Goal: Task Accomplishment & Management: Manage account settings

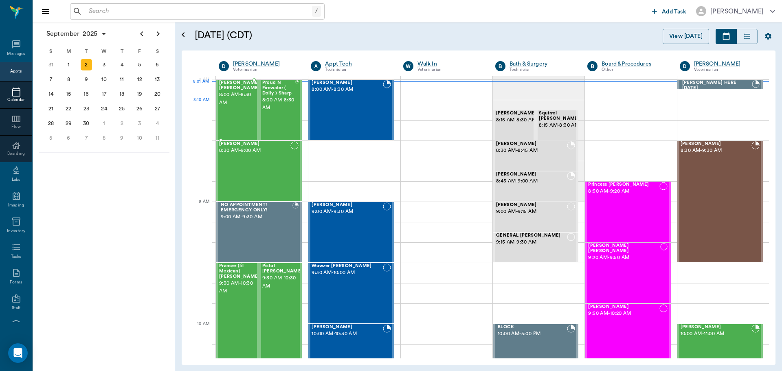
click at [233, 106] on span "8:00 AM - 8:30 AM" at bounding box center [239, 99] width 41 height 16
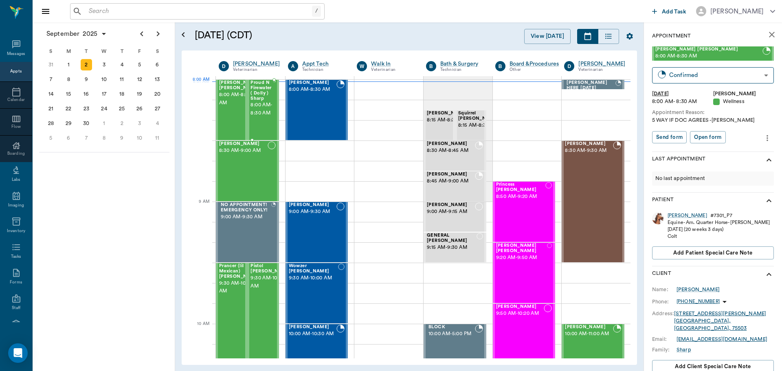
click at [266, 97] on span "Proud N Firewater ( Dolly ) Sharp" at bounding box center [261, 90] width 22 height 21
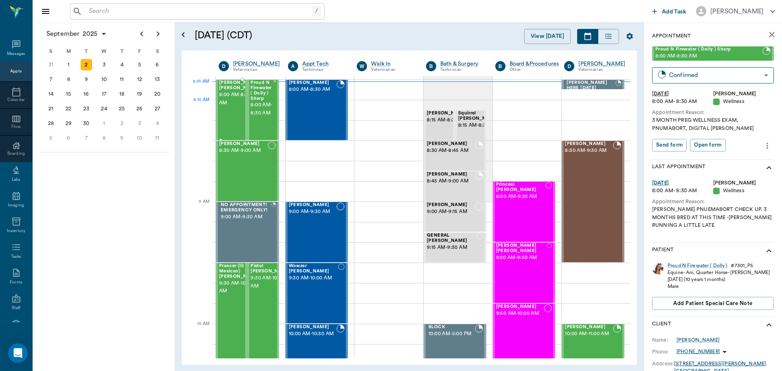
click at [236, 104] on span "8:00 AM - 8:30 AM" at bounding box center [239, 99] width 41 height 16
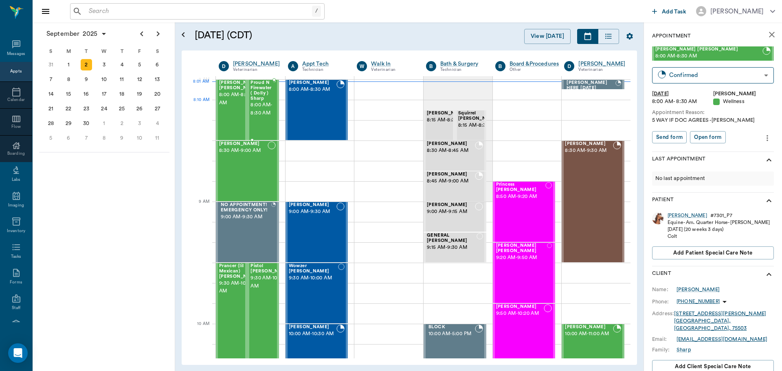
click at [259, 110] on span "8:00 AM - 8:30 AM" at bounding box center [261, 109] width 22 height 16
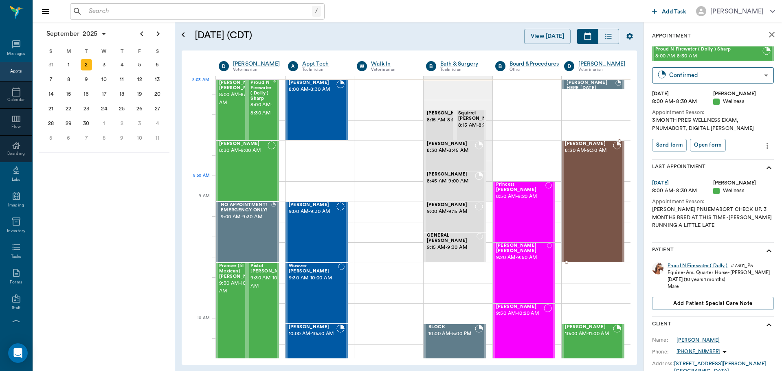
scroll to position [41, 0]
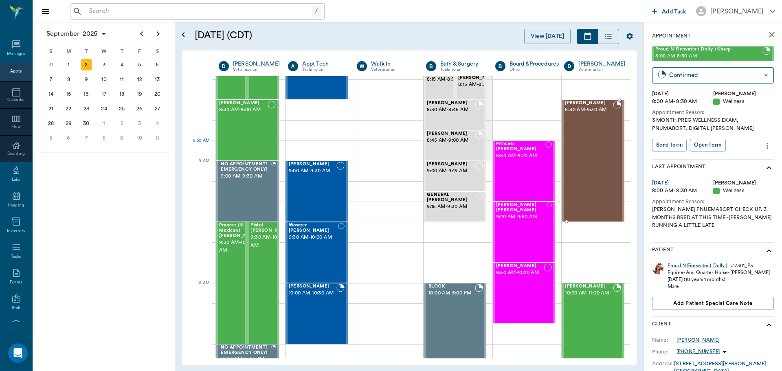
click at [600, 153] on div "DASH Roberts 8:30 AM - 9:30 AM" at bounding box center [589, 161] width 48 height 121
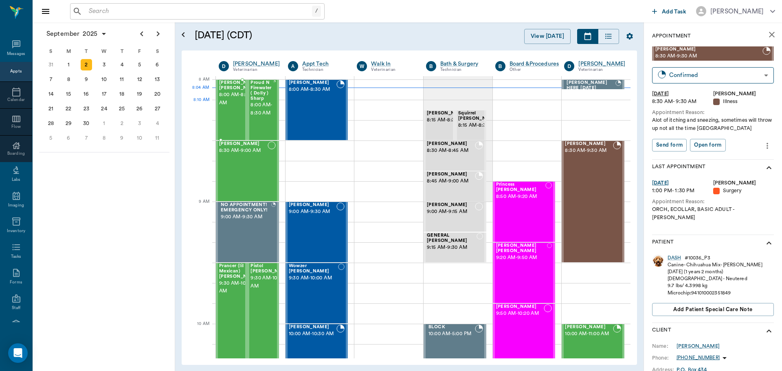
click at [223, 102] on span "8:00 AM - 8:30 AM" at bounding box center [239, 99] width 41 height 16
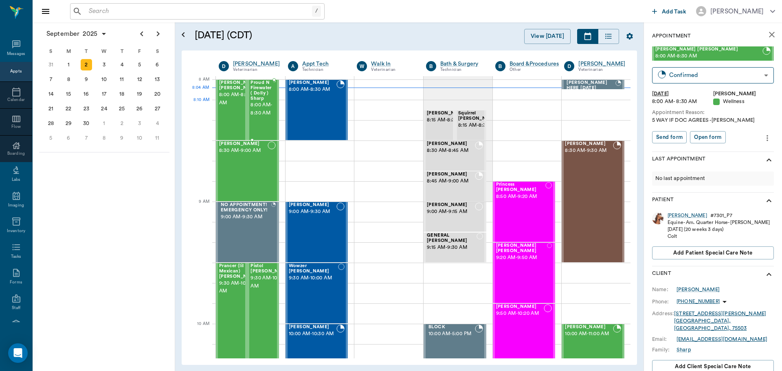
click at [261, 107] on span "8:00 AM - 8:30 AM" at bounding box center [261, 109] width 22 height 16
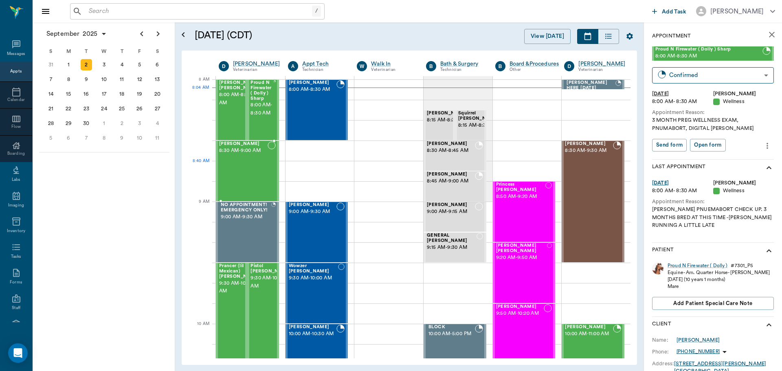
click at [274, 176] on div at bounding box center [272, 170] width 8 height 59
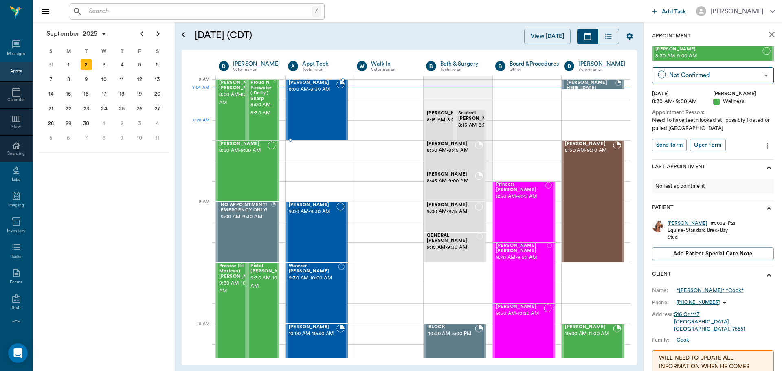
click at [334, 126] on div "BELLA Durmon 8:00 AM - 8:30 AM" at bounding box center [313, 109] width 48 height 59
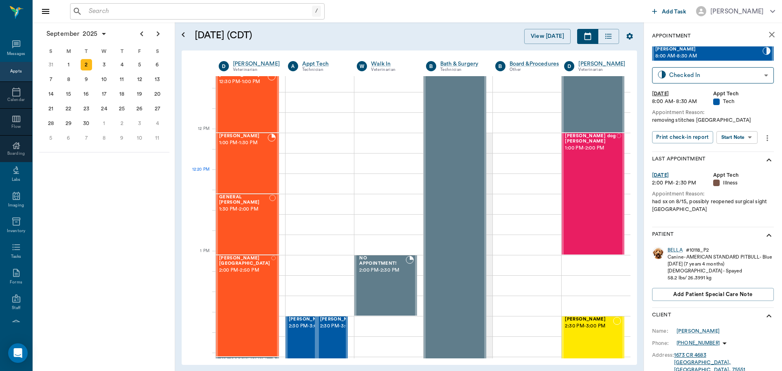
scroll to position [570, 0]
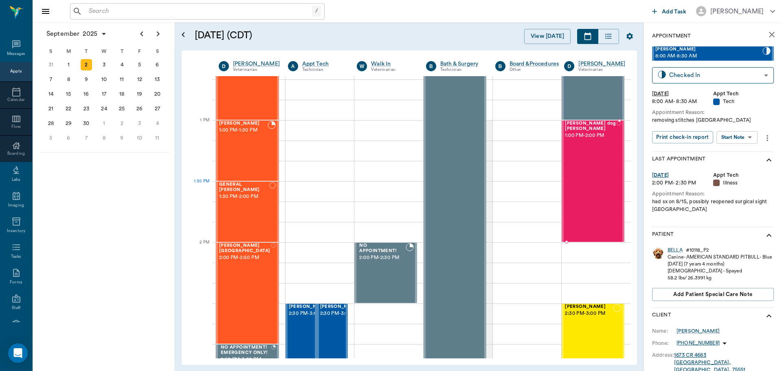
click at [585, 186] on div "ms. hammonds dog Hammonds 1:00 PM - 2:00 PM" at bounding box center [591, 181] width 52 height 121
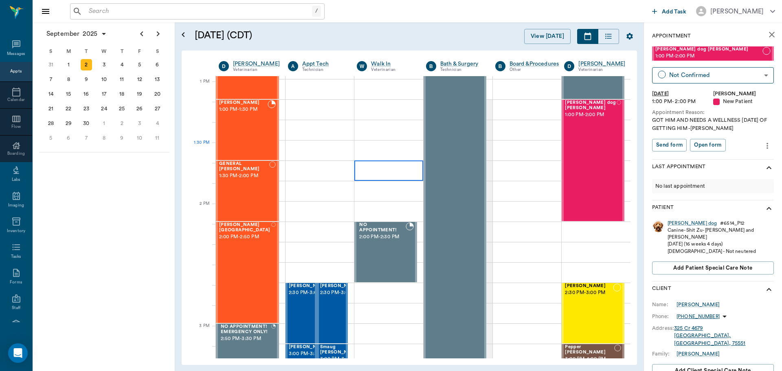
scroll to position [611, 0]
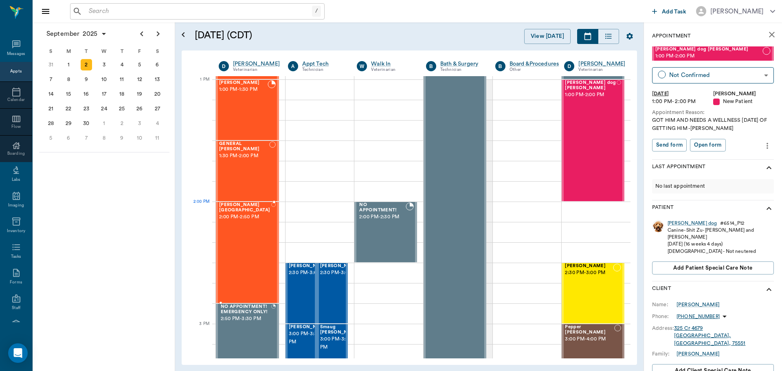
click at [265, 213] on span "2:00 PM - 2:50 PM" at bounding box center [245, 217] width 52 height 8
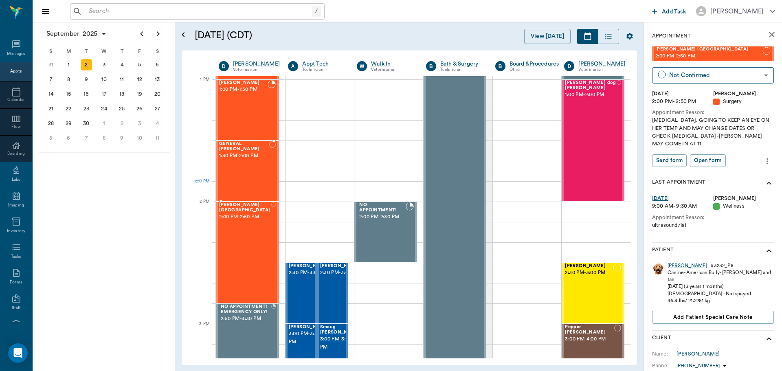
click at [244, 193] on div "GENERAL Spay 1:30 PM - 2:00 PM" at bounding box center [244, 170] width 50 height 59
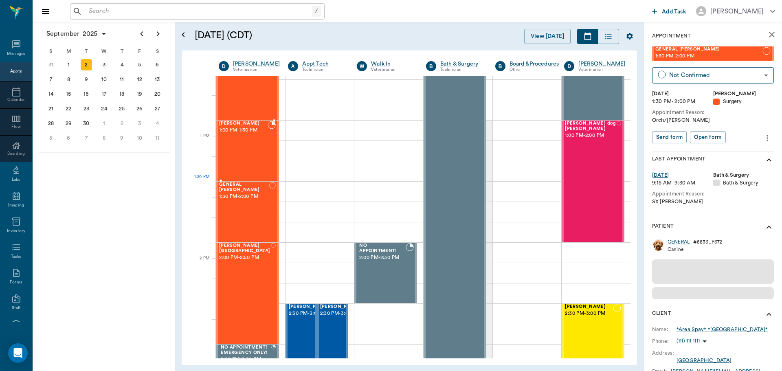
scroll to position [529, 0]
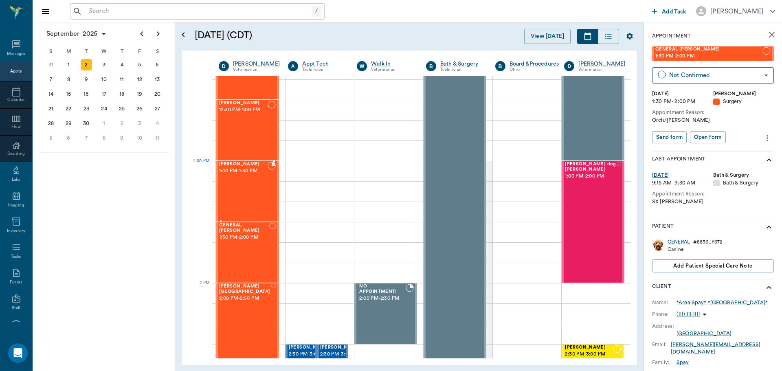
click at [255, 179] on div "Minnie Samuelson 1:00 PM - 1:30 PM" at bounding box center [243, 191] width 48 height 59
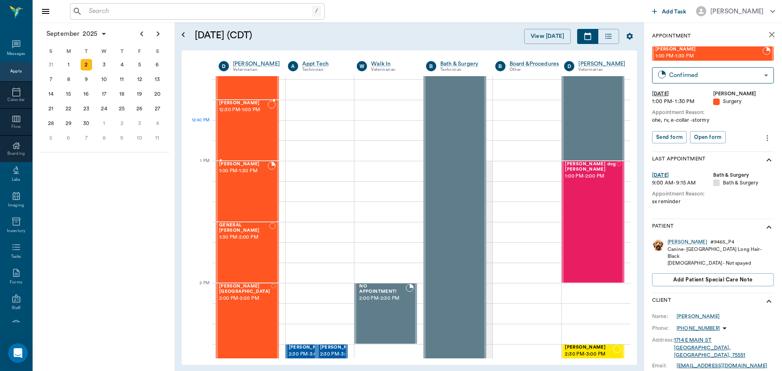
click at [258, 134] on div "Coco Patrick 12:30 PM - 1:00 PM" at bounding box center [243, 130] width 48 height 59
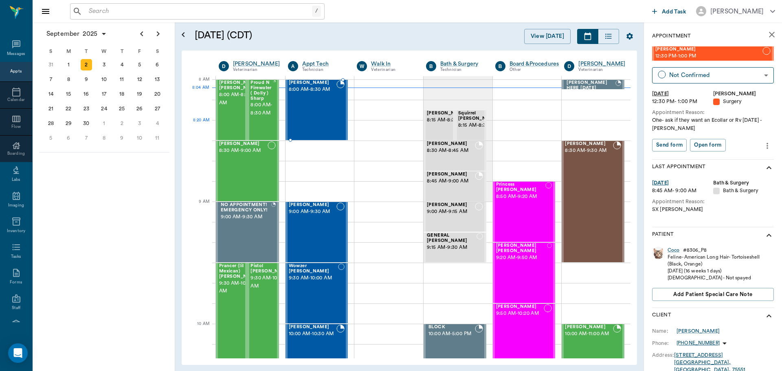
drag, startPoint x: 315, startPoint y: 130, endPoint x: 528, endPoint y: 168, distance: 216.4
click at [318, 131] on div "BELLA Durmon 8:00 AM - 8:30 AM" at bounding box center [313, 109] width 48 height 59
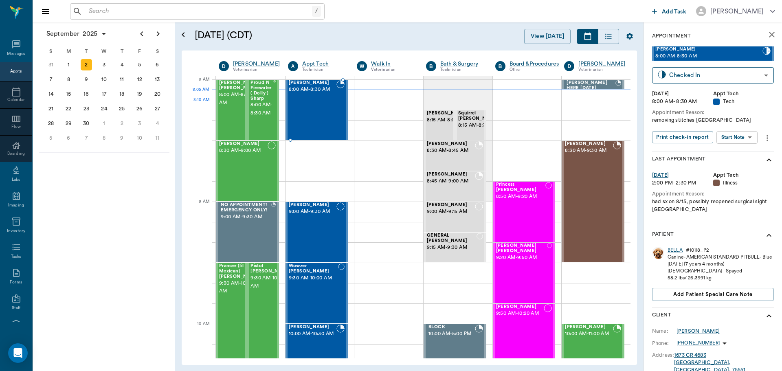
click at [308, 101] on div "BELLA Durmon 8:00 AM - 8:30 AM" at bounding box center [313, 109] width 48 height 59
click at [678, 248] on div "BELLA" at bounding box center [674, 250] width 15 height 7
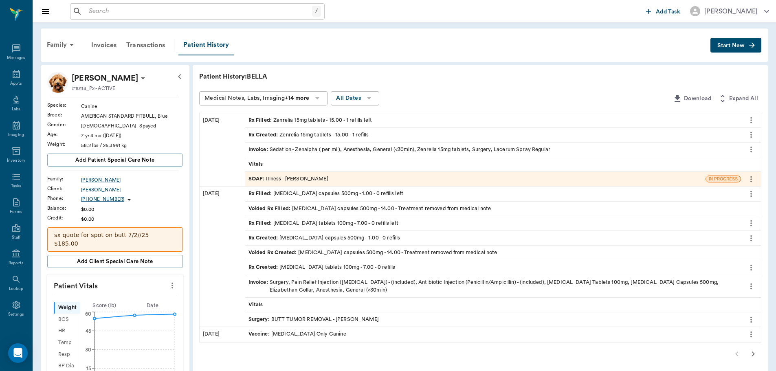
click at [251, 176] on span "SOAP :" at bounding box center [257, 179] width 18 height 8
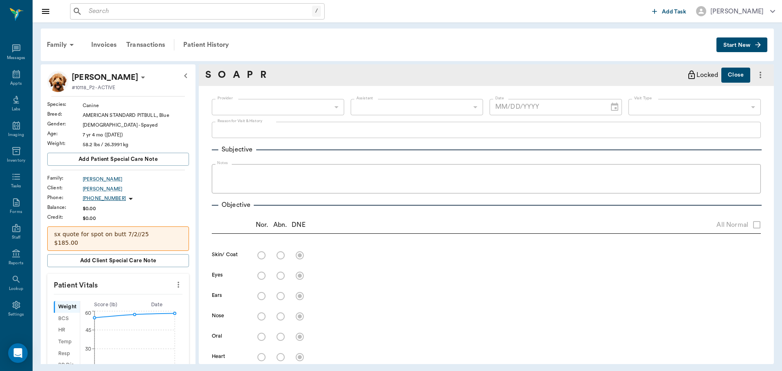
type input "682b670d8bdc6f7f8feef3db"
type input "63ec2f075fda476ae8351a4c"
type input "65d2be4f46e3a538d89b8c15"
type textarea "had sx on 8/15, possibly reopened surgical sight Caryn"
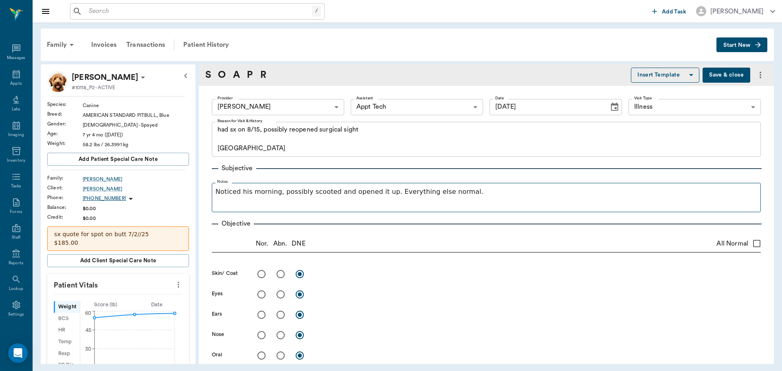
type input "08/20/2025"
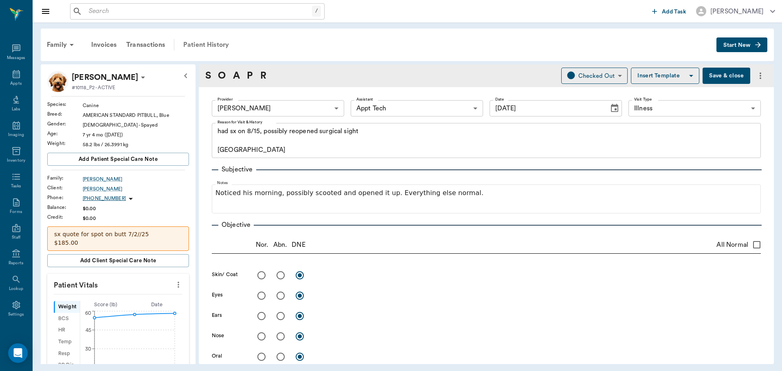
click at [211, 45] on div "Patient History" at bounding box center [205, 45] width 55 height 20
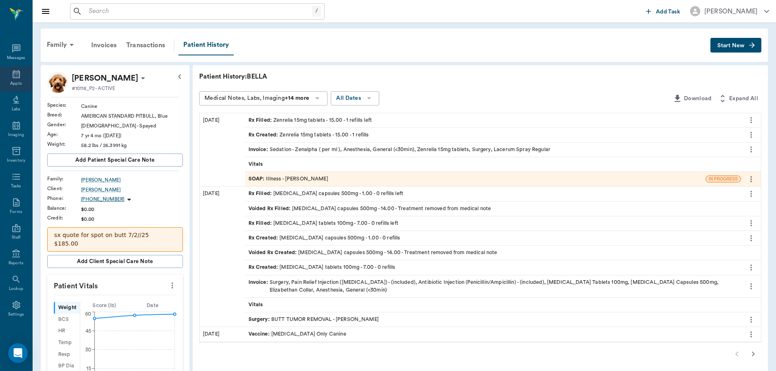
click at [22, 83] on div "Appts" at bounding box center [16, 79] width 32 height 26
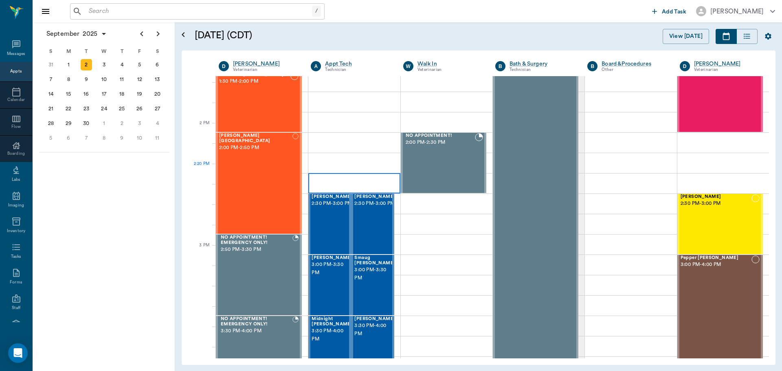
scroll to position [694, 0]
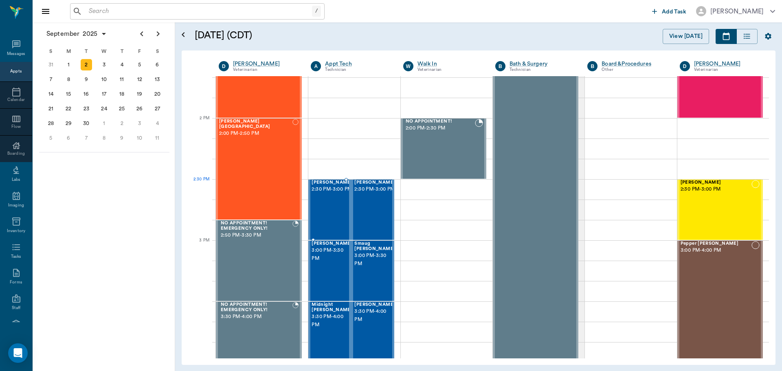
click at [326, 188] on span "2:30 PM - 3:00 PM" at bounding box center [332, 189] width 41 height 8
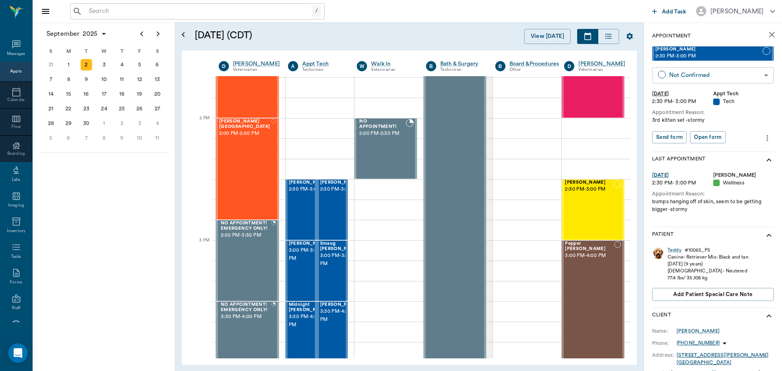
click at [705, 75] on body "/ ​ Add Task Dr. Bert Ellsworth Nectar Messages Appts Calendar Flow Boarding La…" at bounding box center [391, 185] width 782 height 371
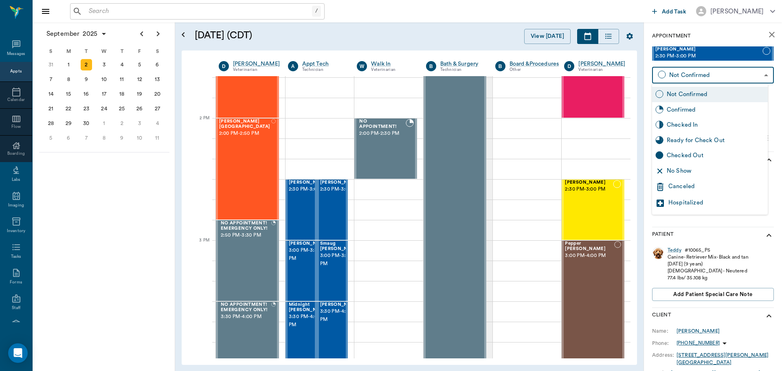
click at [692, 180] on div "Canceled" at bounding box center [710, 187] width 116 height 16
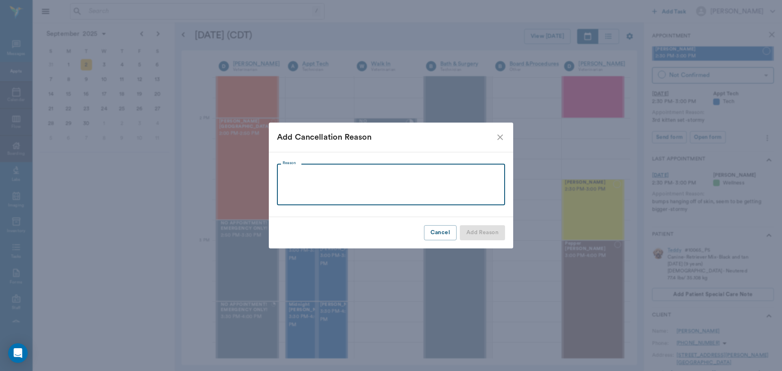
click at [426, 184] on textarea "Reason" at bounding box center [391, 185] width 217 height 28
type textarea "e"
type textarea "EMAILED CANCEL APPT."
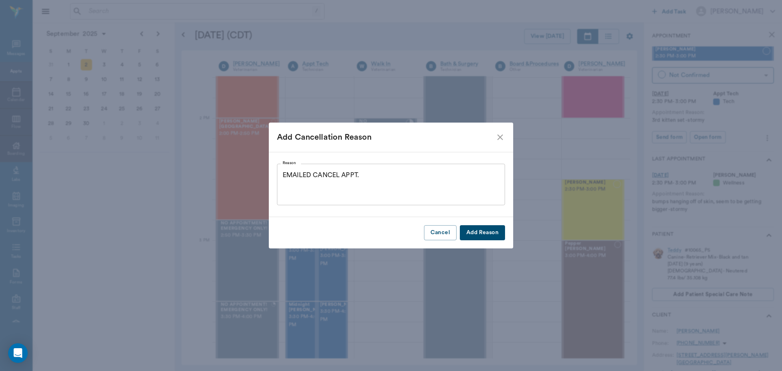
click at [478, 228] on button "Add Reason" at bounding box center [482, 232] width 45 height 15
type input "CANCELED"
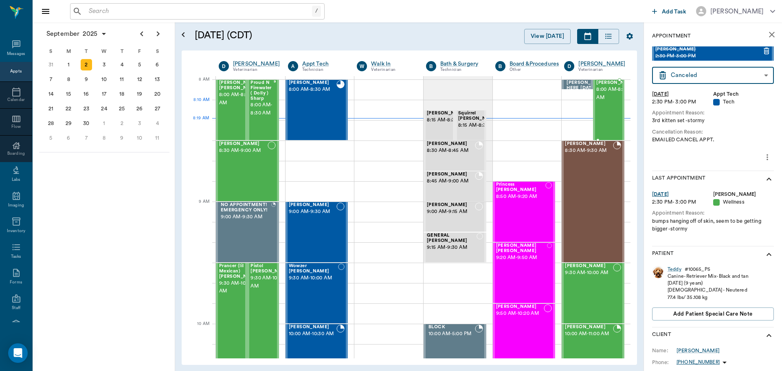
click at [596, 102] on span "8:00 AM - 8:30 AM" at bounding box center [616, 94] width 41 height 16
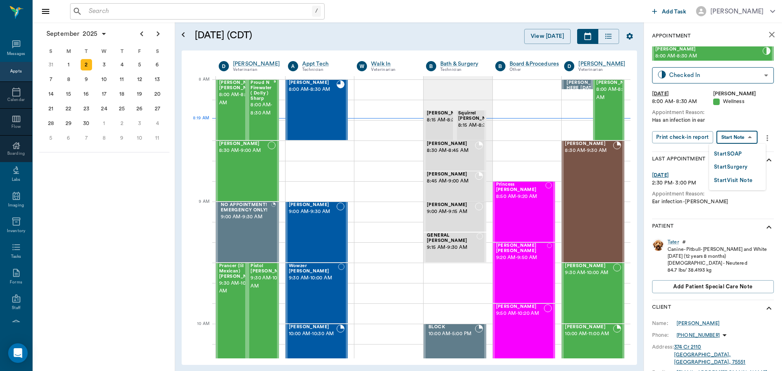
click at [742, 132] on body "/ ​ Add Task Dr. Bert Ellsworth Nectar Messages Appts Calendar Flow Boarding La…" at bounding box center [391, 185] width 782 height 371
click at [741, 155] on button "Start SOAP" at bounding box center [728, 153] width 28 height 9
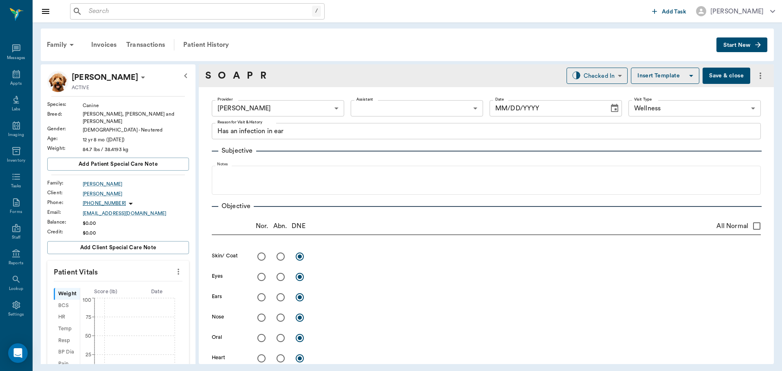
type input "670e8b52b987dc0b25a864ee"
type input "65d2be4f46e3a538d89b8c14"
type textarea "Has an infection in ear"
type input "[DATE]"
click at [174, 267] on icon "more" at bounding box center [178, 272] width 9 height 10
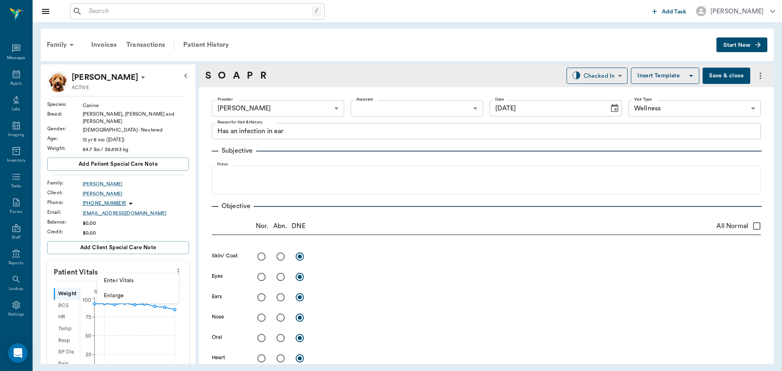
click at [136, 282] on span "Enter Vitals" at bounding box center [138, 281] width 68 height 9
click at [123, 290] on input "text" at bounding box center [117, 296] width 71 height 16
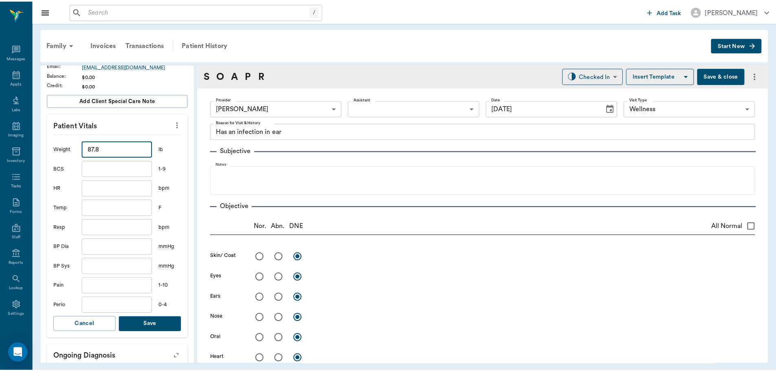
scroll to position [204, 0]
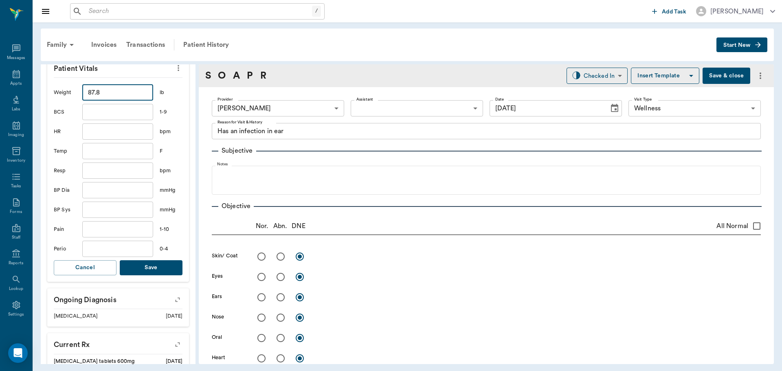
type input "87.8"
click at [102, 151] on input "text" at bounding box center [117, 151] width 71 height 16
type input "101.4"
click at [157, 263] on button "Save" at bounding box center [151, 267] width 63 height 15
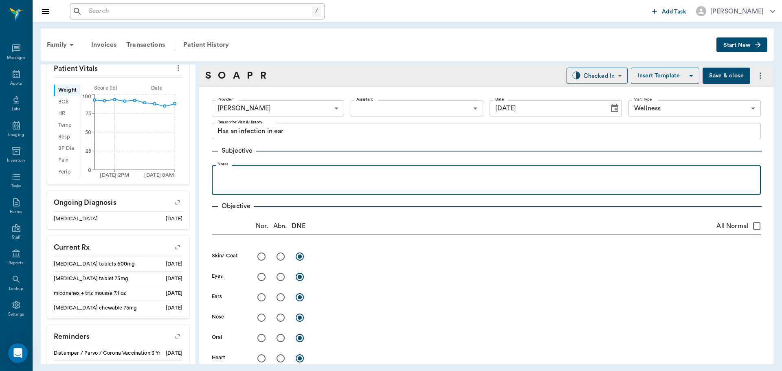
click at [230, 176] on p at bounding box center [486, 174] width 541 height 10
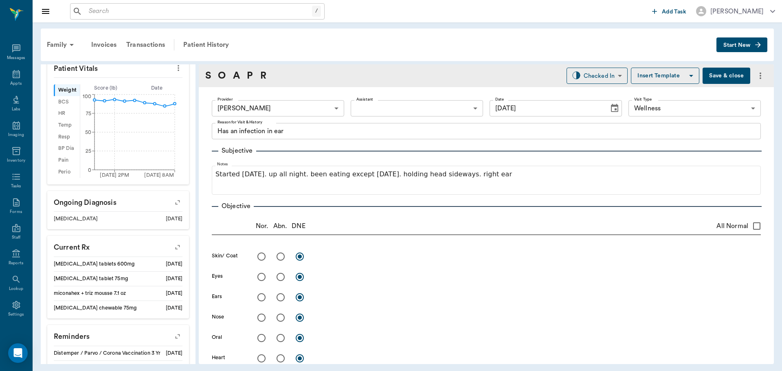
click at [718, 78] on button "Save & close" at bounding box center [726, 76] width 48 height 16
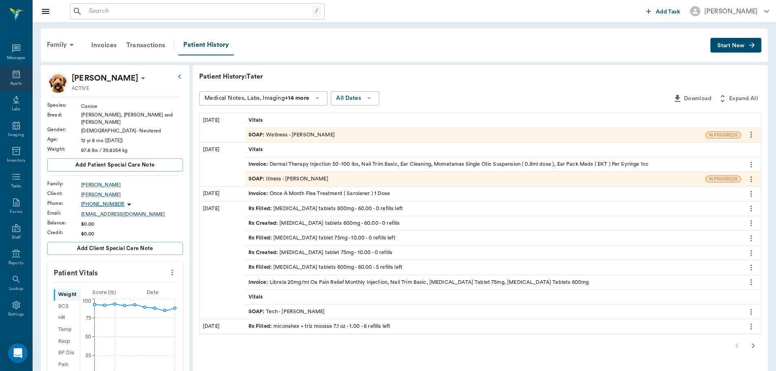
click at [18, 78] on div "Appts" at bounding box center [16, 79] width 32 height 26
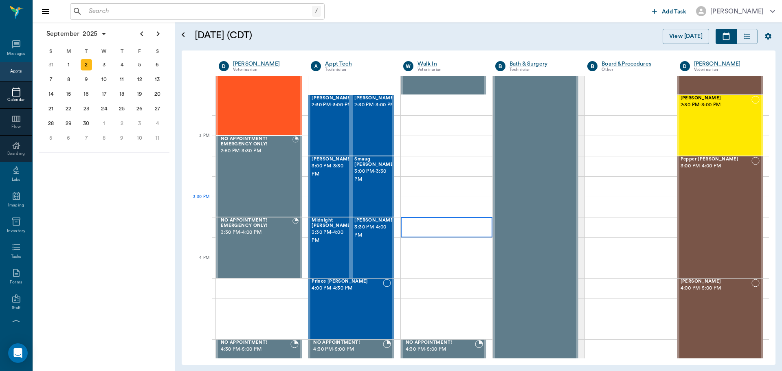
scroll to position [774, 0]
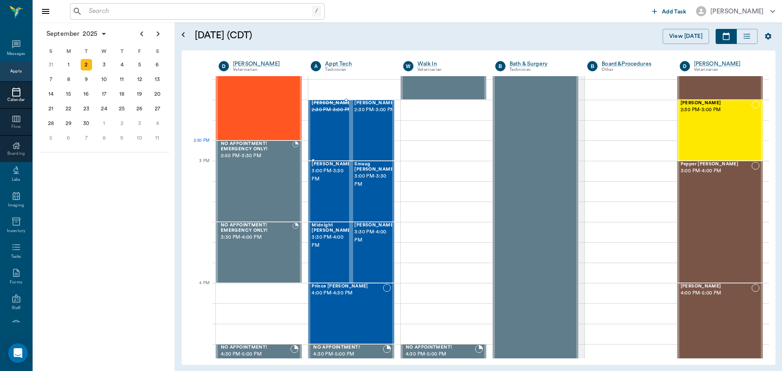
click at [326, 149] on div "Teddy COX 2:30 PM - 3:00 PM" at bounding box center [332, 130] width 41 height 59
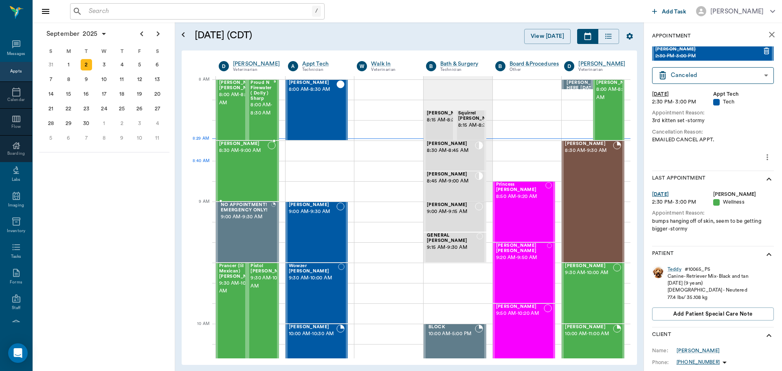
drag, startPoint x: 240, startPoint y: 179, endPoint x: 251, endPoint y: 169, distance: 14.7
click at [240, 178] on div "Dean Cook 8:30 AM - 9:00 AM" at bounding box center [243, 170] width 48 height 59
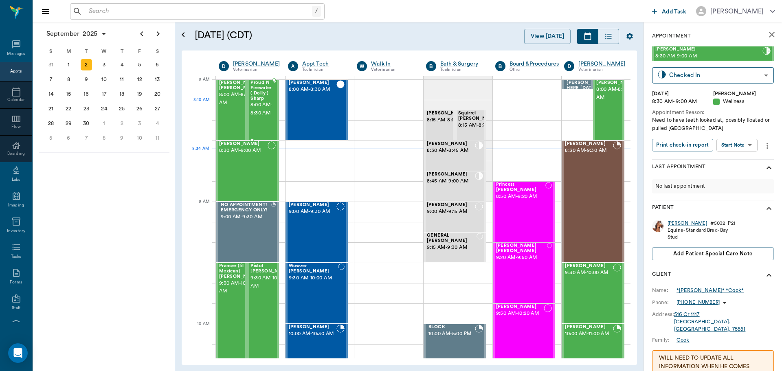
click at [267, 103] on span "8:00 AM - 8:30 AM" at bounding box center [261, 109] width 22 height 16
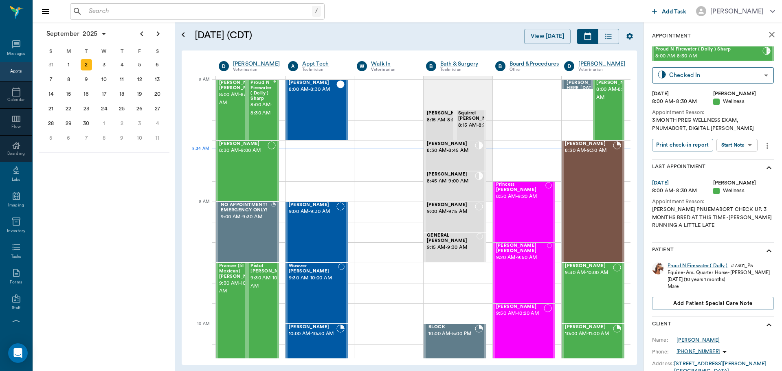
click at [738, 142] on body "/ ​ Add Task Dr. Bert Ellsworth Nectar Messages Appts Calendar Flow Boarding La…" at bounding box center [391, 185] width 782 height 371
click at [734, 161] on button "Start SOAP" at bounding box center [728, 161] width 28 height 9
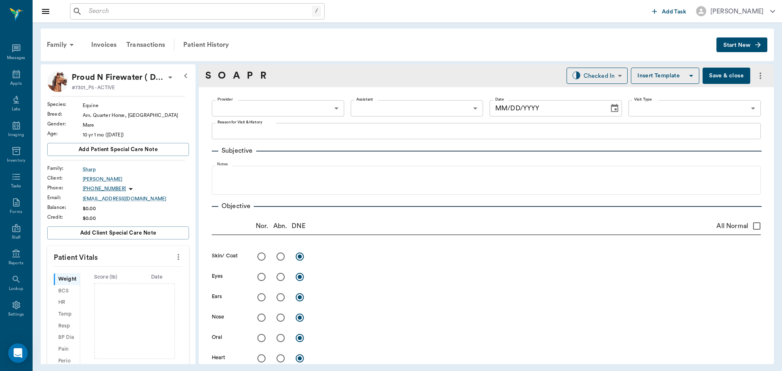
type input "63ec2f075fda476ae8351a4d"
type input "65d2be4f46e3a538d89b8c14"
type textarea "3 MONTH PREG WELLNESS EXAM, PNUMABORT, DIGITAL COGGINS -JESS"
type input "[DATE]"
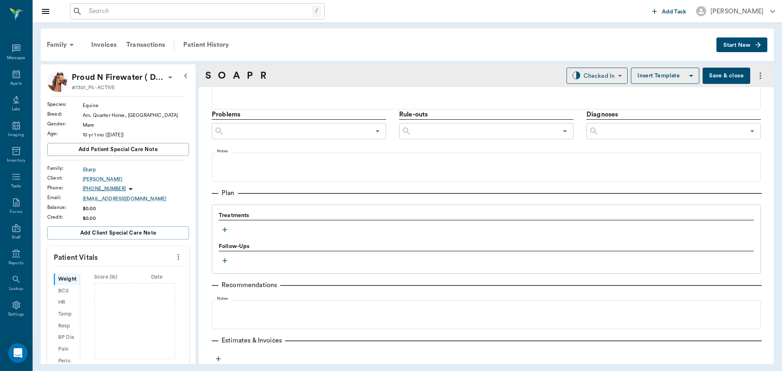
scroll to position [448, 0]
click at [224, 226] on icon "button" at bounding box center [225, 227] width 8 height 8
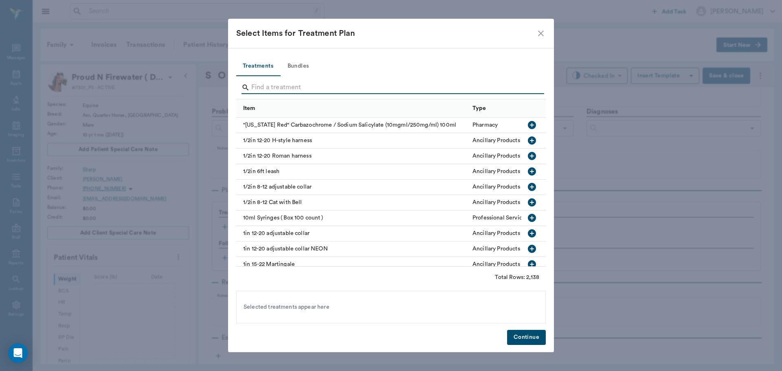
click at [268, 88] on input "Search" at bounding box center [391, 87] width 281 height 13
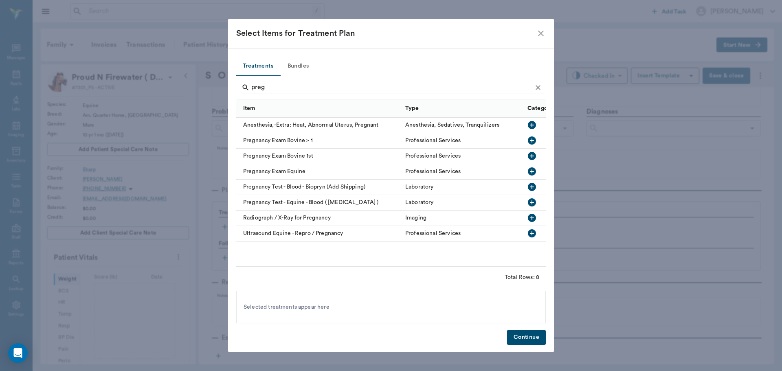
click at [532, 170] on icon "button" at bounding box center [532, 171] width 8 height 8
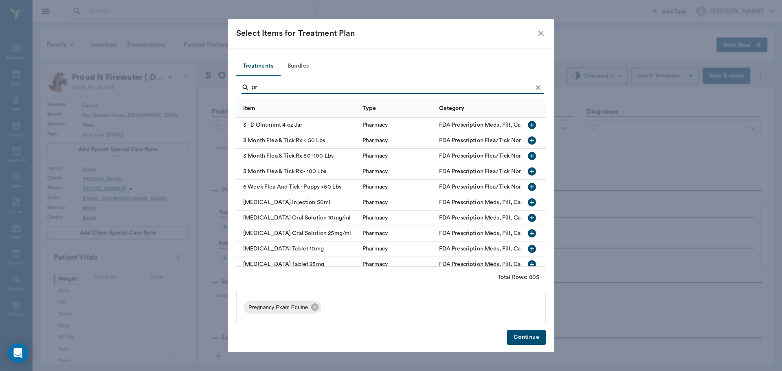
type input "p"
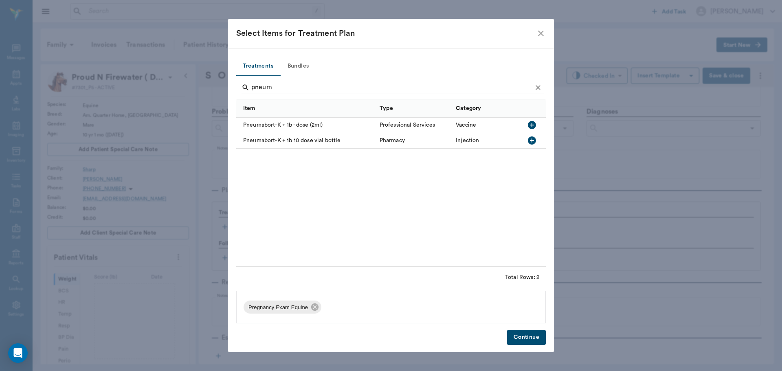
click at [533, 126] on icon "button" at bounding box center [532, 125] width 8 height 8
type input "p"
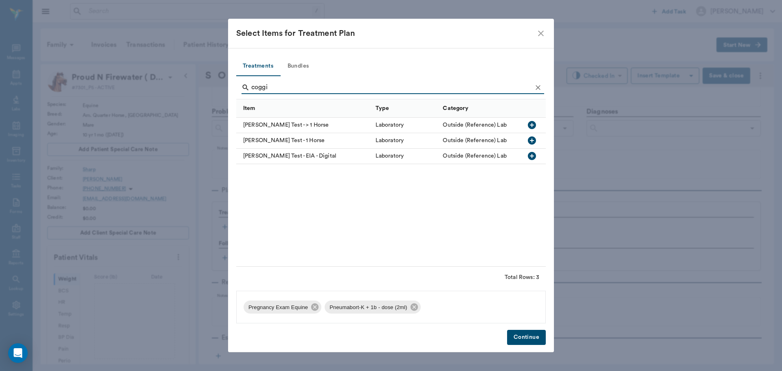
type input "coggi"
click at [532, 158] on icon "button" at bounding box center [532, 156] width 8 height 8
click at [531, 335] on button "Continue" at bounding box center [526, 337] width 39 height 15
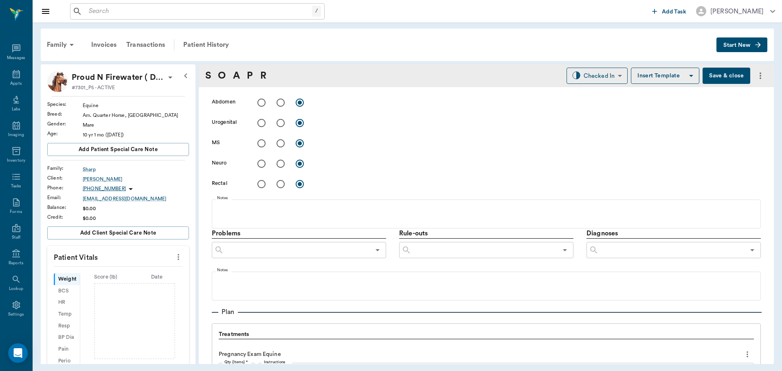
scroll to position [326, 0]
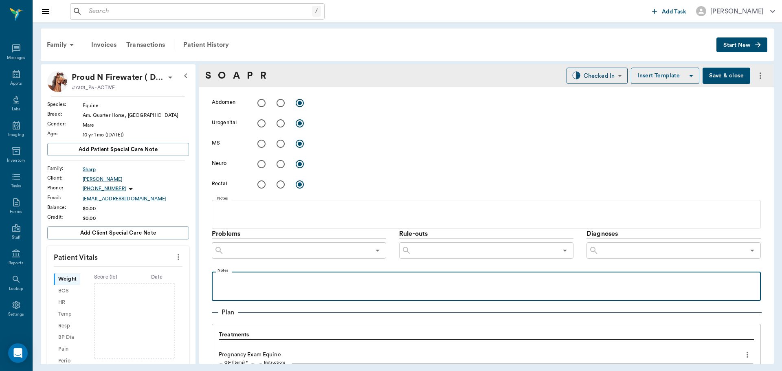
click at [254, 276] on p at bounding box center [486, 281] width 541 height 10
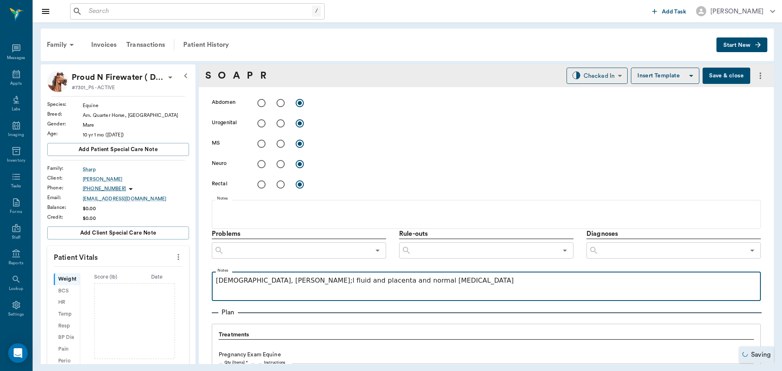
click at [280, 283] on p "3 months old, norma;l fluid and placenta and normal palpation" at bounding box center [486, 281] width 541 height 10
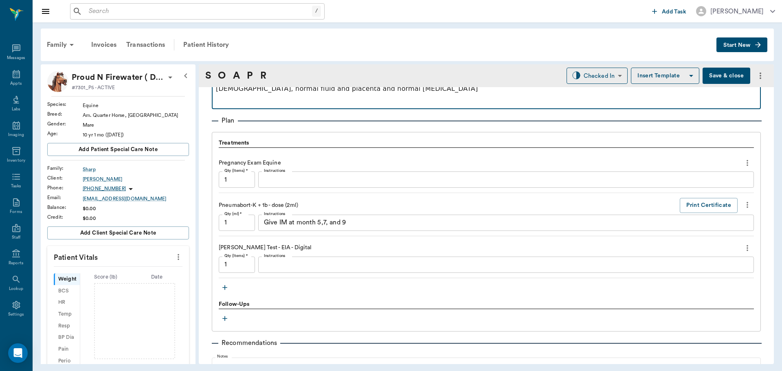
scroll to position [421, 0]
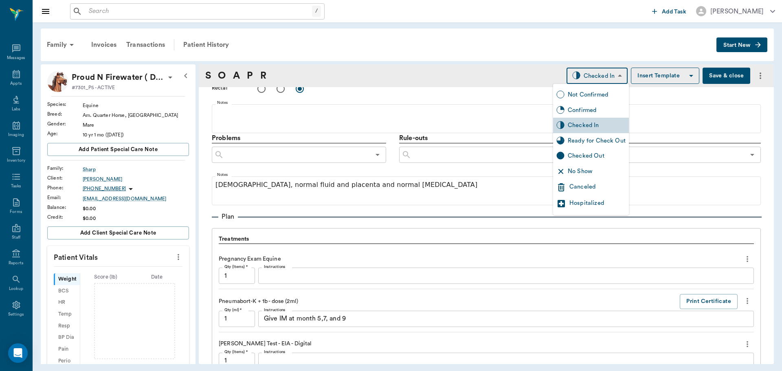
click at [607, 73] on body "/ ​ Add Task Dr. Bert Ellsworth Nectar Messages Appts Labs Imaging Inventory Ta…" at bounding box center [391, 185] width 782 height 371
click at [597, 145] on div "Ready for Check Out" at bounding box center [597, 140] width 58 height 9
type input "READY_TO_CHECKOUT"
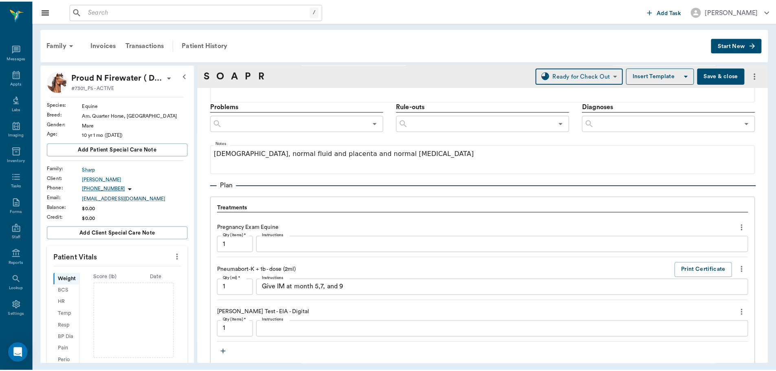
scroll to position [625, 0]
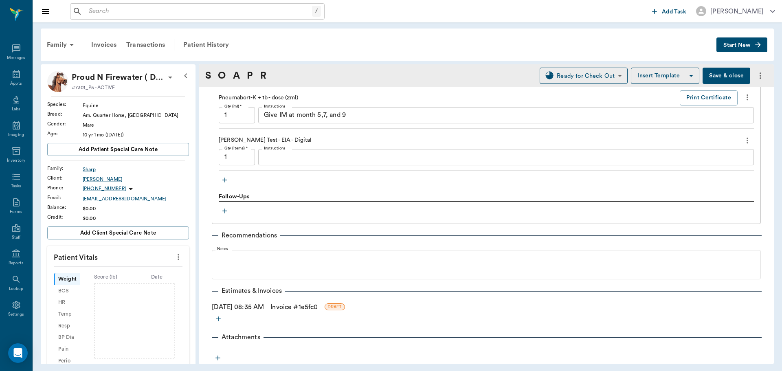
click at [297, 304] on link "Invoice # 1e5fc0" at bounding box center [293, 307] width 47 height 10
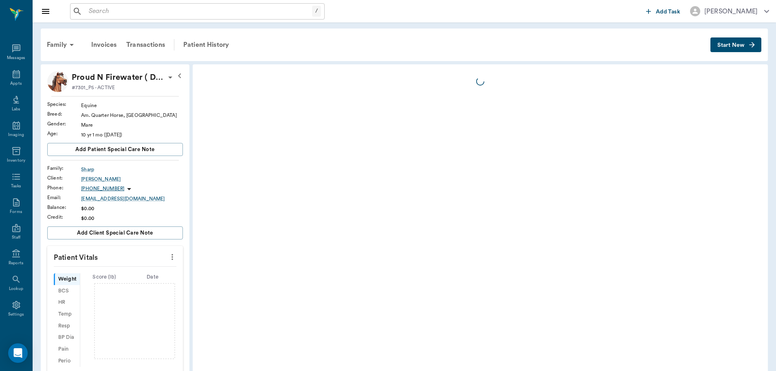
click at [293, 305] on div at bounding box center [480, 311] width 575 height 494
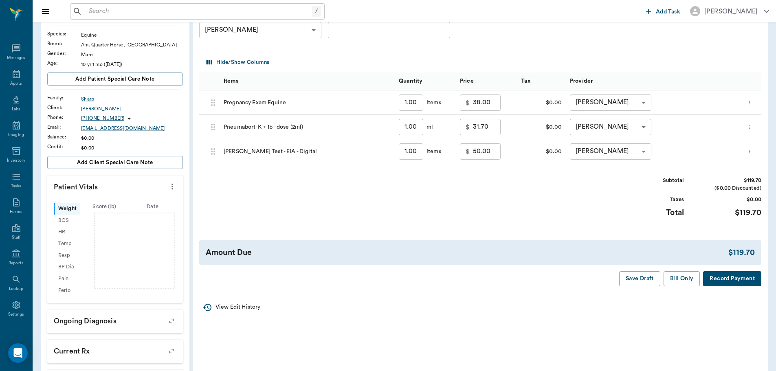
scroll to position [122, 0]
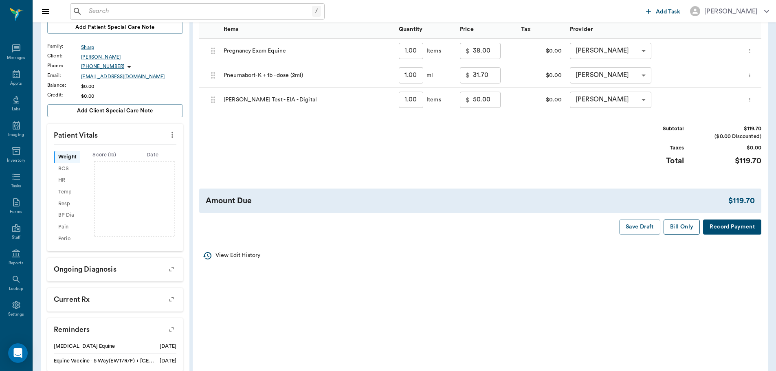
click at [684, 226] on button "Bill Only" at bounding box center [681, 227] width 37 height 15
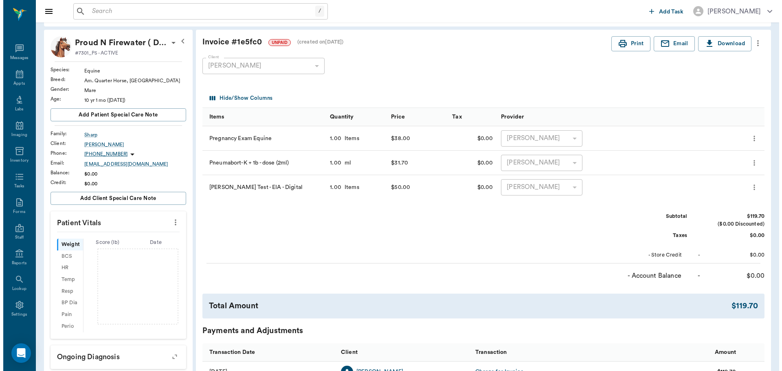
scroll to position [0, 0]
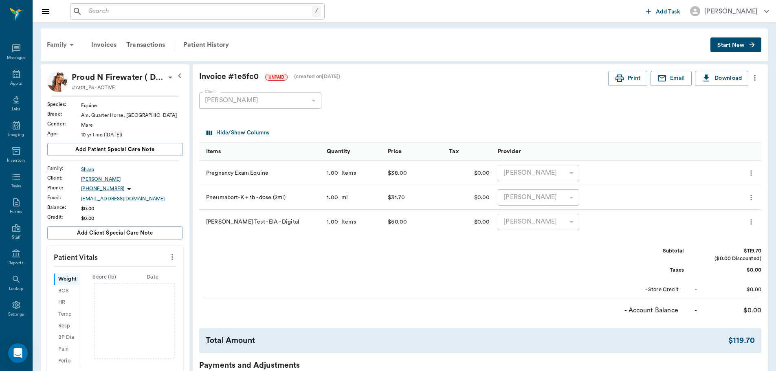
click at [57, 45] on div "Family" at bounding box center [62, 45] width 40 height 20
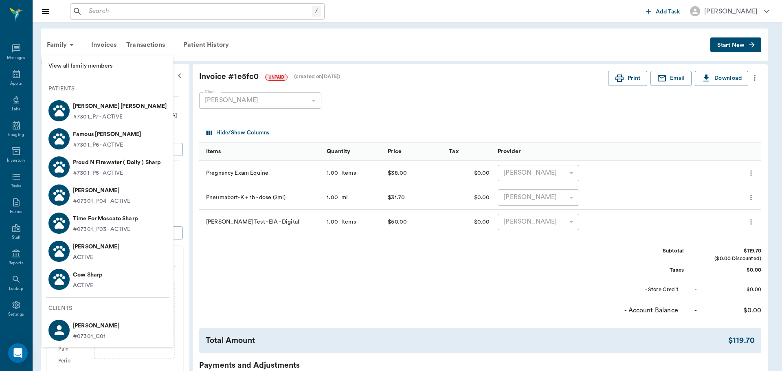
click at [112, 225] on p "Time For Moscato Sharp" at bounding box center [105, 218] width 65 height 13
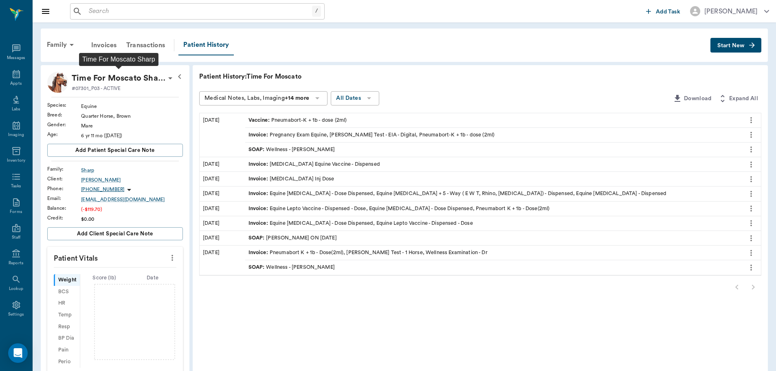
click at [136, 81] on p "Time For Moscato Sharp" at bounding box center [119, 78] width 94 height 13
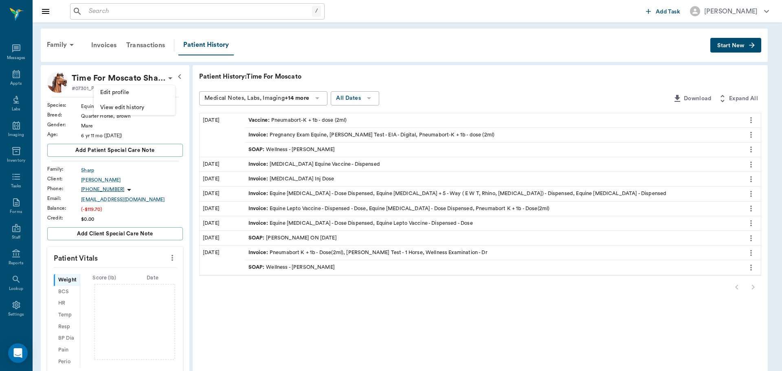
click at [163, 129] on div at bounding box center [391, 185] width 782 height 371
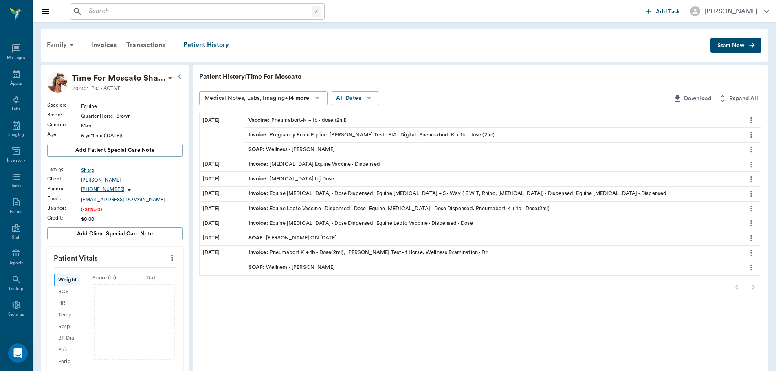
click at [732, 40] on button "Start New" at bounding box center [735, 45] width 51 height 15
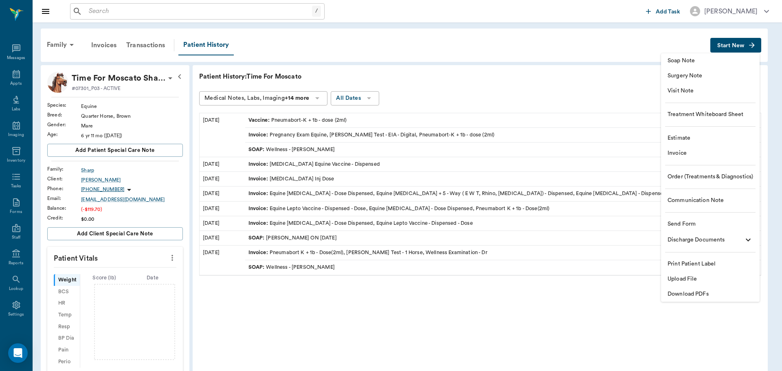
click at [688, 91] on span "Visit Note" at bounding box center [710, 91] width 86 height 9
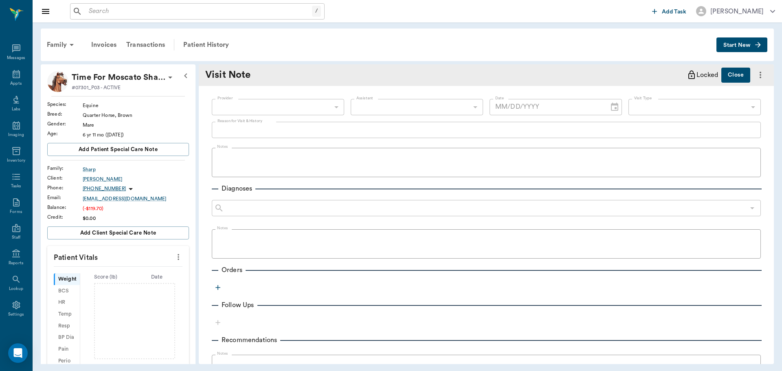
type input "[DATE]"
click at [217, 288] on icon "button" at bounding box center [218, 287] width 8 height 8
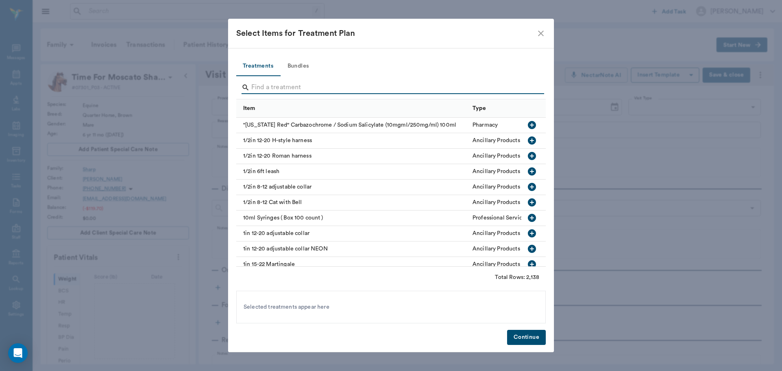
click at [298, 94] on input "Search" at bounding box center [391, 87] width 281 height 13
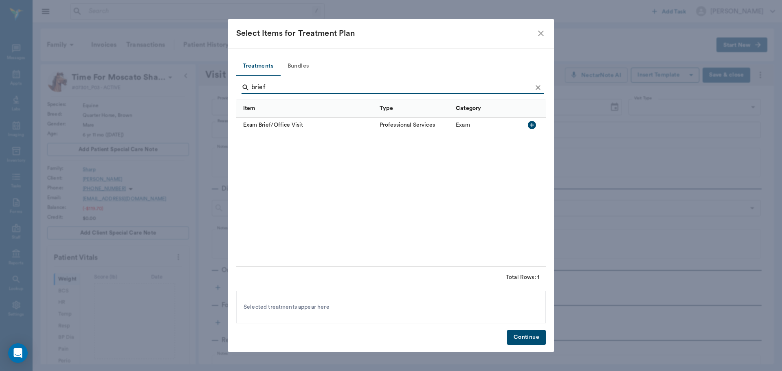
click at [531, 123] on icon "button" at bounding box center [532, 125] width 8 height 8
type input "b"
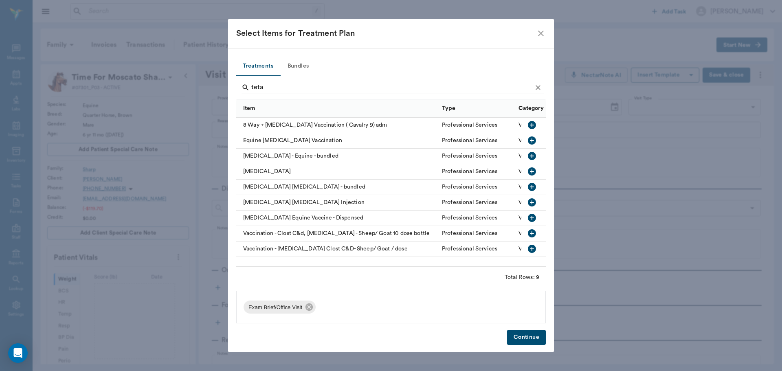
click at [531, 169] on icon "button" at bounding box center [532, 171] width 8 height 8
type input "t"
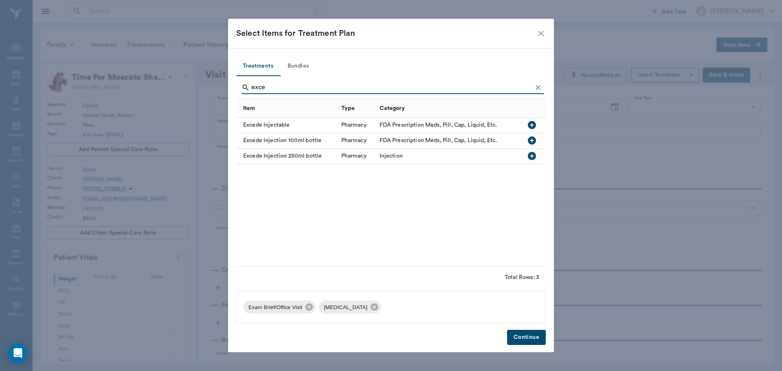
type input "exce"
click at [531, 123] on icon "button" at bounding box center [532, 125] width 8 height 8
click at [532, 339] on button "Continue" at bounding box center [526, 337] width 39 height 15
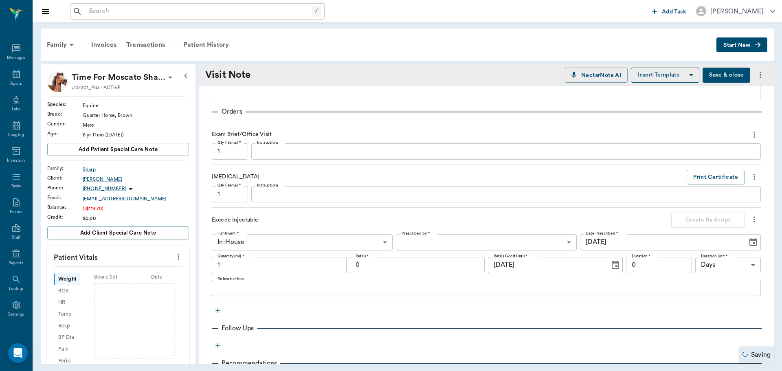
scroll to position [163, 0]
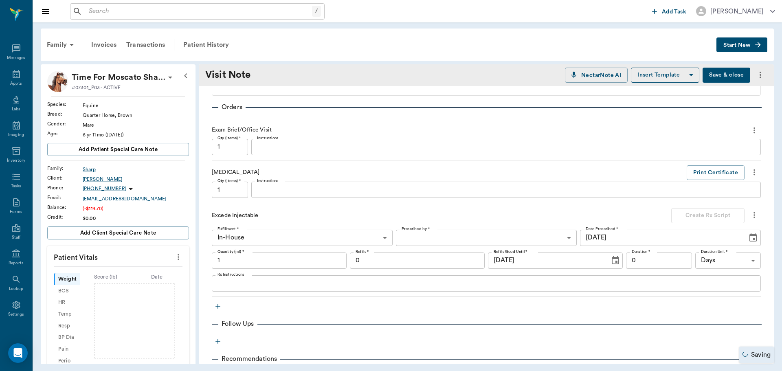
click at [250, 261] on input "1" at bounding box center [279, 260] width 135 height 16
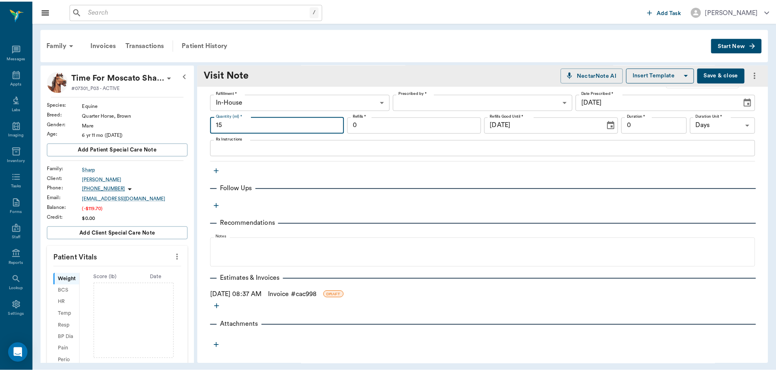
scroll to position [299, 0]
type input "15"
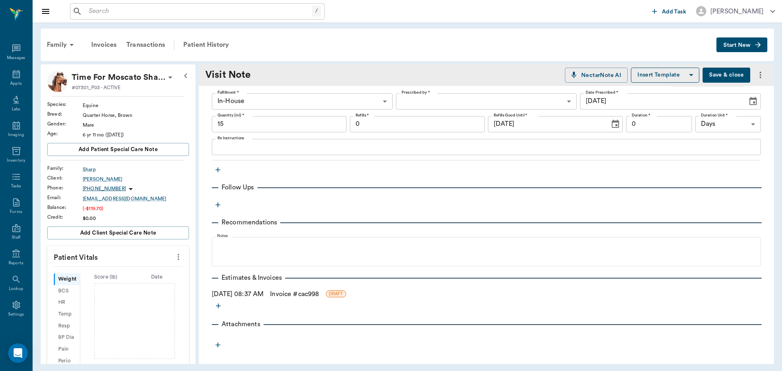
click at [301, 291] on link "Invoice # cac998" at bounding box center [294, 294] width 49 height 10
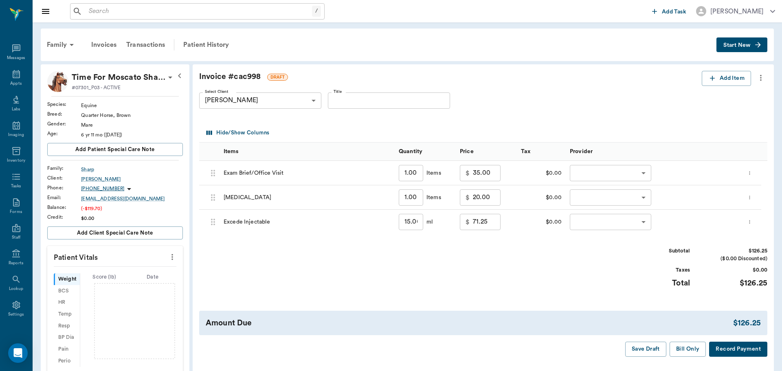
click at [641, 173] on body "/ ​ Add Task Dr. Bert Ellsworth Nectar Messages Appts Labs Imaging Inventory Ta…" at bounding box center [391, 291] width 782 height 583
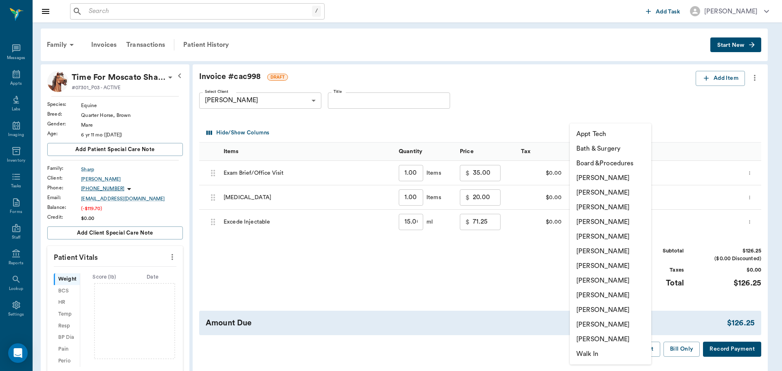
click at [618, 217] on li "[PERSON_NAME]" at bounding box center [610, 222] width 81 height 15
type input "none-63ec2f075fda476ae8351a4d"
click at [630, 197] on body "/ ​ Add Task Dr. Bert Ellsworth Nectar Messages Appts Labs Imaging Inventory Ta…" at bounding box center [391, 291] width 782 height 583
click at [627, 222] on li "[PERSON_NAME]" at bounding box center [610, 222] width 81 height 15
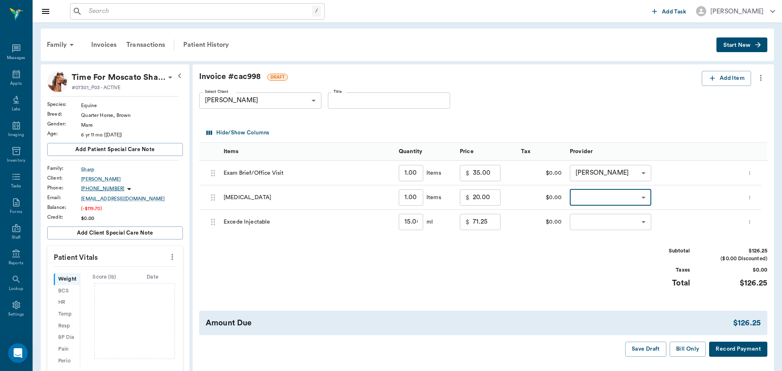
type input "none-63ec2f075fda476ae8351a4d"
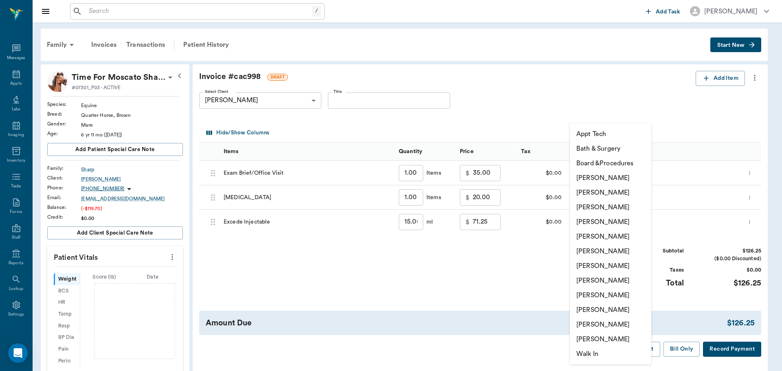
click at [630, 219] on body "/ ​ Add Task Dr. Bert Ellsworth Nectar Messages Appts Labs Imaging Inventory Ta…" at bounding box center [391, 291] width 782 height 583
click at [622, 222] on li "[PERSON_NAME]" at bounding box center [610, 222] width 81 height 15
type input "none-63ec2f075fda476ae8351a4d"
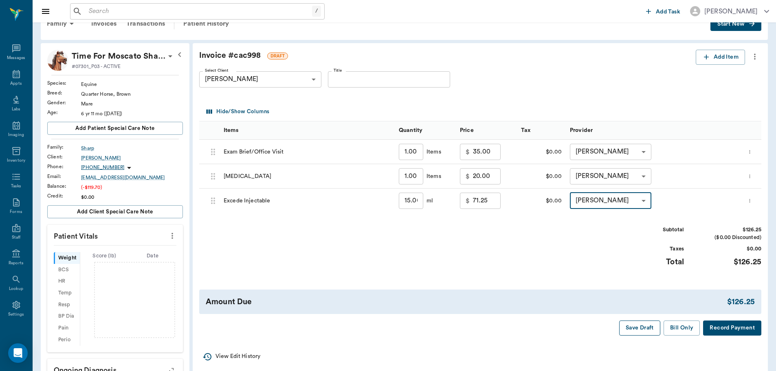
scroll to position [41, 0]
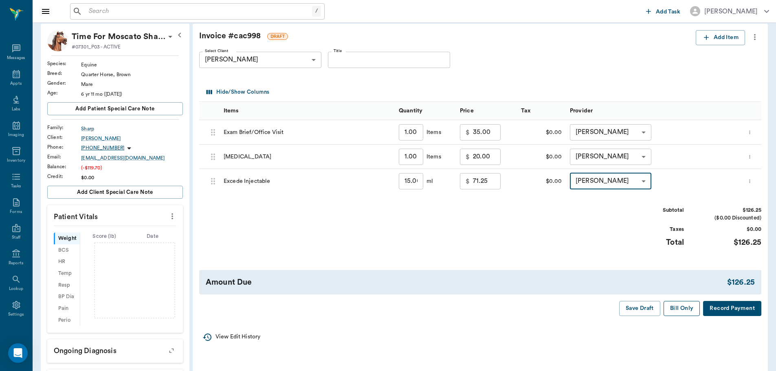
click at [676, 310] on button "Bill Only" at bounding box center [681, 308] width 37 height 15
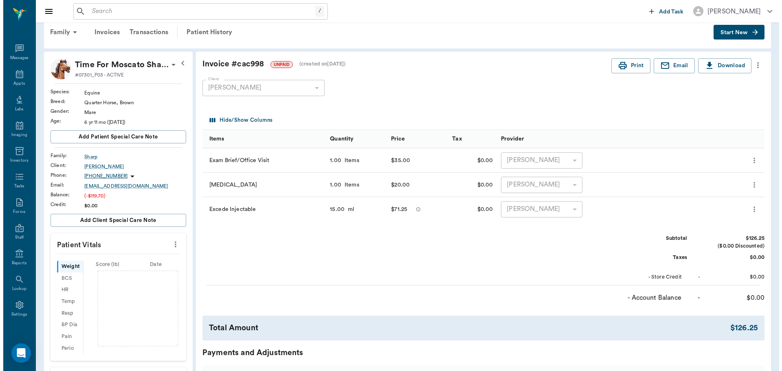
scroll to position [0, 0]
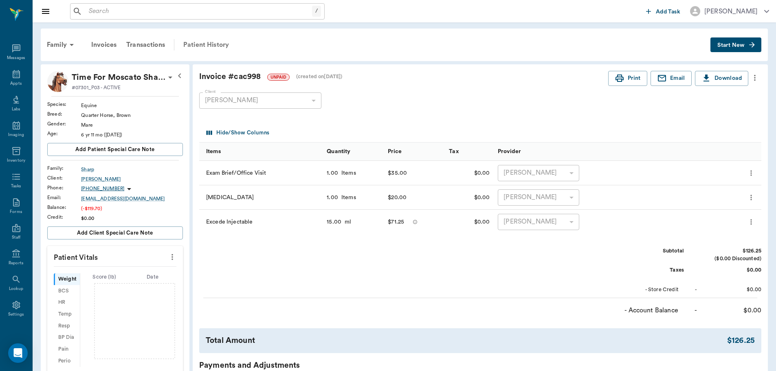
click at [209, 46] on div "Patient History" at bounding box center [205, 45] width 55 height 20
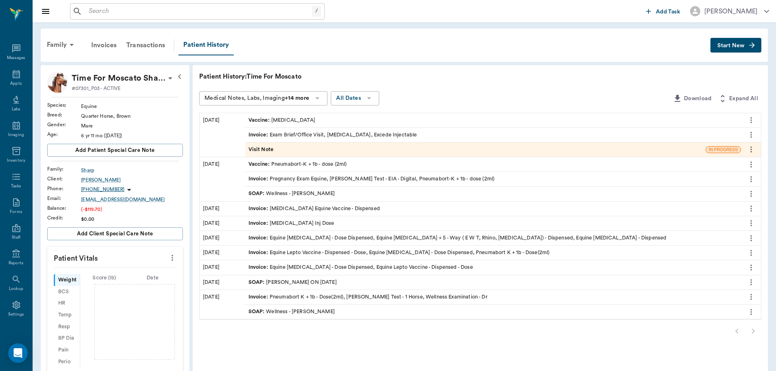
click at [282, 144] on div "Visit Note" at bounding box center [475, 150] width 460 height 14
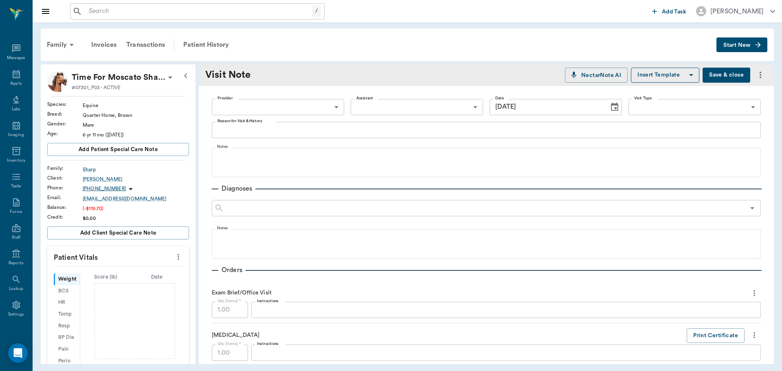
type input "[DATE]"
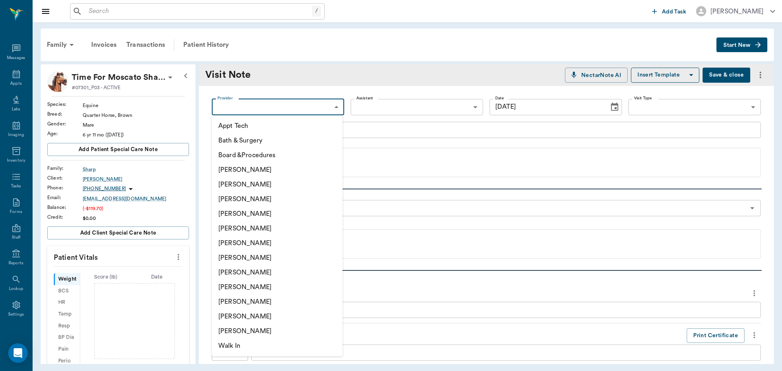
click at [303, 107] on body "/ ​ Add Task Dr. Bert Ellsworth Nectar Messages Appts Labs Imaging Inventory Ta…" at bounding box center [391, 185] width 782 height 371
click at [252, 212] on li "[PERSON_NAME]" at bounding box center [277, 213] width 131 height 15
type input "63ec2f075fda476ae8351a4d"
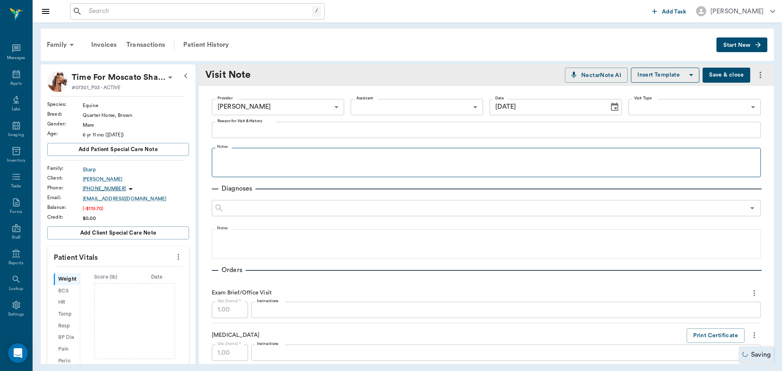
click at [229, 148] on legend "Notes" at bounding box center [223, 148] width 16 height 7
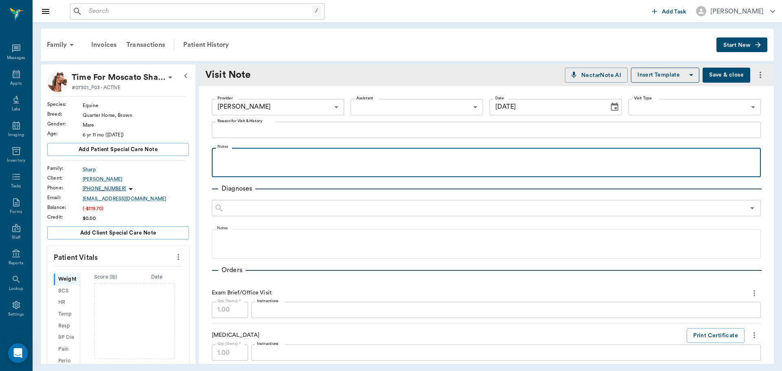
click at [231, 152] on p at bounding box center [486, 157] width 541 height 10
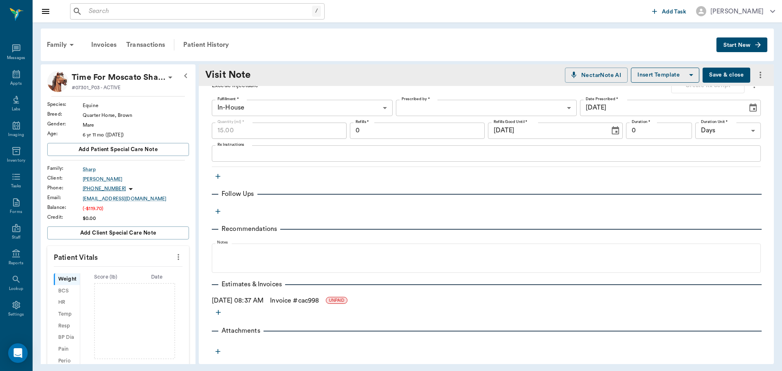
scroll to position [299, 0]
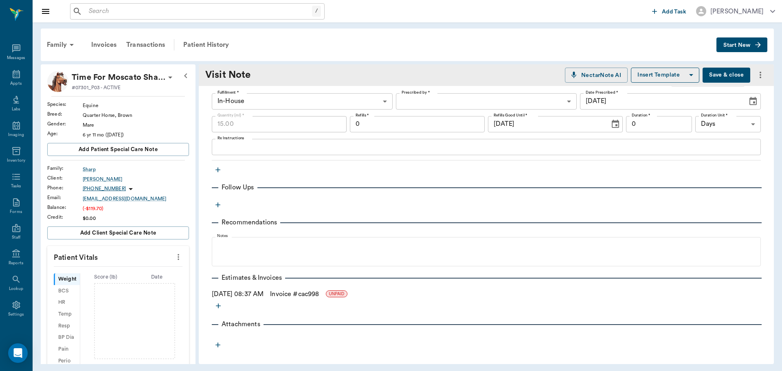
click at [295, 292] on link "Invoice # cac998" at bounding box center [294, 294] width 49 height 10
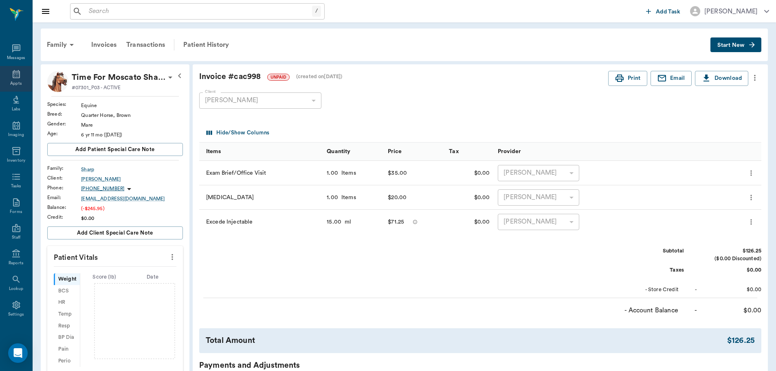
click at [13, 78] on icon at bounding box center [16, 74] width 7 height 8
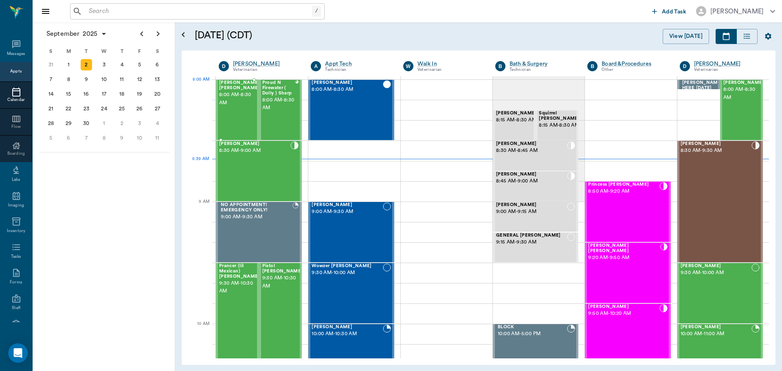
click at [241, 99] on span "8:00 AM - 8:30 AM" at bounding box center [239, 99] width 41 height 16
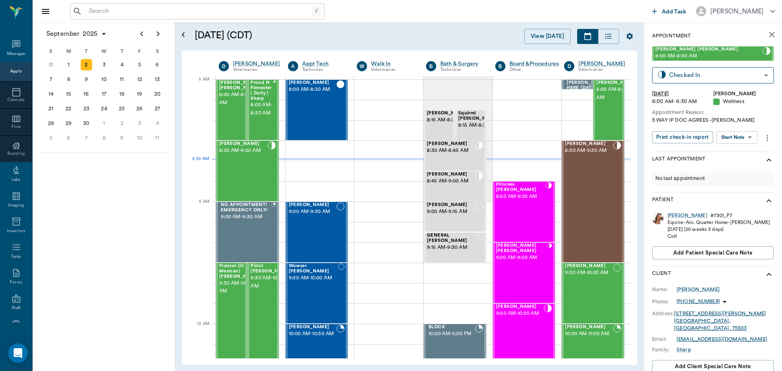
click at [750, 138] on body "/ ​ Add Task Dr. Bert Ellsworth Nectar Messages Appts Calendar Flow Boarding La…" at bounding box center [391, 185] width 782 height 371
click at [731, 117] on div at bounding box center [391, 185] width 782 height 371
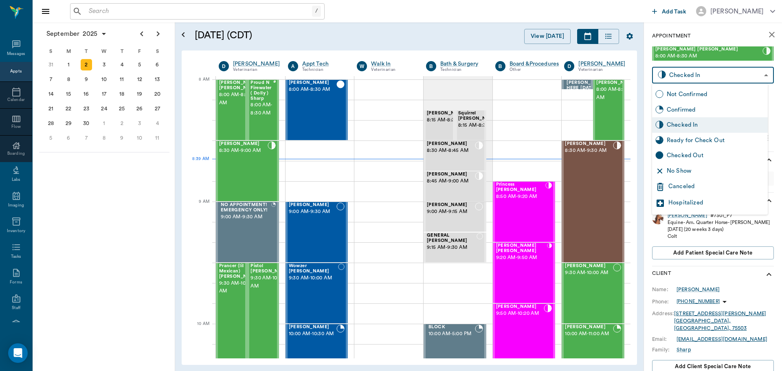
click at [753, 73] on body "/ ​ Add Task Dr. Bert Ellsworth Nectar Messages Appts Calendar Flow Boarding La…" at bounding box center [391, 185] width 782 height 371
click at [679, 184] on div "Canceled" at bounding box center [716, 187] width 96 height 10
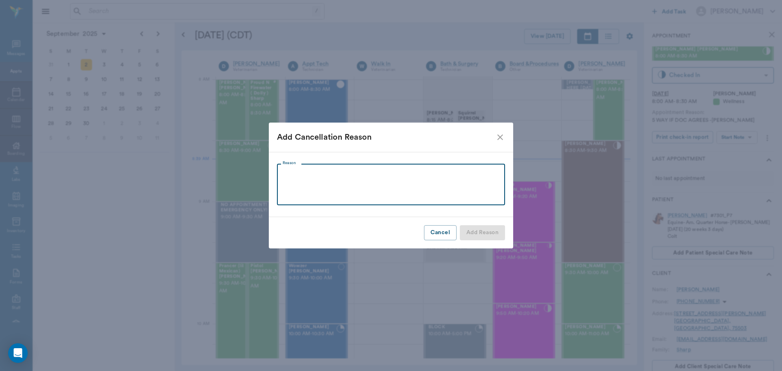
click at [445, 182] on textarea "Reason" at bounding box center [391, 185] width 217 height 28
type textarea "Gbought in different horse"
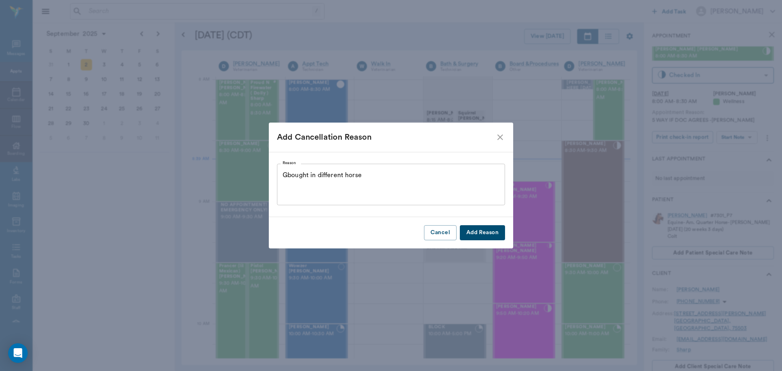
click at [492, 233] on button "Add Reason" at bounding box center [482, 232] width 45 height 15
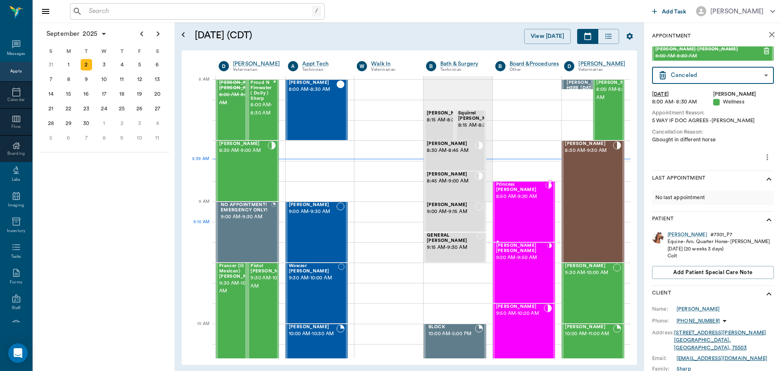
type input "CANCELED"
click at [279, 83] on div at bounding box center [250, 89] width 69 height 20
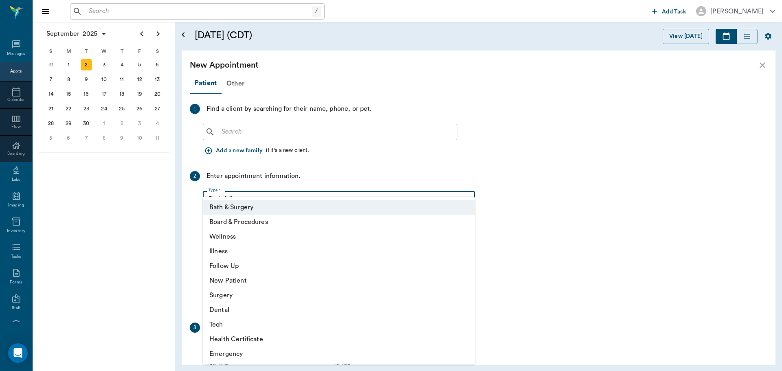
drag, startPoint x: 460, startPoint y: 198, endPoint x: 413, endPoint y: 202, distance: 47.8
click at [460, 197] on body "/ ​ Add Task Dr. Bert Ellsworth Nectar Messages Appts Calendar Flow Boarding La…" at bounding box center [391, 185] width 782 height 371
click at [221, 251] on li "Illness" at bounding box center [339, 251] width 272 height 15
type input "65d2be4f46e3a538d89b8c15"
type input "08:30 AM"
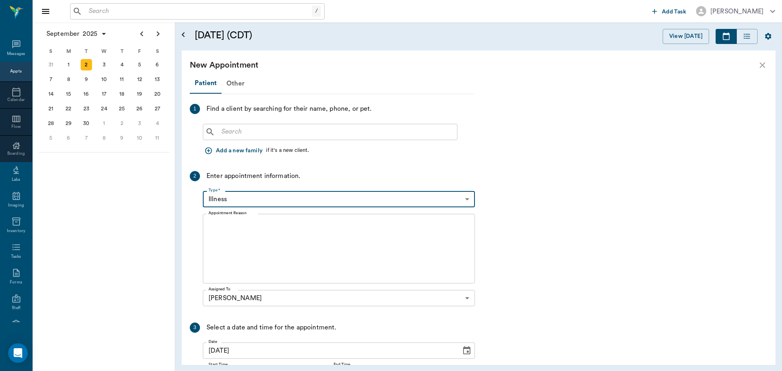
click at [239, 133] on input "text" at bounding box center [335, 131] width 235 height 11
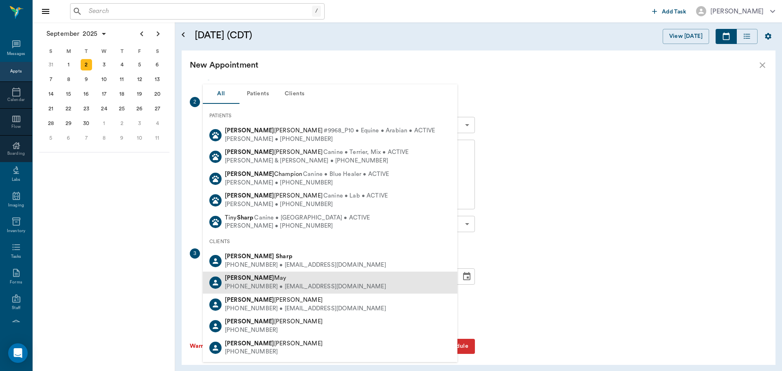
scroll to position [78, 0]
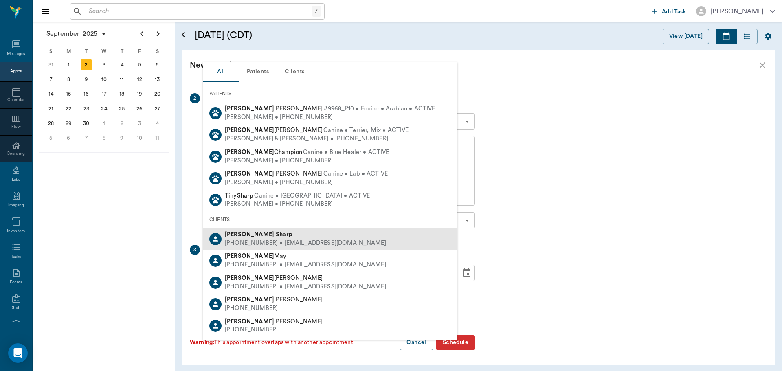
click at [263, 239] on div "(903) 276-6101 • sharptm2@gmail.com" at bounding box center [305, 243] width 161 height 9
type input "tara sharp"
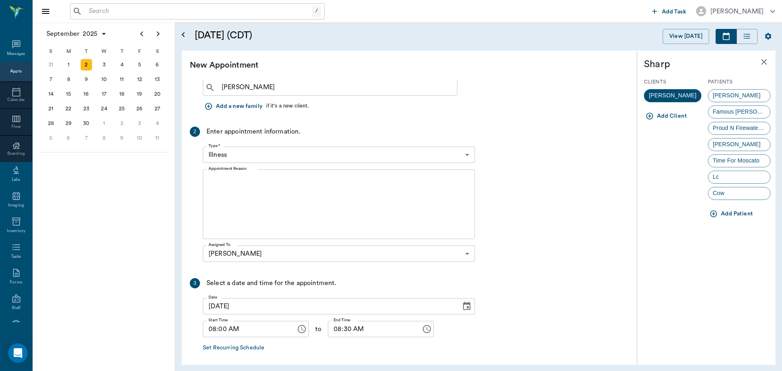
scroll to position [0, 0]
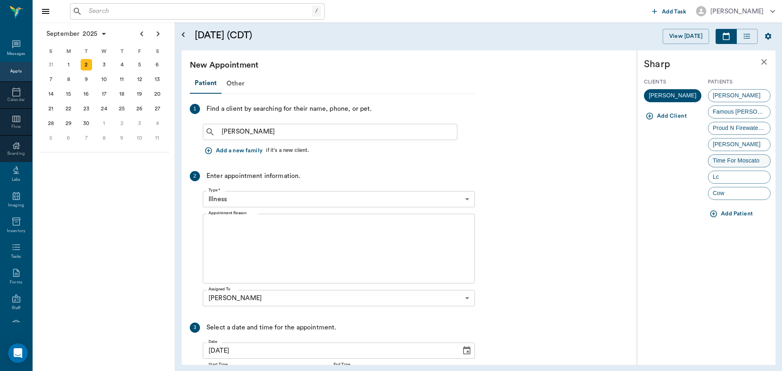
click at [750, 158] on span "Time For Moscato" at bounding box center [736, 160] width 56 height 9
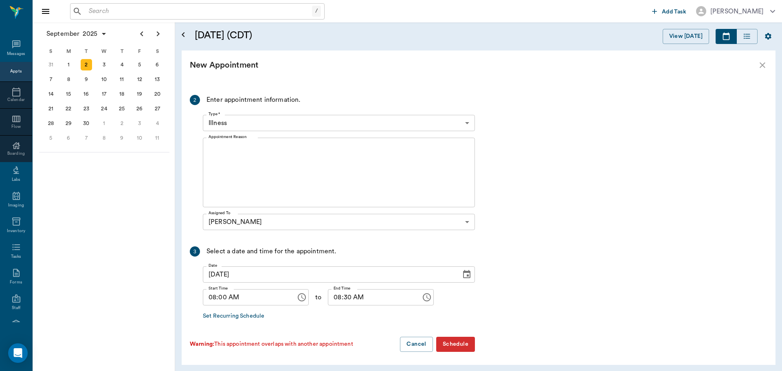
scroll to position [107, 0]
click at [454, 340] on button "Schedule" at bounding box center [455, 342] width 39 height 15
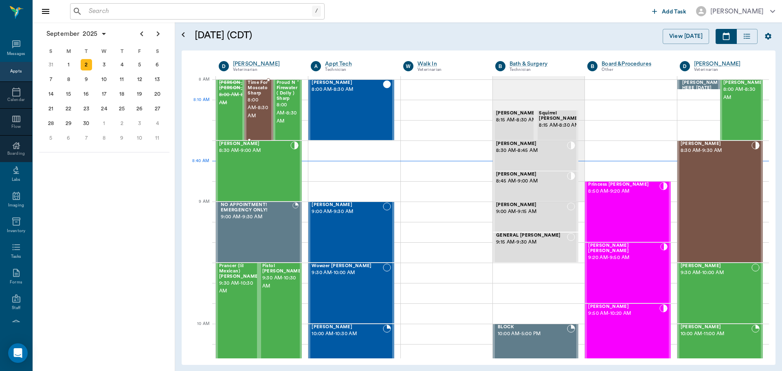
click at [251, 103] on span "8:00 AM - 8:30 AM" at bounding box center [258, 108] width 20 height 24
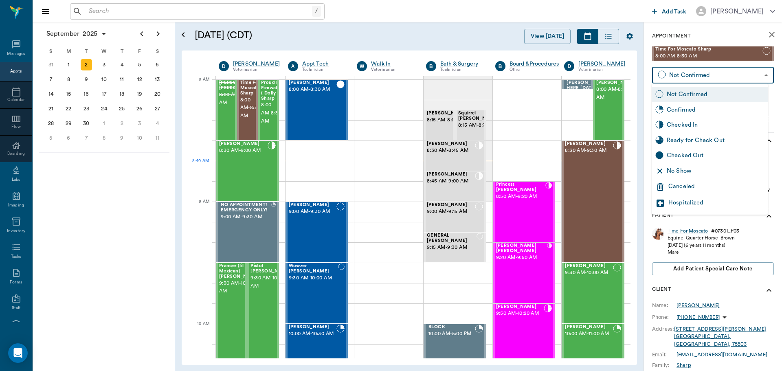
click at [756, 75] on body "/ ​ Add Task Dr. Bert Ellsworth Nectar Messages Appts Calendar Flow Boarding La…" at bounding box center [391, 185] width 782 height 371
click at [700, 134] on div "Ready for Check Out" at bounding box center [710, 140] width 116 height 15
type input "READY_TO_CHECKOUT"
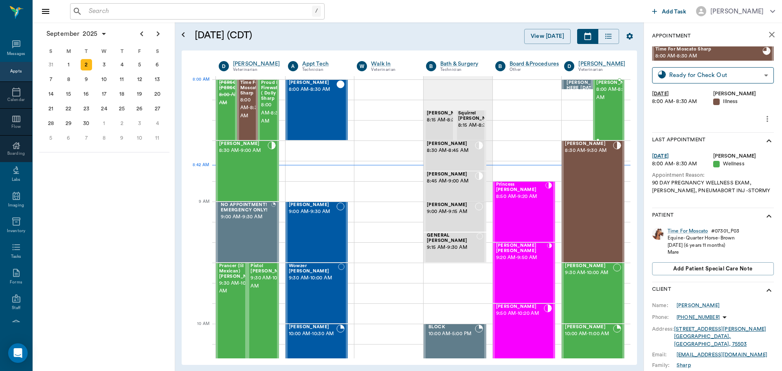
click at [602, 100] on span "8:00 AM - 8:30 AM" at bounding box center [616, 94] width 41 height 16
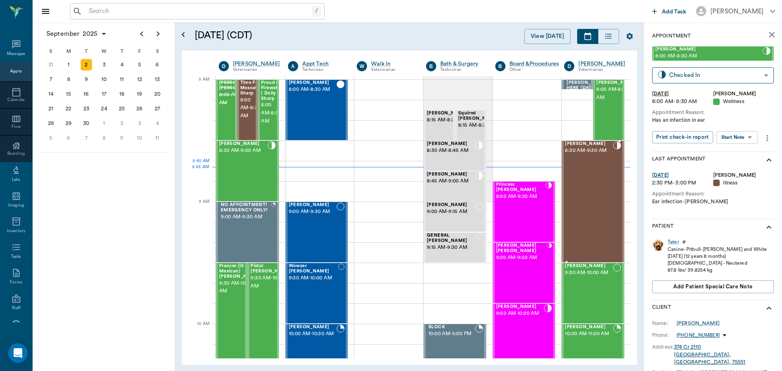
click at [576, 171] on div "DASH Roberts 8:30 AM - 9:30 AM" at bounding box center [589, 201] width 48 height 121
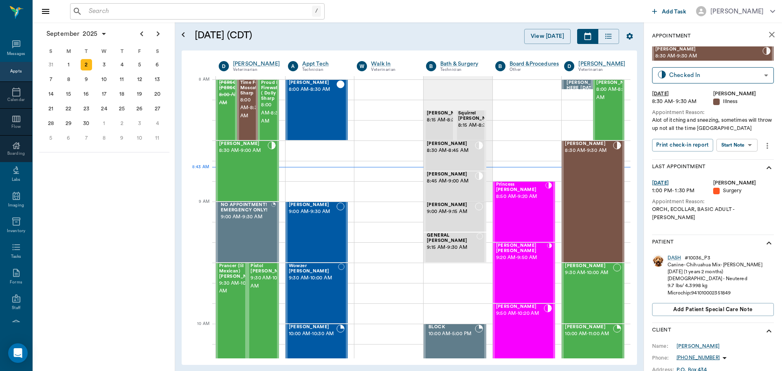
click at [744, 143] on body "/ ​ Add Task Dr. Bert Ellsworth Nectar Messages Appts Calendar Flow Boarding La…" at bounding box center [391, 185] width 782 height 371
click at [718, 160] on button "Start SOAP" at bounding box center [728, 161] width 28 height 9
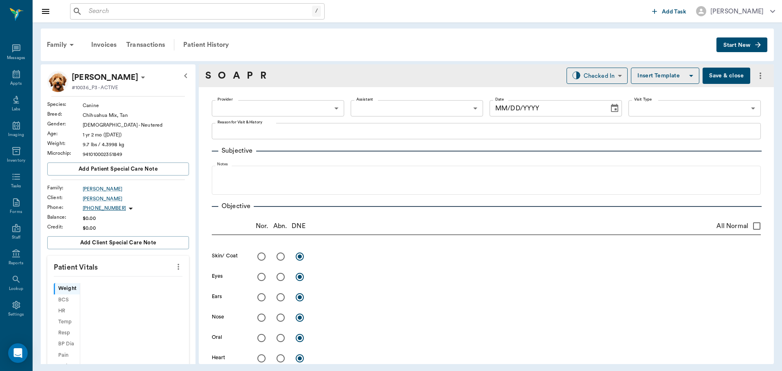
type input "670e8b52b987dc0b25a864ee"
type input "65d2be4f46e3a538d89b8c15"
type textarea "Alot of itching and sneezing, sometimes will throw up not all the time Caryn"
type input "[DATE]"
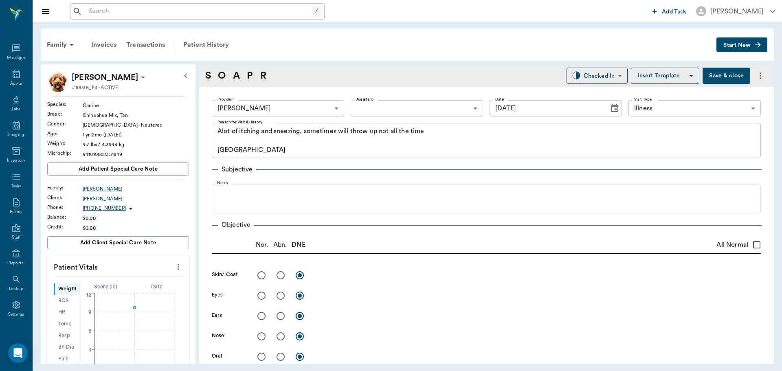
click at [172, 261] on button "more" at bounding box center [178, 267] width 13 height 14
click at [111, 277] on span "Enter Vitals" at bounding box center [138, 281] width 68 height 9
click at [103, 287] on input "text" at bounding box center [117, 291] width 71 height 16
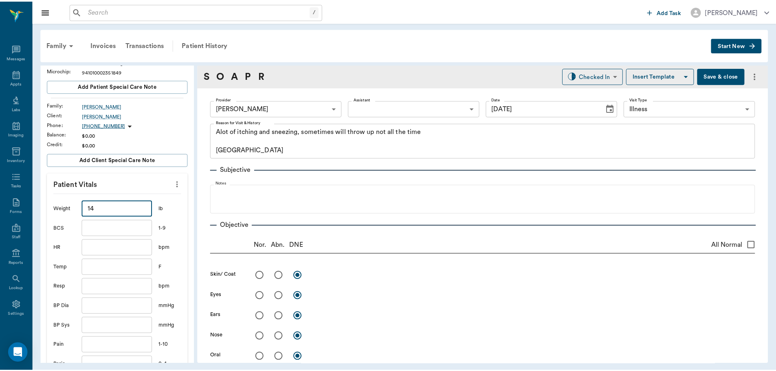
scroll to position [122, 0]
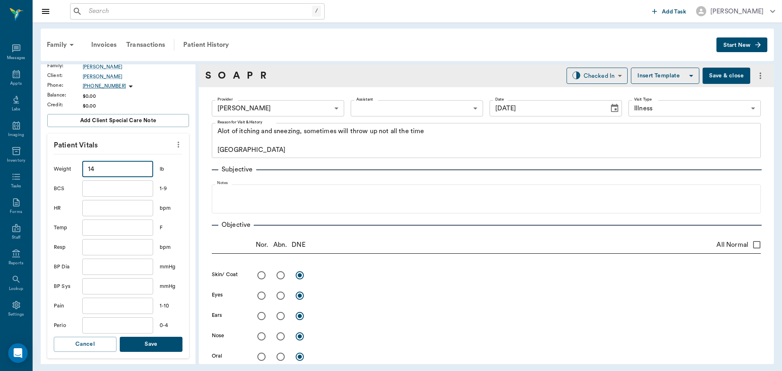
type input "14"
click at [97, 226] on input "text" at bounding box center [117, 228] width 71 height 16
type input "103.4"
click at [162, 347] on button "Save" at bounding box center [151, 344] width 63 height 15
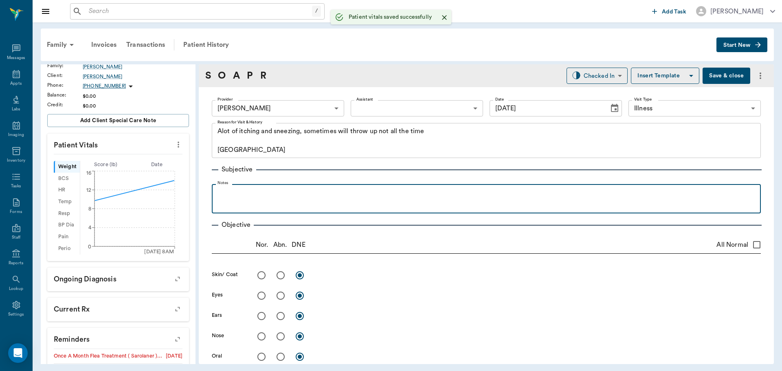
click at [220, 191] on p at bounding box center [486, 193] width 541 height 10
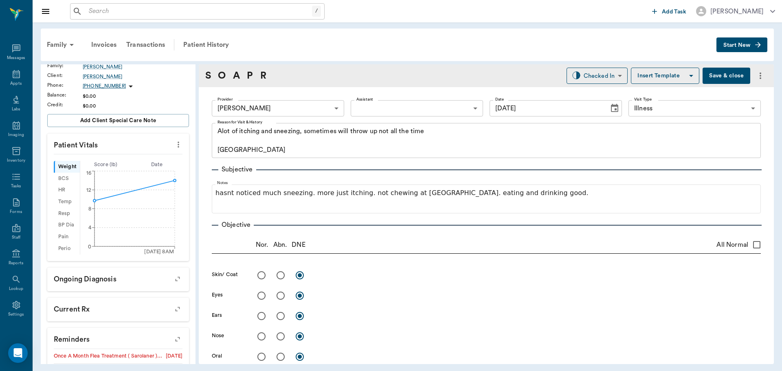
click at [704, 75] on button "Save & close" at bounding box center [726, 76] width 48 height 16
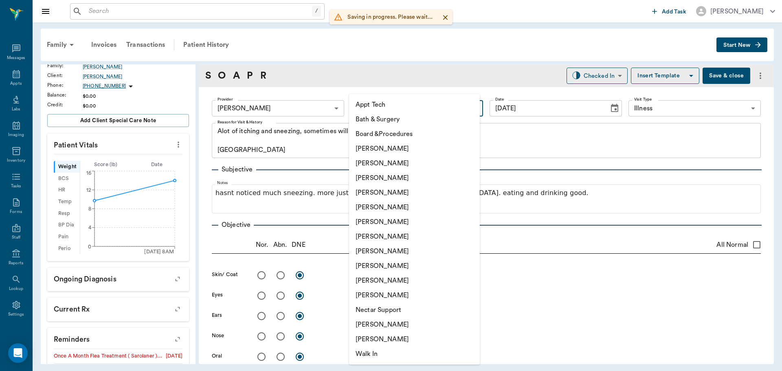
click at [396, 106] on body "/ ​ Add Task Dr. Bert Ellsworth Nectar Messages Appts Labs Imaging Inventory Ta…" at bounding box center [391, 185] width 782 height 371
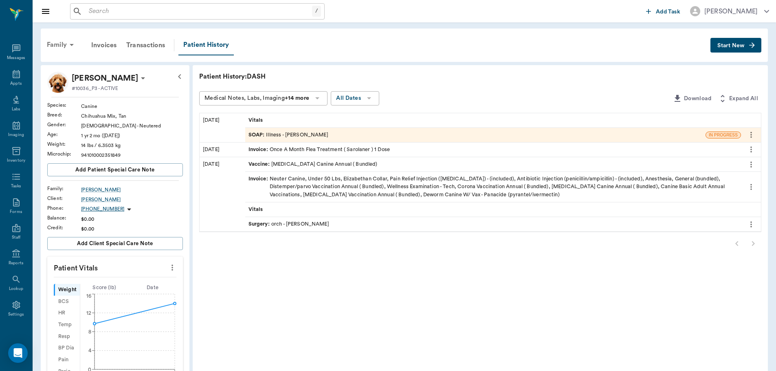
click at [51, 45] on div "Family" at bounding box center [62, 45] width 40 height 20
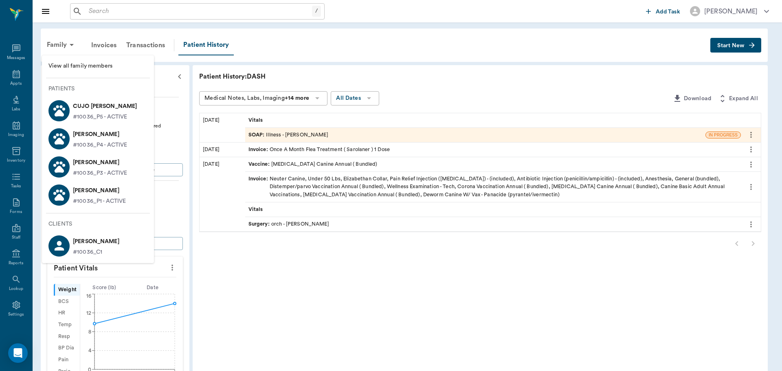
click at [136, 47] on div at bounding box center [391, 185] width 782 height 371
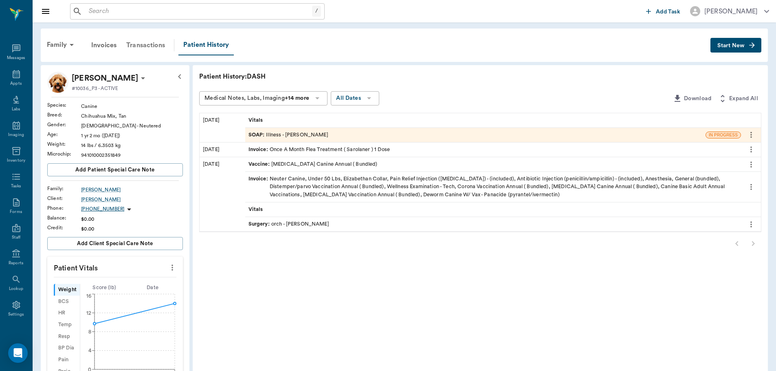
click at [136, 47] on div "Transactions" at bounding box center [145, 45] width 48 height 20
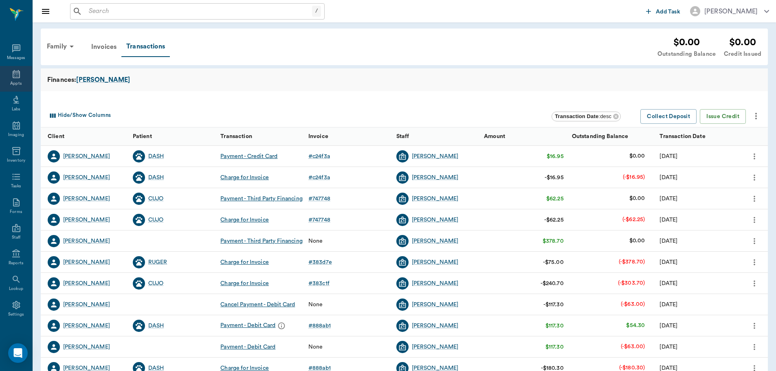
click at [18, 83] on div "Appts" at bounding box center [15, 84] width 11 height 6
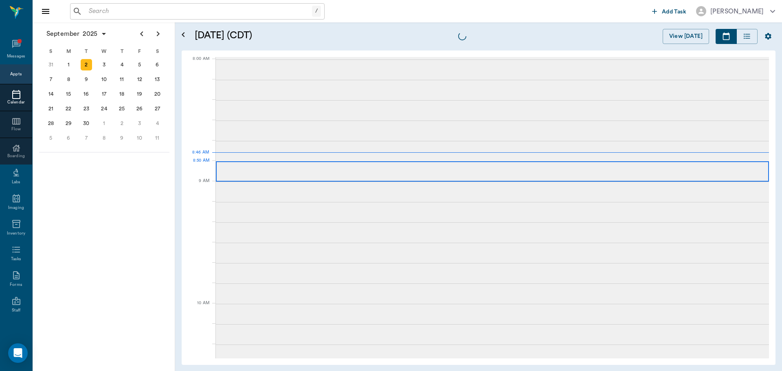
scroll to position [2, 0]
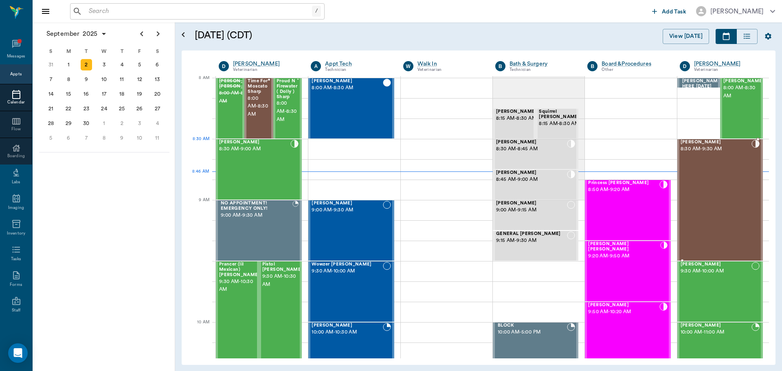
click at [726, 149] on span "8:30 AM - 9:30 AM" at bounding box center [716, 149] width 71 height 8
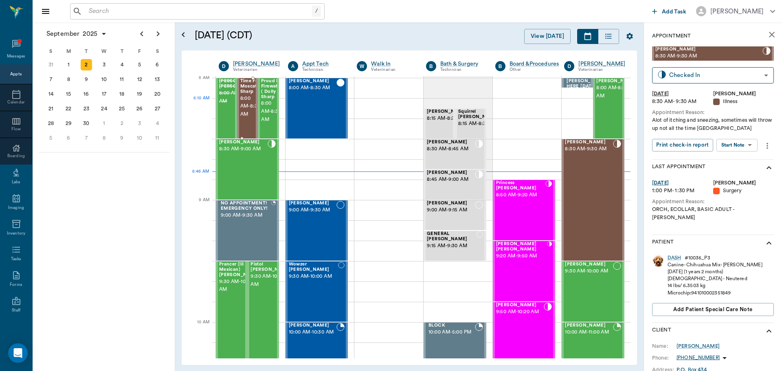
click at [248, 110] on span "8:00 AM - 8:30 AM" at bounding box center [250, 106] width 20 height 24
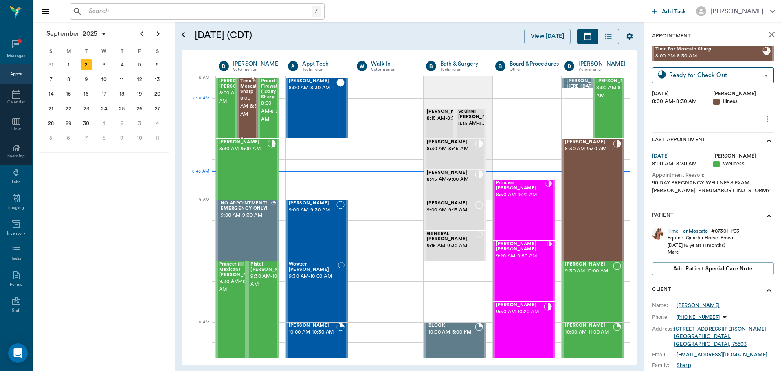
type input "CHECKED_OUT"
click at [266, 110] on span "8:00 AM - 8:30 AM" at bounding box center [271, 111] width 21 height 24
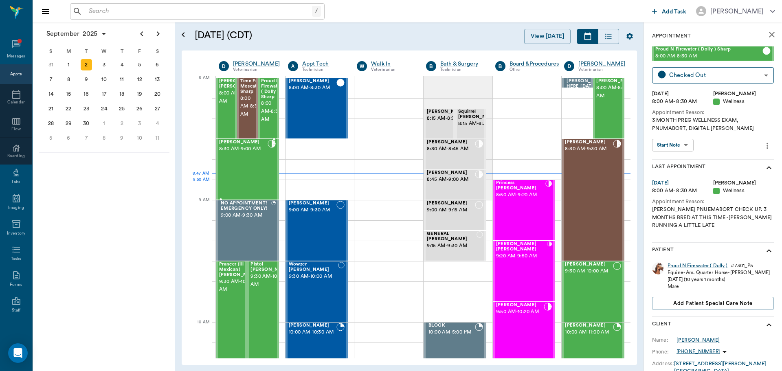
click at [264, 180] on div "[PERSON_NAME] 8:30 AM - 9:00 AM" at bounding box center [243, 169] width 48 height 59
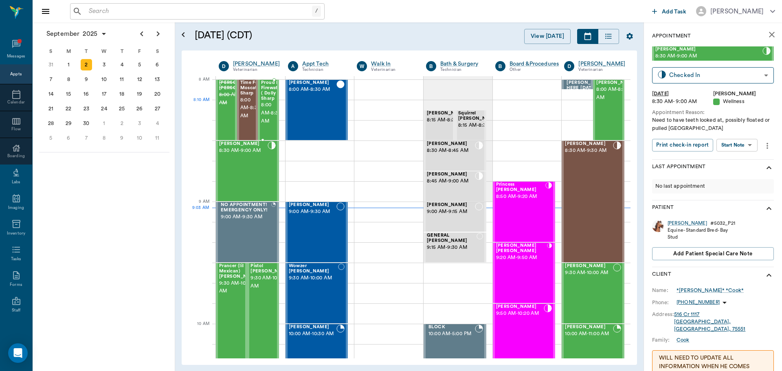
click at [270, 110] on span "8:00 AM - 8:30 AM" at bounding box center [271, 113] width 21 height 24
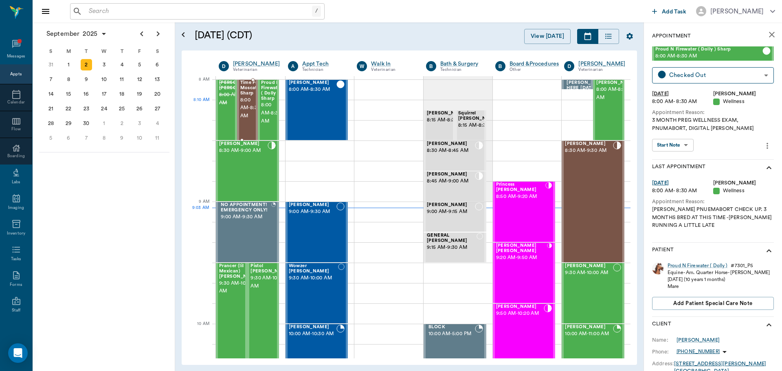
click at [245, 111] on span "8:00 AM - 8:30 AM" at bounding box center [250, 108] width 20 height 24
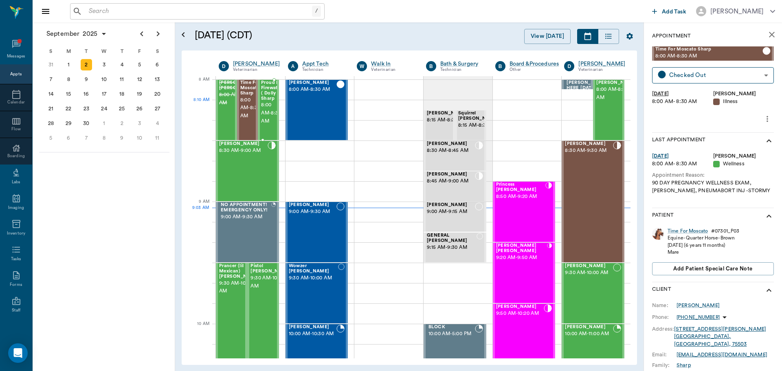
click at [268, 112] on span "8:00 AM - 8:30 AM" at bounding box center [271, 113] width 21 height 24
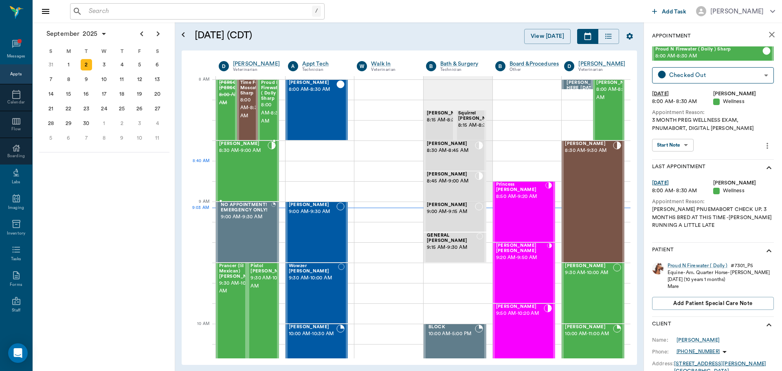
click at [248, 167] on div "[PERSON_NAME] 8:30 AM - 9:00 AM" at bounding box center [243, 170] width 48 height 59
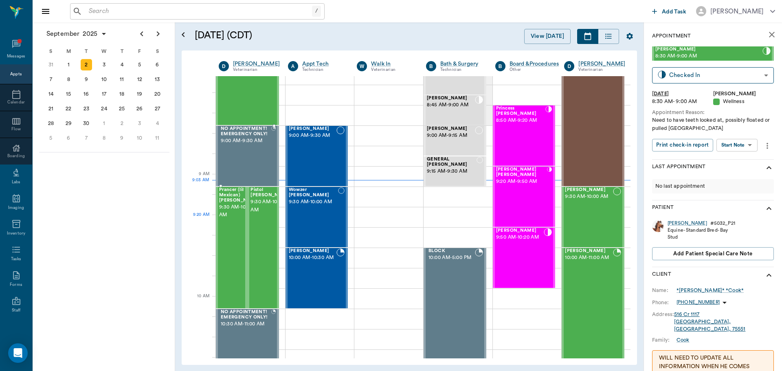
scroll to position [81, 0]
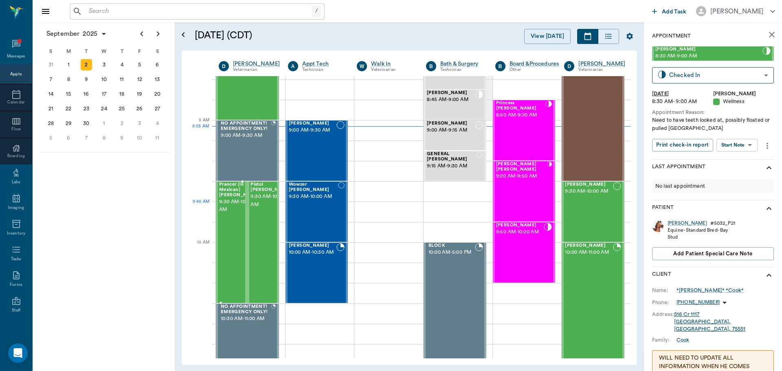
click at [239, 214] on span "9:30 AM - 10:30 AM" at bounding box center [239, 206] width 41 height 16
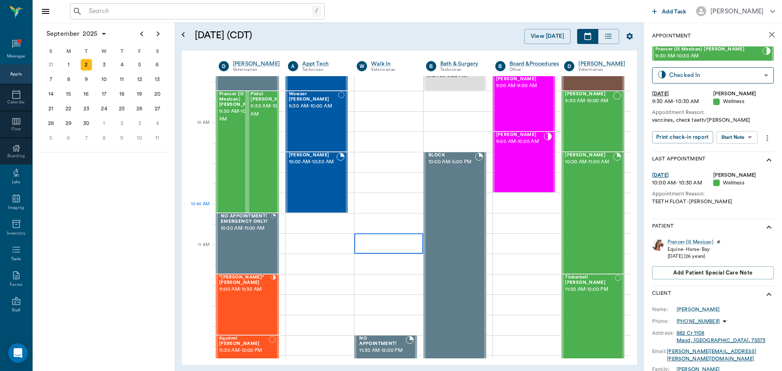
scroll to position [244, 0]
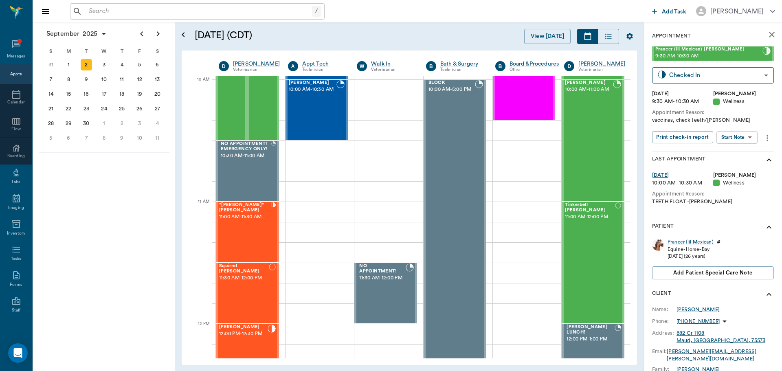
click at [11, 76] on div "Appts" at bounding box center [15, 74] width 11 height 6
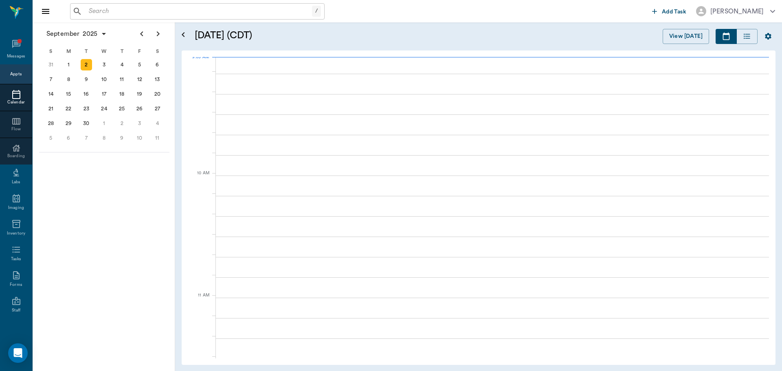
scroll to position [124, 0]
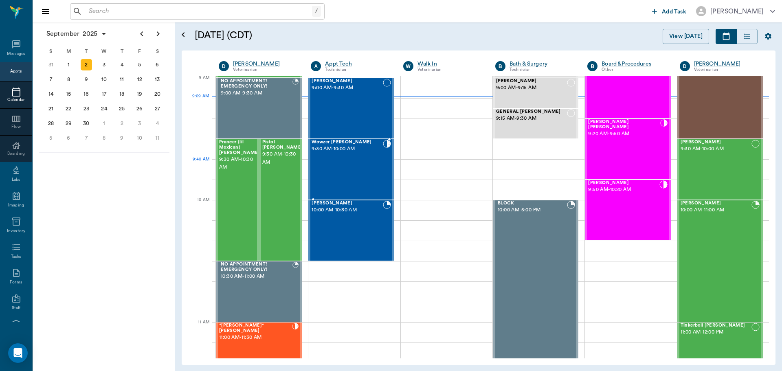
click at [377, 166] on div "Wowzer [PERSON_NAME] 9:30 AM - 10:00 AM" at bounding box center [347, 169] width 71 height 59
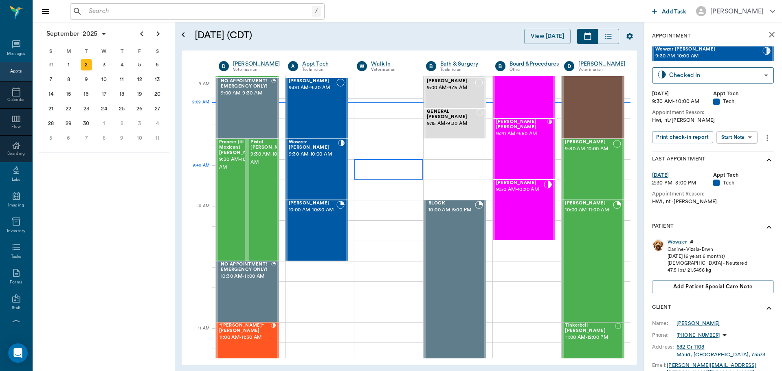
scroll to position [83, 0]
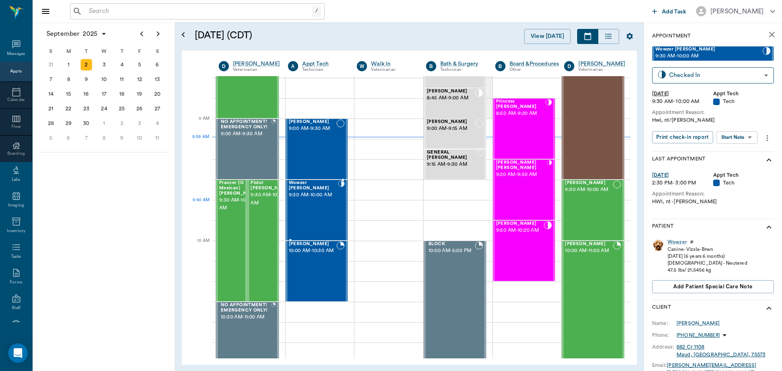
click at [301, 206] on div "Wowzer [PERSON_NAME] 9:30 AM - 10:00 AM" at bounding box center [313, 209] width 49 height 59
click at [741, 138] on body "/ ​ Add Task Dr. Bert Ellsworth Nectar Messages Appts Calendar Flow Boarding La…" at bounding box center [391, 185] width 782 height 371
click at [730, 150] on button "Start SOAP" at bounding box center [728, 153] width 28 height 9
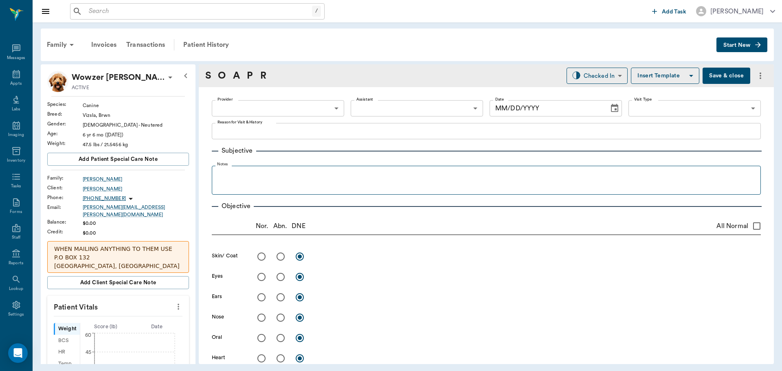
type input "63ec2f075fda476ae8351a4c"
type input "65d2be4f46e3a538d89b8c1a"
type textarea "Hwi, nt/Lisa"
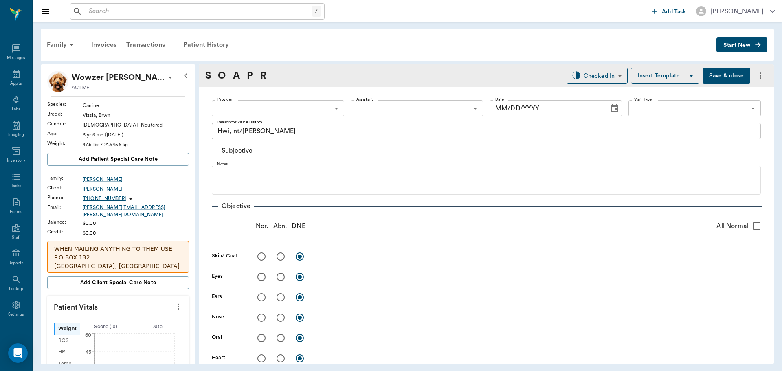
type input "[DATE]"
click at [174, 305] on icon "more" at bounding box center [178, 307] width 9 height 10
click at [166, 316] on span "Enter Vitals" at bounding box center [138, 316] width 68 height 9
click at [132, 323] on input "text" at bounding box center [117, 331] width 71 height 16
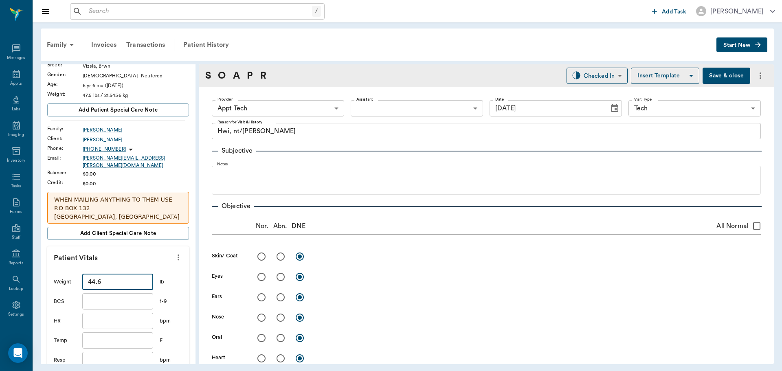
scroll to position [163, 0]
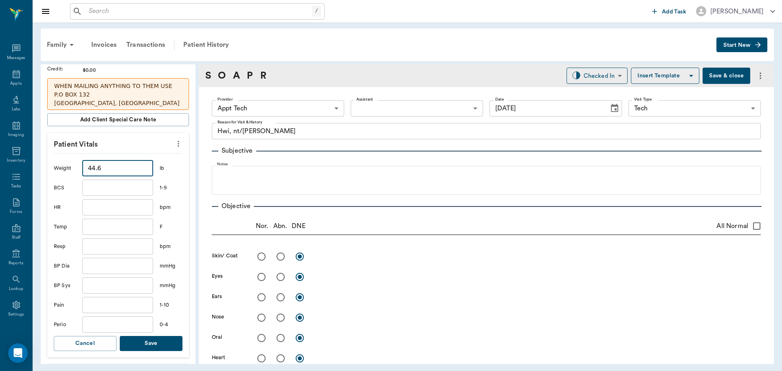
type input "44.6"
click at [149, 338] on button "Save" at bounding box center [151, 343] width 63 height 15
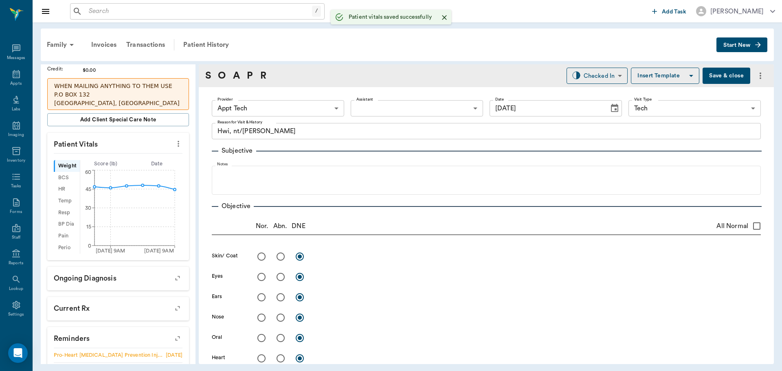
click at [237, 105] on body "/ ​ Add Task Dr. Bert Ellsworth Nectar Messages Appts Labs Imaging Inventory Ta…" at bounding box center [391, 185] width 782 height 371
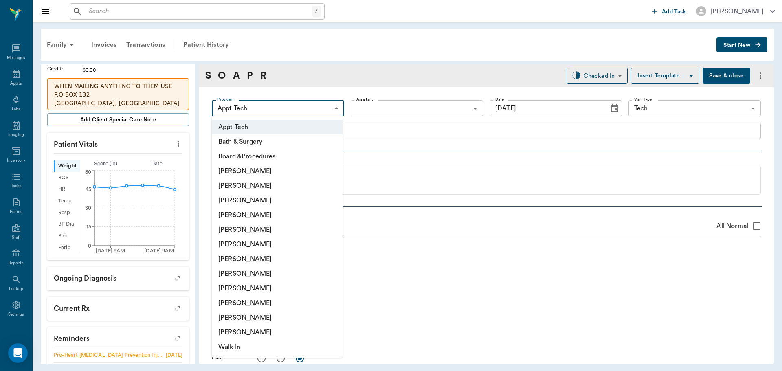
click at [268, 261] on li "[PERSON_NAME]" at bounding box center [277, 259] width 131 height 15
type input "682b670d8bdc6f7f8feef3db"
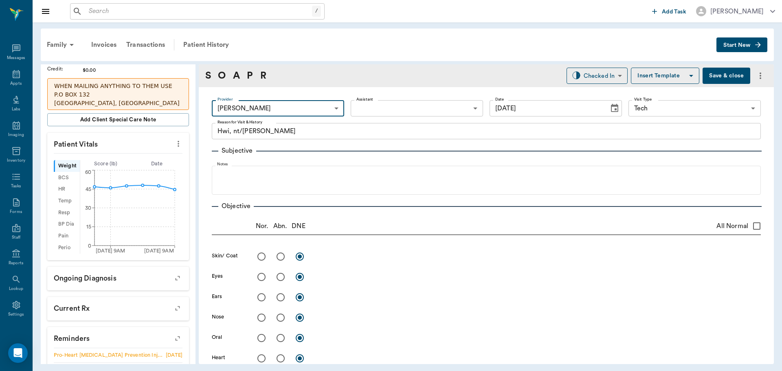
click at [379, 111] on body "/ ​ Add Task Dr. Bert Ellsworth Nectar Messages Appts Labs Imaging Inventory Ta…" at bounding box center [391, 185] width 782 height 371
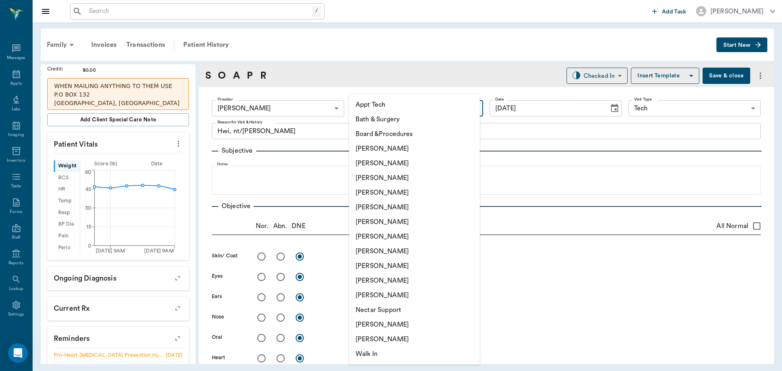
click at [377, 108] on li "Appt Tech" at bounding box center [414, 104] width 131 height 15
type input "63ec2f075fda476ae8351a4c"
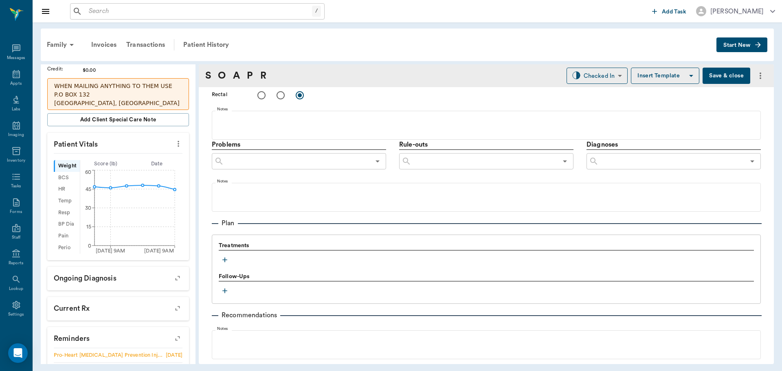
scroll to position [407, 0]
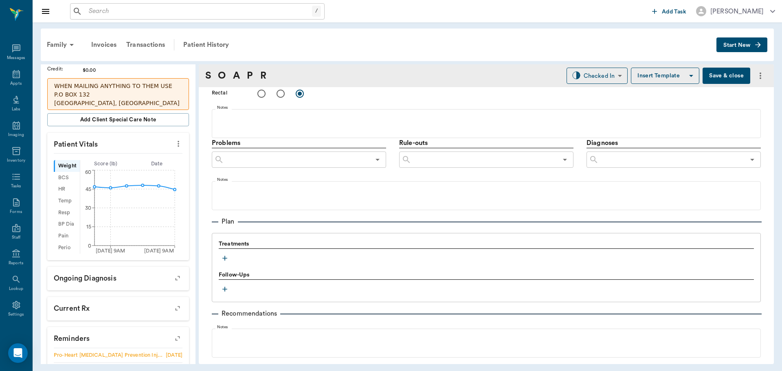
click at [220, 255] on button "button" at bounding box center [225, 258] width 12 height 12
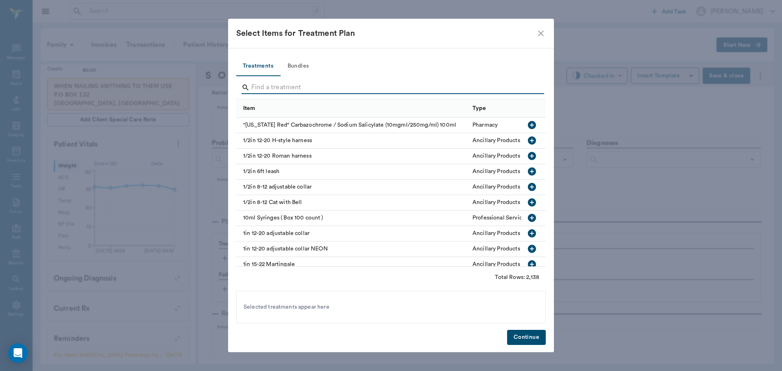
click at [285, 92] on input "Search" at bounding box center [391, 87] width 281 height 13
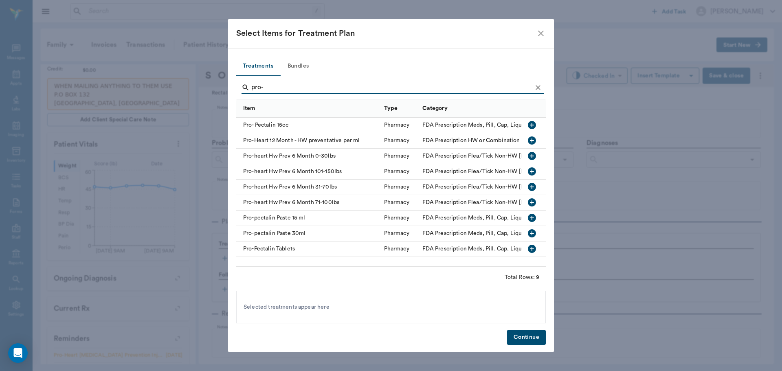
type input "pro-"
click at [534, 187] on icon "button" at bounding box center [532, 187] width 8 height 8
click at [543, 90] on button "Clear" at bounding box center [538, 87] width 12 height 12
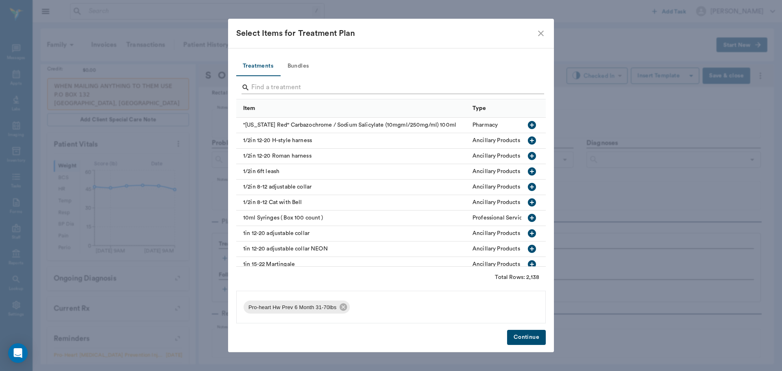
click at [525, 89] on input "Search" at bounding box center [391, 87] width 281 height 13
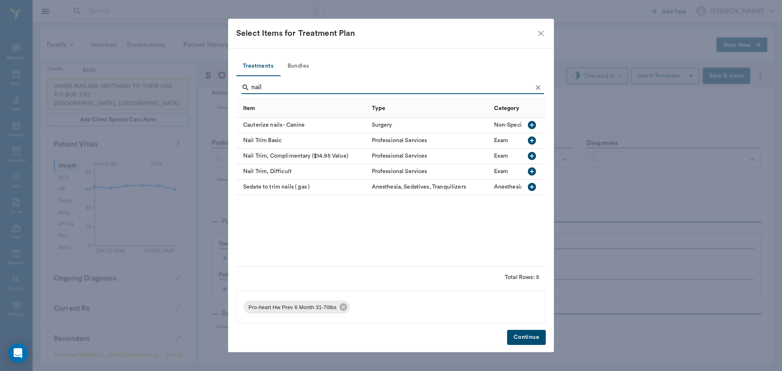
type input "nail"
click at [532, 142] on icon "button" at bounding box center [532, 141] width 10 height 10
click at [539, 82] on button "Clear" at bounding box center [538, 87] width 12 height 12
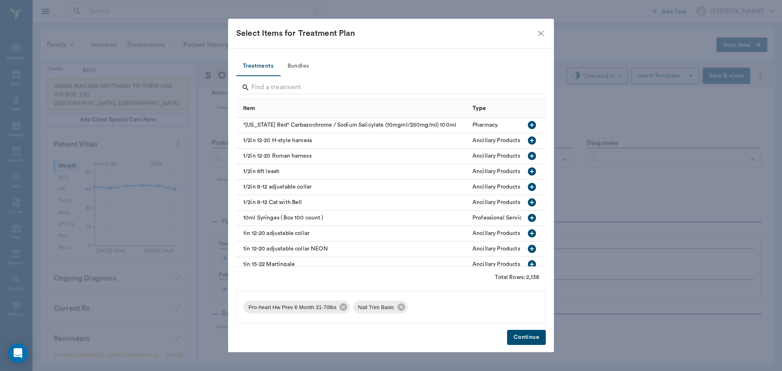
click at [304, 61] on button "Bundles" at bounding box center [298, 67] width 37 height 20
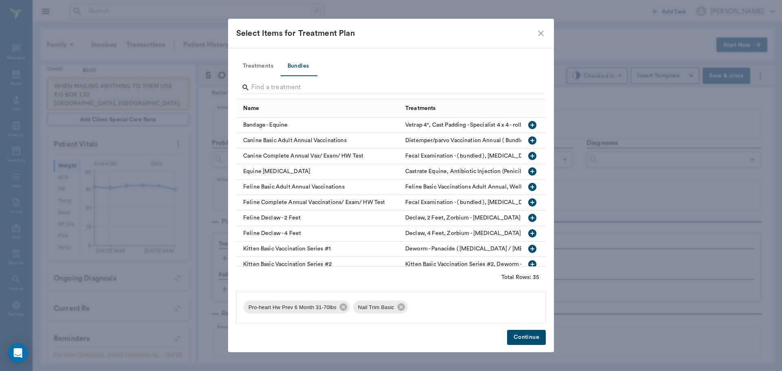
click at [299, 86] on input "Search" at bounding box center [391, 87] width 281 height 13
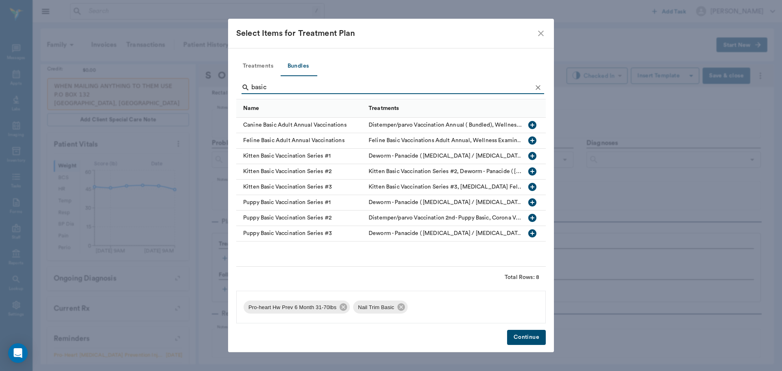
type input "basic"
click at [530, 126] on icon "button" at bounding box center [532, 125] width 8 height 8
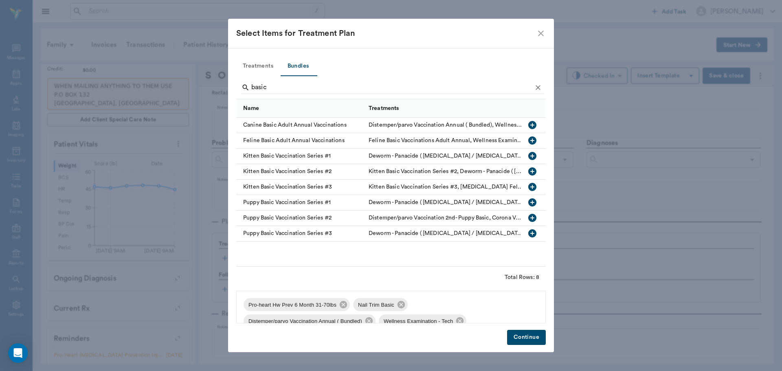
click at [522, 339] on button "Continue" at bounding box center [526, 337] width 39 height 15
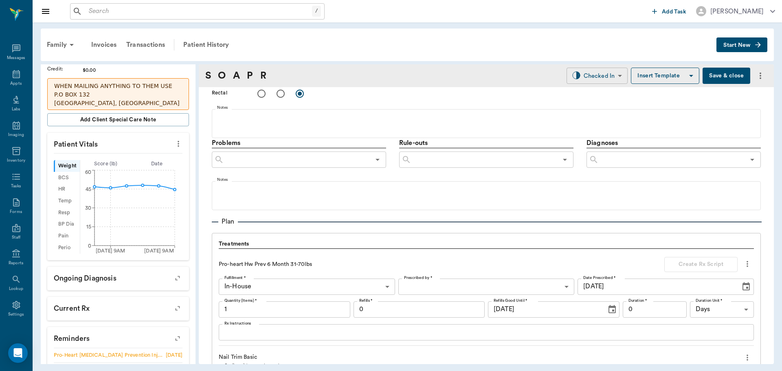
click at [591, 78] on body "/ ​ Add Task Dr. Bert Ellsworth Nectar Messages Appts Labs Imaging Inventory Ta…" at bounding box center [391, 185] width 782 height 371
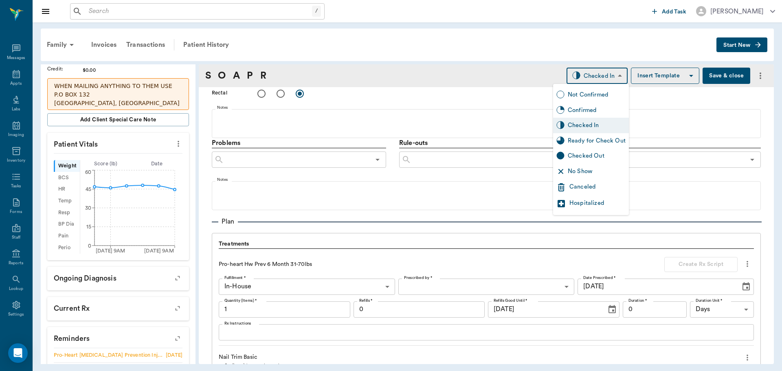
click at [605, 145] on div "Ready for Check Out" at bounding box center [597, 140] width 58 height 9
type input "READY_TO_CHECKOUT"
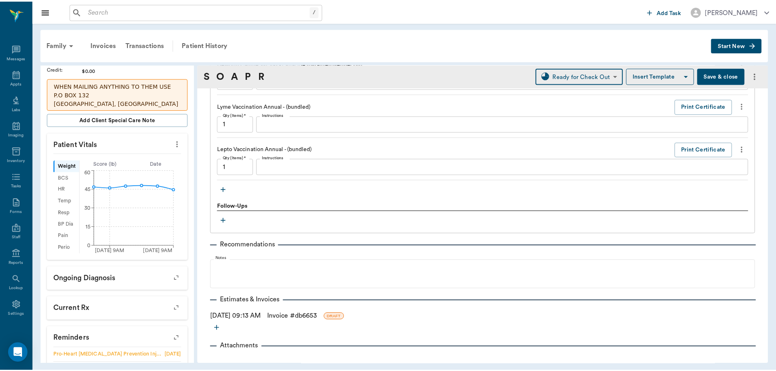
scroll to position [1009, 0]
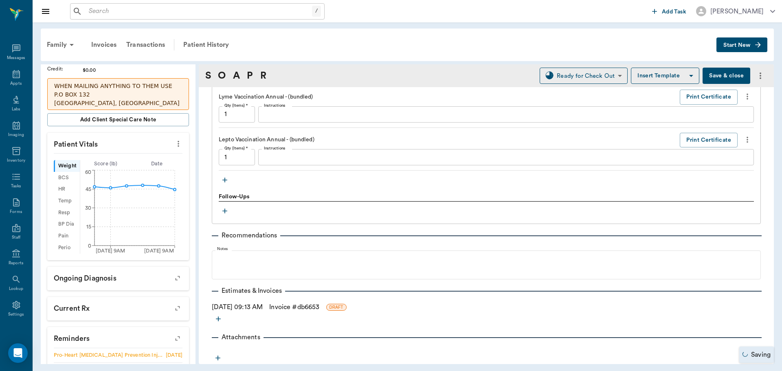
click at [302, 308] on link "Invoice # db6653" at bounding box center [294, 307] width 50 height 10
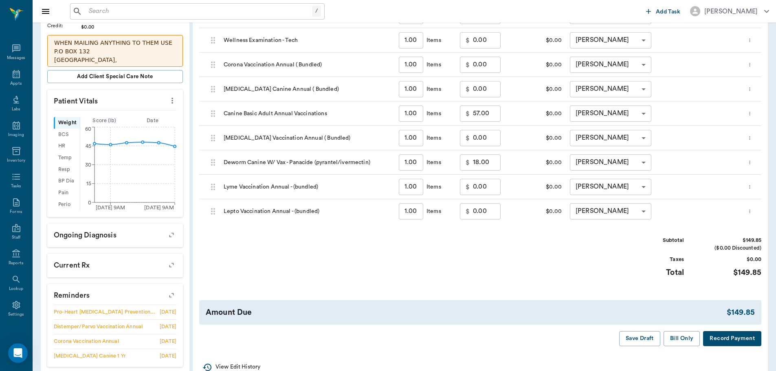
scroll to position [285, 0]
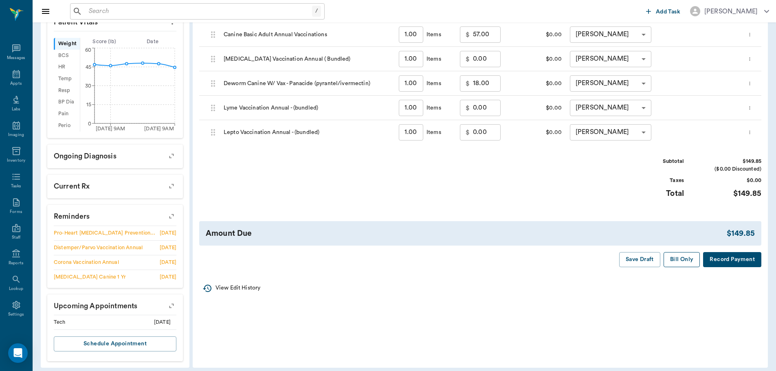
click at [673, 264] on button "Bill Only" at bounding box center [681, 259] width 37 height 15
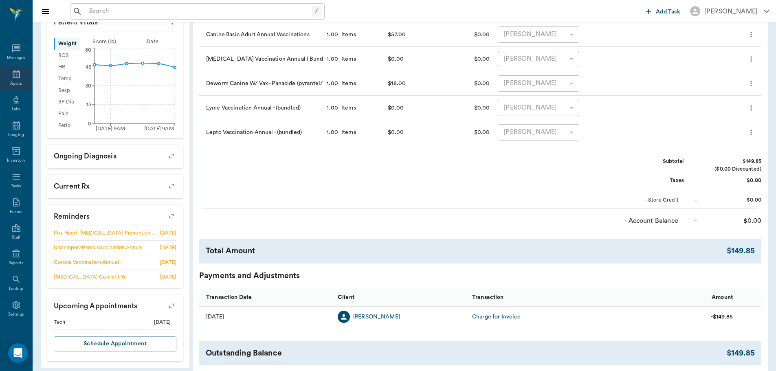
click at [12, 79] on div "Appts" at bounding box center [16, 79] width 32 height 26
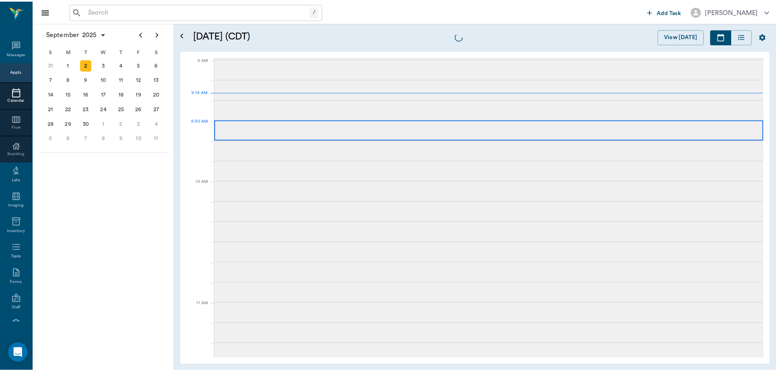
scroll to position [123, 0]
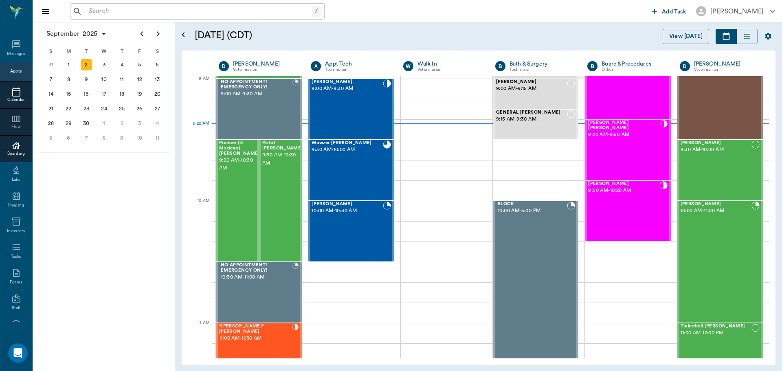
click at [16, 151] on div "Boarding" at bounding box center [16, 154] width 32 height 6
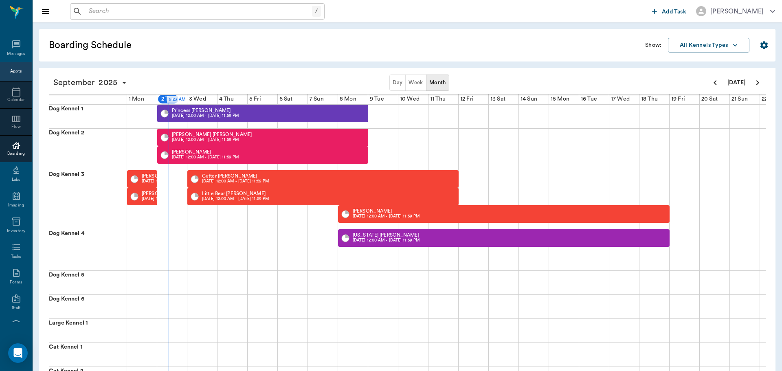
scroll to position [0, 0]
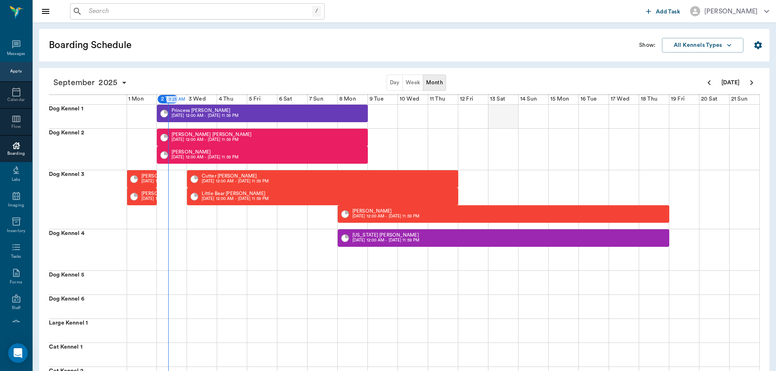
click at [496, 121] on div at bounding box center [503, 117] width 30 height 24
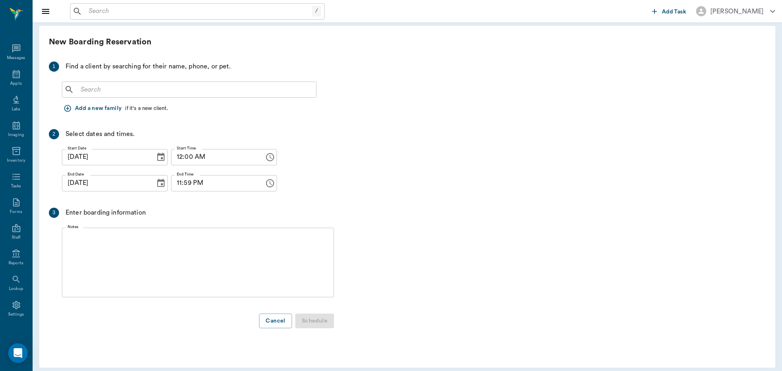
click at [130, 90] on input "text" at bounding box center [194, 89] width 235 height 11
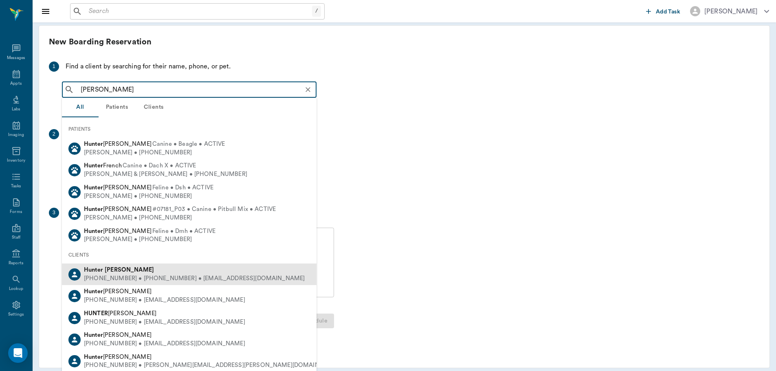
click at [165, 272] on div "Hunter Graves" at bounding box center [194, 270] width 221 height 9
type input "hunter graves"
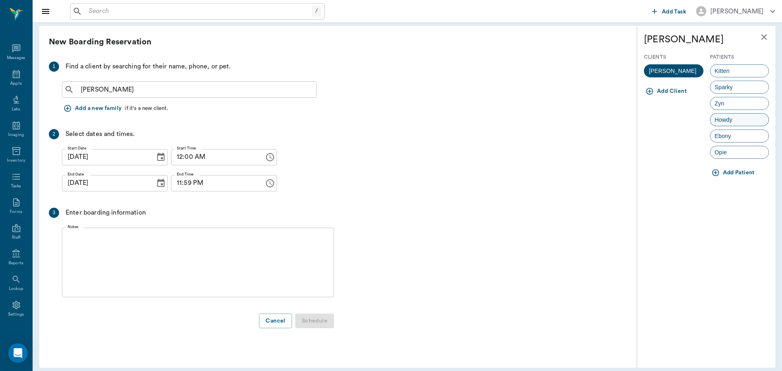
click at [718, 119] on span "Howdy" at bounding box center [723, 120] width 27 height 9
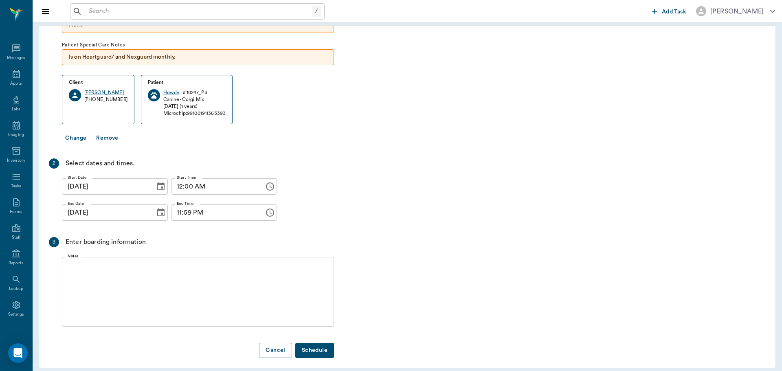
scroll to position [77, 0]
click at [79, 208] on input "09/13/2025" at bounding box center [106, 212] width 88 height 16
type input "09/14/2025"
click at [173, 257] on div "x Notes" at bounding box center [198, 292] width 272 height 70
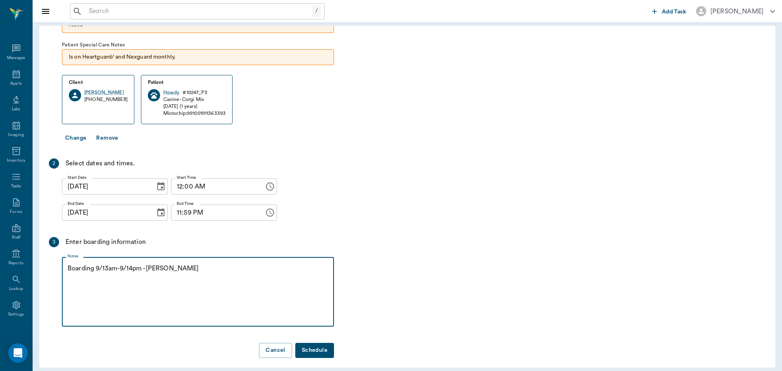
drag, startPoint x: 169, startPoint y: 263, endPoint x: 61, endPoint y: 263, distance: 107.5
click at [61, 263] on div "3 Enter boarding information Notes Boarding 9/13am-9/14pm -Hunt x Notes" at bounding box center [191, 283] width 285 height 93
paste textarea "mp40/dxsp1"
type textarea "mp40/dxsp1"
drag, startPoint x: 167, startPoint y: 269, endPoint x: 57, endPoint y: 261, distance: 110.2
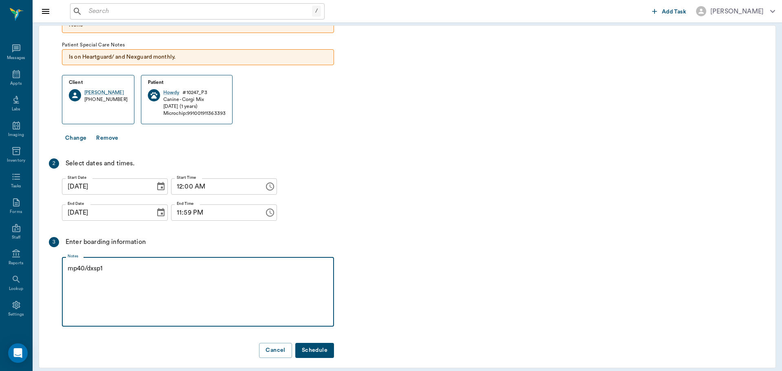
click at [53, 264] on div "3 Enter boarding information Notes mp40/dxsp1 x Notes" at bounding box center [191, 283] width 285 height 93
drag, startPoint x: 166, startPoint y: 265, endPoint x: 66, endPoint y: 263, distance: 99.8
click at [66, 263] on div "Boarding 9/13am-9/14pm -Hunt x Notes" at bounding box center [198, 292] width 272 height 70
type textarea "Boarding 9/13am-9/14pm -Hunt"
click at [316, 347] on button "Schedule" at bounding box center [314, 350] width 39 height 15
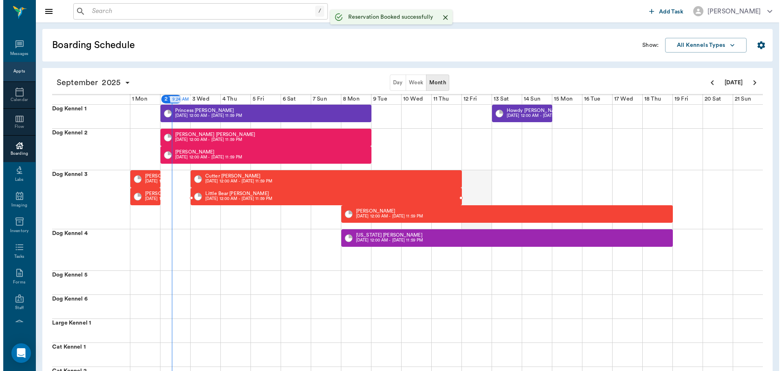
scroll to position [0, 0]
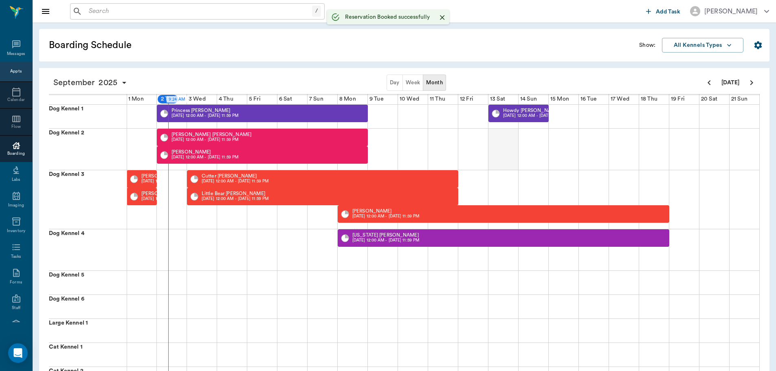
click at [503, 141] on div at bounding box center [503, 149] width 30 height 41
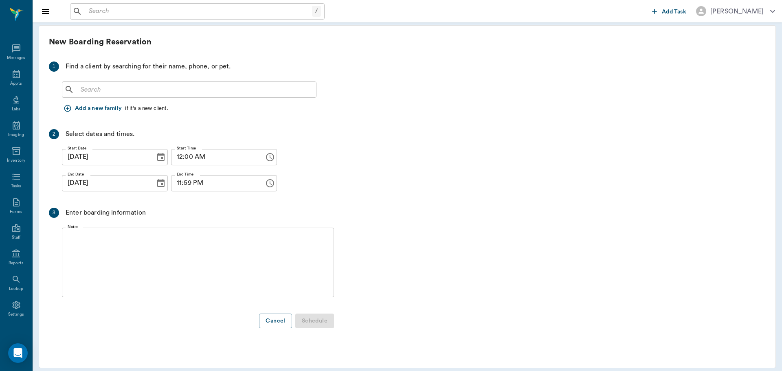
click at [108, 90] on input "text" at bounding box center [194, 89] width 235 height 11
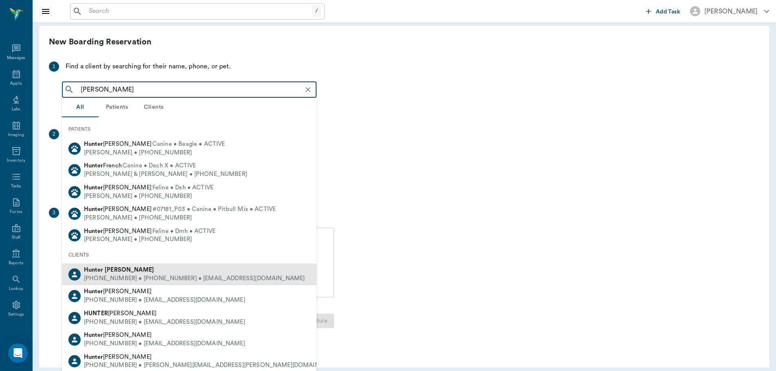
click at [155, 270] on div "Hunter Graves" at bounding box center [194, 270] width 221 height 9
type input "hunter graves"
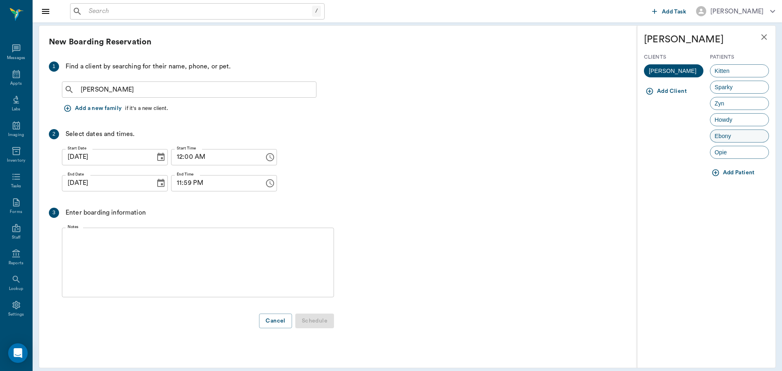
click at [731, 133] on div "Ebony" at bounding box center [739, 136] width 59 height 13
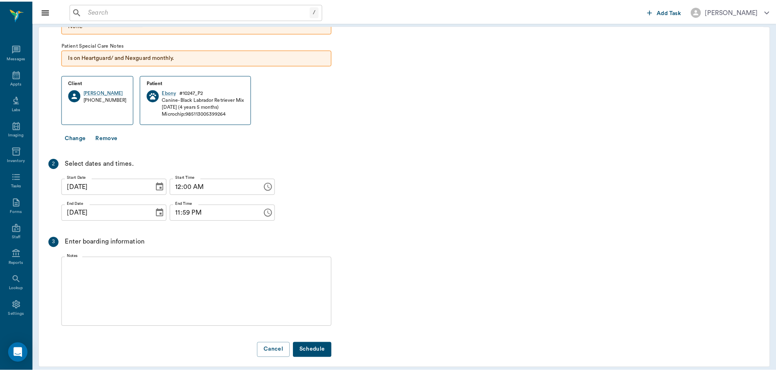
scroll to position [77, 0]
click at [178, 269] on textarea "Notes" at bounding box center [198, 292] width 261 height 56
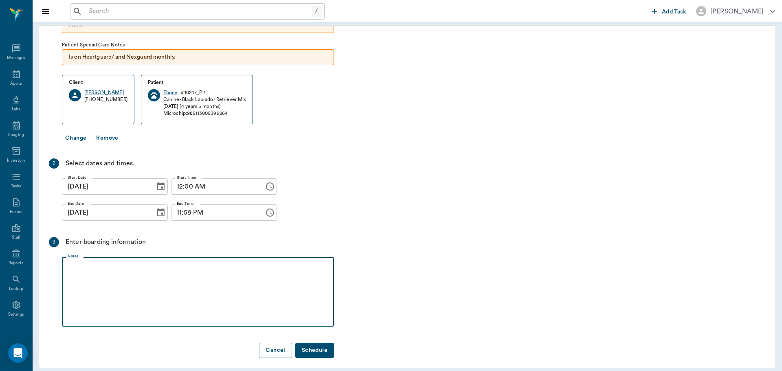
paste textarea "Boarding 9/13am-9/14pm -Hunt"
type textarea "Boarding 9/13am-9/14pm -Hunt"
click at [321, 348] on button "Schedule" at bounding box center [314, 350] width 39 height 15
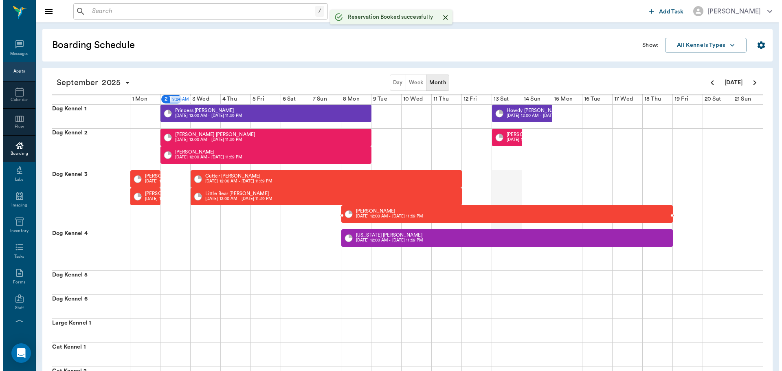
scroll to position [0, 0]
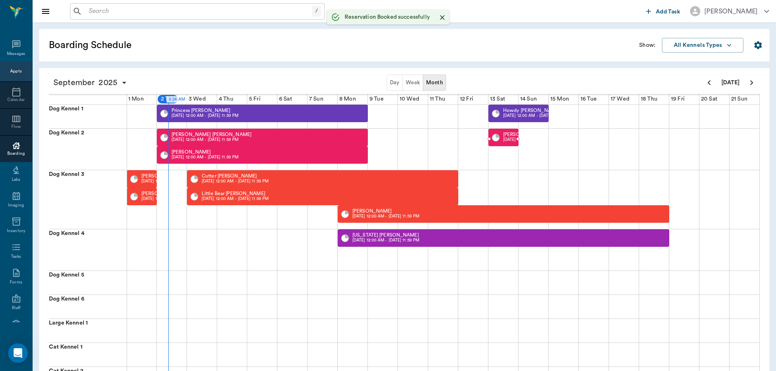
click at [507, 136] on p "Ebony Graves" at bounding box center [536, 134] width 67 height 5
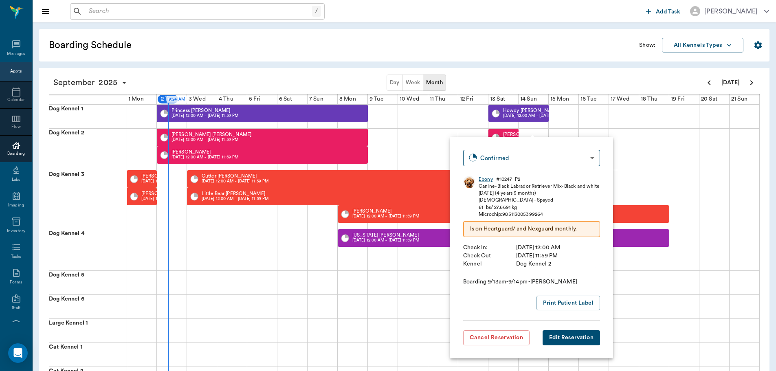
click at [564, 336] on button "Edit Reservation" at bounding box center [570, 337] width 57 height 15
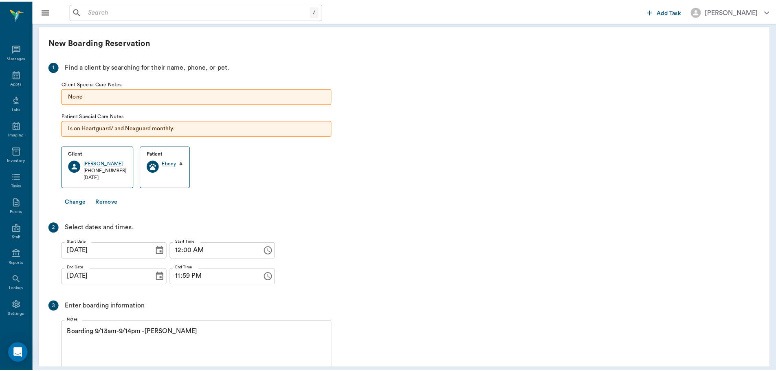
scroll to position [70, 0]
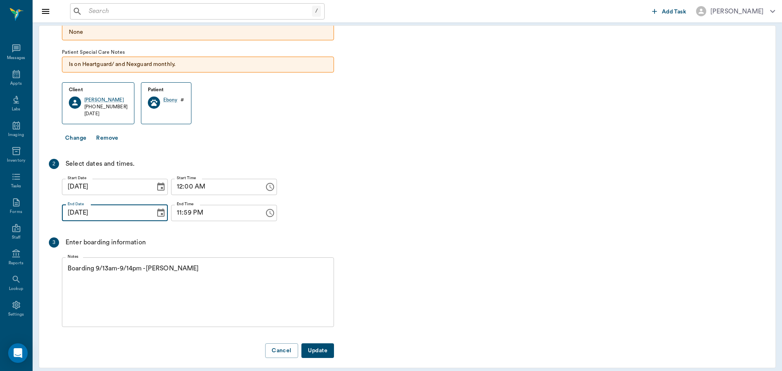
click at [80, 206] on input "09/13/2025" at bounding box center [106, 213] width 88 height 16
type input "09/14/2025"
click at [303, 343] on button "Update" at bounding box center [317, 350] width 33 height 15
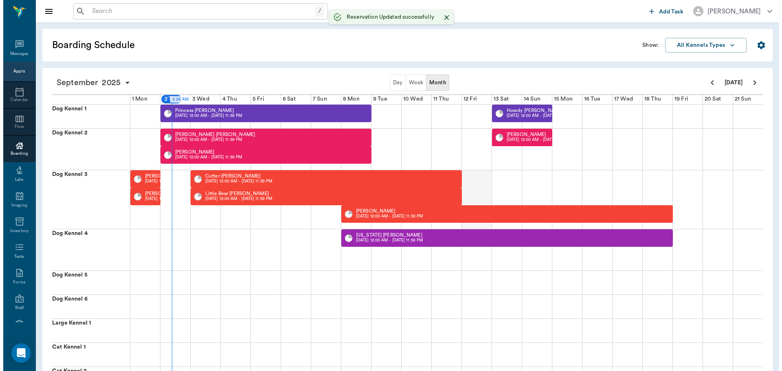
scroll to position [0, 0]
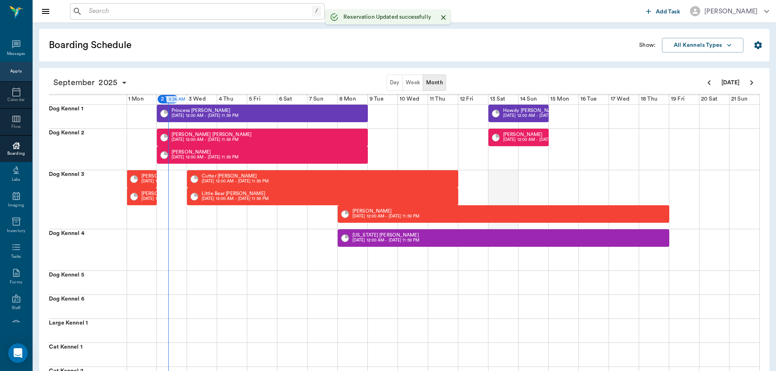
click at [496, 179] on div at bounding box center [503, 199] width 30 height 59
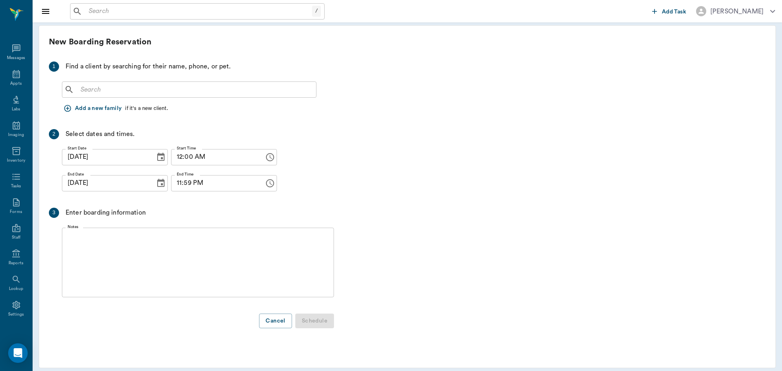
click at [118, 90] on input "text" at bounding box center [194, 89] width 235 height 11
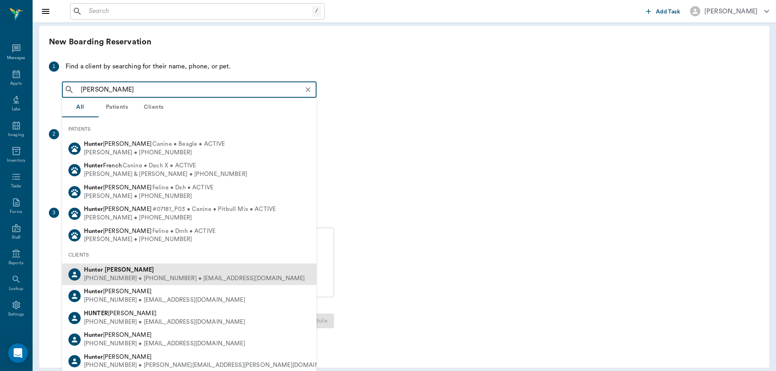
click at [150, 269] on div "Hunter Graves" at bounding box center [194, 270] width 221 height 9
type input "Hunter graves"
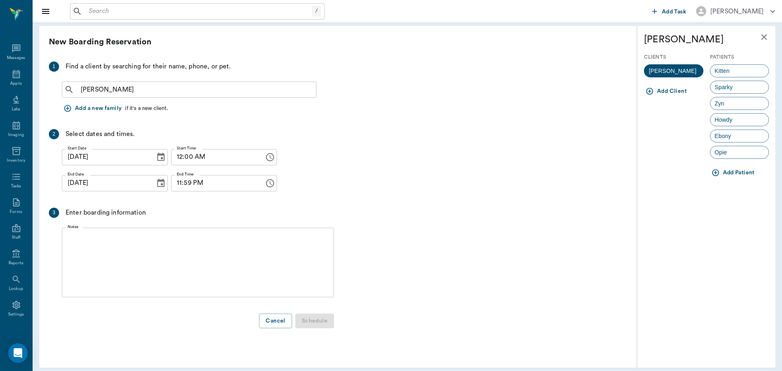
click at [83, 182] on input "09/13/2025" at bounding box center [106, 183] width 88 height 16
type input "09/14/2025"
click at [149, 261] on textarea "Notes" at bounding box center [198, 262] width 261 height 56
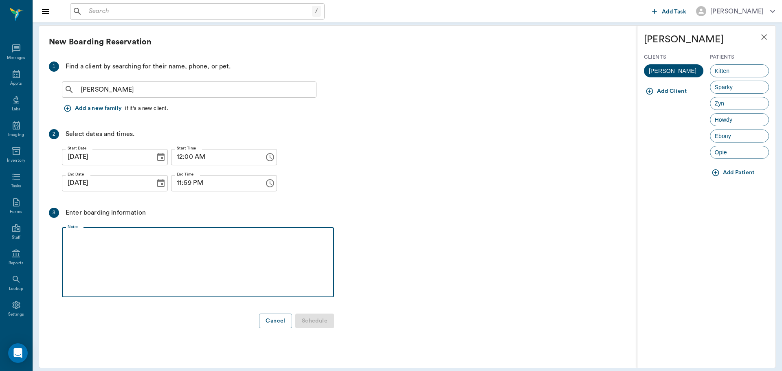
paste textarea "Boarding 9/13am-9/14pm -Hunt"
type textarea "Boarding 9/13am-9/14pm -Hunt"
click at [721, 154] on span "Opie" at bounding box center [720, 152] width 21 height 9
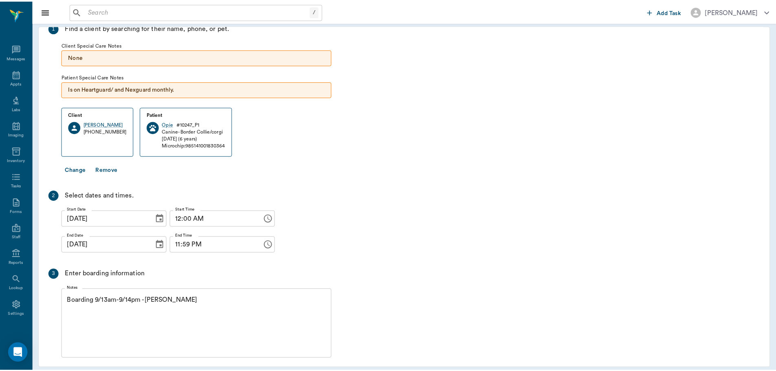
scroll to position [77, 0]
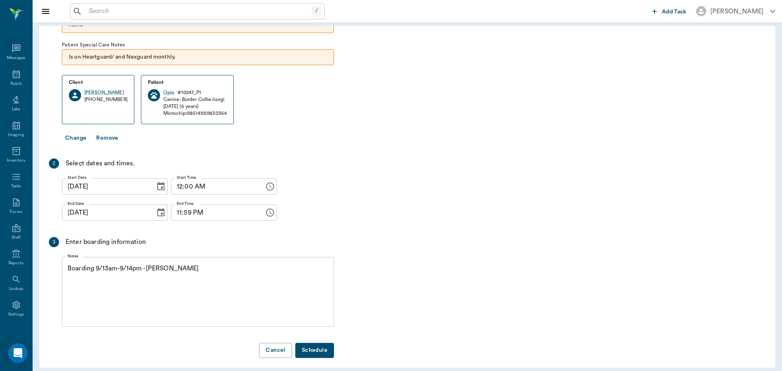
click at [325, 343] on button "Schedule" at bounding box center [314, 350] width 39 height 15
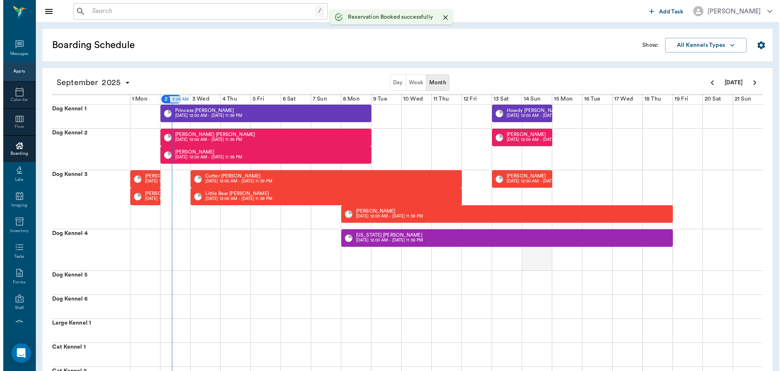
scroll to position [0, 0]
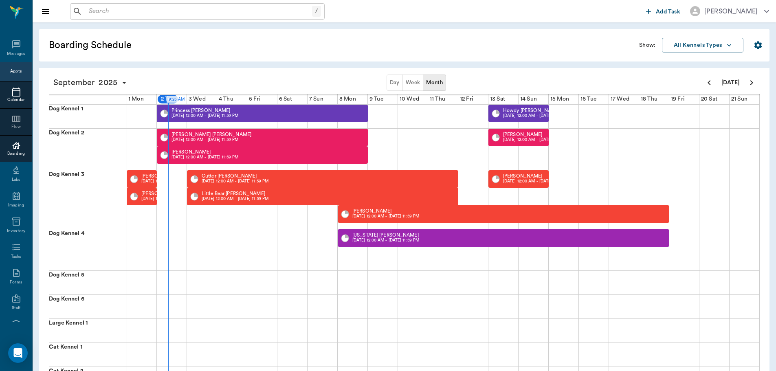
click at [15, 96] on icon at bounding box center [16, 92] width 8 height 9
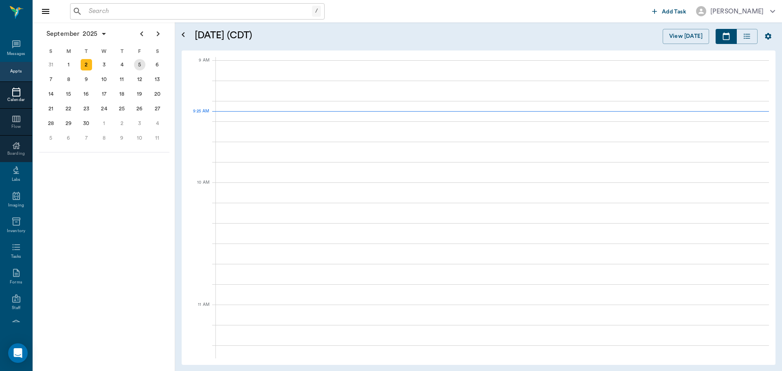
scroll to position [122, 0]
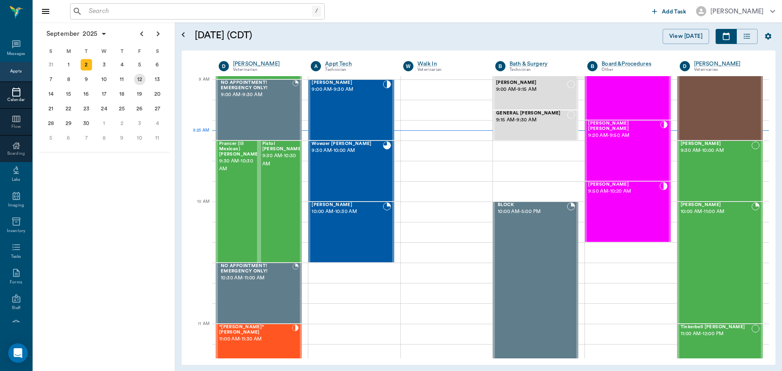
click at [143, 78] on div "12" at bounding box center [139, 79] width 11 height 11
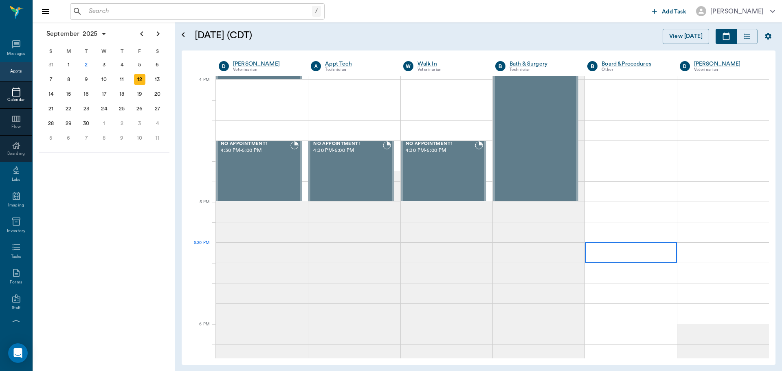
scroll to position [937, 0]
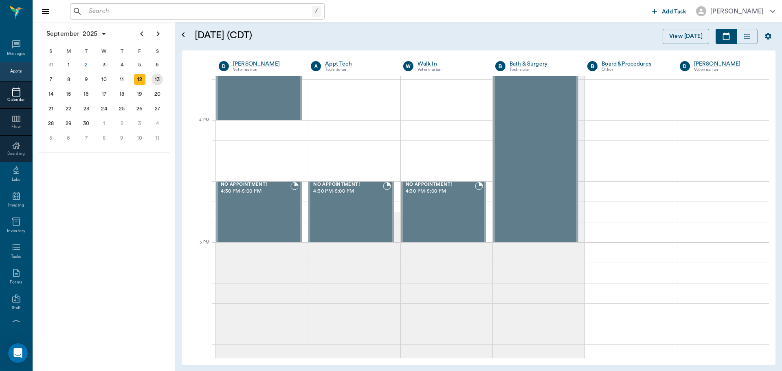
click at [162, 82] on div "13" at bounding box center [157, 79] width 18 height 15
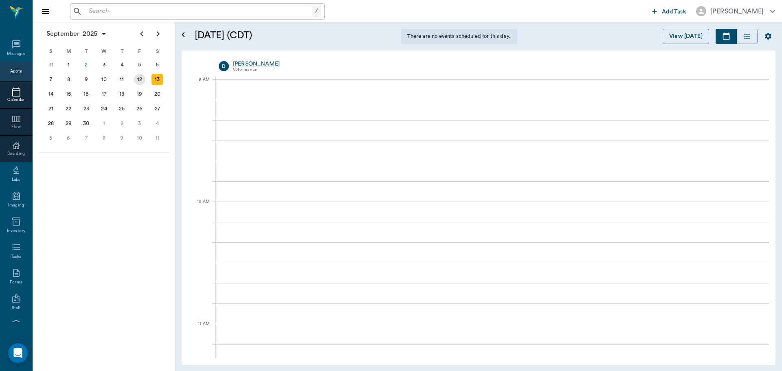
click at [143, 83] on div "12" at bounding box center [139, 79] width 11 height 11
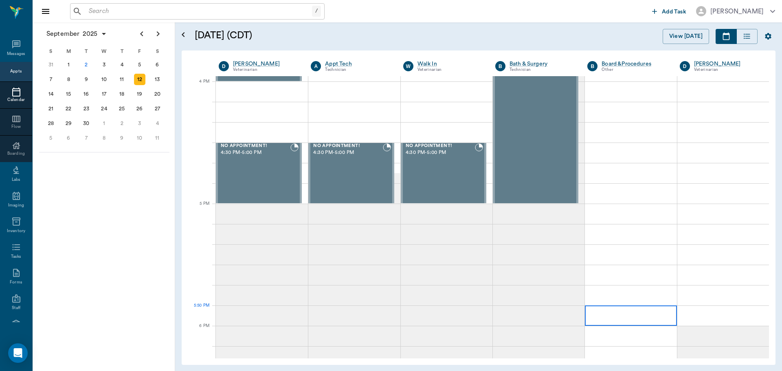
scroll to position [977, 0]
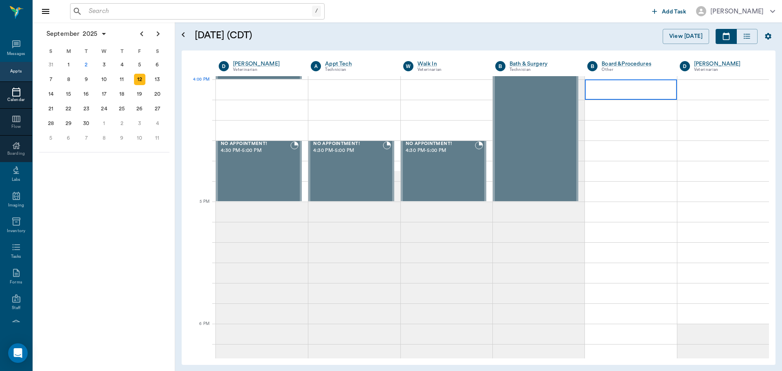
click at [615, 97] on div at bounding box center [631, 89] width 92 height 20
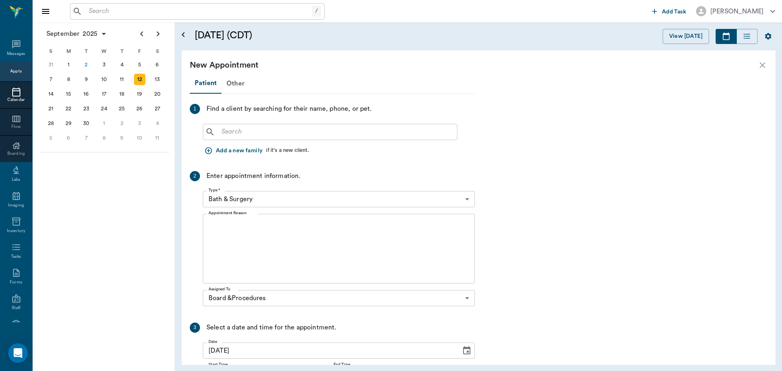
click at [260, 137] on input "text" at bounding box center [335, 131] width 235 height 11
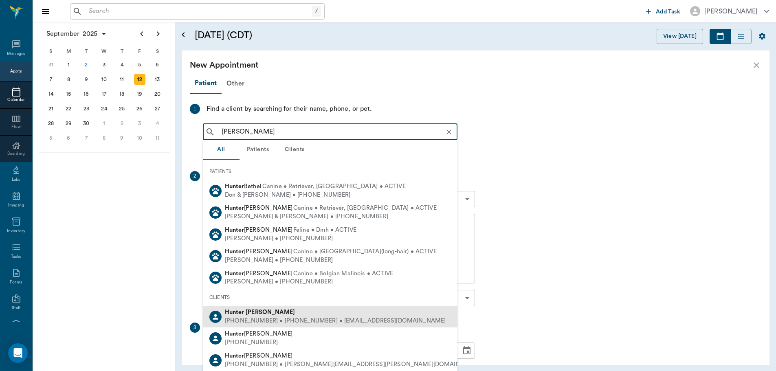
click at [283, 309] on div "Hunter Graves" at bounding box center [335, 312] width 221 height 9
type input "hunter graves"
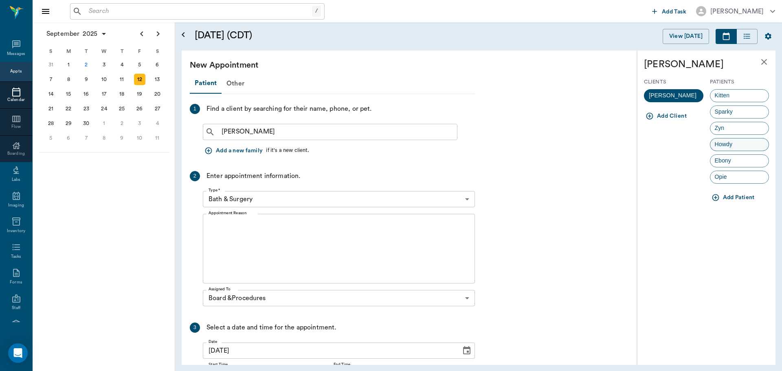
click at [735, 143] on span "Howdy" at bounding box center [723, 144] width 27 height 9
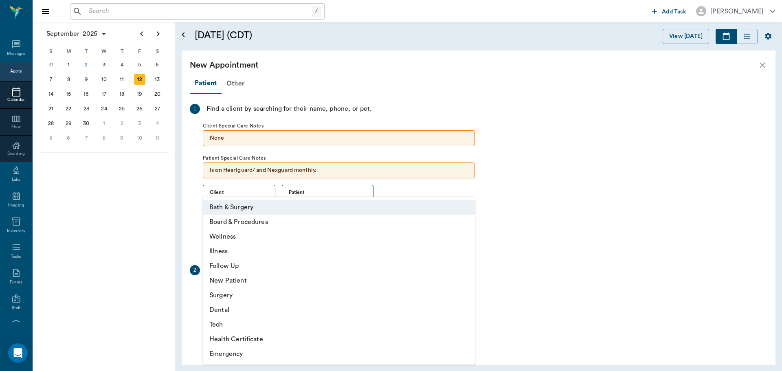
click at [292, 295] on body "/ ​ Add Task Dr. Bert Ellsworth Nectar Messages Appts Calendar Flow Boarding La…" at bounding box center [391, 185] width 782 height 371
click at [271, 221] on li "Board & Procedures" at bounding box center [339, 222] width 272 height 15
type input "67816c1cf444b6f7d0a603e8"
type input "04:30 PM"
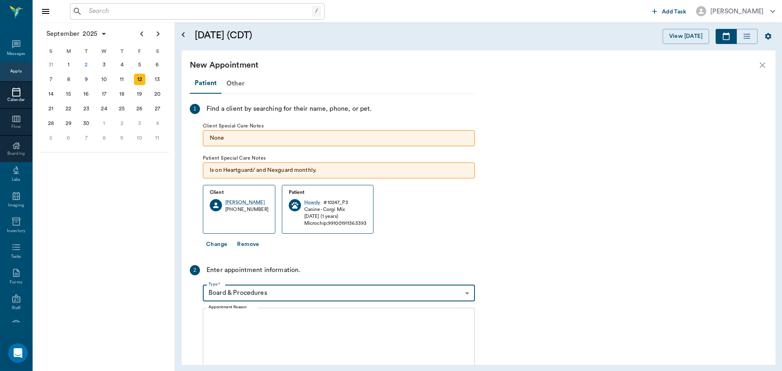
scroll to position [81, 0]
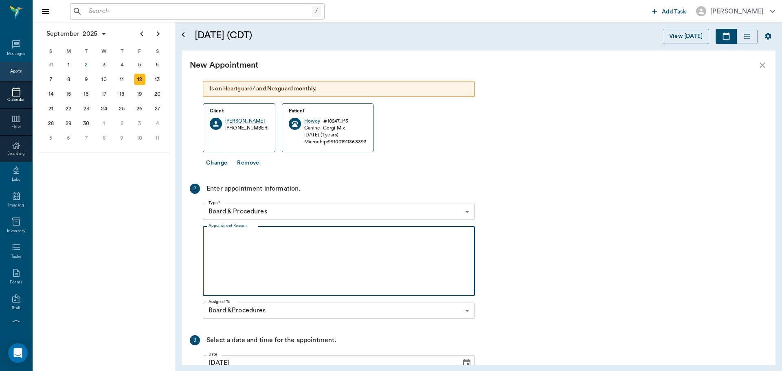
click at [285, 261] on textarea "Appointment Reason" at bounding box center [339, 261] width 261 height 56
paste textarea "Boarding 9/13am-9/14pm -Hunt"
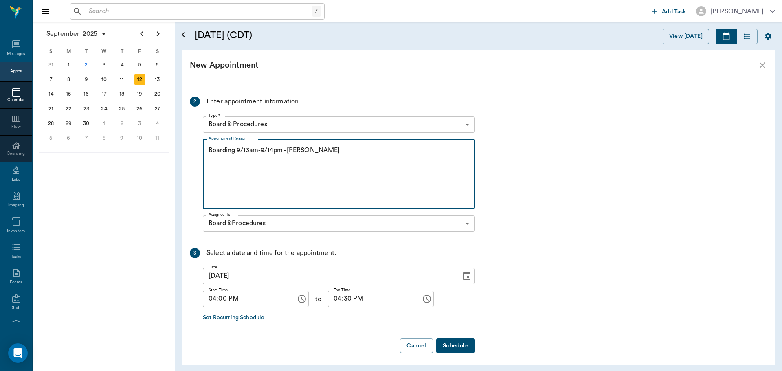
scroll to position [171, 0]
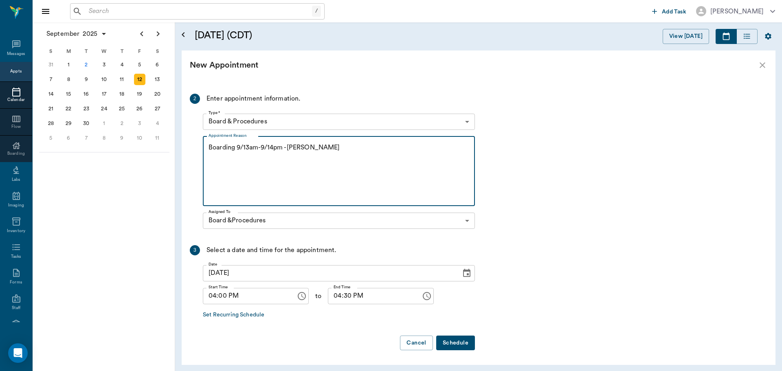
type textarea "Boarding 9/13am-9/14pm -Hunt"
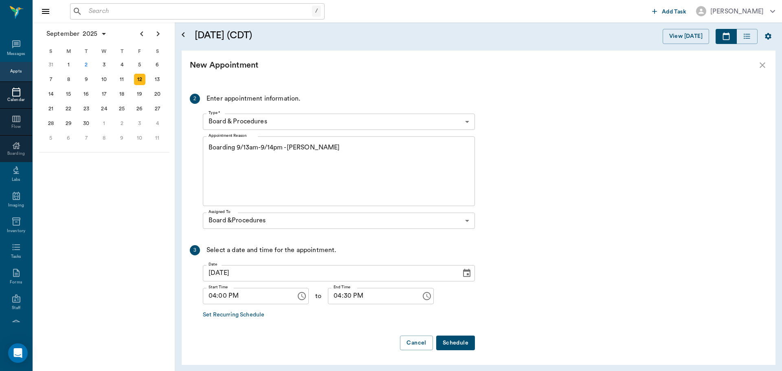
click at [459, 342] on button "Schedule" at bounding box center [455, 343] width 39 height 15
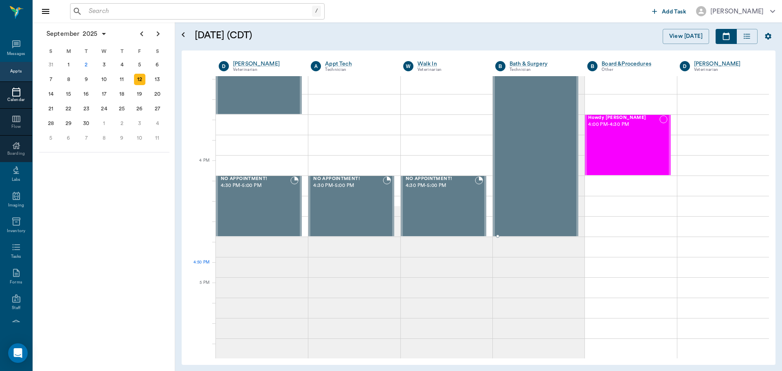
scroll to position [896, 0]
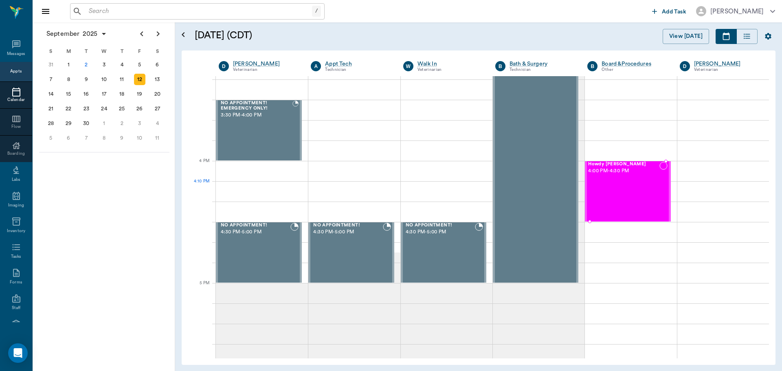
click at [627, 200] on div "Howdy Graves 4:00 PM - 4:30 PM" at bounding box center [623, 191] width 71 height 59
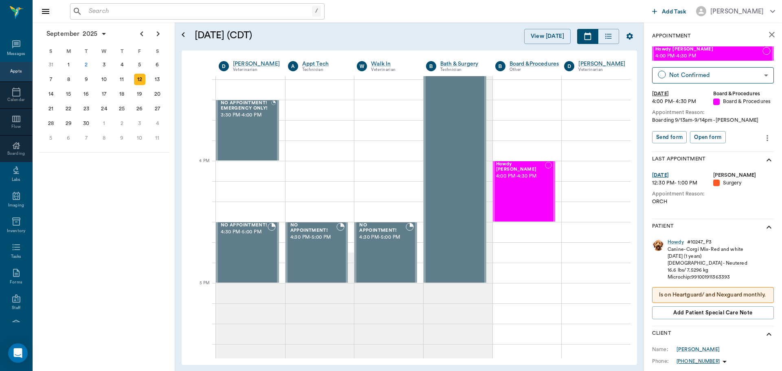
click at [763, 139] on icon "more" at bounding box center [767, 138] width 9 height 10
click at [729, 151] on span "Edit appointment" at bounding box center [727, 152] width 68 height 9
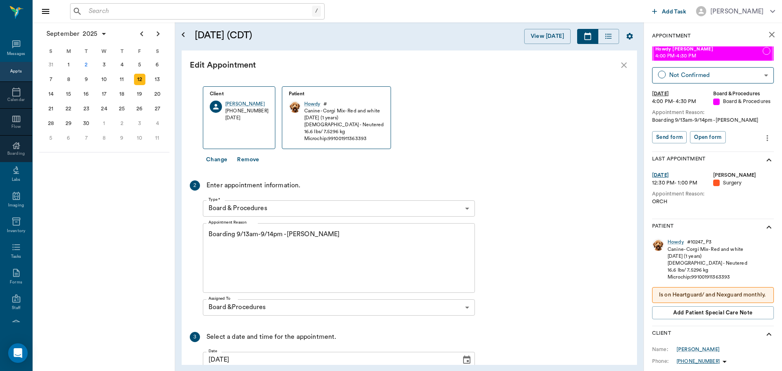
scroll to position [146, 0]
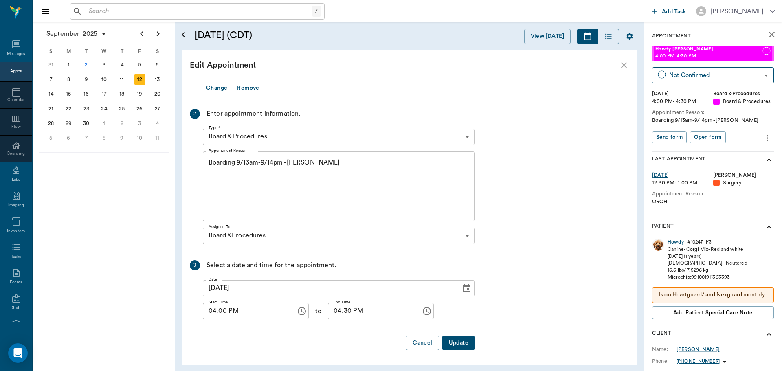
click at [340, 314] on input "04:30 PM" at bounding box center [372, 311] width 88 height 16
type input "04:15 PM"
click at [470, 346] on button "Update" at bounding box center [458, 343] width 33 height 15
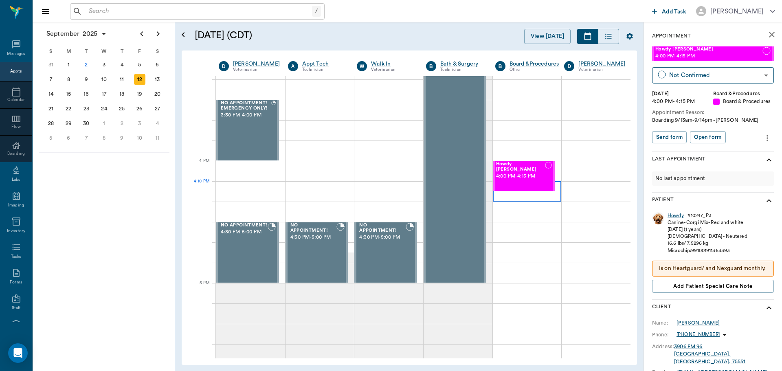
click at [520, 198] on div at bounding box center [527, 191] width 69 height 20
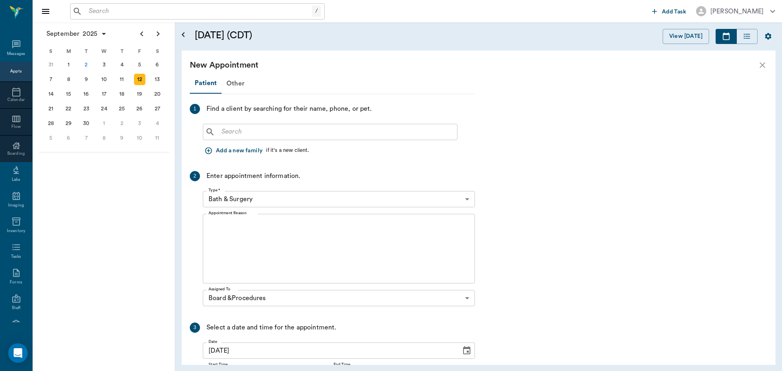
click at [296, 127] on input "text" at bounding box center [335, 131] width 235 height 11
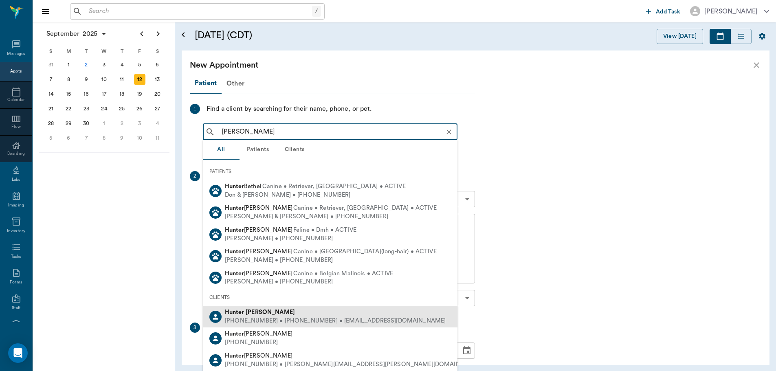
click at [305, 311] on div "Hunter Graves" at bounding box center [335, 312] width 221 height 9
type input "hunter graves"
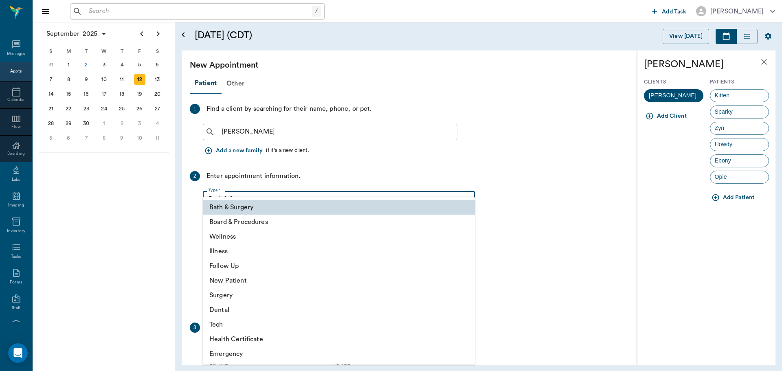
click at [287, 203] on body "/ ​ Add Task Dr. Bert Ellsworth Nectar Messages Appts Calendar Flow Boarding La…" at bounding box center [391, 185] width 782 height 371
click at [290, 220] on li "Board & Procedures" at bounding box center [339, 222] width 272 height 15
type input "67816c1cf444b6f7d0a603e8"
type input "04:40 PM"
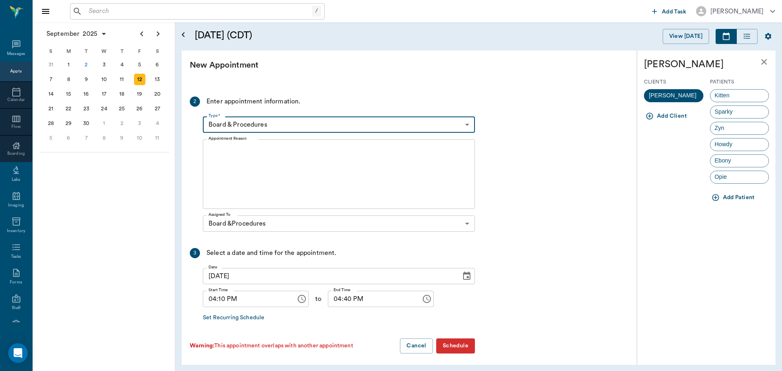
scroll to position [78, 0]
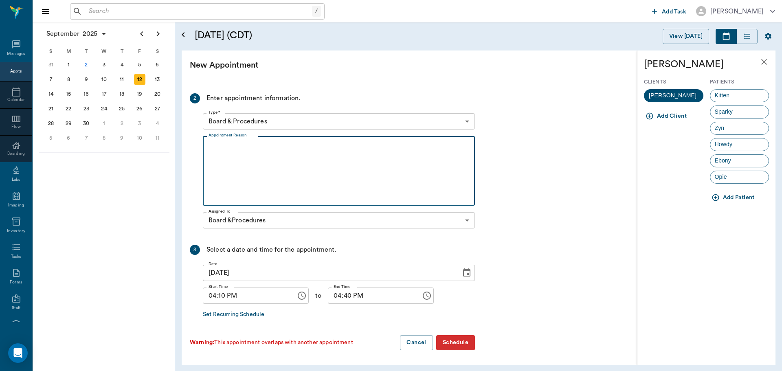
click at [279, 183] on textarea "Appointment Reason" at bounding box center [339, 171] width 261 height 56
paste textarea "Boarding 9/13am-9/14pm -Hunt"
type textarea "Boarding 9/13am-9/14pm -Hunt"
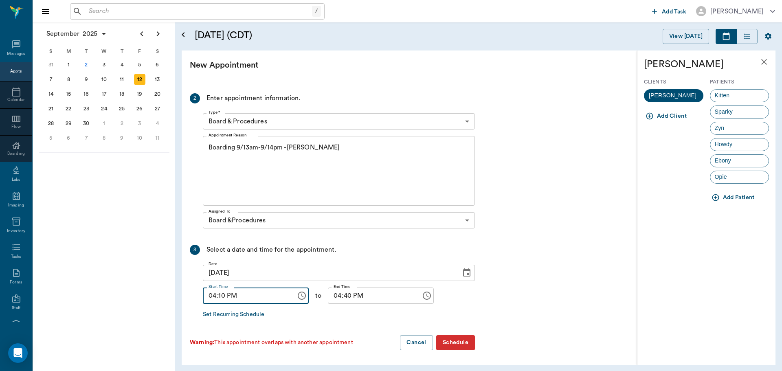
click at [222, 297] on input "04:10 PM" at bounding box center [247, 296] width 88 height 16
type input "04:15 PM"
click at [338, 295] on input "04:40 PM" at bounding box center [372, 296] width 88 height 16
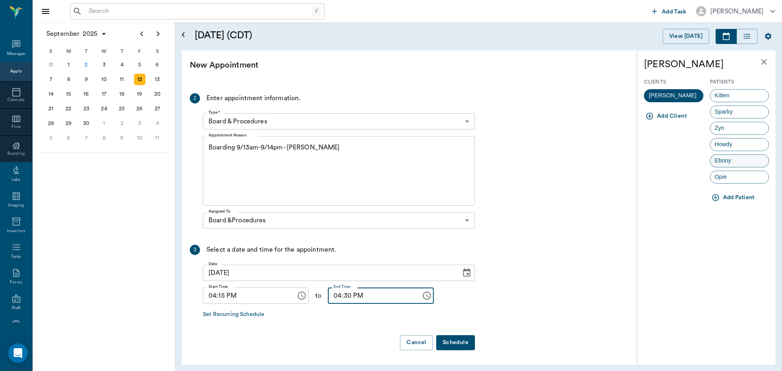
type input "04:30 PM"
click at [724, 165] on span "Ebony" at bounding box center [722, 160] width 25 height 9
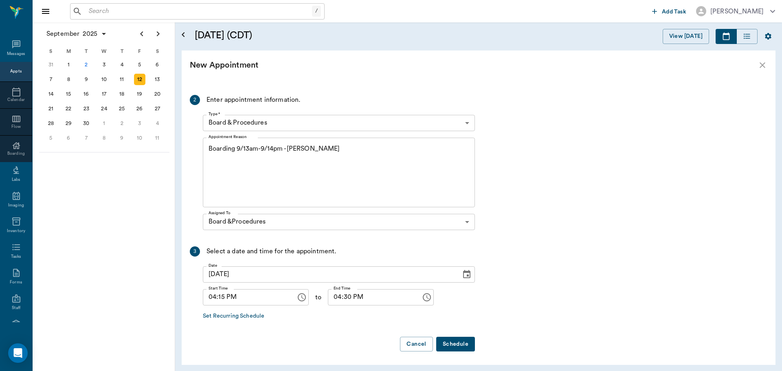
scroll to position [171, 0]
click at [457, 344] on button "Schedule" at bounding box center [455, 343] width 39 height 15
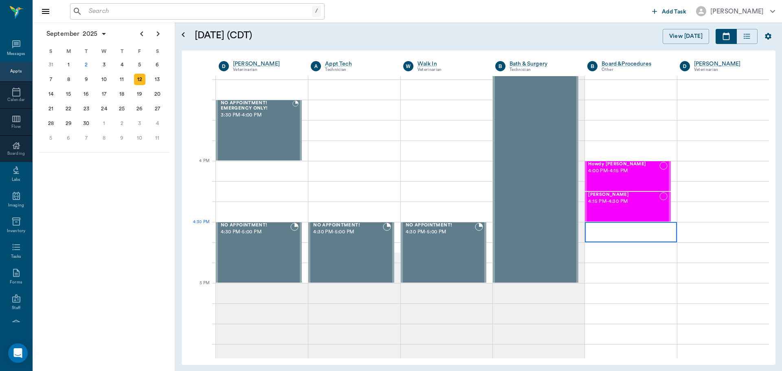
click at [608, 235] on div at bounding box center [631, 232] width 92 height 20
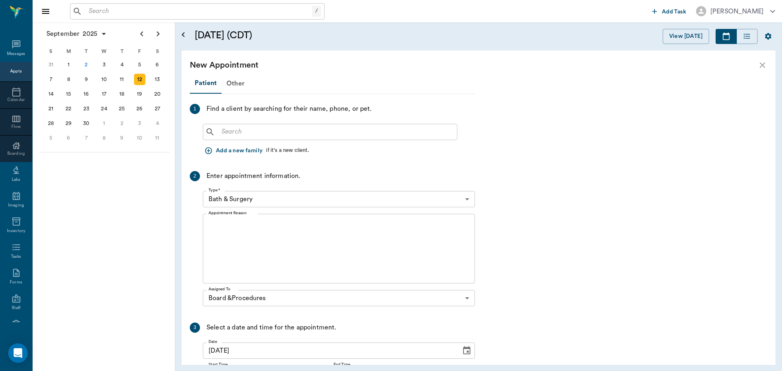
click at [258, 136] on input "text" at bounding box center [335, 131] width 235 height 11
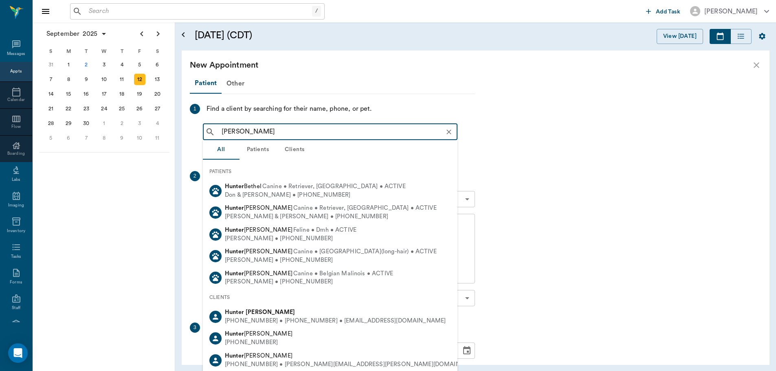
click at [287, 317] on div "(530) 392-2641 • (430) 293-0666 • h.gravesss10@gmail.com" at bounding box center [335, 321] width 221 height 9
type input "hunter graves"
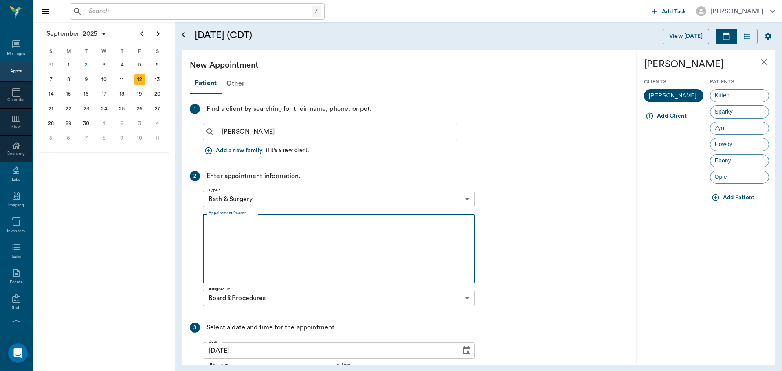
click at [285, 232] on textarea "Appointment Reason" at bounding box center [339, 249] width 261 height 56
paste textarea "Boarding 9/13am-9/14pm -Hunt"
type textarea "Boarding 9/13am-9/14pm -Hunt"
click at [276, 200] on body "/ ​ Add Task Dr. Bert Ellsworth Nectar Messages Appts Calendar Flow Boarding La…" at bounding box center [391, 185] width 782 height 371
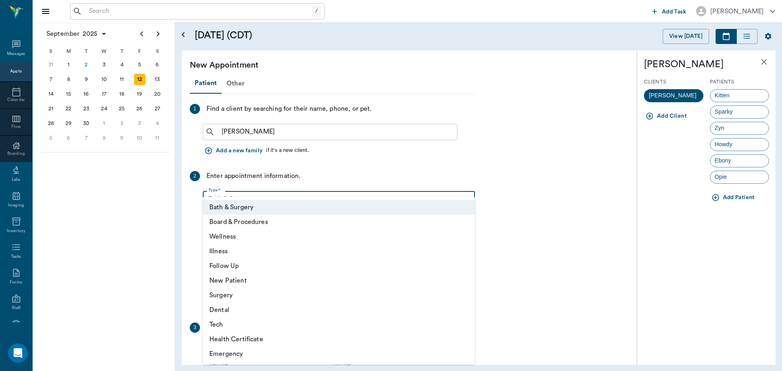
click at [263, 224] on li "Board & Procedures" at bounding box center [339, 222] width 272 height 15
type input "67816c1cf444b6f7d0a603e8"
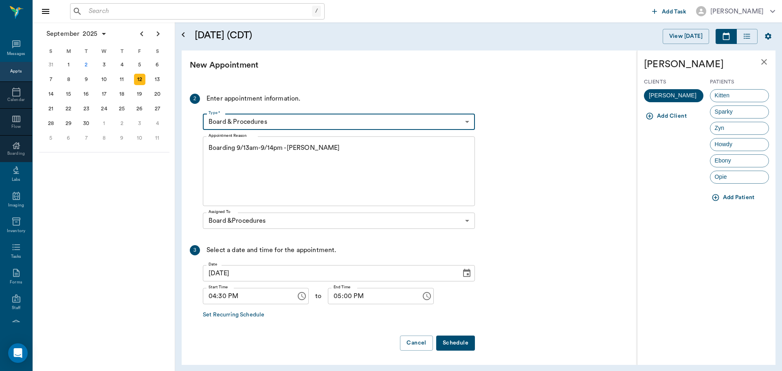
scroll to position [78, 0]
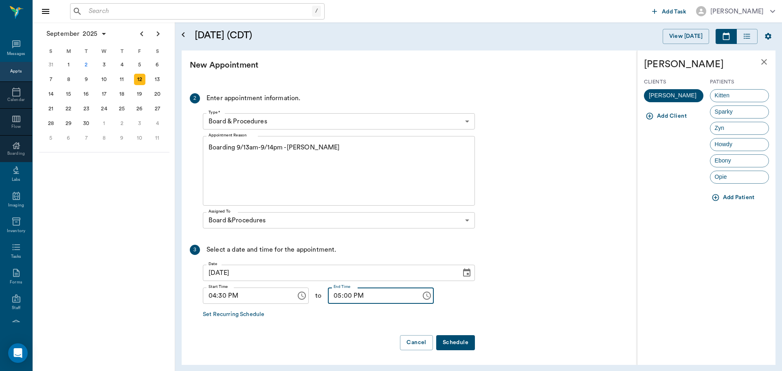
click at [337, 296] on input "05:00 PM" at bounding box center [372, 296] width 88 height 16
click at [329, 297] on input "05:04 PM" at bounding box center [372, 296] width 88 height 16
type input "04:45 PM"
click at [738, 178] on div "Opie" at bounding box center [739, 177] width 59 height 13
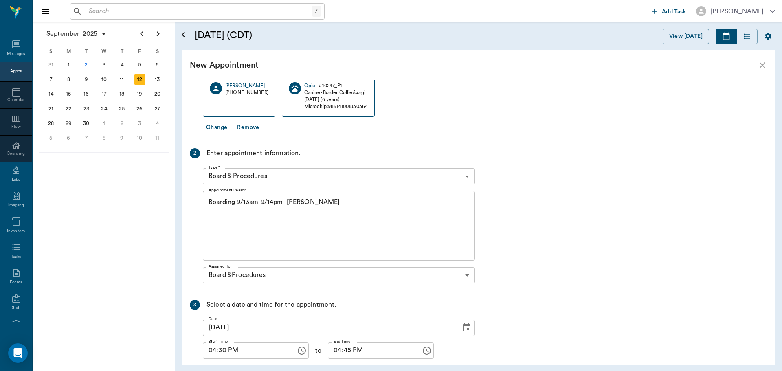
scroll to position [171, 0]
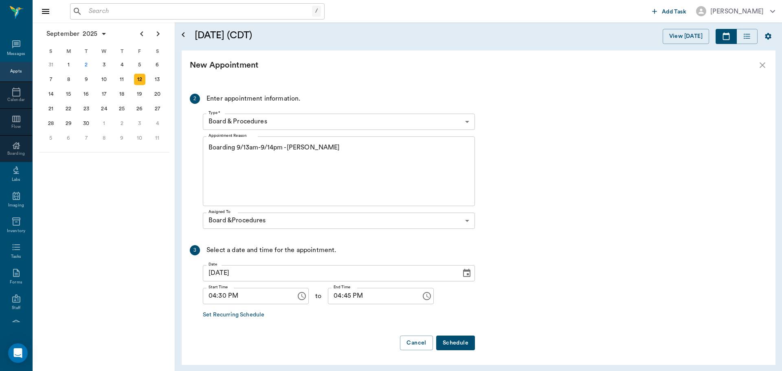
click at [465, 344] on button "Schedule" at bounding box center [455, 343] width 39 height 15
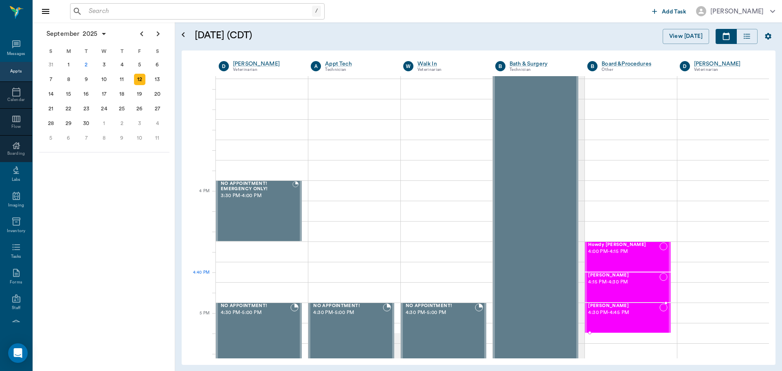
scroll to position [814, 0]
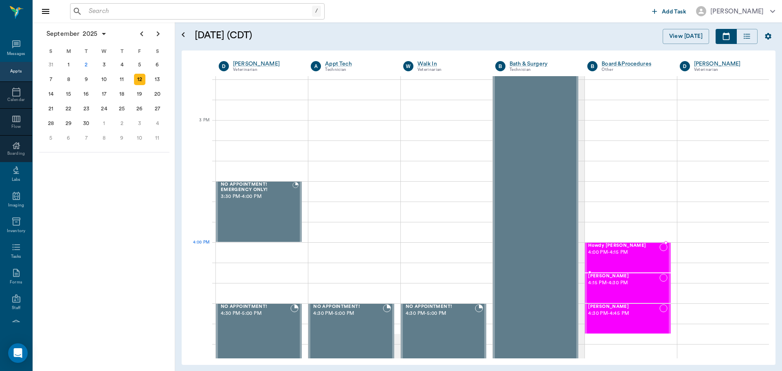
click at [628, 253] on span "4:00 PM - 4:15 PM" at bounding box center [623, 252] width 71 height 8
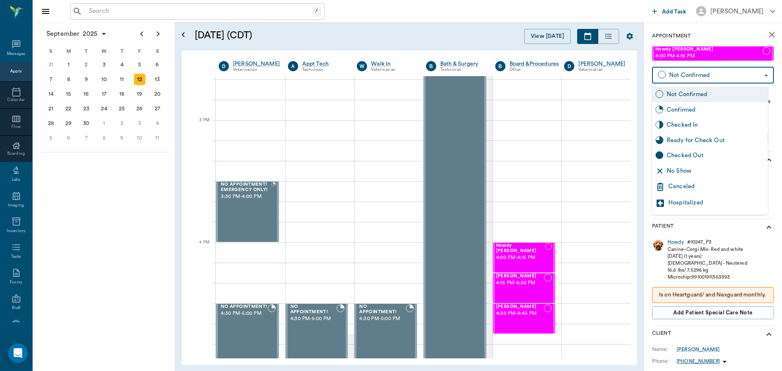
click at [714, 71] on body "/ ​ Add Task Dr. Bert Ellsworth Nectar Messages Appts Calendar Flow Boarding La…" at bounding box center [391, 185] width 782 height 371
click at [702, 110] on div "Confirmed" at bounding box center [716, 109] width 98 height 9
type input "BOOKED"
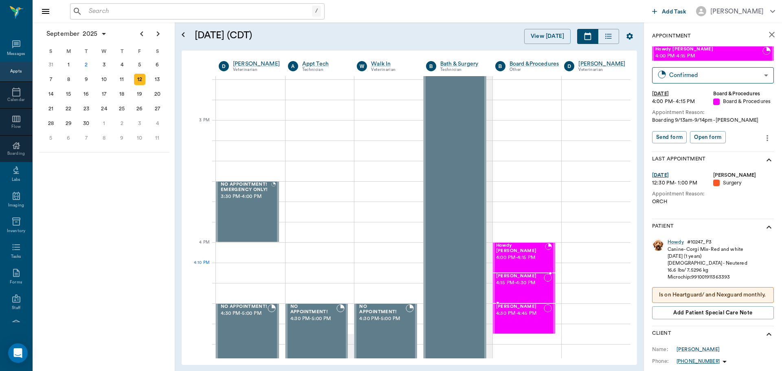
click at [530, 281] on span "4:15 PM - 4:30 PM" at bounding box center [520, 283] width 48 height 8
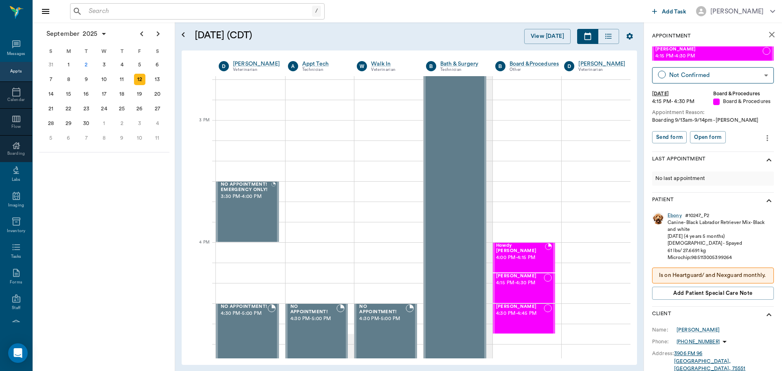
click at [687, 64] on div "Ebony Graves 4:15 PM - 4:30 PM Not Confirmed NOT_CONFIRMED ​ Fri, Sep 12, 2025 …" at bounding box center [713, 98] width 122 height 105
click at [691, 79] on body "/ ​ Add Task Dr. Bert Ellsworth Nectar Messages Appts Calendar Flow Boarding La…" at bounding box center [391, 185] width 782 height 371
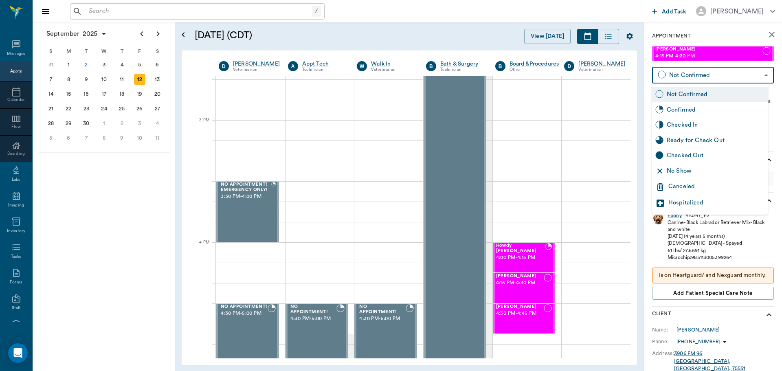
click at [703, 109] on div "Confirmed" at bounding box center [716, 109] width 98 height 9
type input "BOOKED"
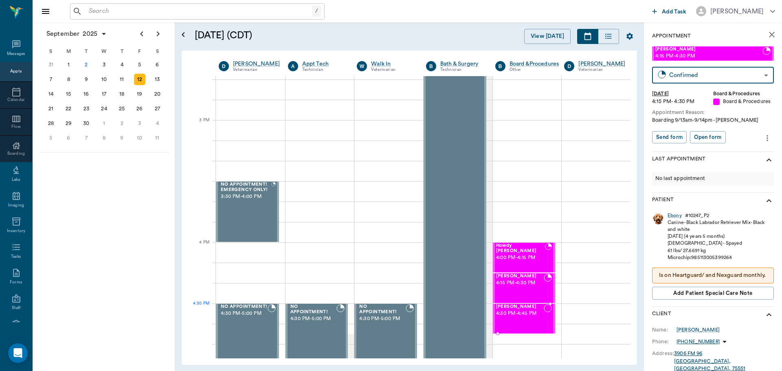
click at [529, 310] on span "4:30 PM - 4:45 PM" at bounding box center [520, 314] width 48 height 8
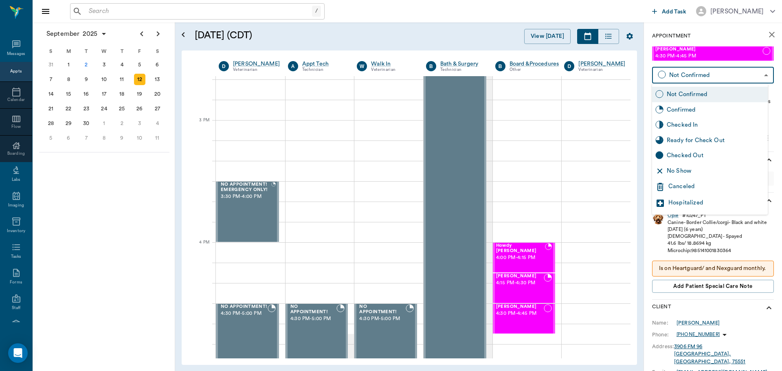
click at [683, 76] on body "/ ​ Add Task Dr. Bert Ellsworth Nectar Messages Appts Calendar Flow Boarding La…" at bounding box center [391, 185] width 782 height 371
click at [698, 109] on div "Confirmed" at bounding box center [716, 109] width 98 height 9
type input "BOOKED"
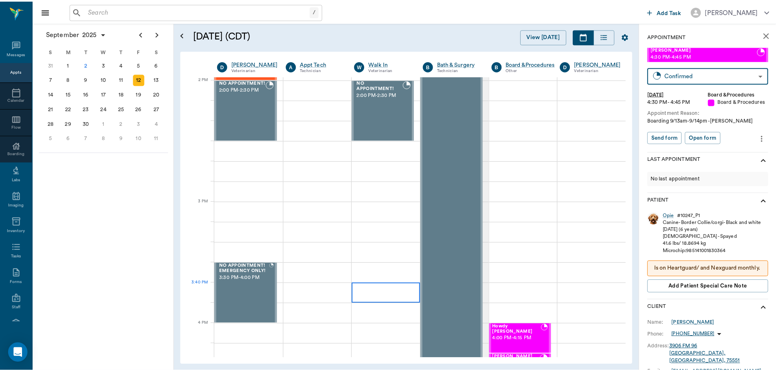
scroll to position [774, 0]
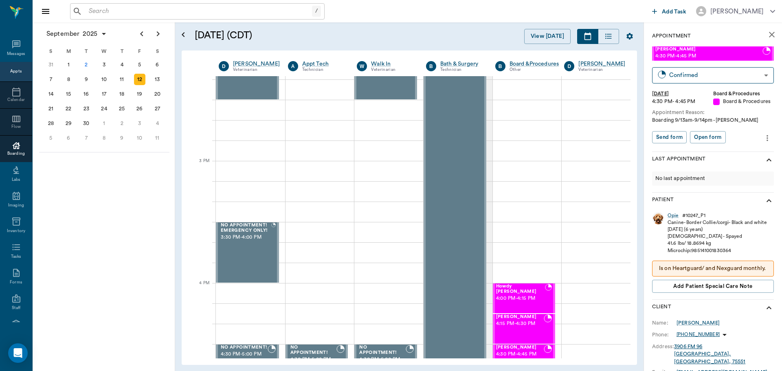
click at [15, 149] on icon at bounding box center [16, 146] width 10 height 10
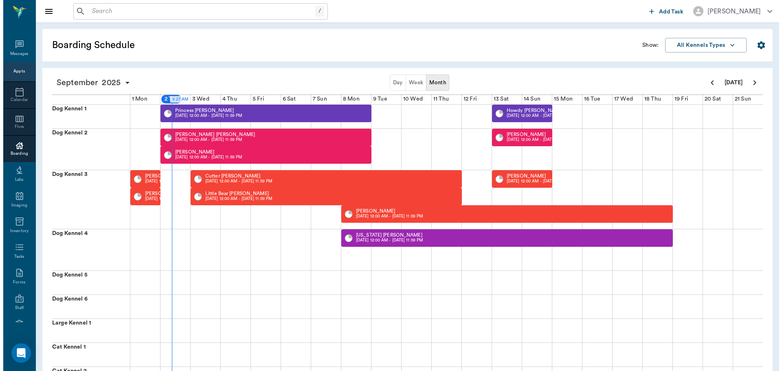
scroll to position [0, 0]
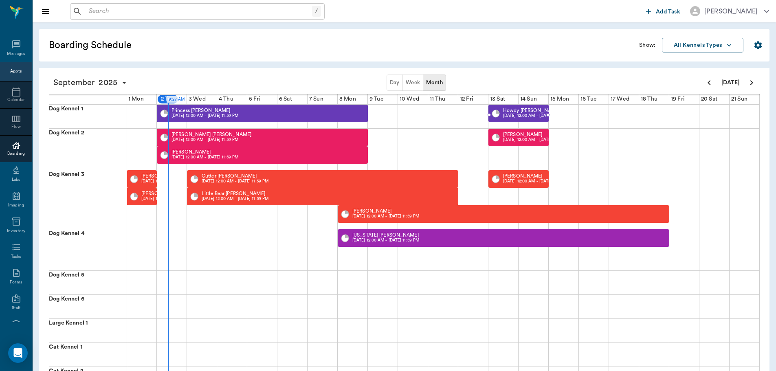
click at [510, 112] on p "Howdy Graves" at bounding box center [536, 110] width 67 height 5
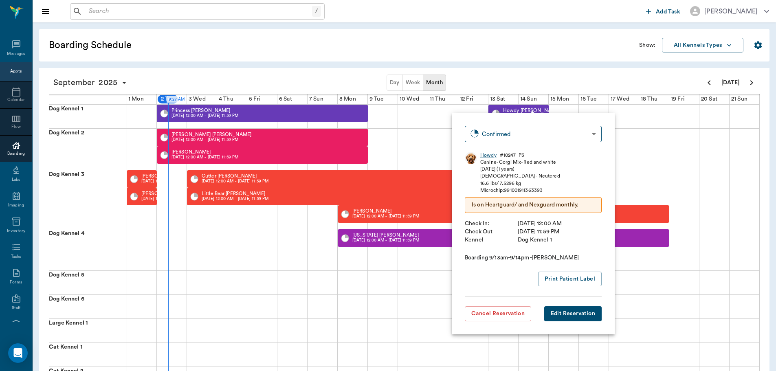
click at [501, 63] on div "Boarding Schedule Show: All Kennels Types September 2025 Day Week Month Today 9…" at bounding box center [404, 374] width 743 height 704
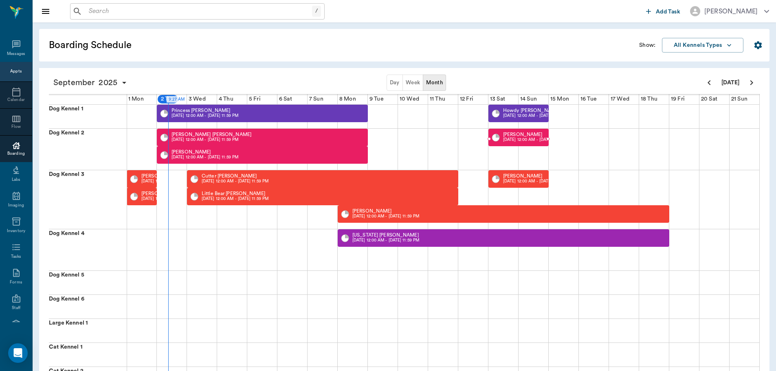
click at [516, 138] on p "09/13 12:00 AM - 09/14 11:59 PM" at bounding box center [536, 140] width 67 height 6
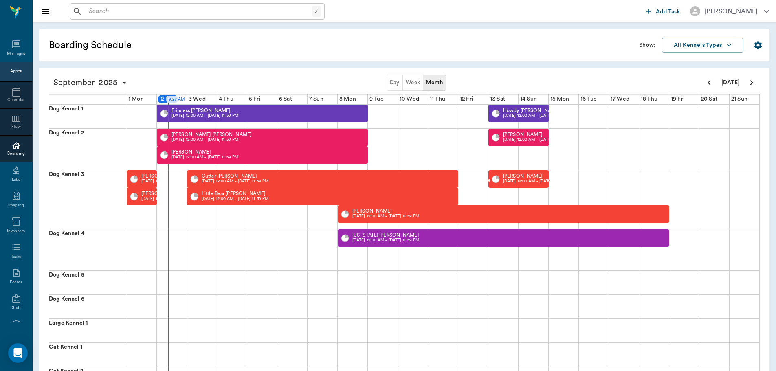
click at [516, 176] on p "Opie Graves" at bounding box center [536, 175] width 67 height 5
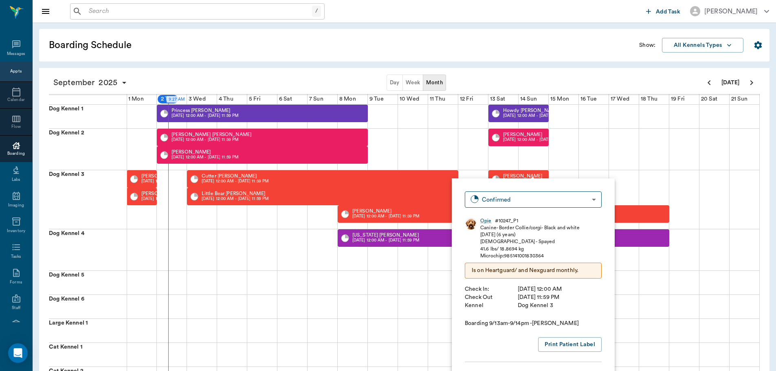
click at [504, 63] on div "Boarding Schedule Show: All Kennels Types September 2025 Day Week Month Today 9…" at bounding box center [404, 374] width 743 height 704
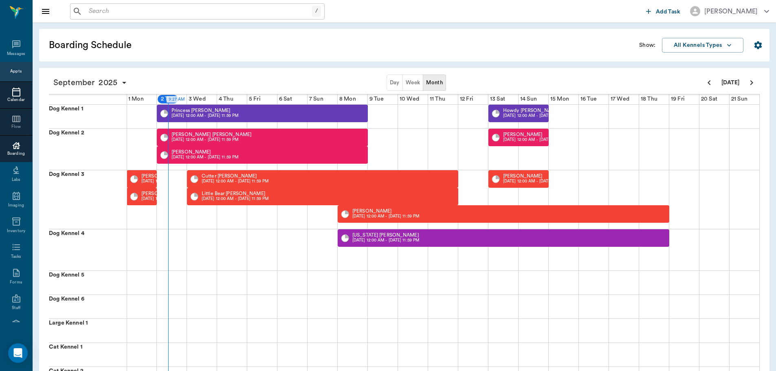
click at [10, 99] on div "Calendar" at bounding box center [16, 100] width 32 height 6
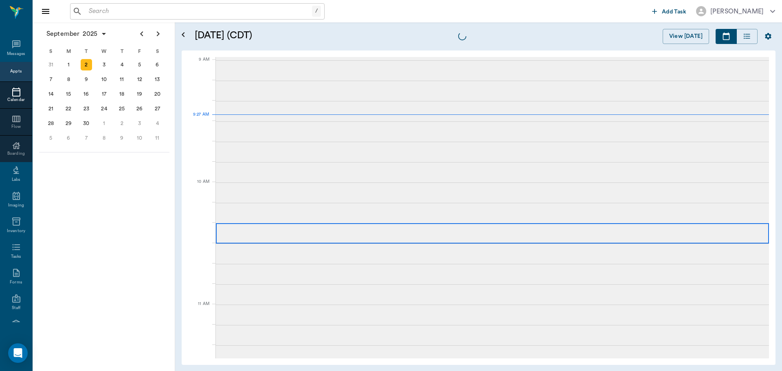
scroll to position [123, 0]
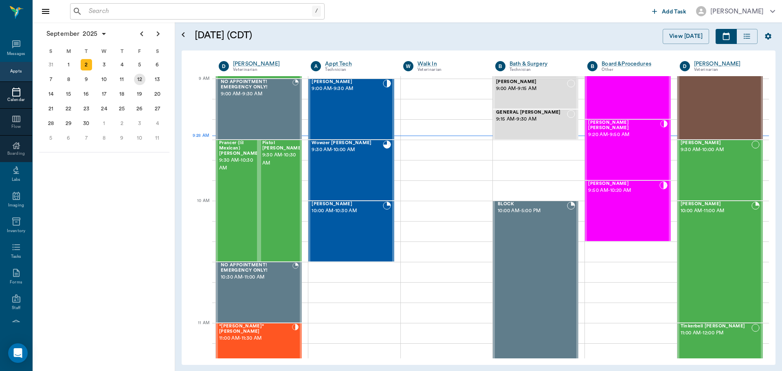
click at [142, 77] on div "12" at bounding box center [139, 79] width 11 height 11
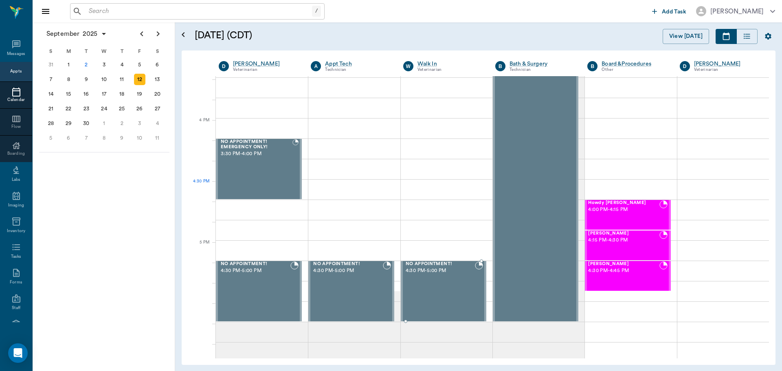
scroll to position [937, 0]
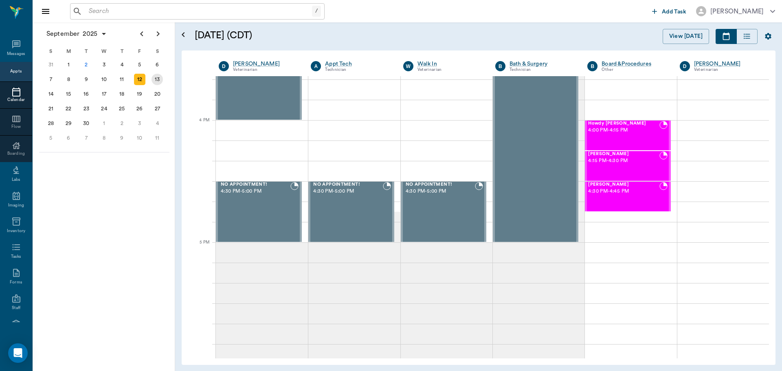
click at [154, 79] on div "13" at bounding box center [156, 79] width 11 height 11
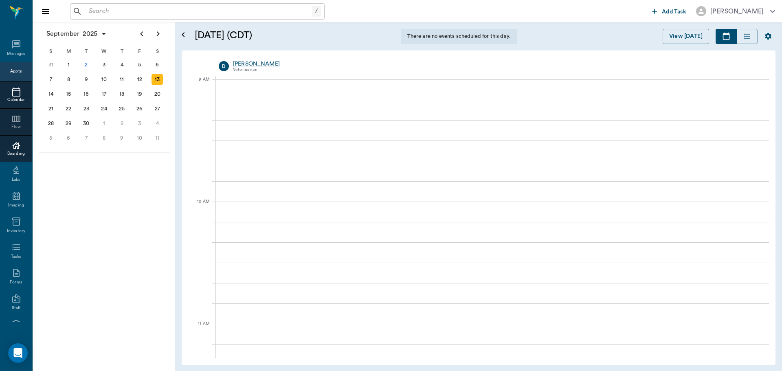
drag, startPoint x: 14, startPoint y: 151, endPoint x: 42, endPoint y: 152, distance: 28.5
click at [14, 152] on div "Boarding" at bounding box center [16, 154] width 32 height 6
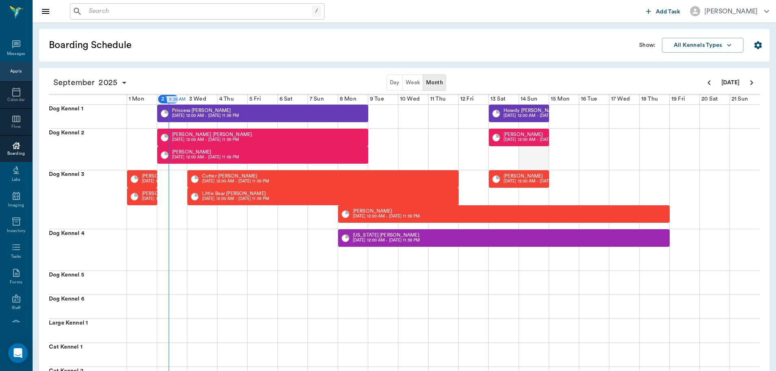
scroll to position [0, 0]
click at [512, 115] on p "09/13 12:00 AM - 09/14 11:59 PM" at bounding box center [536, 116] width 67 height 6
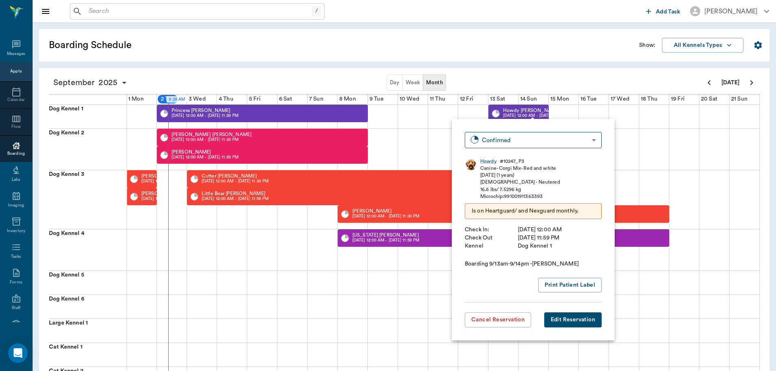
click at [503, 79] on div "Day Week Month" at bounding box center [416, 83] width 569 height 16
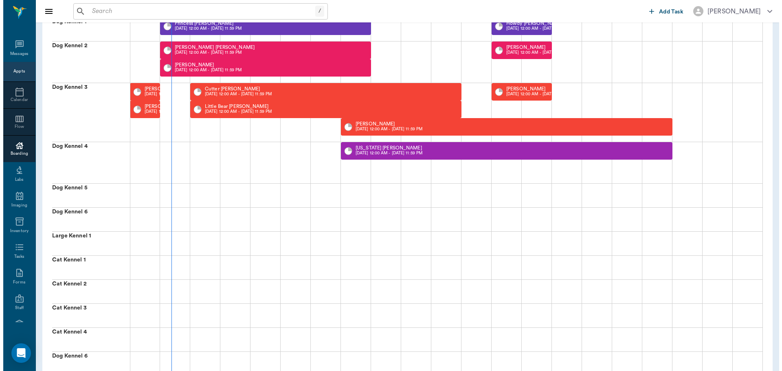
scroll to position [0, 0]
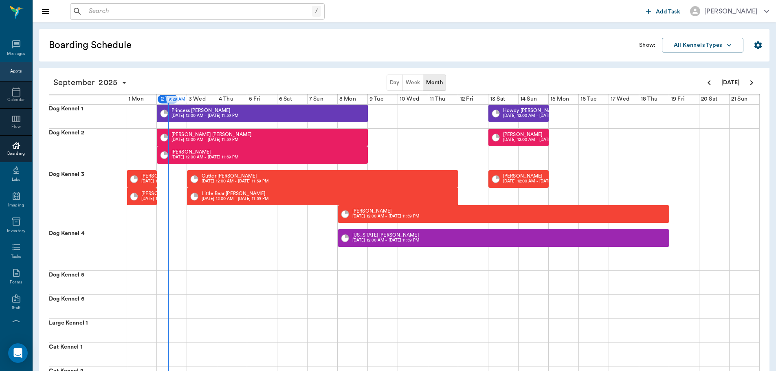
click at [15, 80] on div "Appts" at bounding box center [16, 72] width 32 height 20
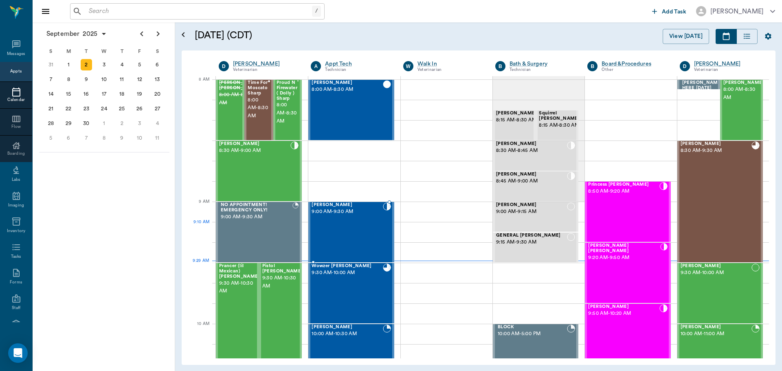
click at [378, 236] on div "Jack Kiefer 9:00 AM - 9:30 AM" at bounding box center [347, 231] width 71 height 59
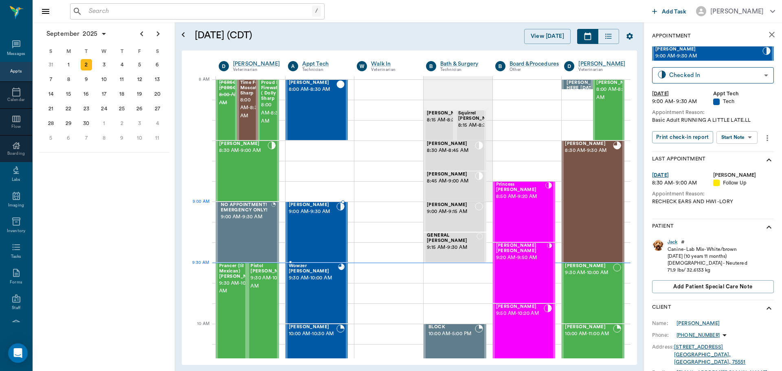
click at [328, 216] on div "Jack Kiefer 9:00 AM - 9:30 AM" at bounding box center [313, 231] width 48 height 59
click at [742, 136] on body "/ ​ Add Task Dr. Bert Ellsworth Nectar Messages Appts Calendar Flow Boarding La…" at bounding box center [391, 185] width 782 height 371
click at [742, 149] on button "Start SOAP" at bounding box center [728, 153] width 28 height 9
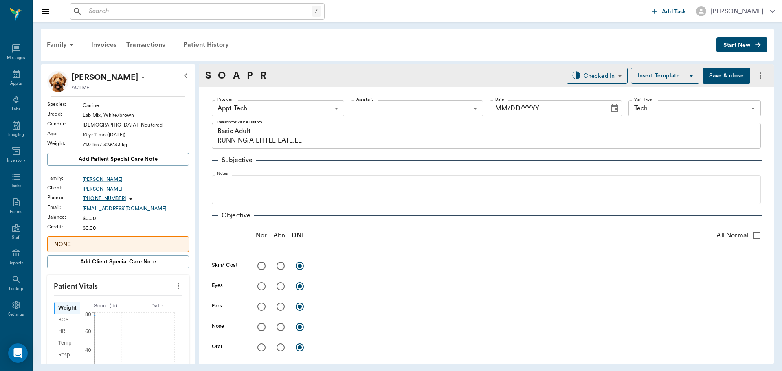
type input "63ec2f075fda476ae8351a4c"
type input "65d2be4f46e3a538d89b8c1a"
type textarea "Basic Adult RUNNING A LITTLE LATE.LL"
type input "09/02/2025"
click at [174, 283] on icon "more" at bounding box center [178, 286] width 9 height 10
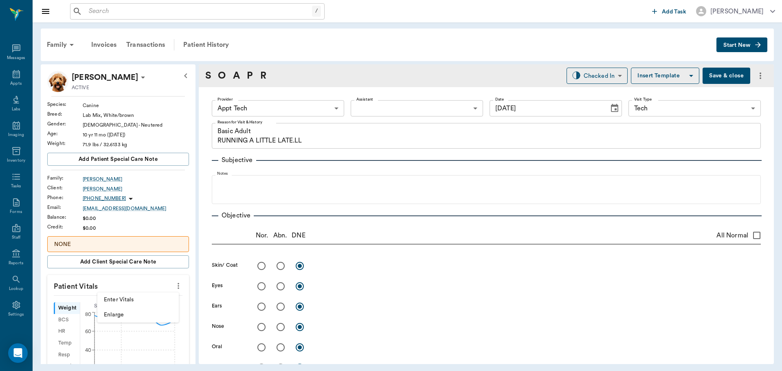
drag, startPoint x: 164, startPoint y: 292, endPoint x: 161, endPoint y: 298, distance: 6.7
click at [164, 292] on div "Enter Vitals Enlarge" at bounding box center [391, 192] width 782 height 358
click at [161, 298] on span "Enter Vitals" at bounding box center [138, 300] width 68 height 9
click at [140, 310] on input "text" at bounding box center [117, 310] width 71 height 16
type input "69."
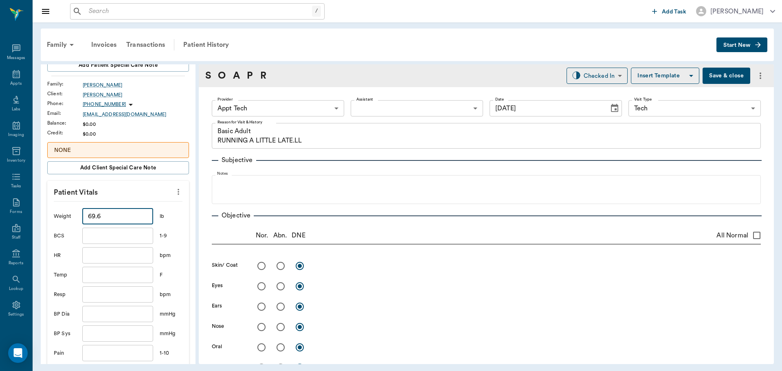
scroll to position [122, 0]
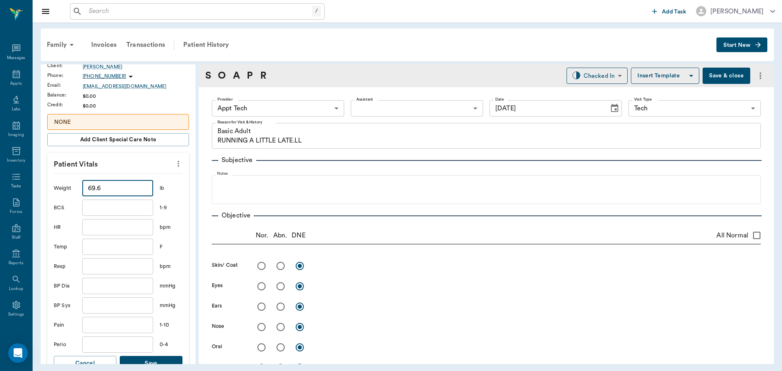
type input "69.6"
click at [166, 359] on button "Save" at bounding box center [151, 363] width 63 height 15
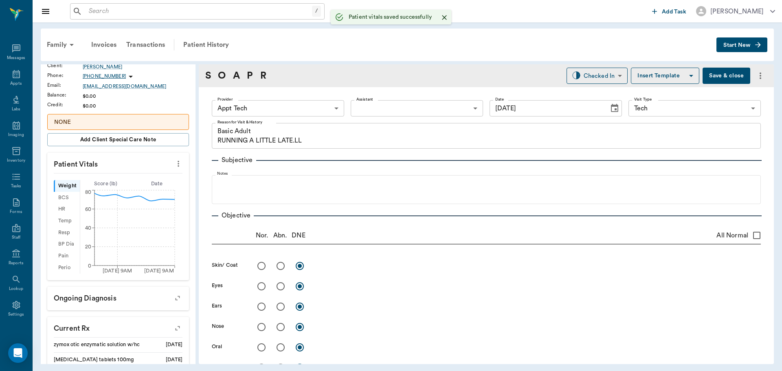
click at [268, 108] on body "/ ​ Add Task [PERSON_NAME] Nectar Messages Appts Labs Imaging Inventory Tasks F…" at bounding box center [391, 185] width 782 height 371
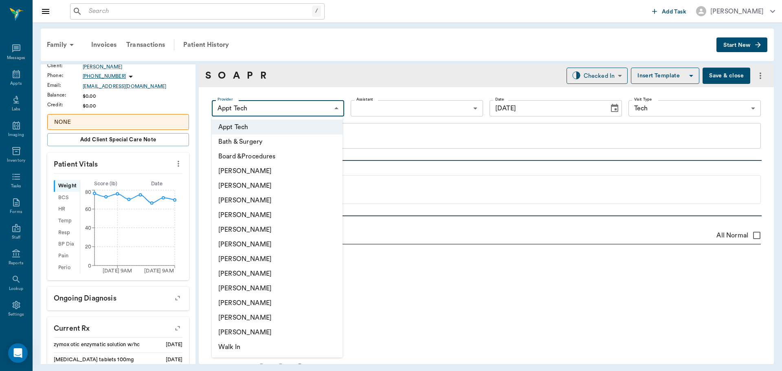
click at [283, 247] on li "[PERSON_NAME]" at bounding box center [277, 244] width 131 height 15
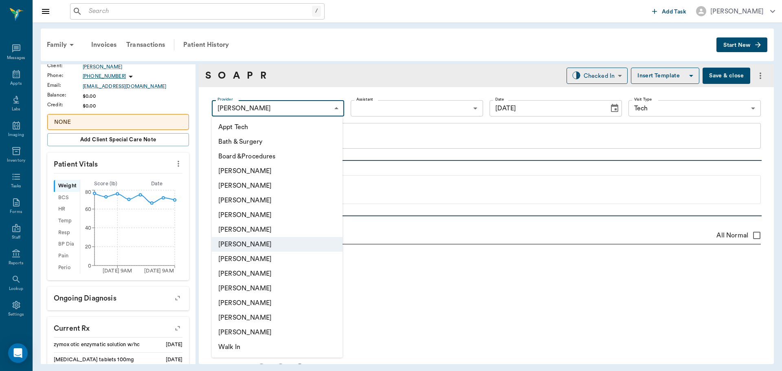
click at [259, 108] on body "/ ​ Add Task [PERSON_NAME] Nectar Messages Appts Labs Imaging Inventory Tasks F…" at bounding box center [391, 185] width 782 height 371
click at [277, 258] on li "[PERSON_NAME]" at bounding box center [277, 259] width 131 height 15
type input "682b670d8bdc6f7f8feef3db"
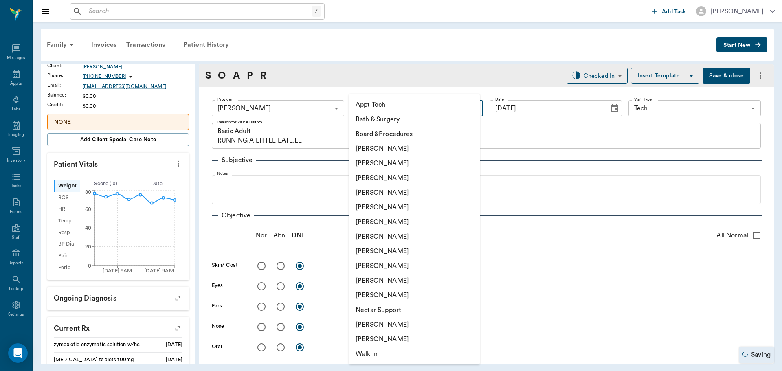
click at [381, 112] on body "/ ​ Add Task [PERSON_NAME] Nectar Messages Appts Labs Imaging Inventory Tasks F…" at bounding box center [391, 185] width 782 height 371
click at [378, 120] on li "Bath & Surgery" at bounding box center [414, 119] width 131 height 15
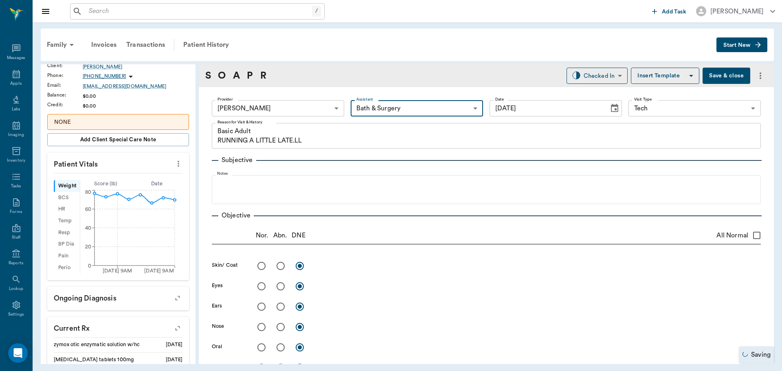
click at [376, 109] on body "/ ​ Add Task [PERSON_NAME] Nectar Messages Appts Labs Imaging Inventory Tasks F…" at bounding box center [391, 185] width 782 height 371
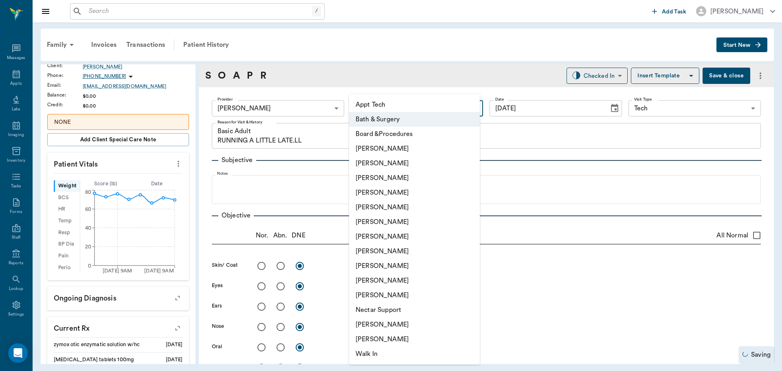
click at [376, 109] on li "Appt Tech" at bounding box center [414, 104] width 131 height 15
type input "63ec2f075fda476ae8351a4c"
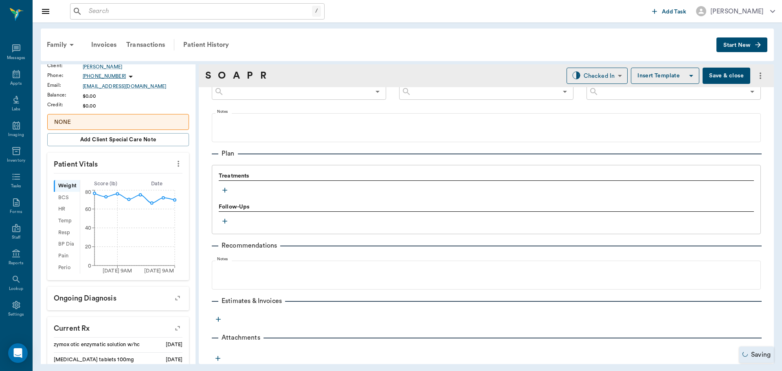
scroll to position [485, 0]
click at [223, 189] on icon "button" at bounding box center [225, 190] width 8 height 8
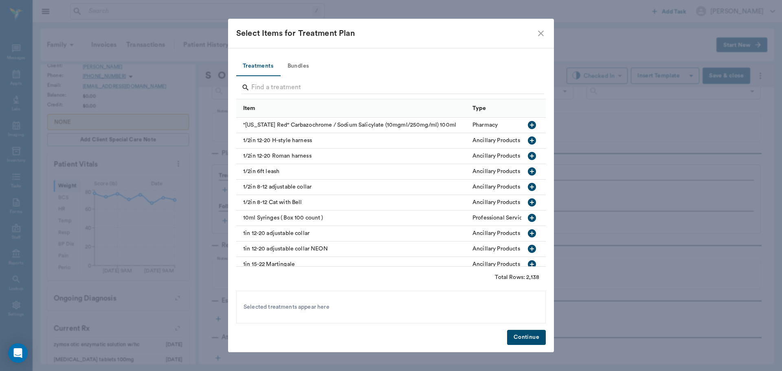
click at [299, 58] on button "Bundles" at bounding box center [298, 67] width 37 height 20
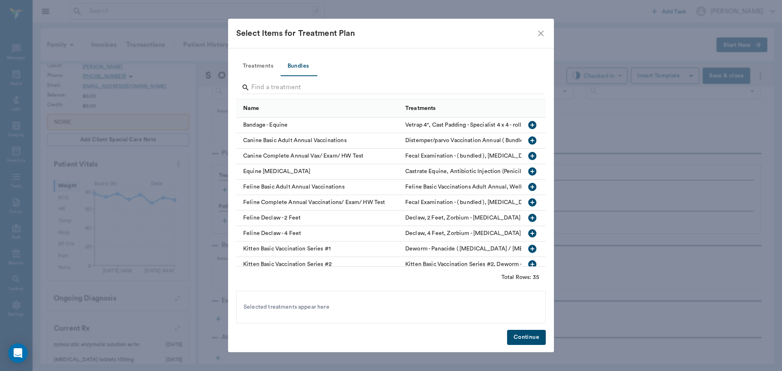
click at [310, 86] on input "Search" at bounding box center [391, 87] width 281 height 13
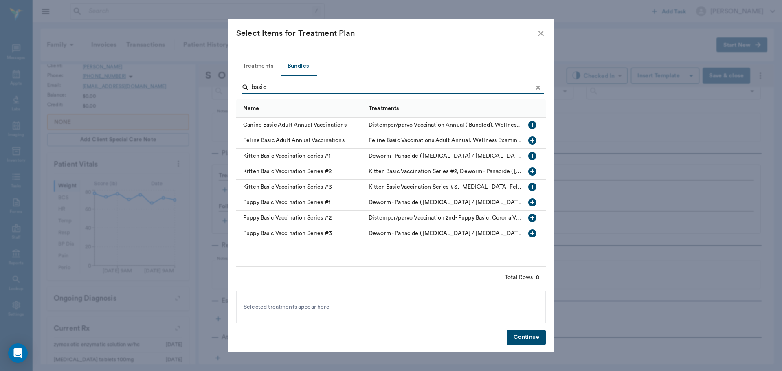
type input "basic"
click at [533, 125] on icon "button" at bounding box center [532, 125] width 10 height 10
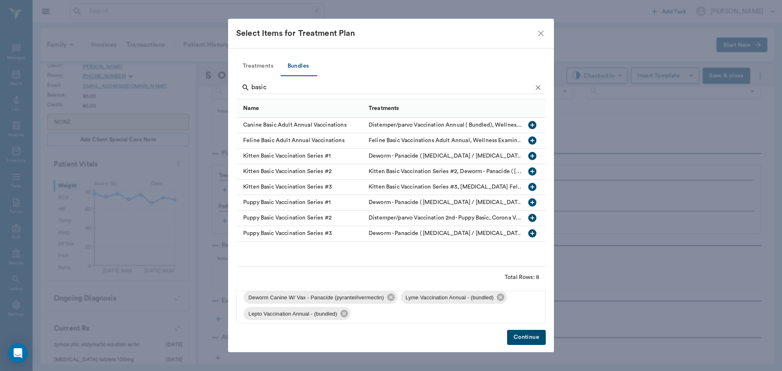
scroll to position [60, 0]
click at [345, 311] on icon at bounding box center [343, 309] width 7 height 7
click at [499, 312] on icon at bounding box center [500, 309] width 7 height 7
click at [536, 88] on icon "Clear" at bounding box center [538, 87] width 8 height 8
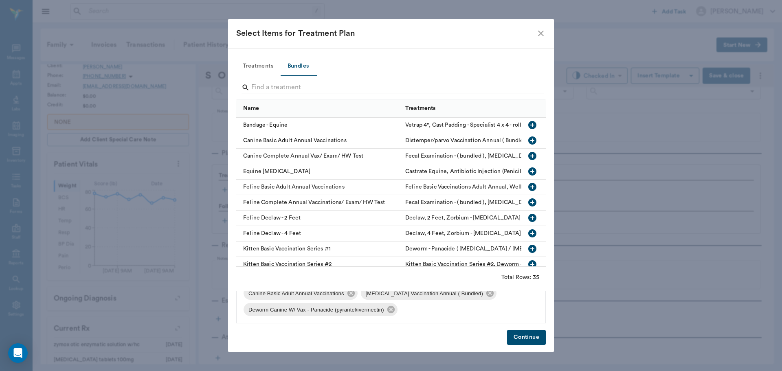
click at [249, 61] on button "Treatments" at bounding box center [258, 67] width 44 height 20
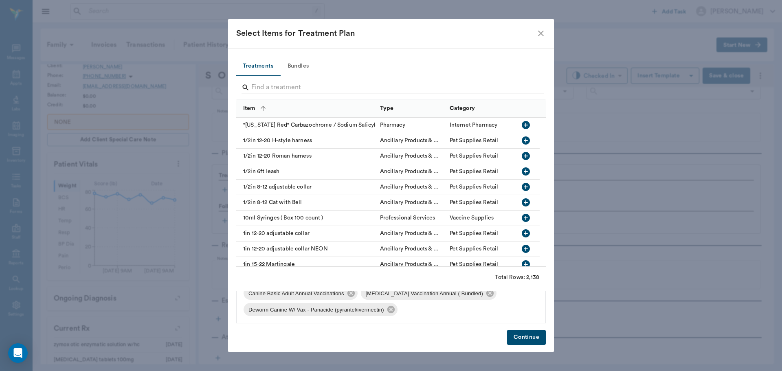
click at [283, 86] on input "Search" at bounding box center [391, 87] width 281 height 13
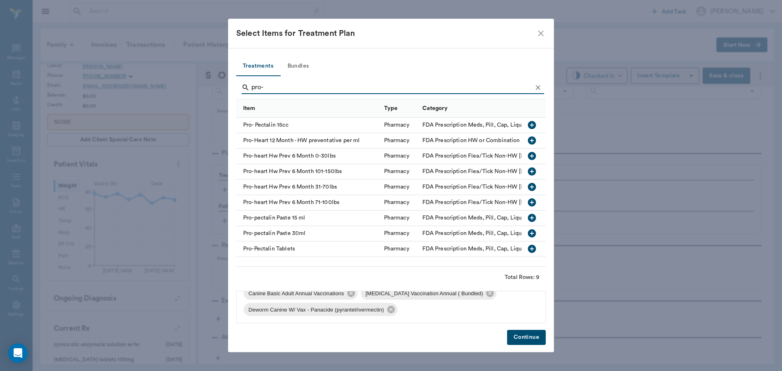
type input "pro-"
click at [529, 187] on icon "button" at bounding box center [532, 187] width 8 height 8
click at [527, 333] on button "Continue" at bounding box center [526, 337] width 39 height 15
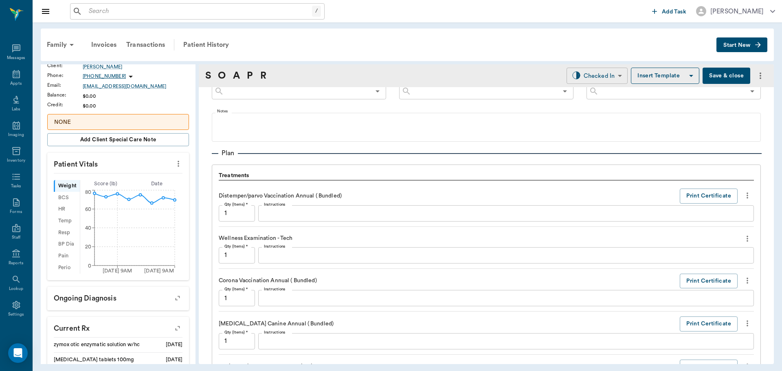
click at [591, 72] on body "/ ​ Add Task Dr. Bert Ellsworth Nectar Messages Appts Labs Imaging Inventory Ta…" at bounding box center [391, 185] width 782 height 371
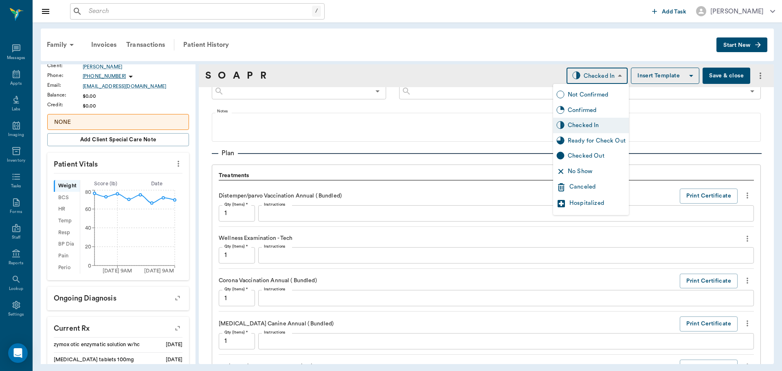
click at [598, 138] on div "Ready for Check Out" at bounding box center [597, 140] width 58 height 9
type input "READY_TO_CHECKOUT"
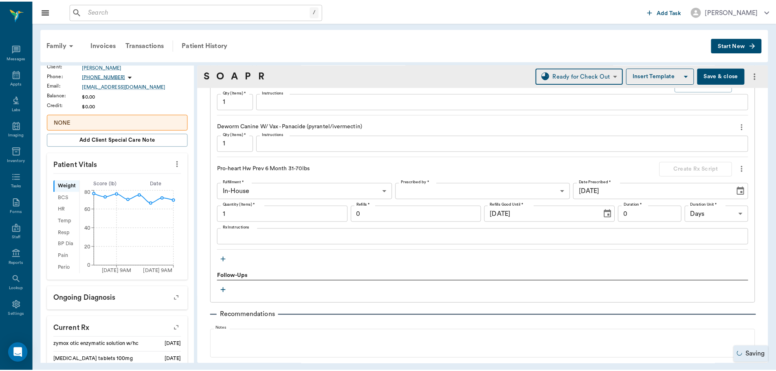
scroll to position [890, 0]
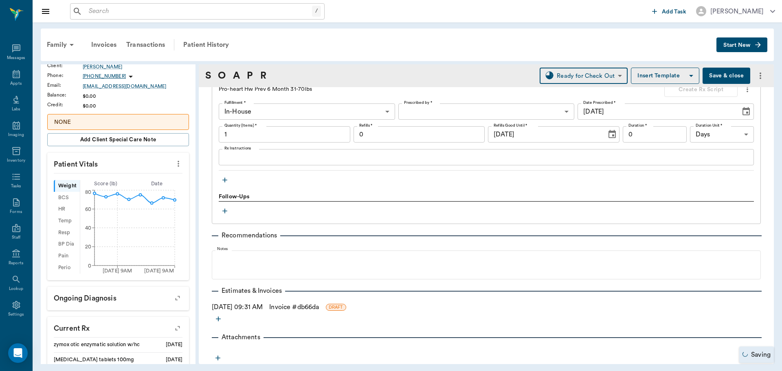
drag, startPoint x: 291, startPoint y: 307, endPoint x: 296, endPoint y: 306, distance: 4.5
click at [291, 307] on link "Invoice # db66da" at bounding box center [294, 307] width 50 height 10
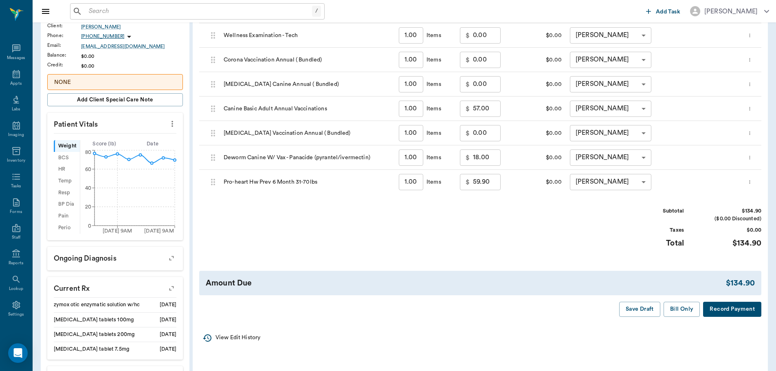
scroll to position [163, 0]
click at [684, 312] on button "Bill Only" at bounding box center [681, 308] width 37 height 15
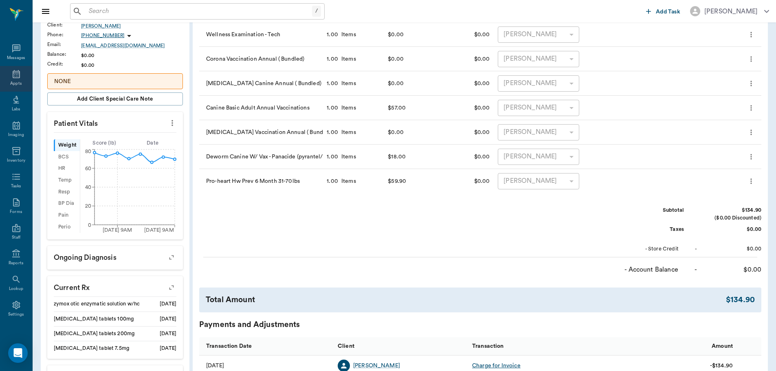
click at [20, 71] on div "Appts" at bounding box center [16, 79] width 32 height 26
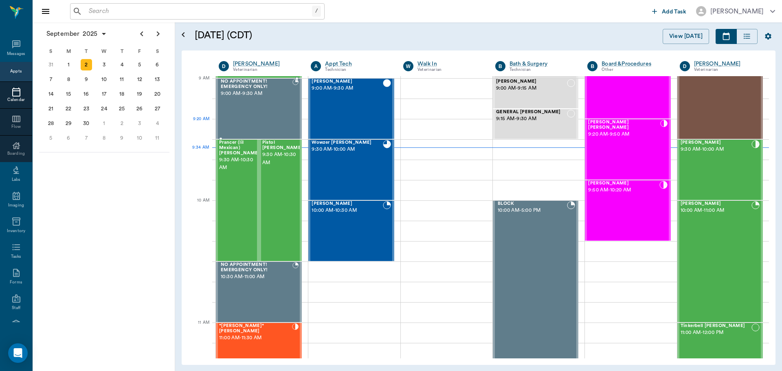
scroll to position [123, 0]
click at [368, 128] on div "Jack Kiefer 9:00 AM - 9:30 AM" at bounding box center [347, 108] width 71 height 59
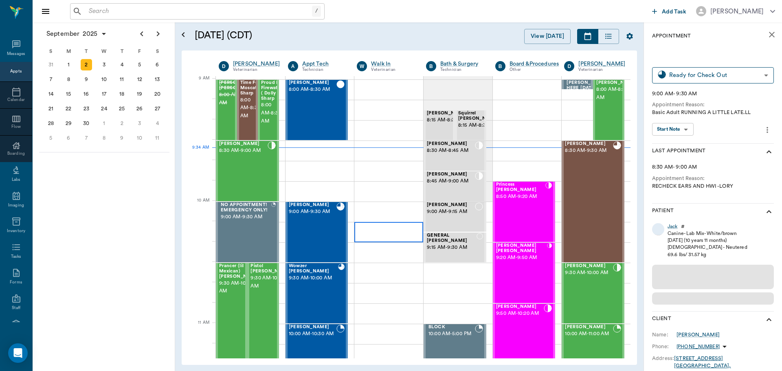
scroll to position [123, 0]
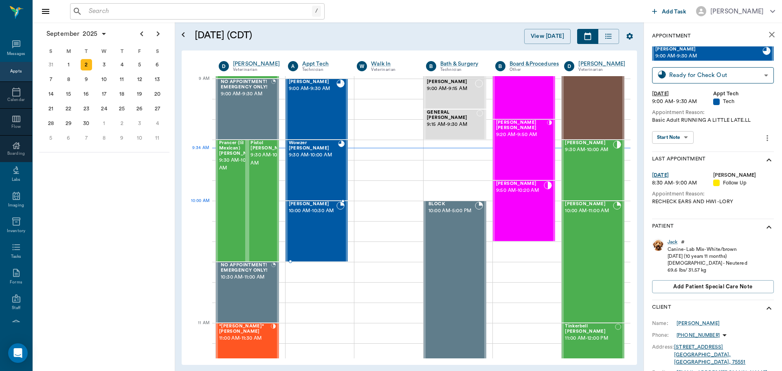
click at [329, 215] on span "10:00 AM - 10:30 AM" at bounding box center [313, 211] width 48 height 8
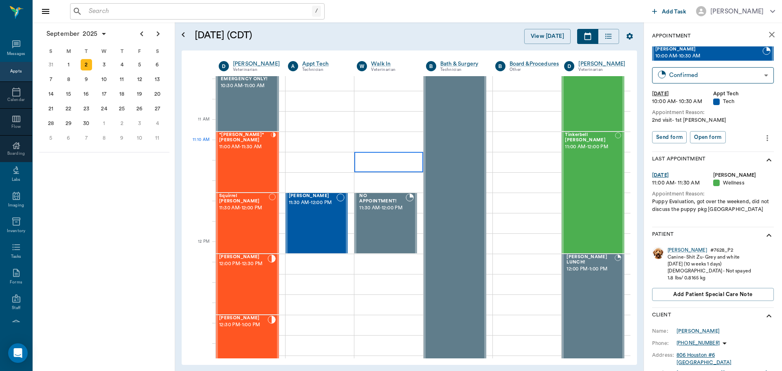
scroll to position [327, 0]
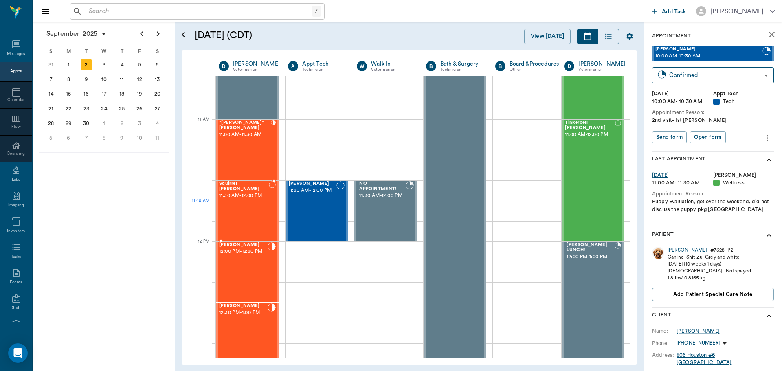
click at [269, 207] on div at bounding box center [272, 210] width 7 height 59
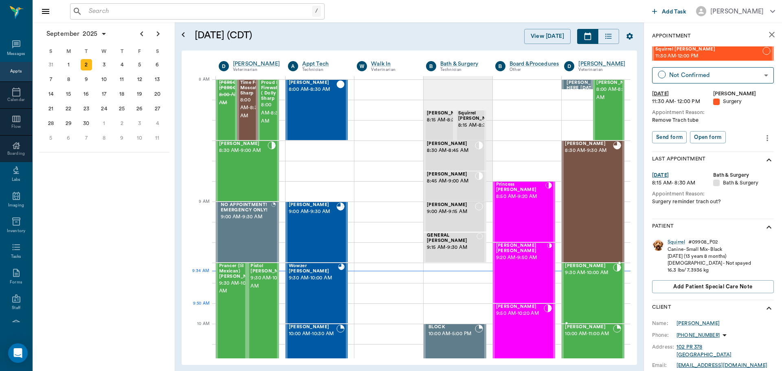
click at [592, 305] on div "[PERSON_NAME] 9:30 AM - 10:00 AM" at bounding box center [589, 292] width 48 height 59
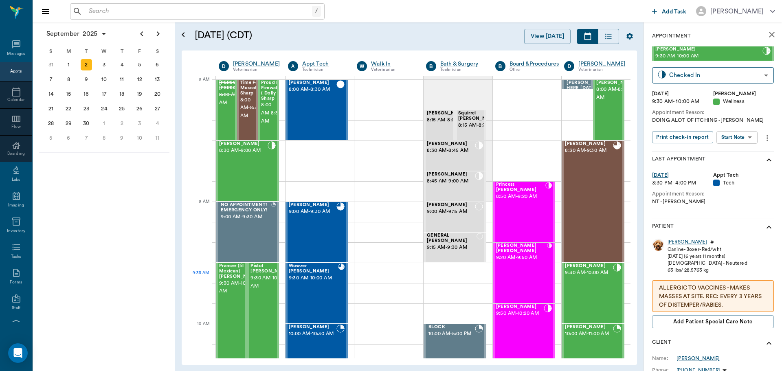
click at [675, 242] on div "[PERSON_NAME]" at bounding box center [687, 242] width 40 height 7
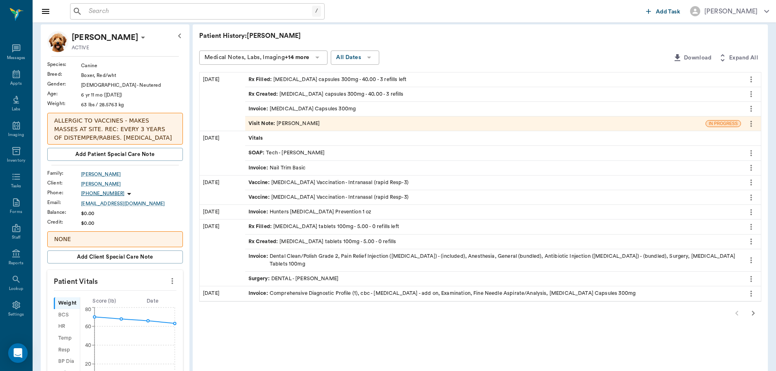
scroll to position [81, 0]
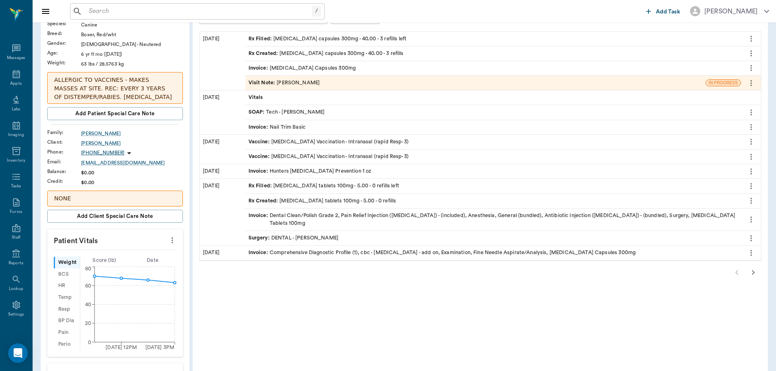
click at [756, 268] on icon "button" at bounding box center [753, 273] width 10 height 10
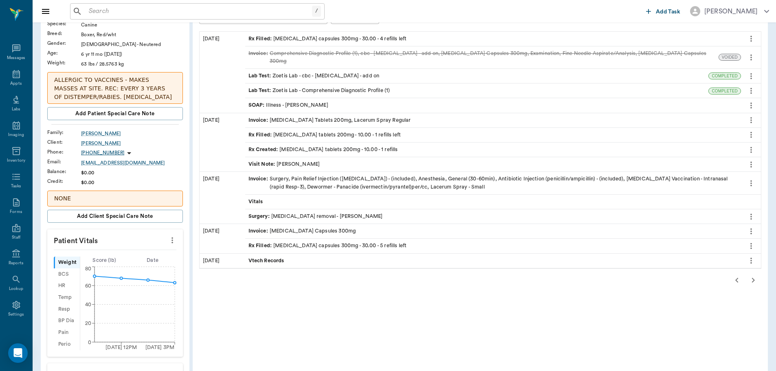
scroll to position [41, 0]
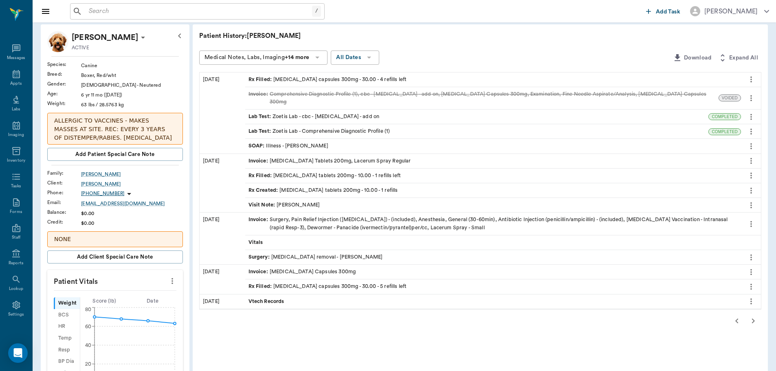
click at [738, 316] on icon "button" at bounding box center [737, 321] width 10 height 10
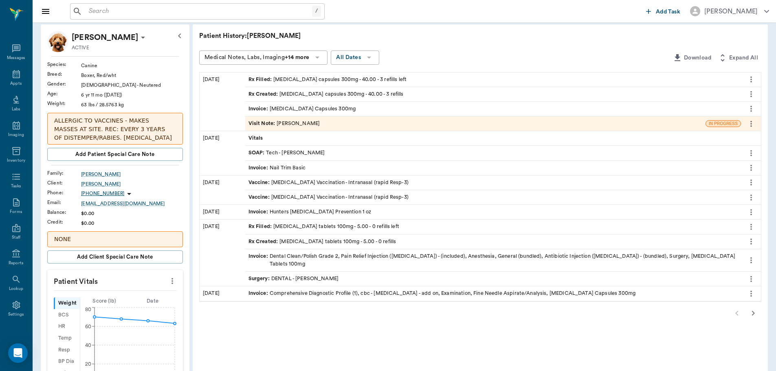
click at [738, 310] on div at bounding box center [480, 313] width 562 height 16
click at [736, 305] on div at bounding box center [480, 313] width 562 height 16
click at [15, 73] on icon at bounding box center [16, 74] width 7 height 8
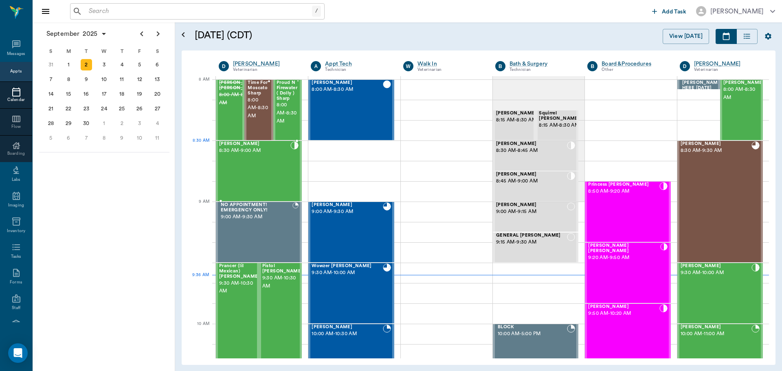
click at [225, 156] on div "Dean Cook 8:30 AM - 9:00 AM" at bounding box center [254, 170] width 71 height 59
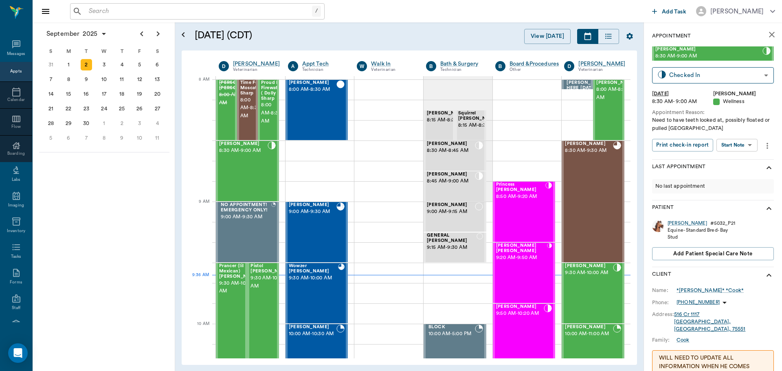
click at [739, 146] on body "/ ​ Add Task Dr. Bert Ellsworth Nectar Messages Appts Calendar Flow Boarding La…" at bounding box center [391, 185] width 782 height 371
click at [735, 161] on button "View SOAP" at bounding box center [728, 161] width 28 height 9
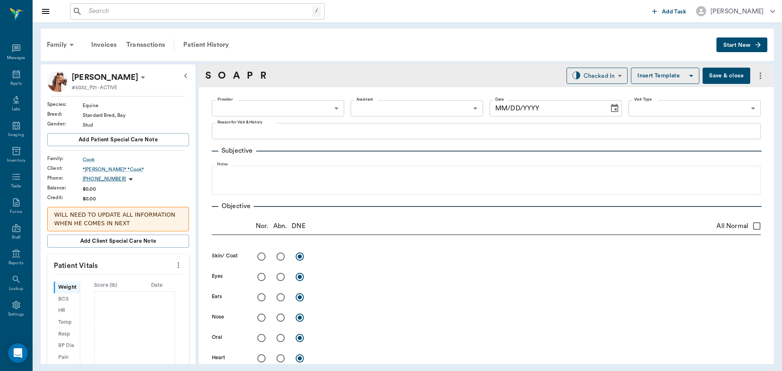
type input "63ec2f075fda476ae8351a4d"
type input "65d2be4f46e3a538d89b8c14"
type textarea "Need to have teeth looked at, possibly floated or pulled Caryn"
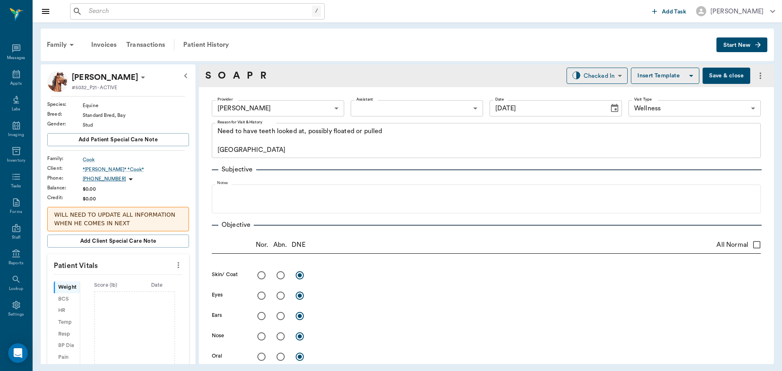
type input "[DATE]"
click at [610, 75] on body "/ ​ Add Task Dr. Bert Ellsworth Nectar Messages Appts Labs Imaging Inventory Ta…" at bounding box center [391, 185] width 782 height 371
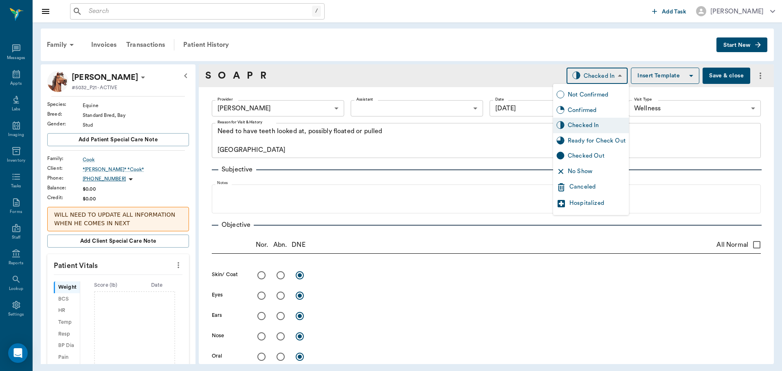
drag, startPoint x: 606, startPoint y: 146, endPoint x: 600, endPoint y: 143, distance: 6.2
click at [604, 145] on div "Ready for Check Out" at bounding box center [591, 140] width 76 height 15
type input "READY_TO_CHECKOUT"
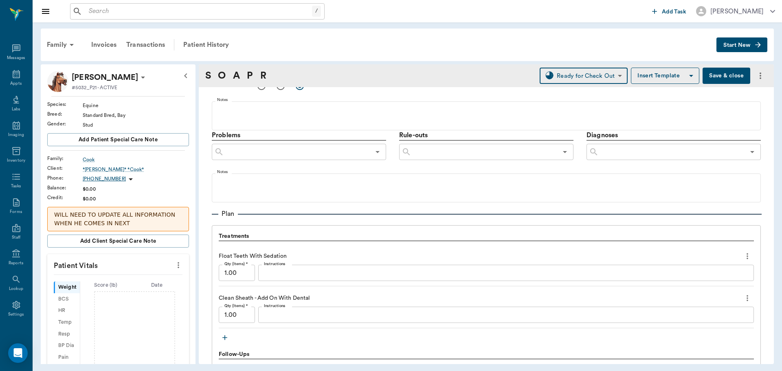
scroll to position [510, 0]
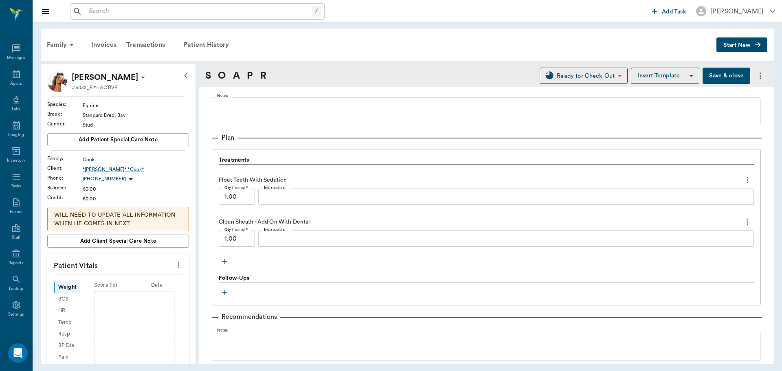
click at [225, 263] on icon "button" at bounding box center [224, 261] width 5 height 5
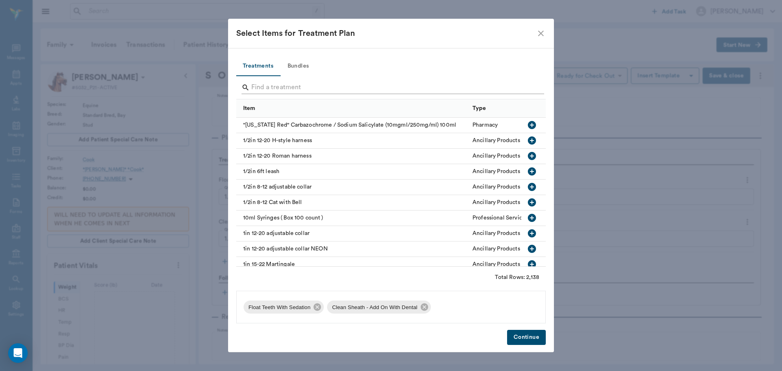
click at [271, 90] on input "Search" at bounding box center [391, 87] width 281 height 13
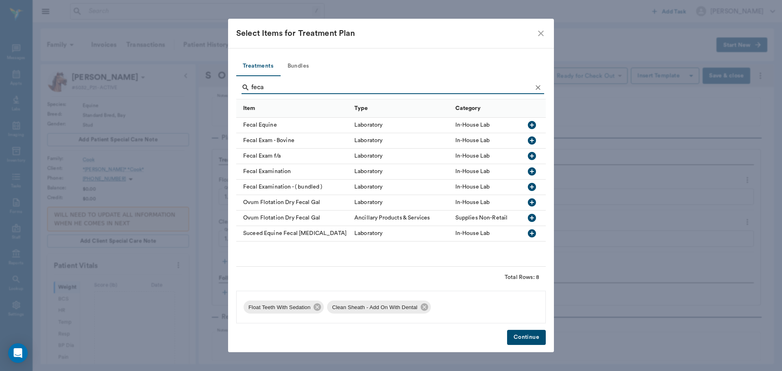
type input "feca"
click at [532, 123] on icon "button" at bounding box center [532, 125] width 8 height 8
click at [535, 335] on button "Continue" at bounding box center [526, 337] width 39 height 15
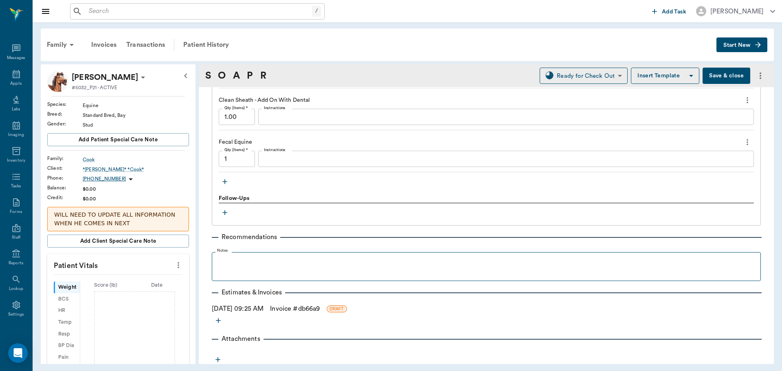
scroll to position [633, 0]
click at [299, 305] on link "Invoice # db66a9" at bounding box center [295, 307] width 50 height 10
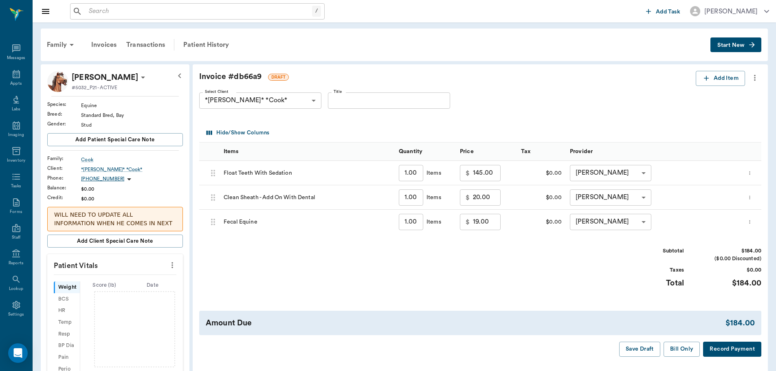
click at [490, 227] on input "19.00" at bounding box center [487, 222] width 28 height 16
type input "0.00"
click at [520, 244] on div "Invoice # db66a9 DRAFT Add Item Select Client *Clarence* *Cook* 63ec2e5c52e12b0…" at bounding box center [480, 213] width 575 height 299
click at [669, 349] on button "Bill Only" at bounding box center [681, 349] width 37 height 15
drag, startPoint x: 683, startPoint y: 349, endPoint x: 675, endPoint y: 346, distance: 9.2
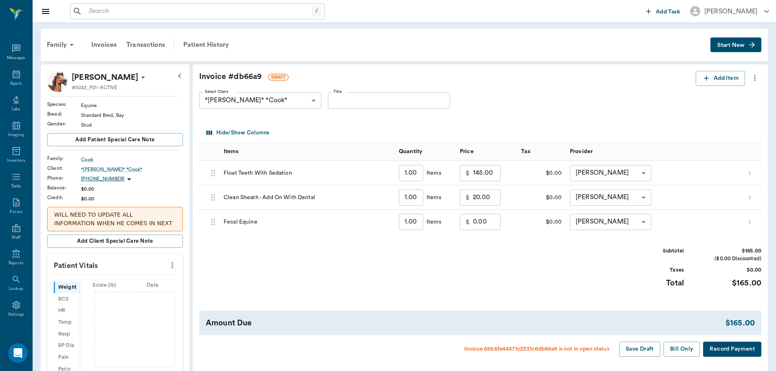
click at [681, 348] on button "Bill Only" at bounding box center [681, 349] width 37 height 15
click at [200, 45] on div "Patient History" at bounding box center [205, 45] width 55 height 20
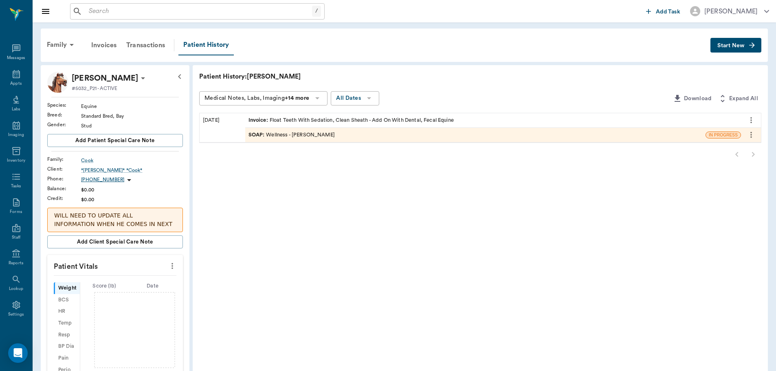
click at [327, 132] on div "SOAP : Wellness - Dr. Bert Ellsworth" at bounding box center [291, 135] width 86 height 8
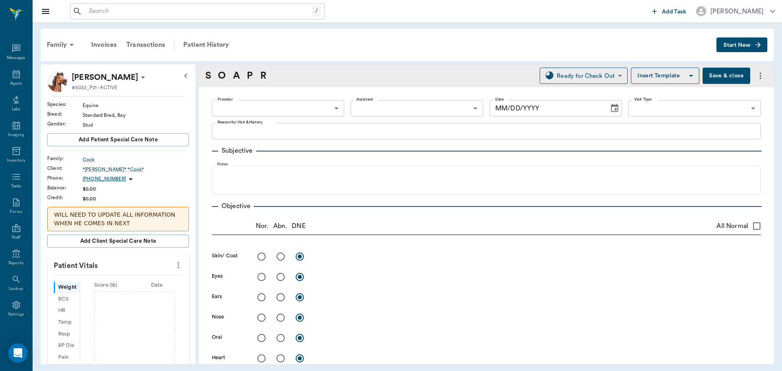
type input "63ec2f075fda476ae8351a4d"
type input "65d2be4f46e3a538d89b8c14"
type textarea "Need to have teeth looked at, possibly floated or pulled Caryn"
type input "[DATE]"
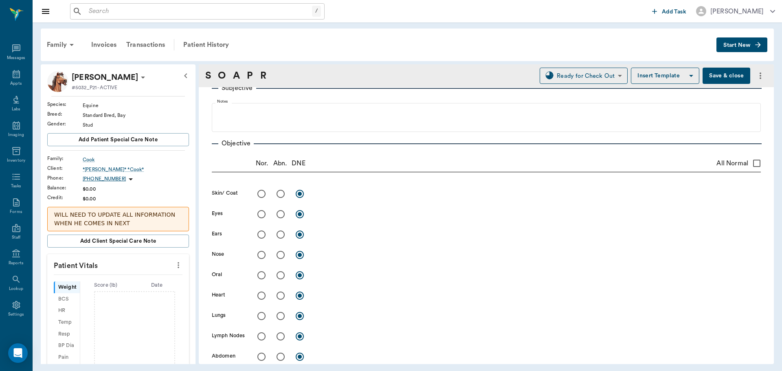
scroll to position [41, 0]
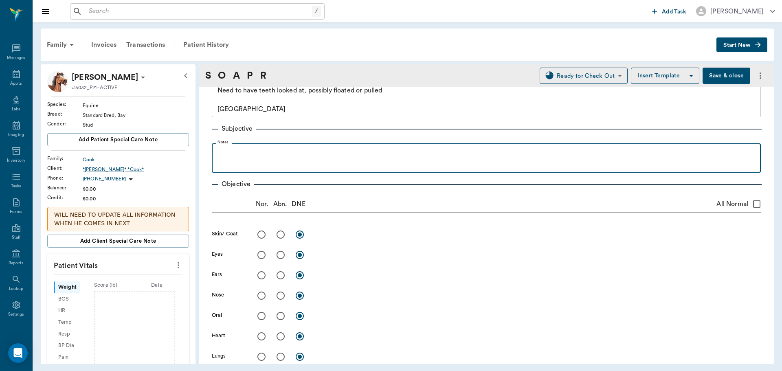
click at [279, 156] on p at bounding box center [486, 152] width 541 height 10
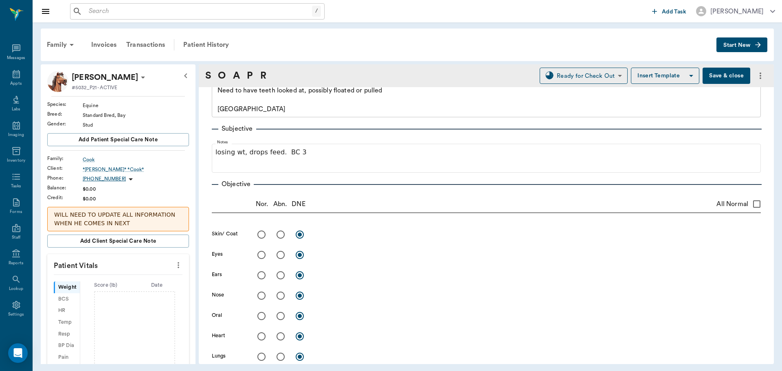
click at [138, 77] on icon at bounding box center [143, 77] width 10 height 10
click at [77, 93] on span "Edit profile" at bounding box center [83, 92] width 68 height 9
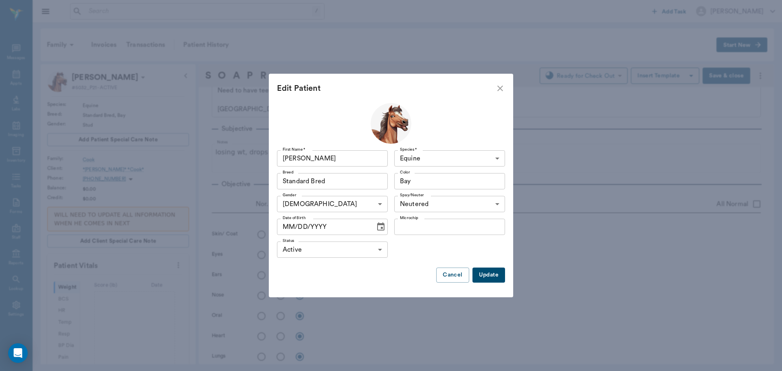
click at [378, 226] on icon "Choose date" at bounding box center [381, 227] width 10 height 10
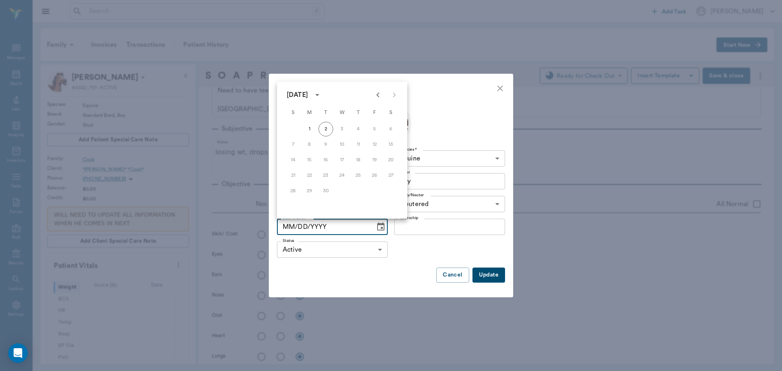
click at [322, 94] on icon "calendar view is open, switch to year view" at bounding box center [317, 95] width 10 height 10
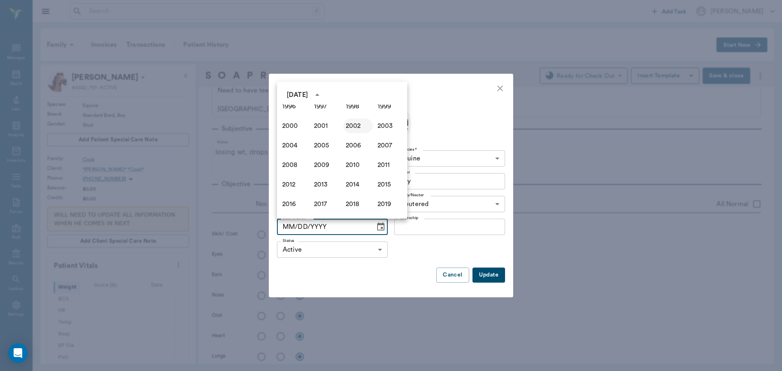
click at [351, 129] on button "2002" at bounding box center [357, 126] width 29 height 15
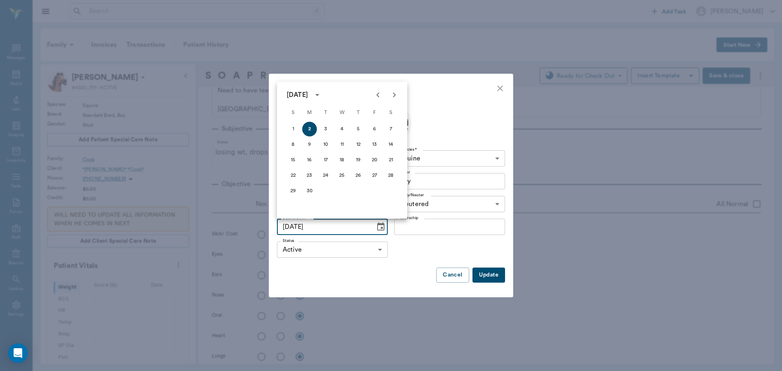
click at [382, 94] on icon "Previous month" at bounding box center [378, 95] width 10 height 10
click at [382, 93] on icon "Previous month" at bounding box center [378, 95] width 10 height 10
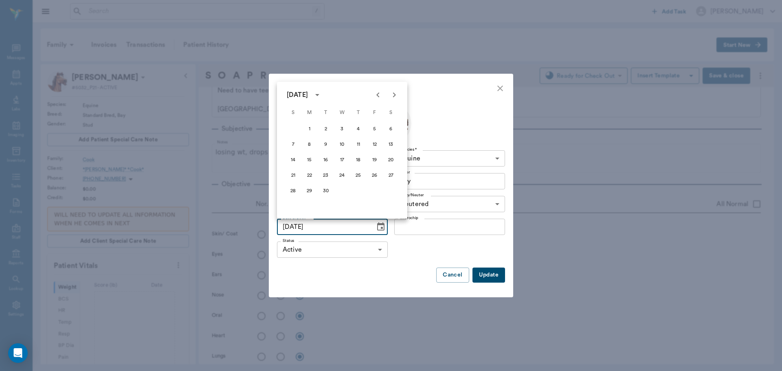
click at [382, 93] on icon "Previous month" at bounding box center [378, 95] width 10 height 10
click at [381, 93] on icon "Previous month" at bounding box center [378, 95] width 10 height 10
click at [380, 92] on icon "Previous month" at bounding box center [378, 95] width 10 height 10
click at [325, 129] on button "1" at bounding box center [325, 129] width 15 height 15
type input "01/01/2002"
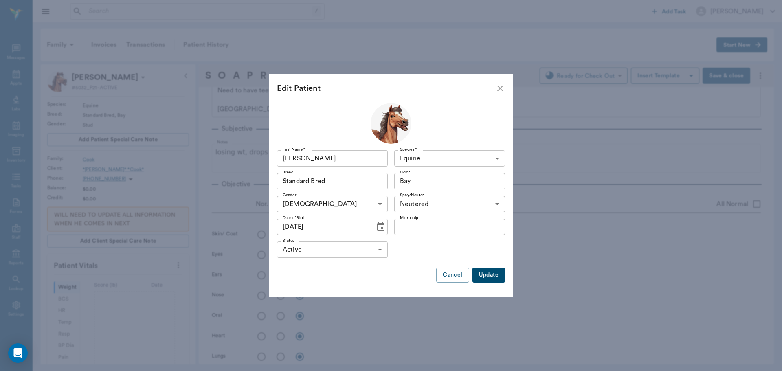
click at [495, 276] on button "Update" at bounding box center [488, 275] width 33 height 15
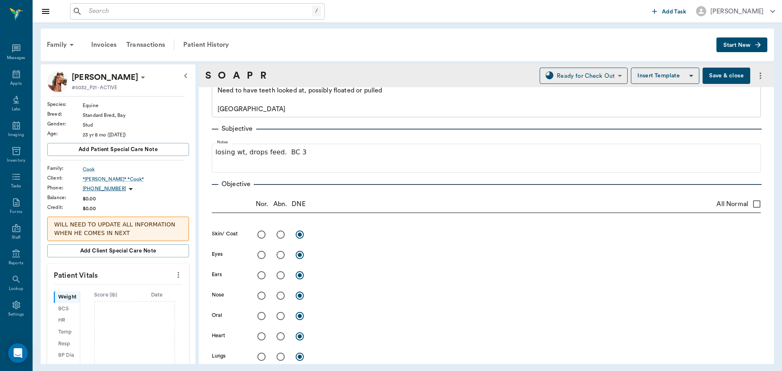
click at [705, 71] on button "Save & close" at bounding box center [726, 76] width 48 height 16
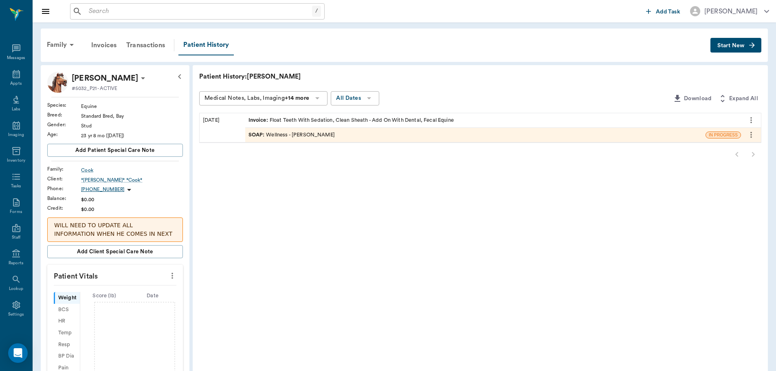
click at [277, 131] on div "SOAP : Wellness - Dr. Bert Ellsworth" at bounding box center [291, 135] width 86 height 8
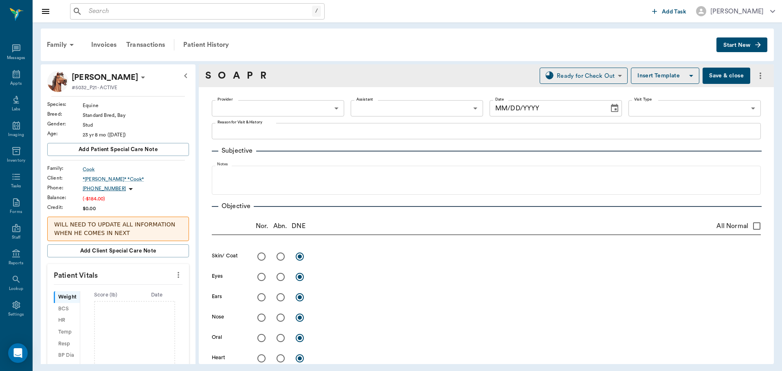
type input "63ec2f075fda476ae8351a4d"
type input "65d2be4f46e3a538d89b8c14"
type textarea "Need to have teeth looked at, possibly floated or pulled Caryn"
type input "[DATE]"
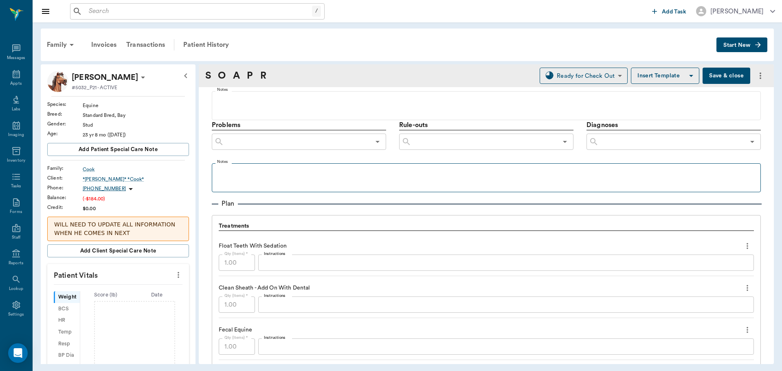
scroll to position [570, 0]
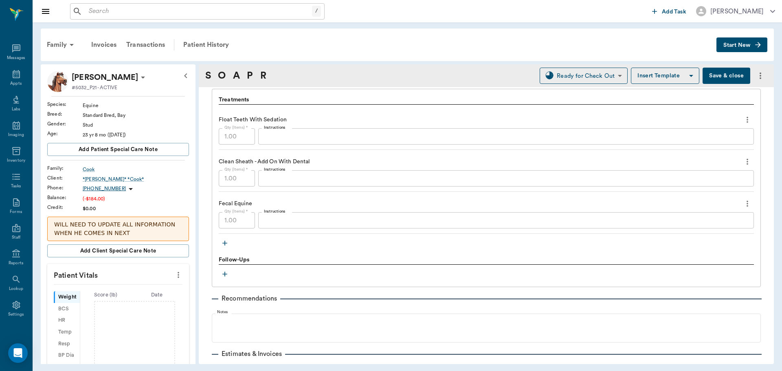
click at [303, 222] on textarea "Instructions" at bounding box center [506, 220] width 484 height 9
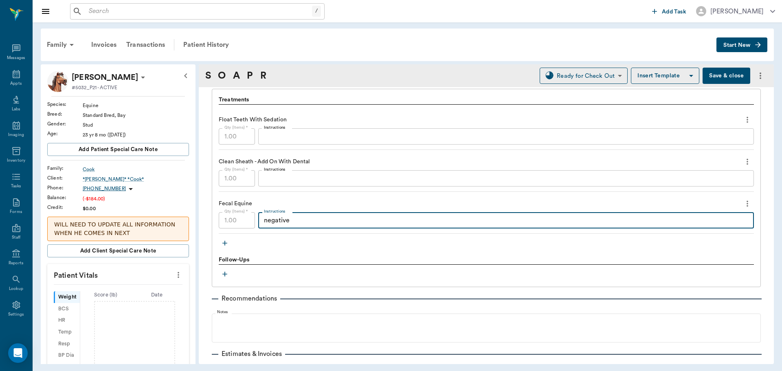
type textarea "negative"
click at [722, 76] on button "Save & close" at bounding box center [726, 76] width 48 height 16
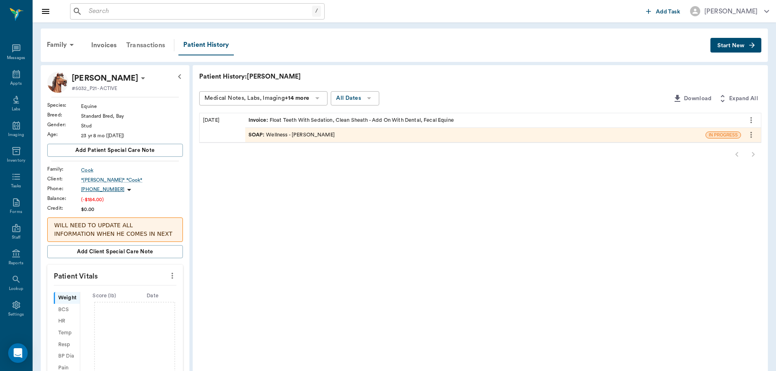
click at [136, 46] on div "Transactions" at bounding box center [145, 45] width 48 height 20
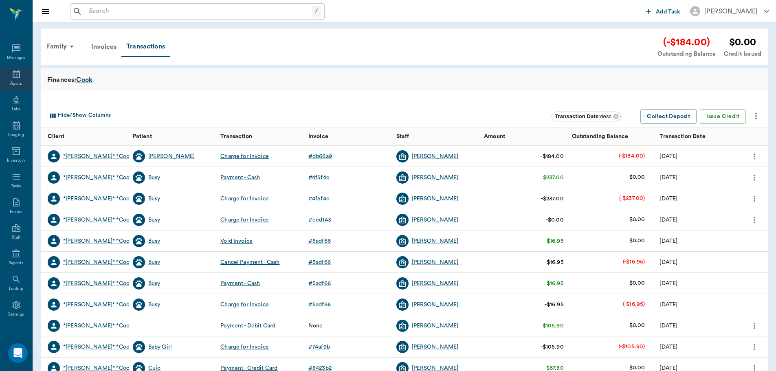
click at [13, 72] on icon at bounding box center [16, 74] width 10 height 10
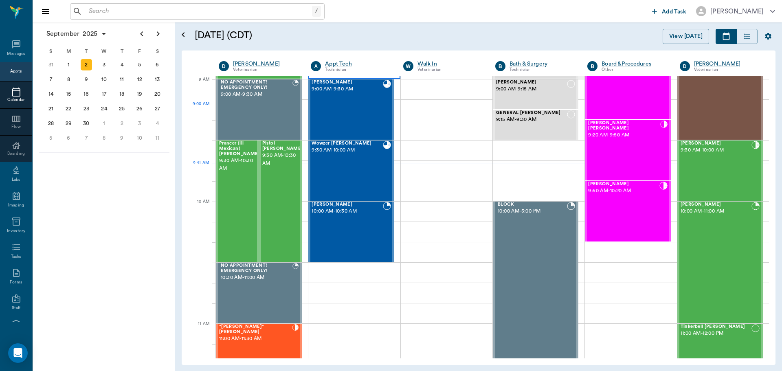
scroll to position [122, 0]
click at [158, 18] on div "/ ​" at bounding box center [197, 11] width 255 height 16
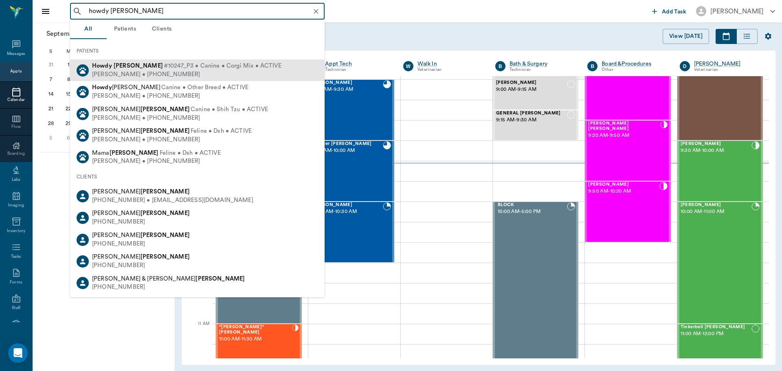
click at [165, 77] on div "Hunter Graves • (530) 392-2641" at bounding box center [186, 74] width 189 height 9
type input "howdy graves"
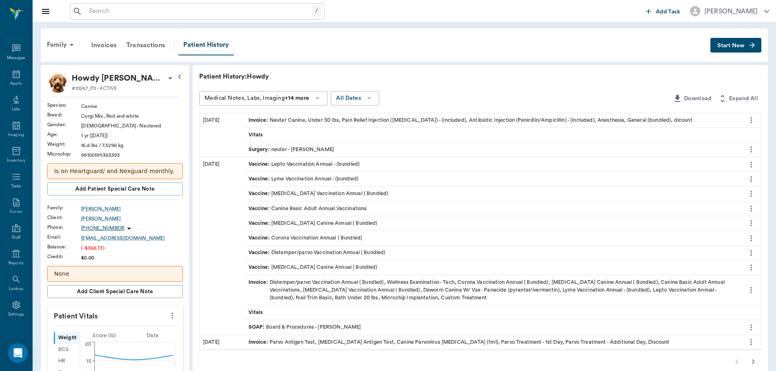
click at [748, 49] on icon "button" at bounding box center [752, 45] width 8 height 8
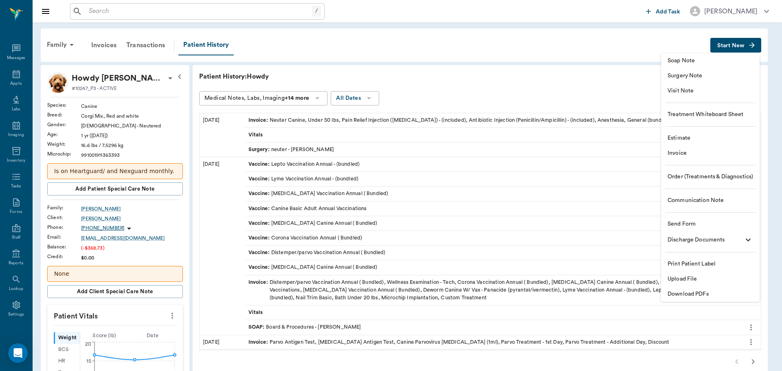
click at [700, 151] on span "Invoice" at bounding box center [710, 153] width 86 height 9
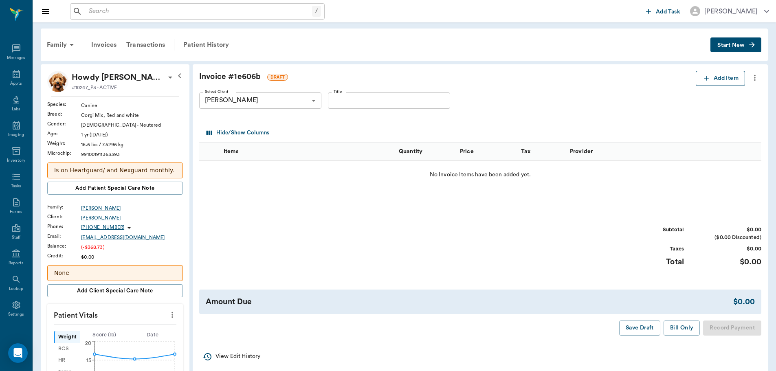
click at [711, 82] on button "Add Item" at bounding box center [720, 78] width 49 height 15
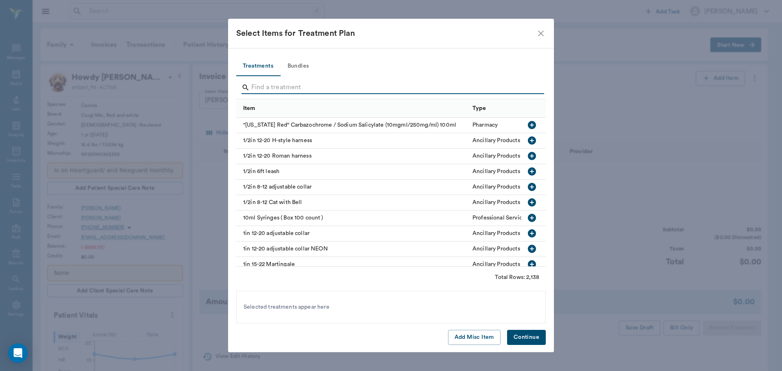
click at [343, 86] on input "Search" at bounding box center [391, 87] width 281 height 13
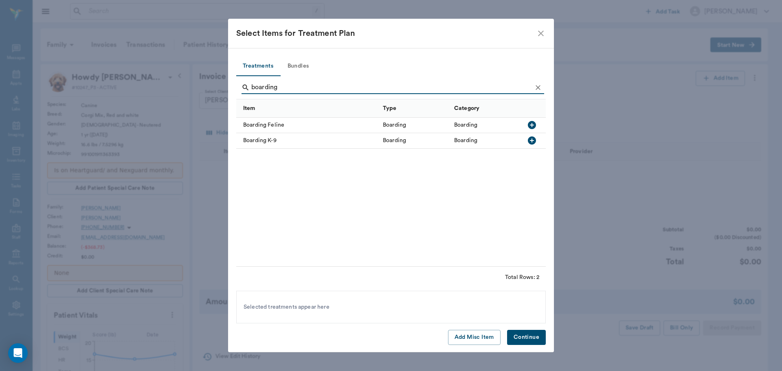
type input "boarding"
click at [533, 141] on icon "button" at bounding box center [532, 140] width 8 height 8
click at [536, 90] on icon "Clear" at bounding box center [538, 87] width 8 height 8
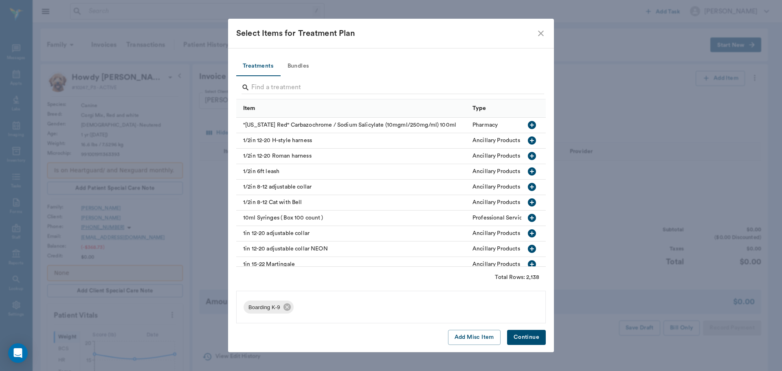
click at [529, 340] on button "Continue" at bounding box center [526, 337] width 39 height 15
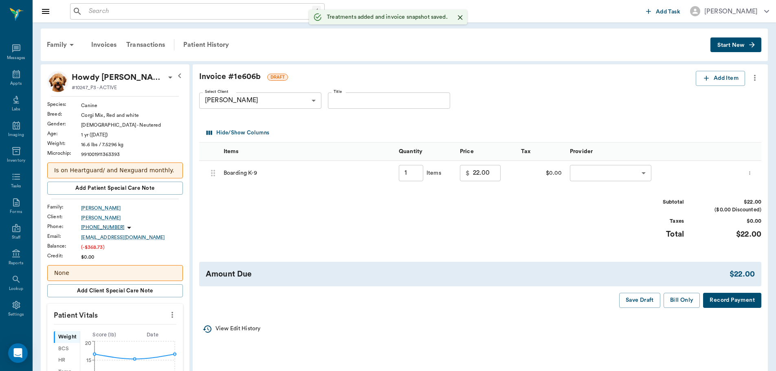
type input "1.00"
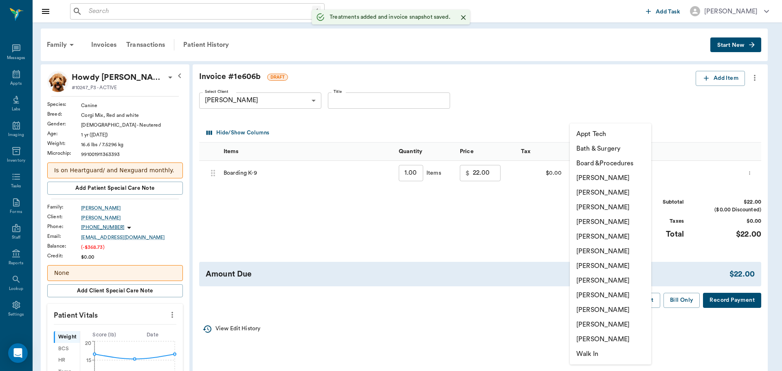
click at [585, 169] on body "/ ​ Add Task Dr. Bert Ellsworth Nectar Messages Appts Labs Imaging Inventory Ta…" at bounding box center [391, 335] width 782 height 670
click at [603, 264] on li "[PERSON_NAME]" at bounding box center [610, 266] width 81 height 15
type input "none-682b670d8bdc6f7f8feef3db"
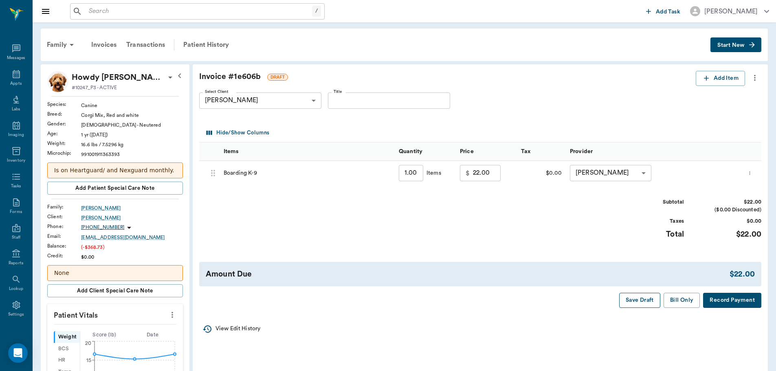
click at [630, 301] on button "Save Draft" at bounding box center [639, 300] width 41 height 15
click at [51, 41] on div "Family" at bounding box center [62, 45] width 40 height 20
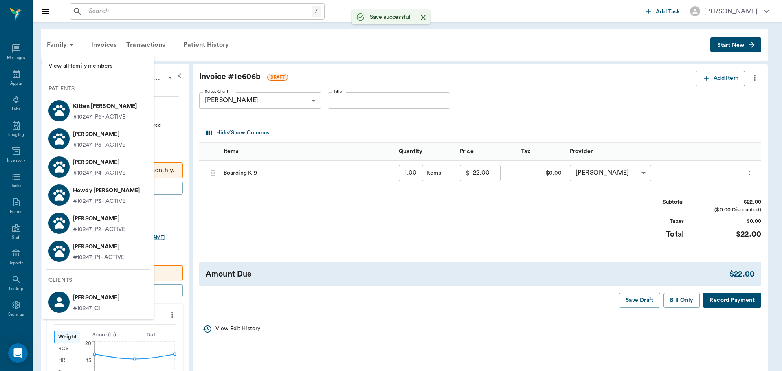
drag, startPoint x: 124, startPoint y: 221, endPoint x: 132, endPoint y: 219, distance: 8.4
click at [124, 221] on p "Ebony Graves" at bounding box center [99, 218] width 52 height 13
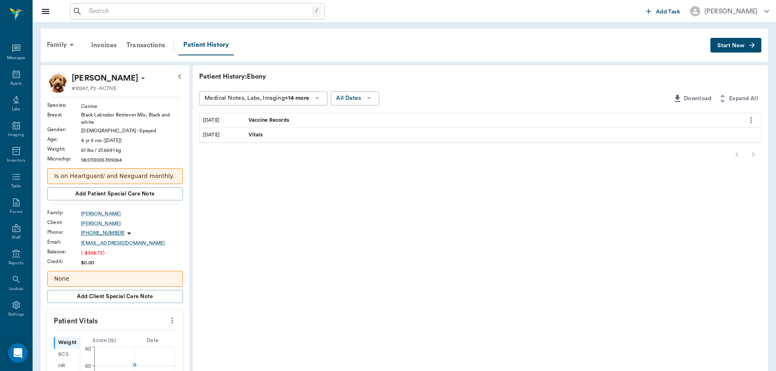
click at [746, 49] on button "Start New" at bounding box center [735, 45] width 51 height 15
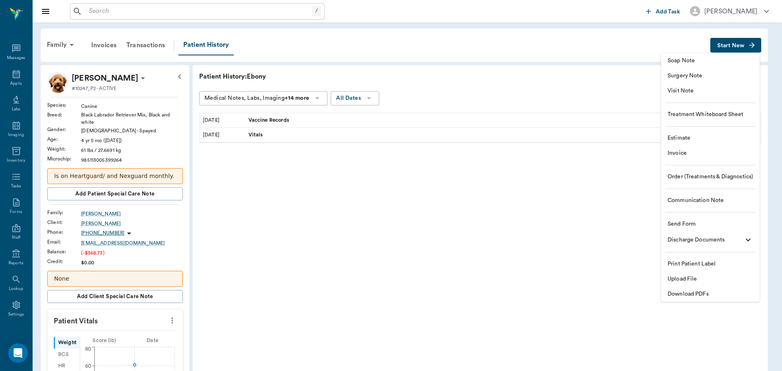
click at [698, 153] on span "Invoice" at bounding box center [710, 153] width 86 height 9
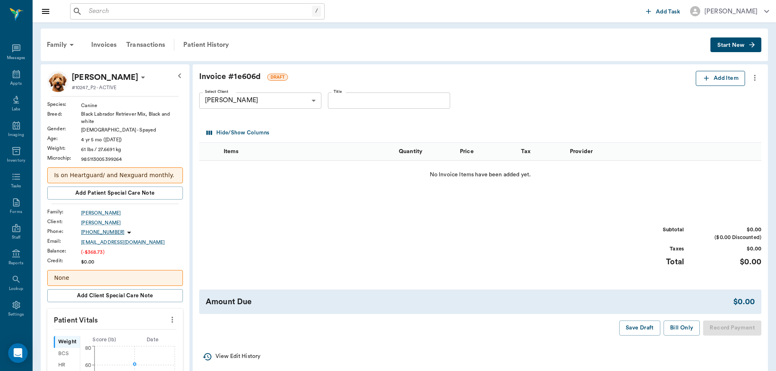
click at [724, 79] on button "Add Item" at bounding box center [720, 78] width 49 height 15
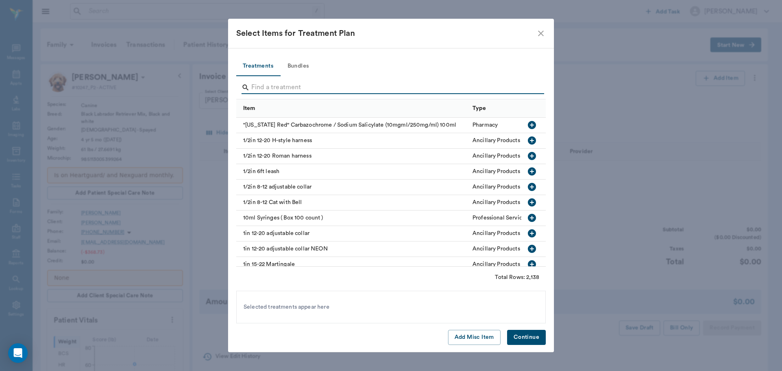
click at [370, 90] on input "Search" at bounding box center [391, 87] width 281 height 13
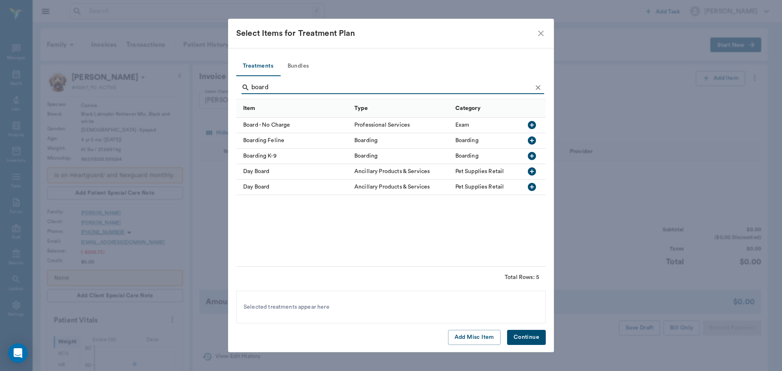
type input "board"
click at [531, 153] on icon "button" at bounding box center [532, 156] width 8 height 8
click at [525, 338] on button "Continue" at bounding box center [526, 337] width 39 height 15
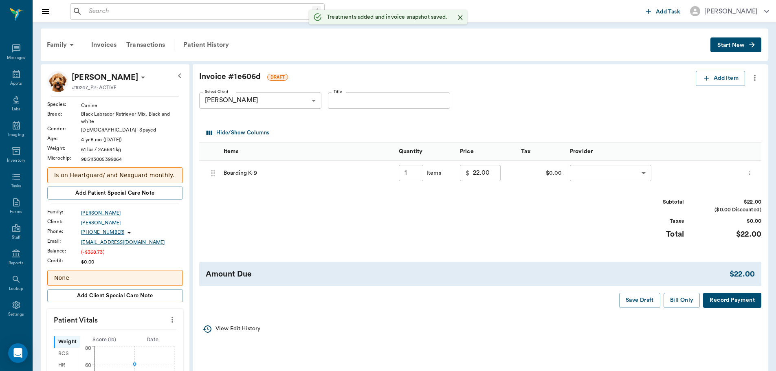
type input "1.00"
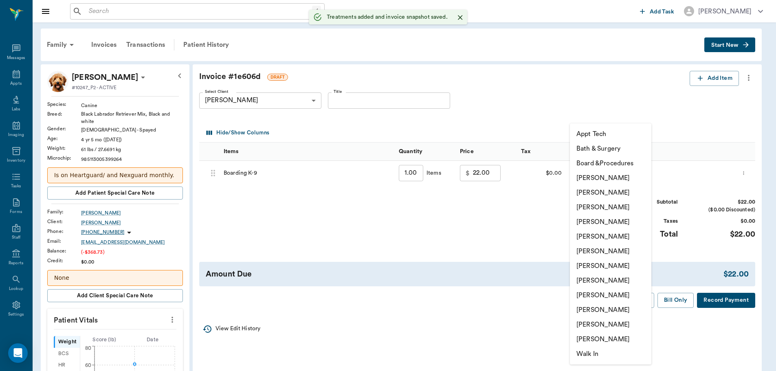
click at [614, 176] on body "/ ​ Add Task Dr. Bert Ellsworth Nectar Messages Appts Labs Imaging Inventory Ta…" at bounding box center [388, 337] width 776 height 675
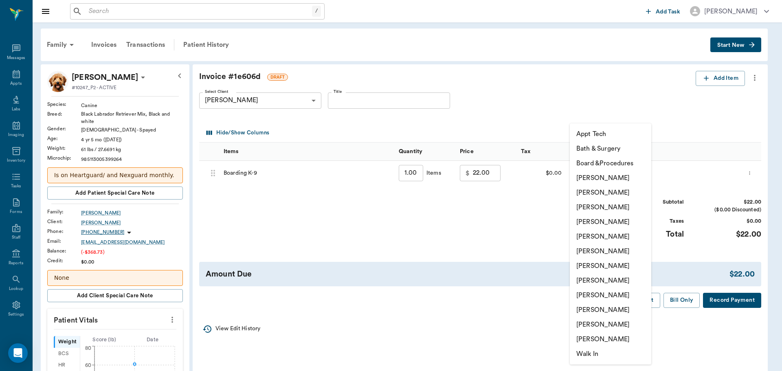
click at [607, 263] on li "[PERSON_NAME]" at bounding box center [610, 266] width 81 height 15
type input "none-682b670d8bdc6f7f8feef3db"
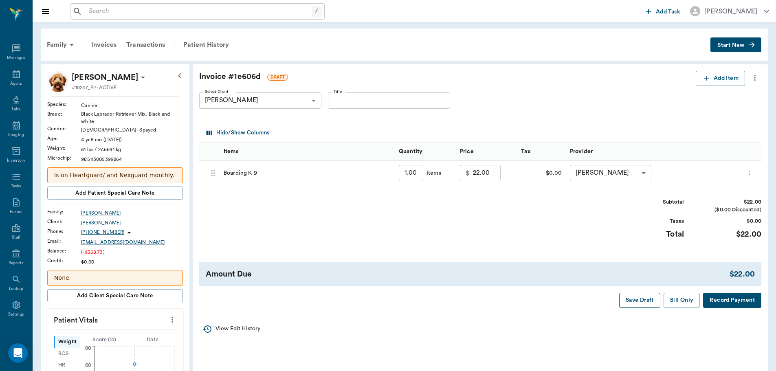
click at [631, 297] on button "Save Draft" at bounding box center [639, 300] width 41 height 15
click at [64, 44] on div "Family" at bounding box center [62, 45] width 40 height 20
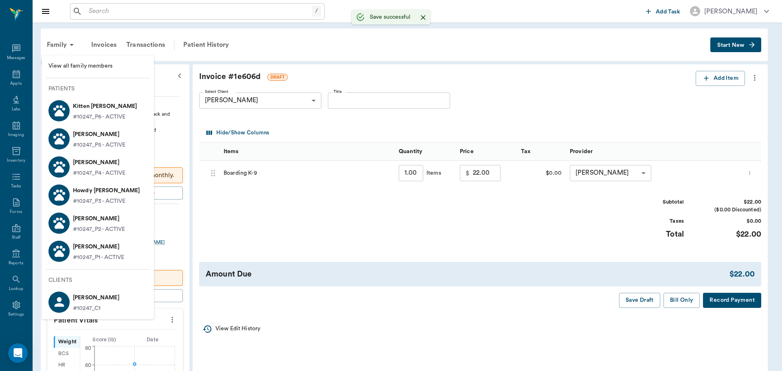
click at [115, 244] on p "Opie Graves" at bounding box center [98, 246] width 51 height 13
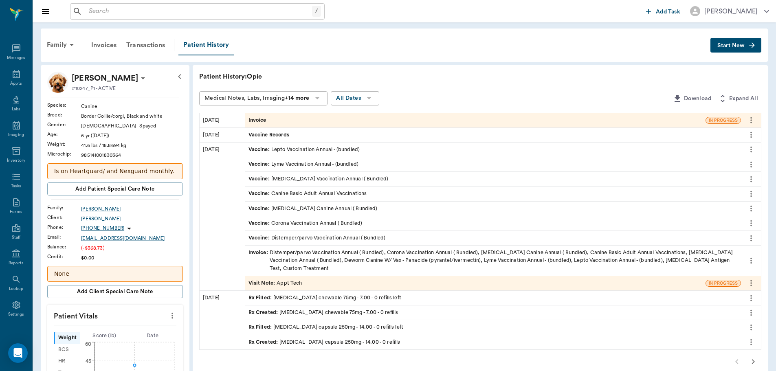
click at [490, 121] on div "Invoice" at bounding box center [475, 120] width 460 height 14
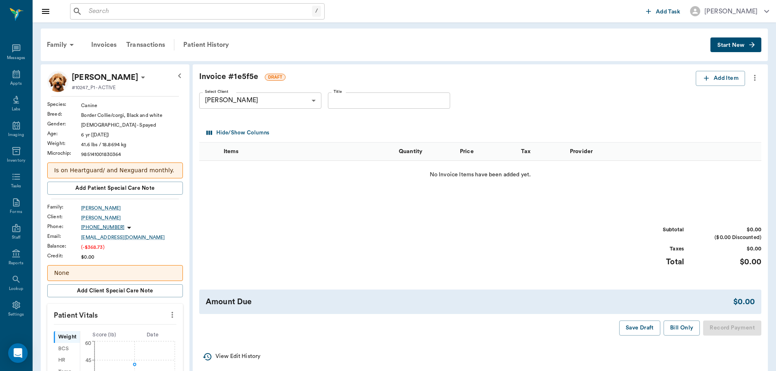
click at [757, 77] on icon "more" at bounding box center [754, 78] width 9 height 10
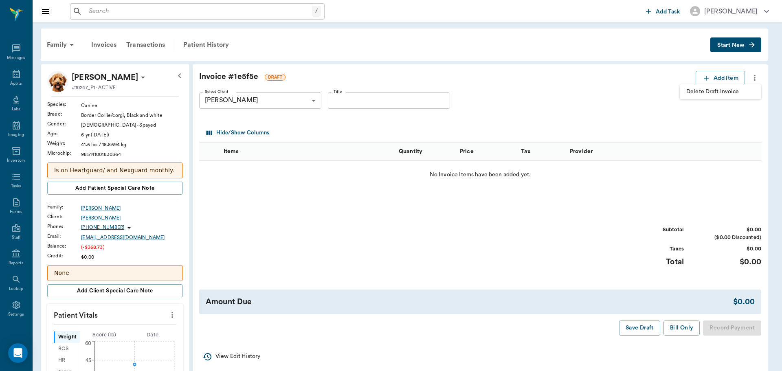
click at [739, 96] on span "Delete Draft Invoice" at bounding box center [720, 92] width 68 height 9
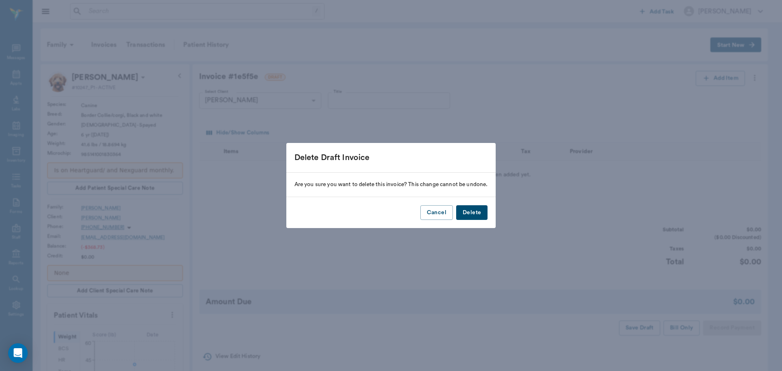
click at [483, 211] on button "Delete" at bounding box center [471, 212] width 31 height 15
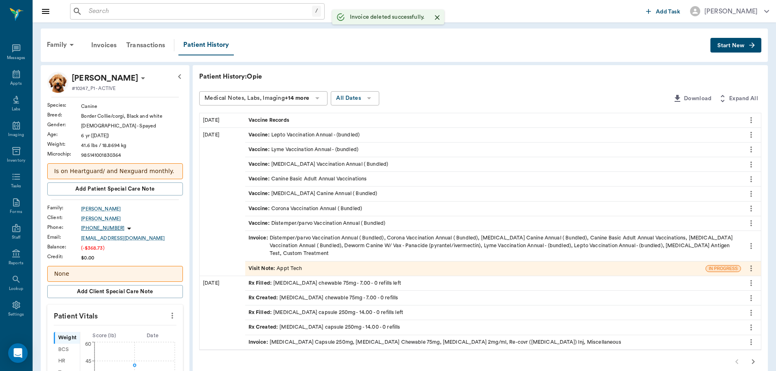
click at [731, 46] on span "Start New" at bounding box center [730, 46] width 27 height 0
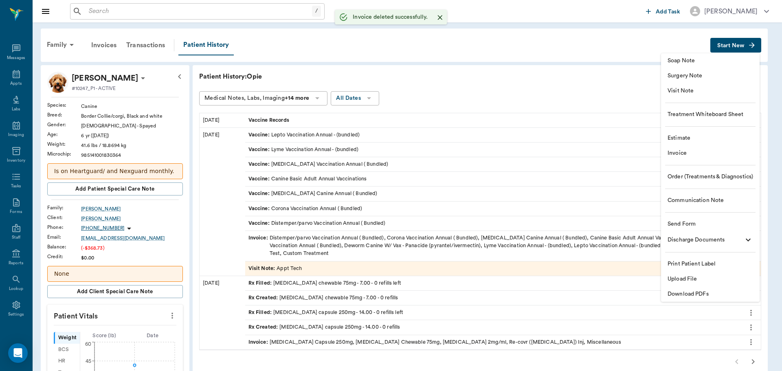
click at [680, 160] on li "Invoice" at bounding box center [710, 153] width 99 height 15
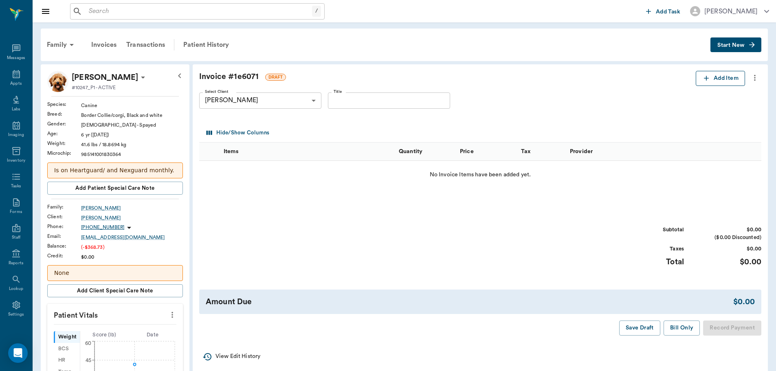
click at [710, 79] on button "Add Item" at bounding box center [720, 78] width 49 height 15
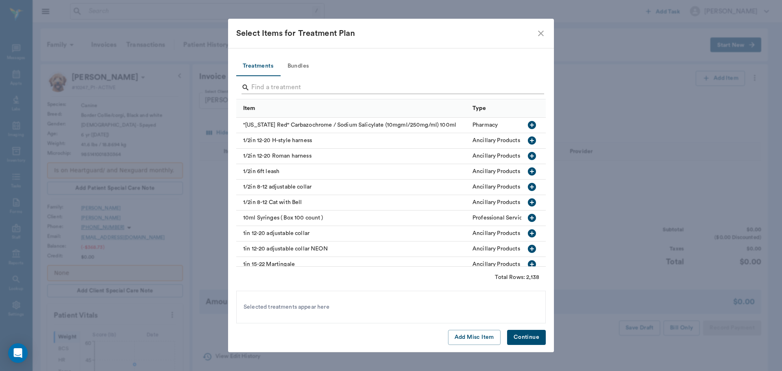
click at [319, 92] on input "Search" at bounding box center [391, 87] width 281 height 13
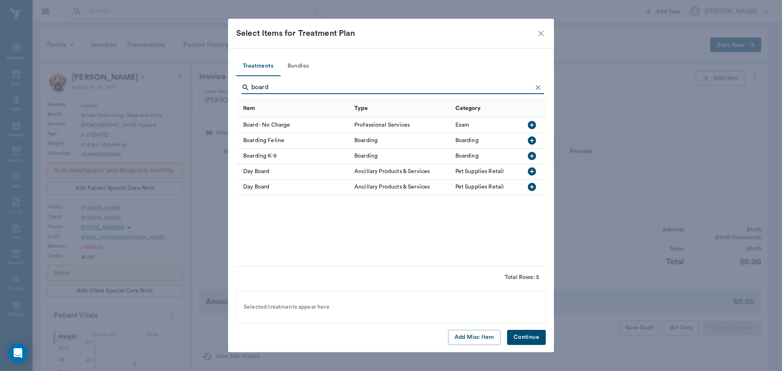
type input "board"
click at [533, 155] on icon "button" at bounding box center [532, 156] width 8 height 8
click at [527, 339] on button "Continue" at bounding box center [526, 337] width 39 height 15
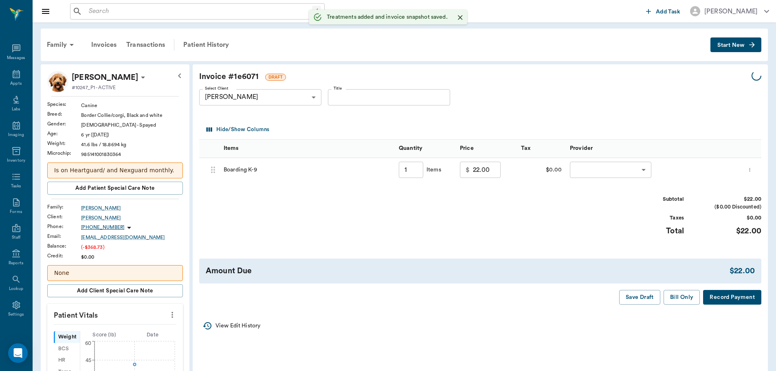
type input "1.00"
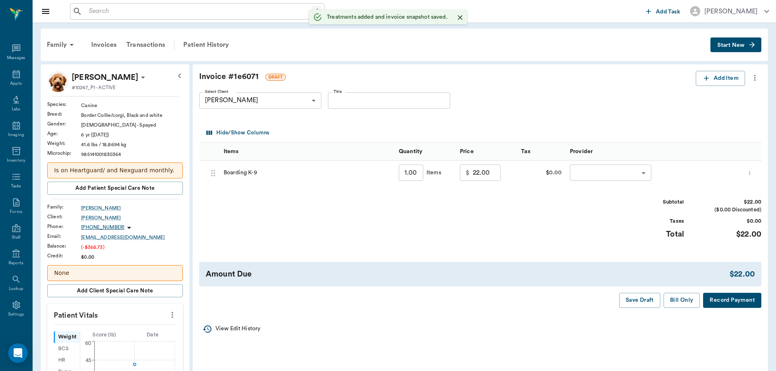
click at [591, 181] on div "​ ​" at bounding box center [653, 173] width 175 height 24
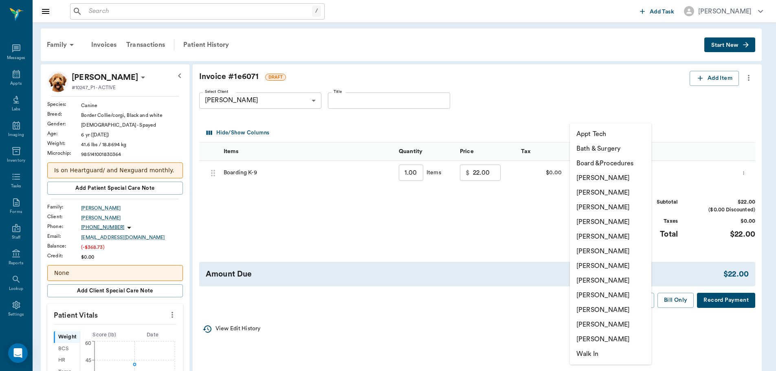
click at [594, 179] on body "/ ​ Add Task Dr. Bert Ellsworth Nectar Messages Appts Labs Imaging Inventory Ta…" at bounding box center [388, 350] width 776 height 700
click at [610, 264] on li "[PERSON_NAME]" at bounding box center [610, 266] width 81 height 15
type input "none-682b670d8bdc6f7f8feef3db"
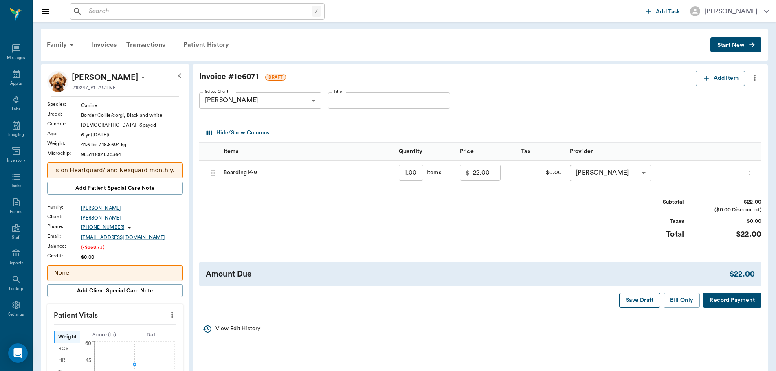
click at [639, 296] on button "Save Draft" at bounding box center [639, 300] width 41 height 15
click at [209, 47] on div "Patient History" at bounding box center [205, 45] width 55 height 20
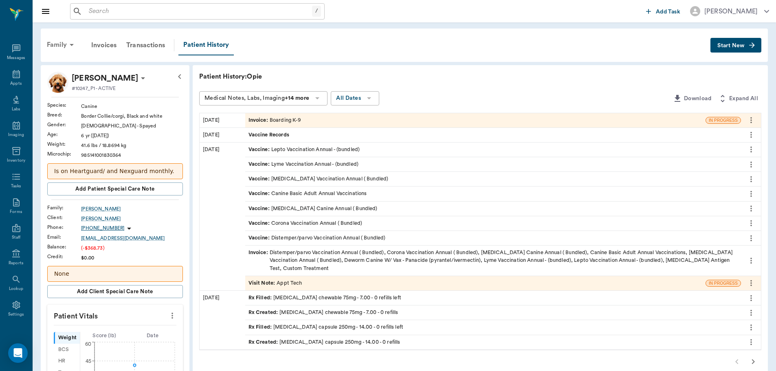
click at [53, 41] on div "Family" at bounding box center [62, 45] width 40 height 20
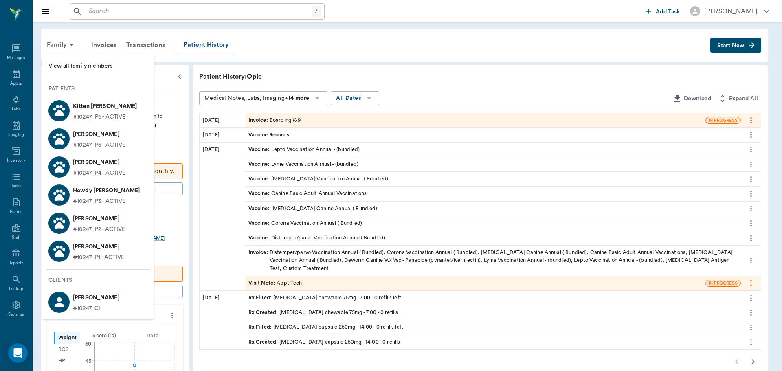
click at [127, 191] on li "Howdy Graves #10247_P3 - ACTIVE" at bounding box center [98, 195] width 112 height 28
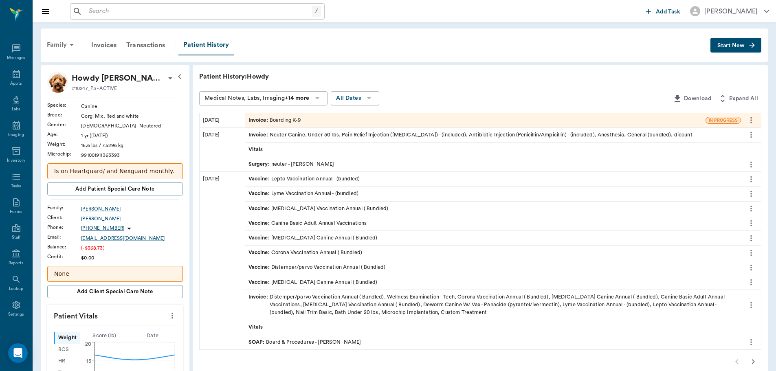
drag, startPoint x: 68, startPoint y: 38, endPoint x: 75, endPoint y: 48, distance: 12.0
click at [68, 39] on div "Family" at bounding box center [62, 45] width 40 height 20
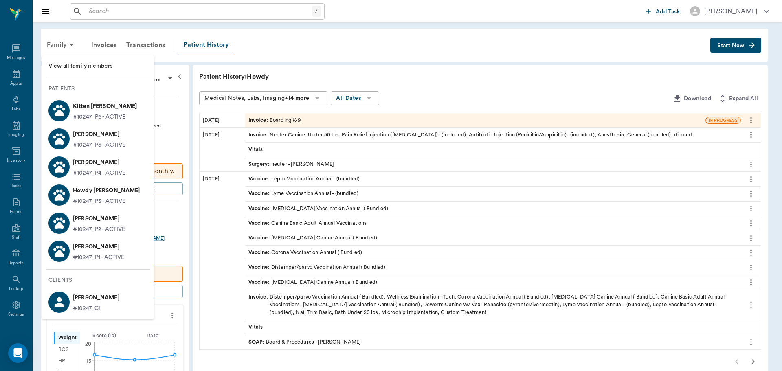
click at [115, 220] on p "Ebony Graves" at bounding box center [99, 218] width 52 height 13
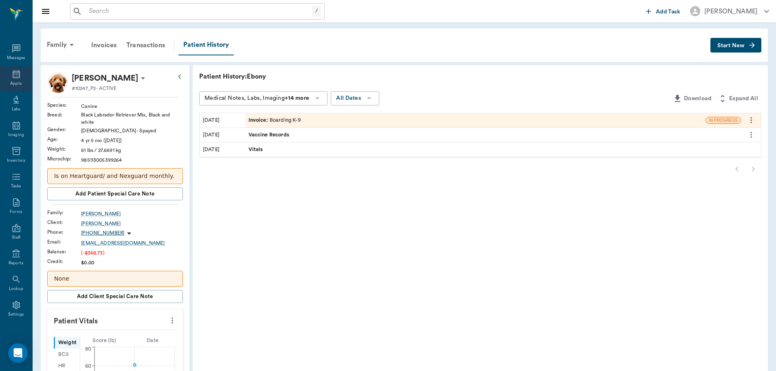
click at [13, 77] on icon at bounding box center [16, 74] width 7 height 8
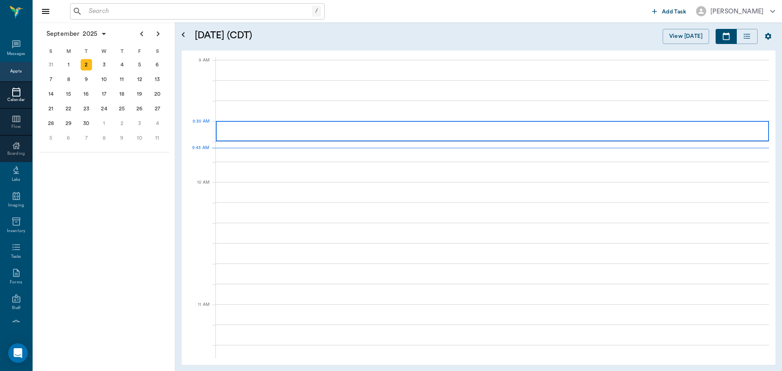
scroll to position [122, 0]
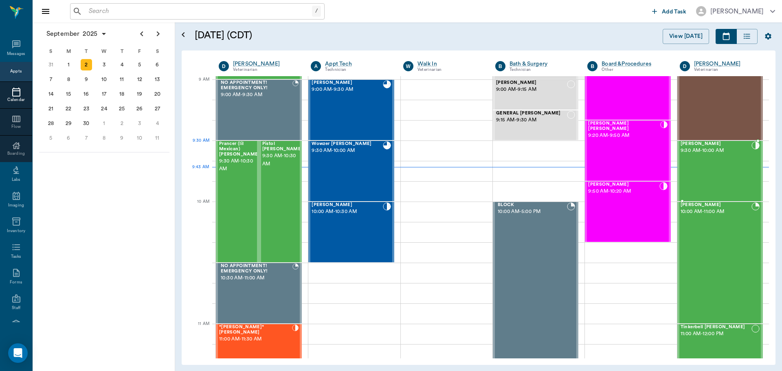
click at [716, 158] on div "[PERSON_NAME] 9:30 AM - 10:00 AM" at bounding box center [716, 170] width 71 height 59
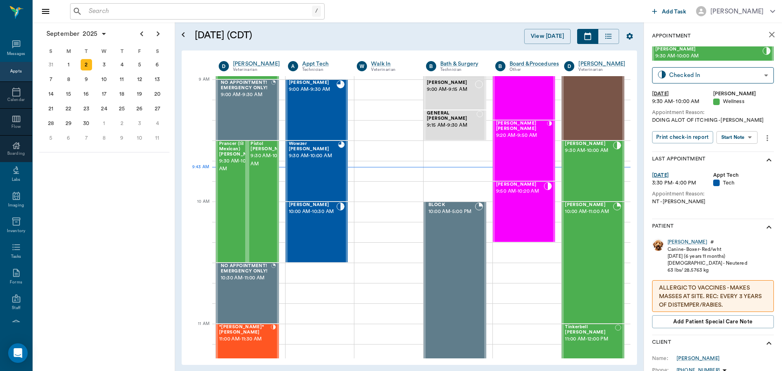
click at [731, 137] on body "/ ​ Add Task Dr. Bert Ellsworth Nectar Messages Appts Calendar Flow Boarding La…" at bounding box center [391, 185] width 782 height 371
click at [731, 151] on button "Start SOAP" at bounding box center [728, 153] width 28 height 9
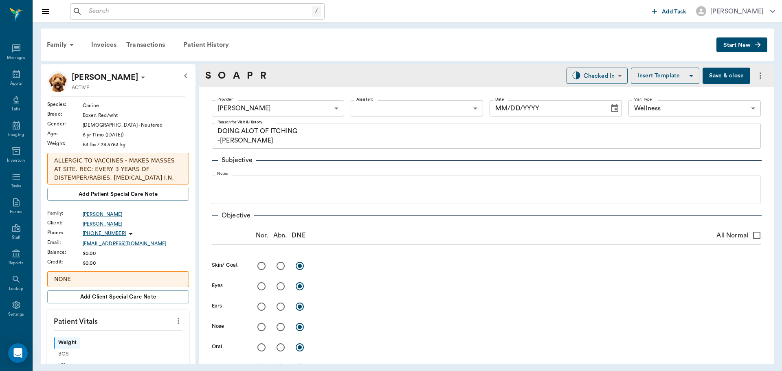
type input "670e8b52b987dc0b25a864ee"
type input "65d2be4f46e3a538d89b8c14"
type textarea "DOING ALOT OF ITCHING -[PERSON_NAME]"
type input "[DATE]"
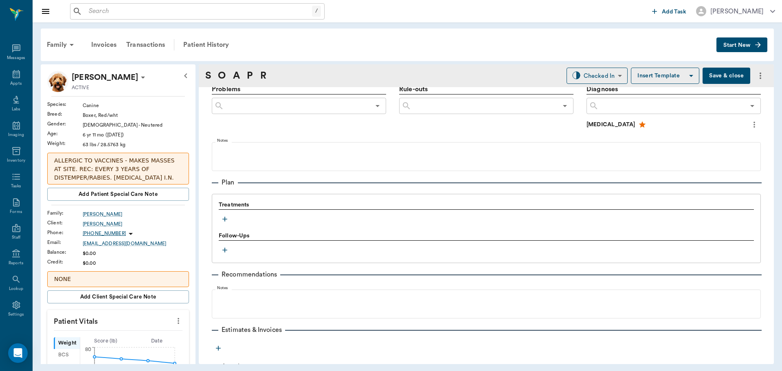
scroll to position [489, 0]
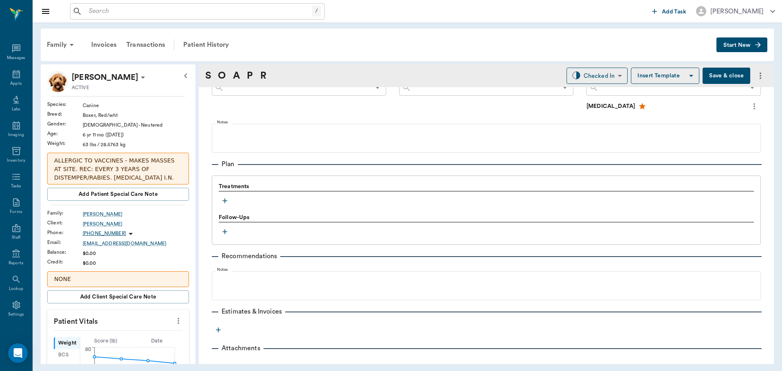
click at [222, 203] on icon "button" at bounding box center [225, 201] width 8 height 8
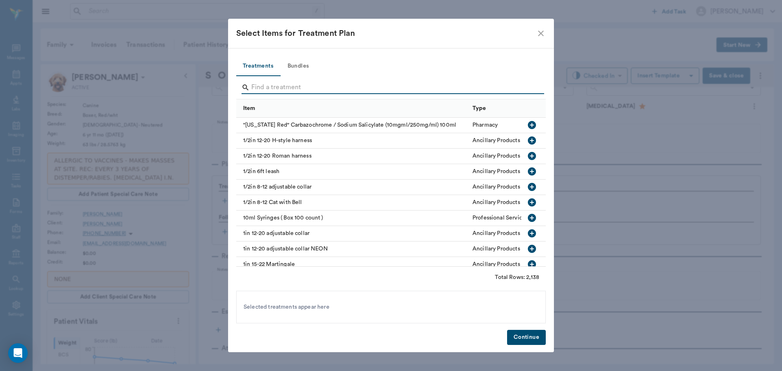
click at [283, 87] on input "Search" at bounding box center [391, 87] width 281 height 13
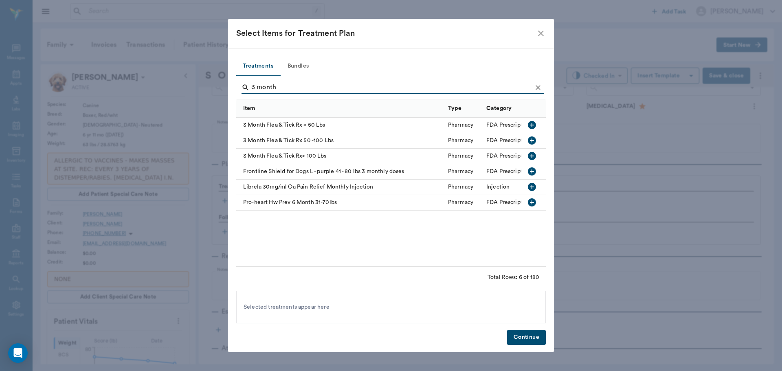
type input "3 month"
click at [527, 138] on icon "button" at bounding box center [532, 141] width 10 height 10
click at [530, 342] on button "Continue" at bounding box center [526, 337] width 39 height 15
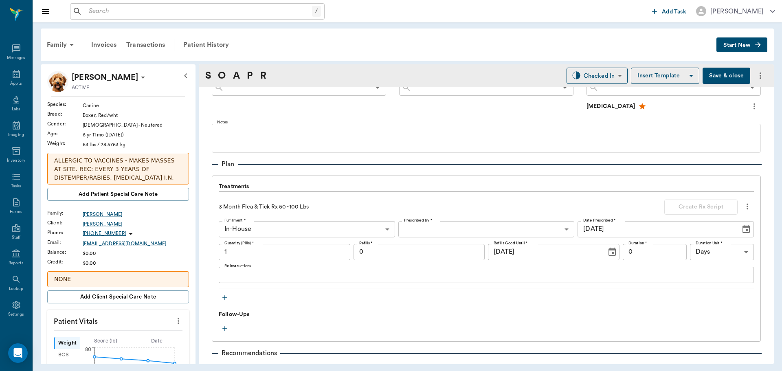
click at [174, 319] on icon "more" at bounding box center [178, 321] width 9 height 10
click at [162, 244] on div at bounding box center [391, 185] width 782 height 371
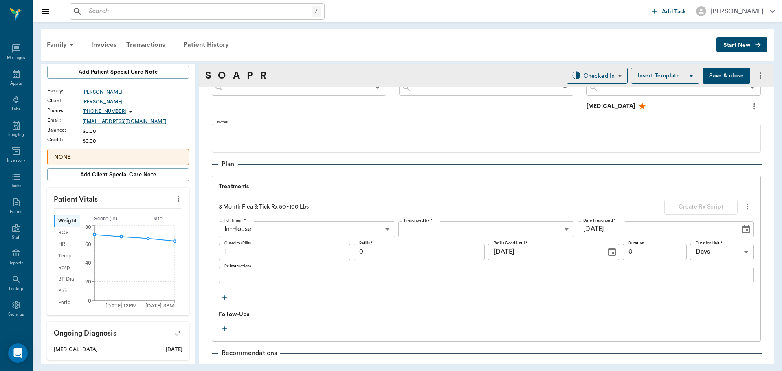
click at [174, 198] on icon "more" at bounding box center [178, 199] width 9 height 10
click at [158, 211] on span "Enter Vitals" at bounding box center [138, 213] width 68 height 9
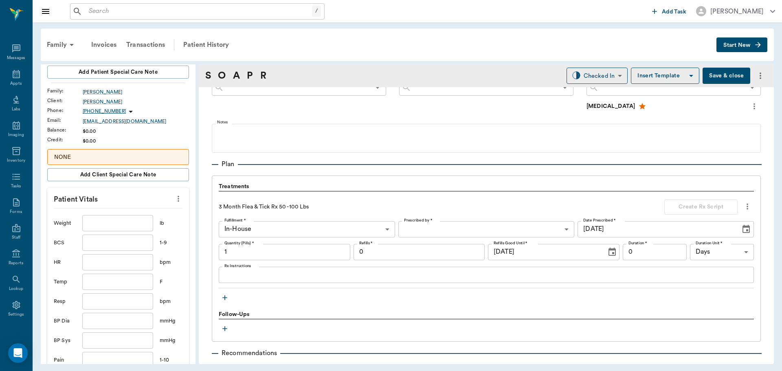
click at [136, 222] on input "text" at bounding box center [117, 223] width 71 height 16
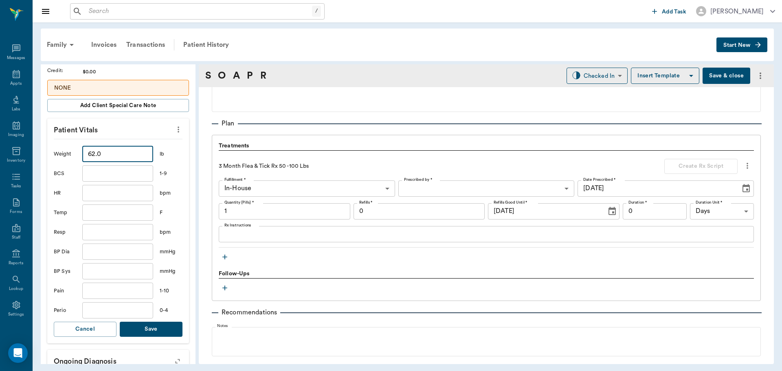
scroll to position [326, 0]
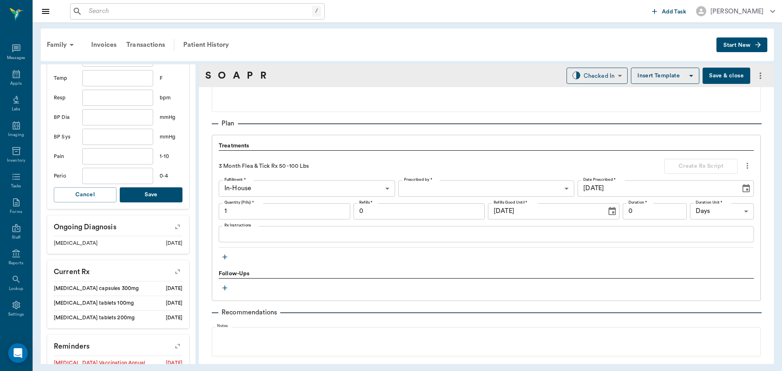
type input "62"
click at [143, 197] on button "Save" at bounding box center [151, 194] width 63 height 15
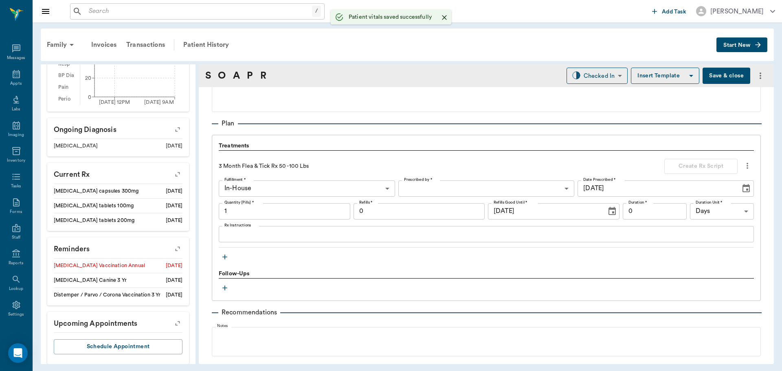
click at [226, 258] on icon "button" at bounding box center [225, 257] width 8 height 8
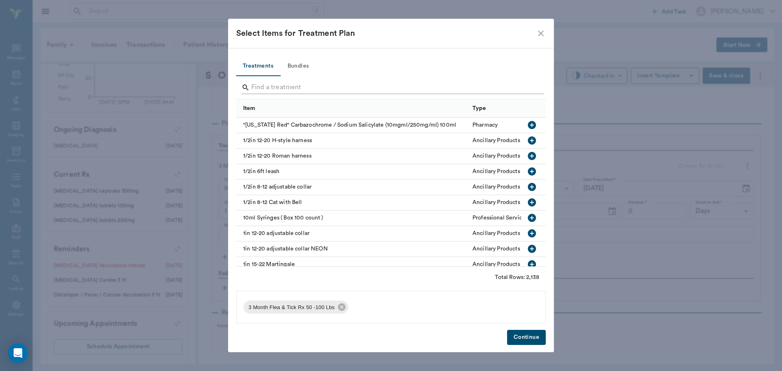
click at [285, 84] on input "Search" at bounding box center [391, 87] width 281 height 13
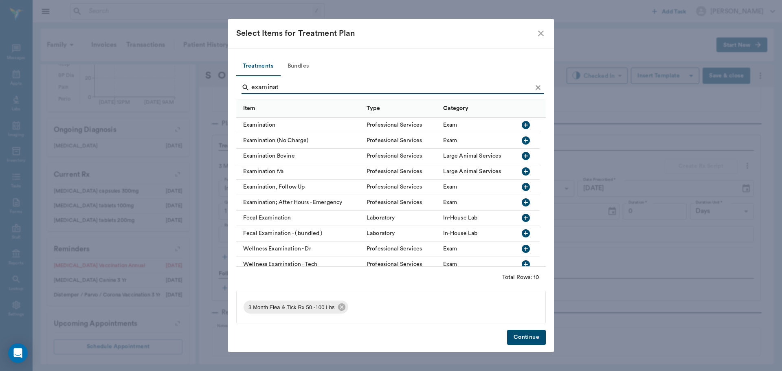
type input "examinat"
click at [527, 126] on icon "button" at bounding box center [526, 125] width 8 height 8
click at [531, 335] on button "Continue" at bounding box center [526, 337] width 39 height 15
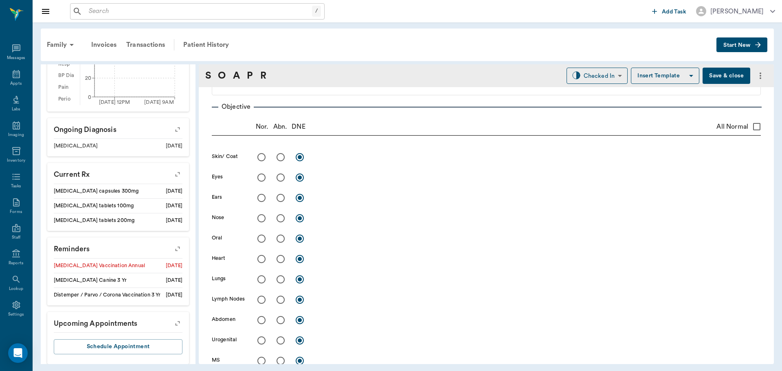
scroll to position [0, 0]
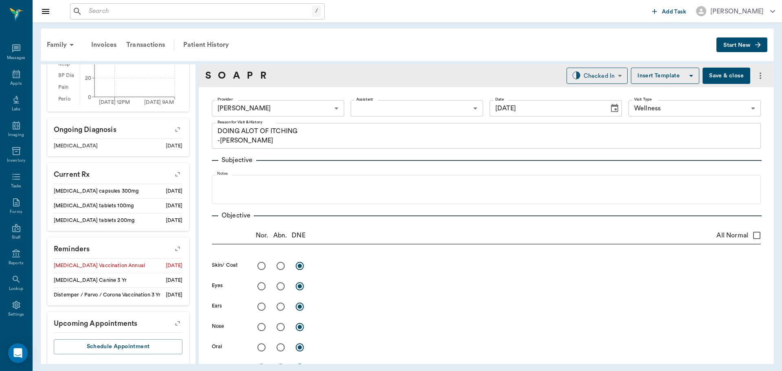
click at [371, 112] on body "/ ​ Add Task Dr. Bert Ellsworth Nectar Messages Appts Labs Imaging Inventory Ta…" at bounding box center [391, 185] width 782 height 371
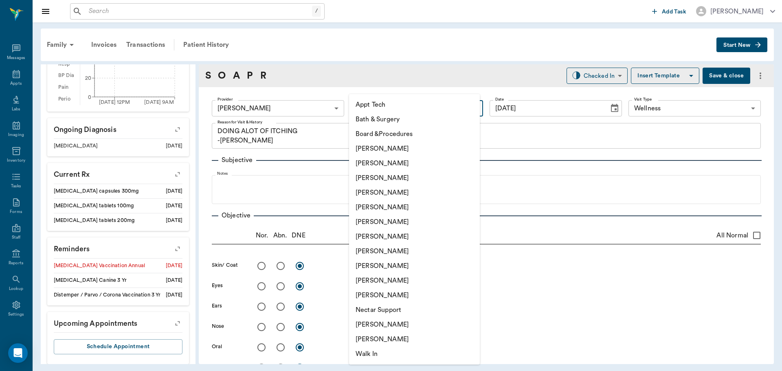
click at [394, 261] on li "[PERSON_NAME]" at bounding box center [414, 266] width 131 height 15
type input "63ec2e7e52e12b0ba117b124"
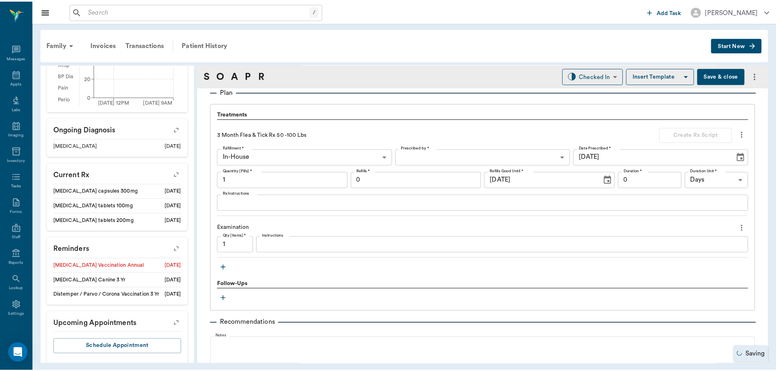
scroll to position [648, 0]
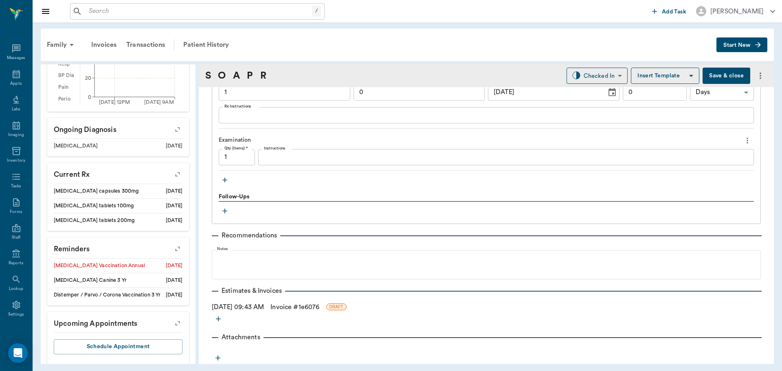
click at [729, 73] on button "Save & close" at bounding box center [726, 76] width 48 height 16
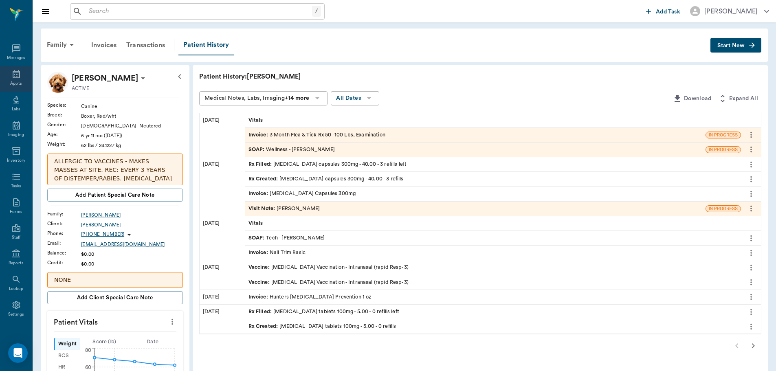
click at [13, 80] on div "Appts" at bounding box center [16, 79] width 32 height 26
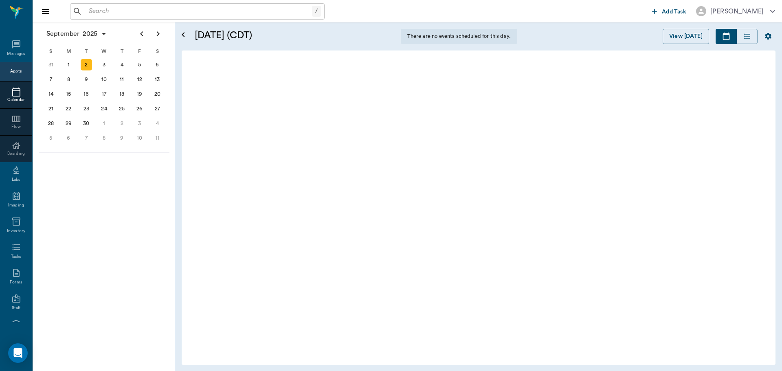
scroll to position [123, 0]
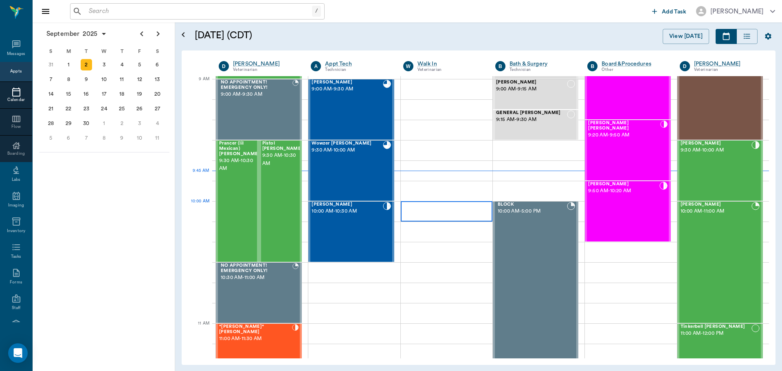
click at [365, 231] on div "Annie Wolf 10:00 AM - 10:30 AM" at bounding box center [347, 231] width 71 height 59
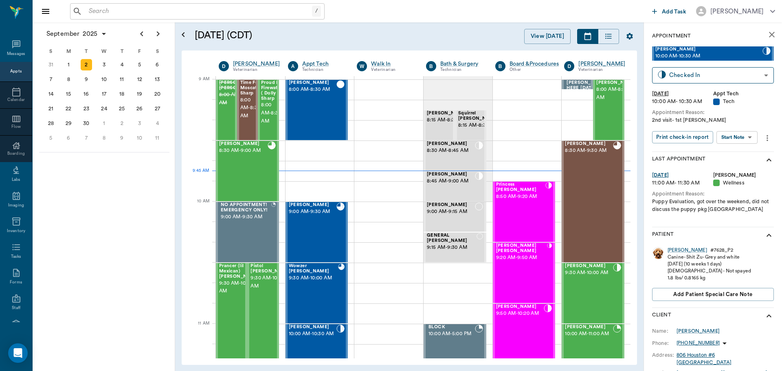
scroll to position [123, 0]
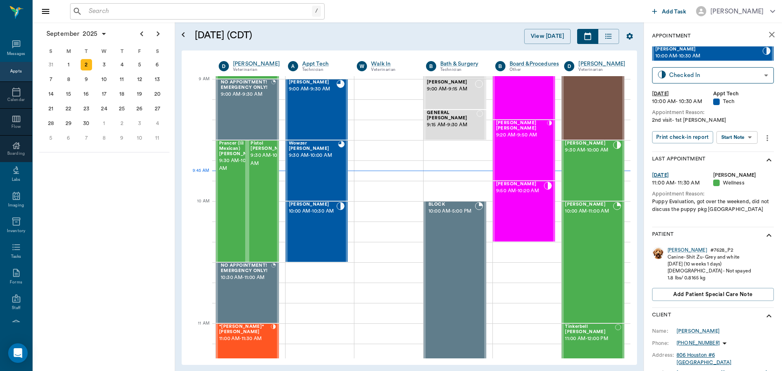
click at [746, 136] on body "/ ​ Add Task [PERSON_NAME] Nectar Messages Appts Calendar Flow Boarding Labs Im…" at bounding box center [391, 185] width 782 height 371
click at [740, 152] on button "Start SOAP" at bounding box center [728, 153] width 28 height 9
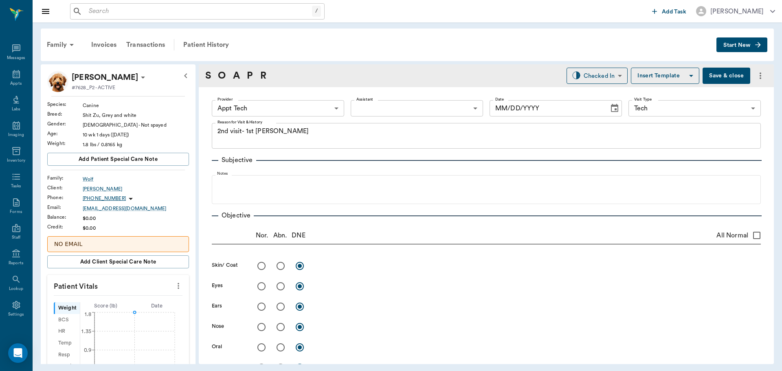
type input "63ec2f075fda476ae8351a4c"
type input "65d2be4f46e3a538d89b8c1a"
type textarea "2nd visit- 1st [PERSON_NAME]"
type input "[DATE]"
click at [174, 287] on icon "more" at bounding box center [178, 286] width 9 height 10
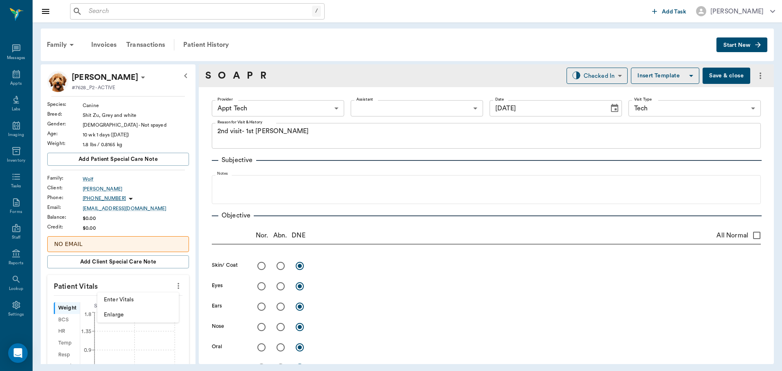
click at [155, 301] on span "Enter Vitals" at bounding box center [138, 300] width 68 height 9
click at [130, 312] on input "text" at bounding box center [117, 310] width 71 height 16
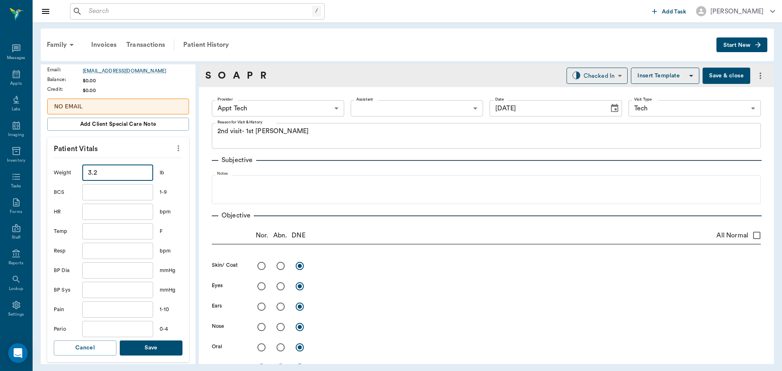
scroll to position [163, 0]
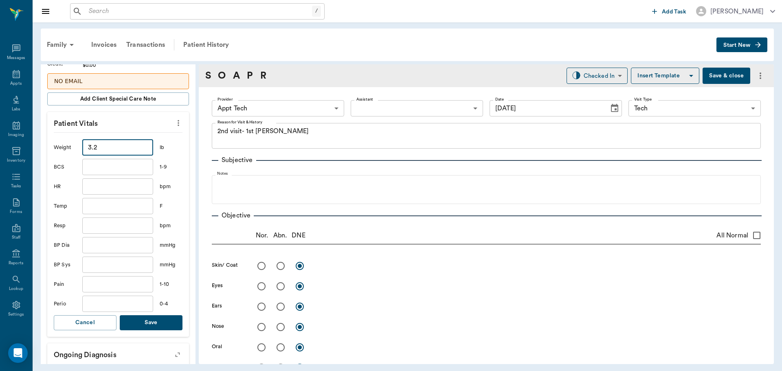
type input "3.2"
click at [157, 327] on button "Save" at bounding box center [151, 322] width 63 height 15
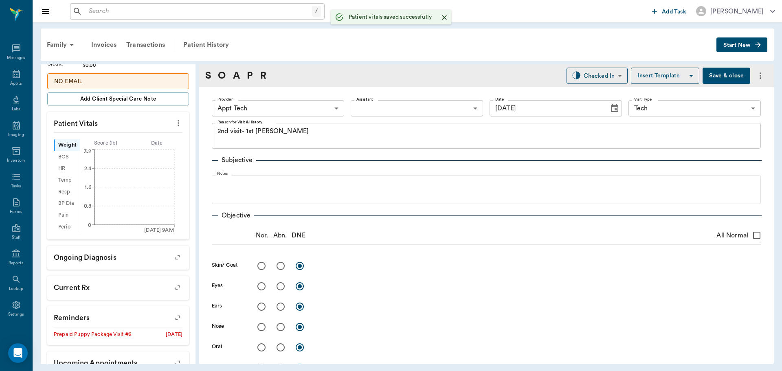
click at [250, 112] on body "/ ​ Add Task [PERSON_NAME] Nectar Messages Appts Labs Imaging Inventory Tasks F…" at bounding box center [391, 185] width 782 height 371
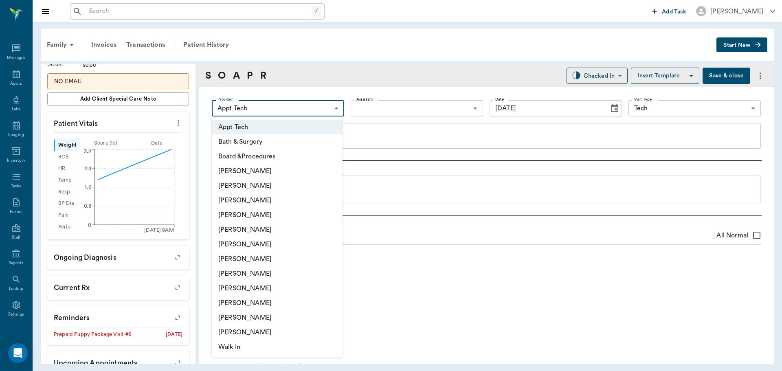
click at [279, 254] on li "[PERSON_NAME]" at bounding box center [277, 259] width 131 height 15
type input "682b670d8bdc6f7f8feef3db"
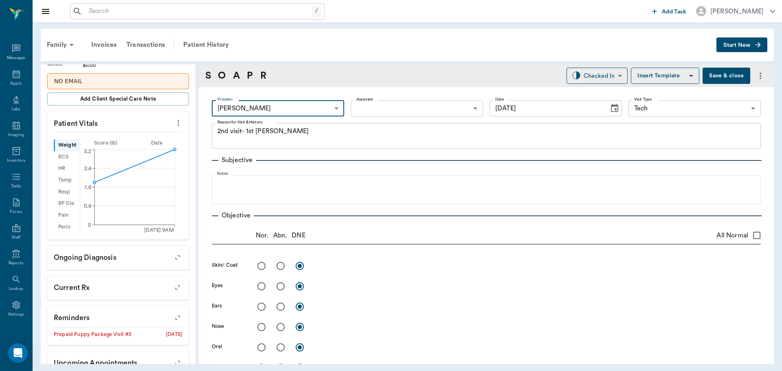
click at [369, 113] on body "/ ​ Add Task [PERSON_NAME] Nectar Messages Appts Labs Imaging Inventory Tasks F…" at bounding box center [391, 185] width 782 height 371
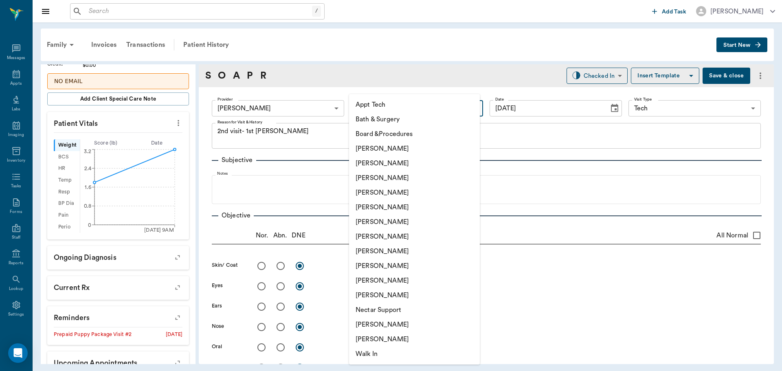
click at [370, 102] on li "Appt Tech" at bounding box center [414, 104] width 131 height 15
type input "63ec2f075fda476ae8351a4c"
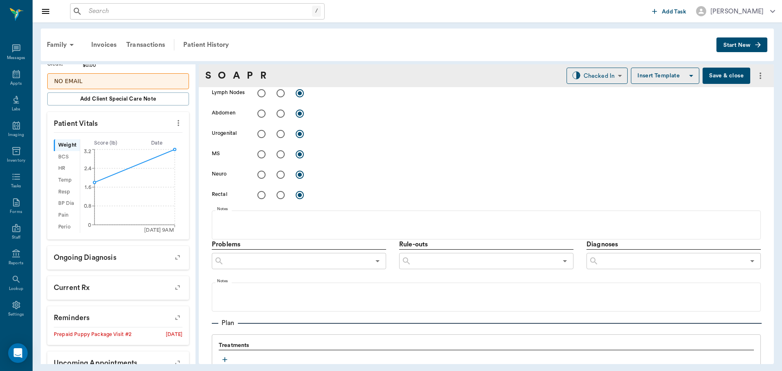
scroll to position [367, 0]
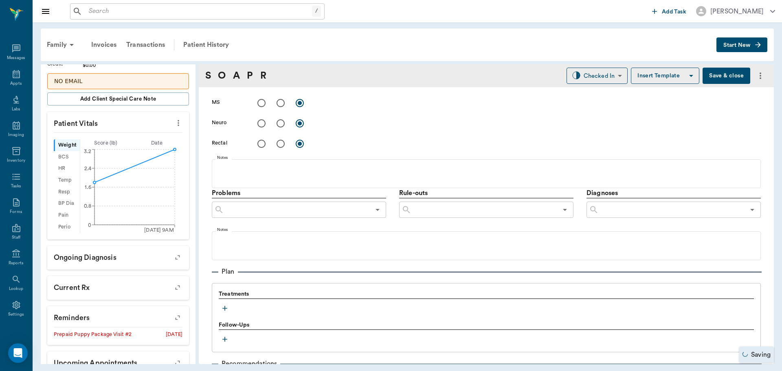
click at [228, 312] on icon "button" at bounding box center [225, 308] width 8 height 8
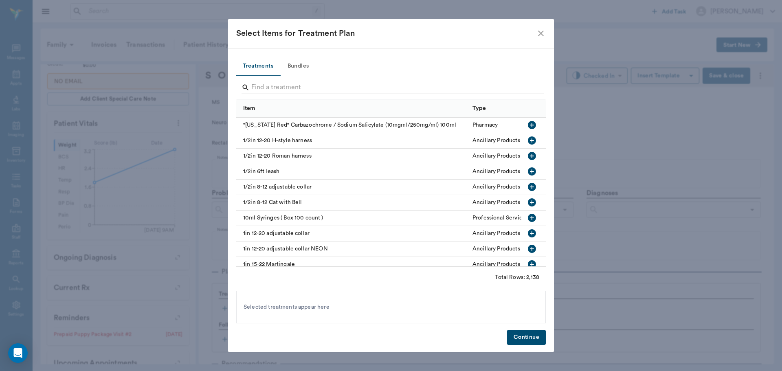
click at [277, 89] on input "Search" at bounding box center [391, 87] width 281 height 13
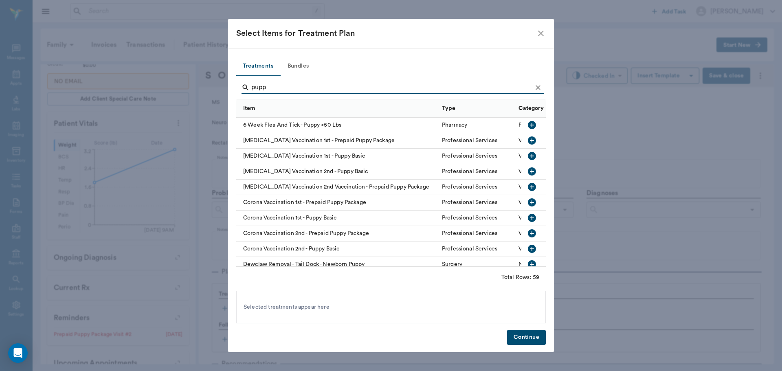
type input "pupp"
click at [303, 61] on button "Bundles" at bounding box center [298, 67] width 37 height 20
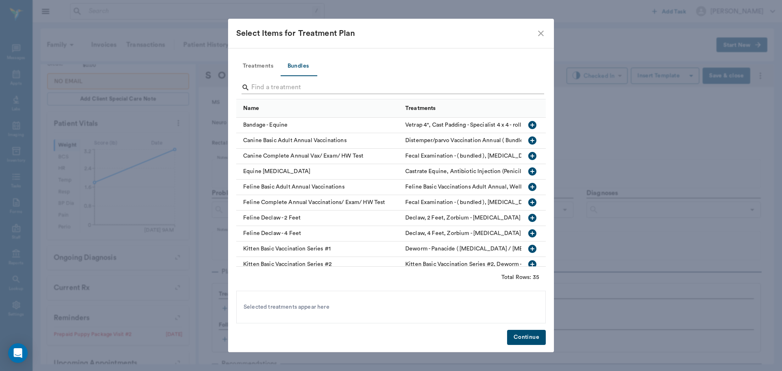
click at [293, 88] on input "Search" at bounding box center [391, 87] width 281 height 13
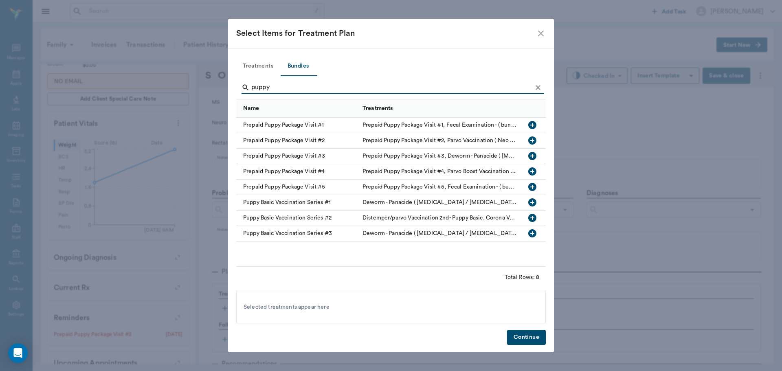
type input "puppy"
click at [533, 141] on icon "button" at bounding box center [532, 140] width 8 height 8
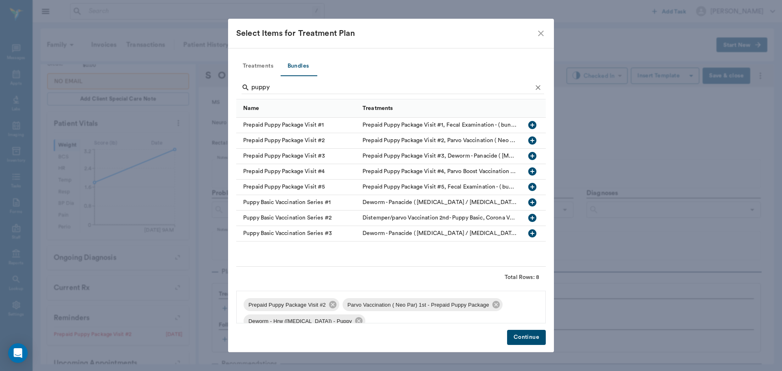
scroll to position [11, 0]
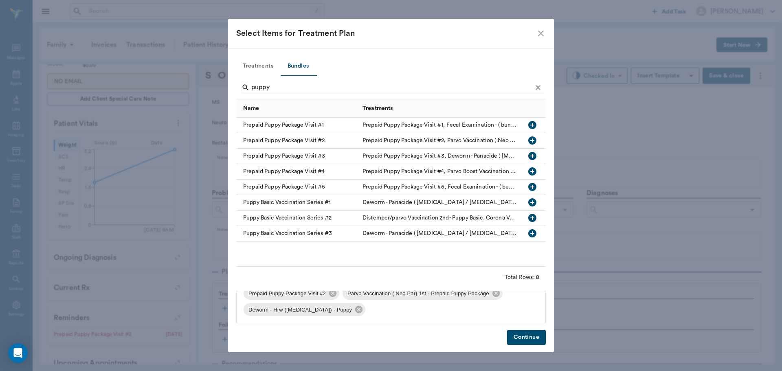
click at [517, 334] on button "Continue" at bounding box center [526, 337] width 39 height 15
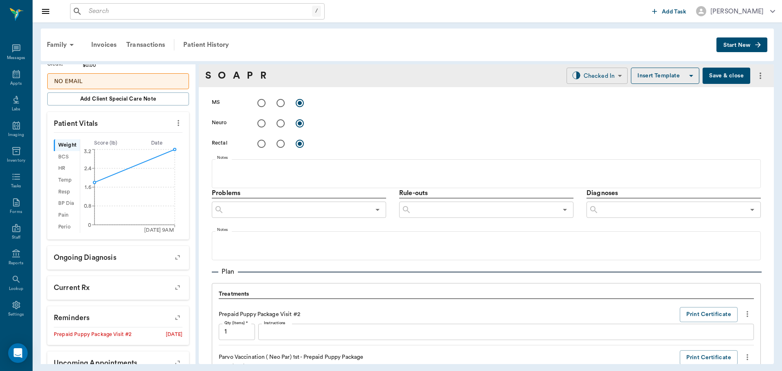
click at [601, 76] on body "/ ​ Add Task [PERSON_NAME] Nectar Messages Appts Labs Imaging Inventory Tasks F…" at bounding box center [391, 185] width 782 height 371
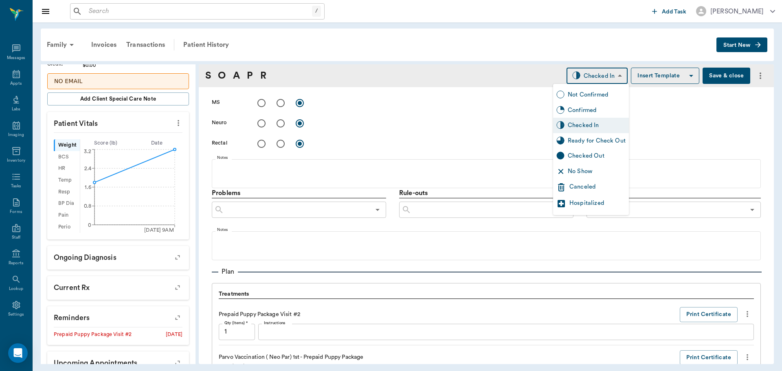
click at [597, 143] on div "Ready for Check Out" at bounding box center [597, 140] width 58 height 9
type input "READY_TO_CHECKOUT"
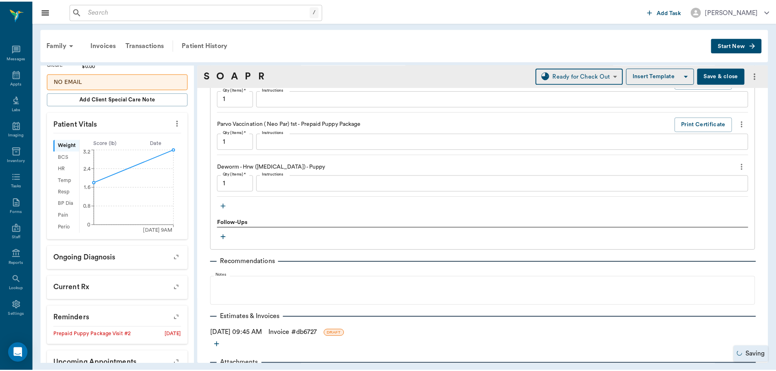
scroll to position [626, 0]
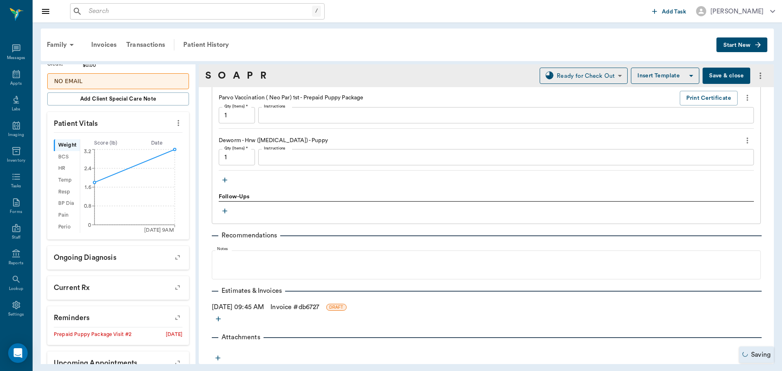
click at [298, 309] on link "Invoice # db6727" at bounding box center [294, 307] width 49 height 10
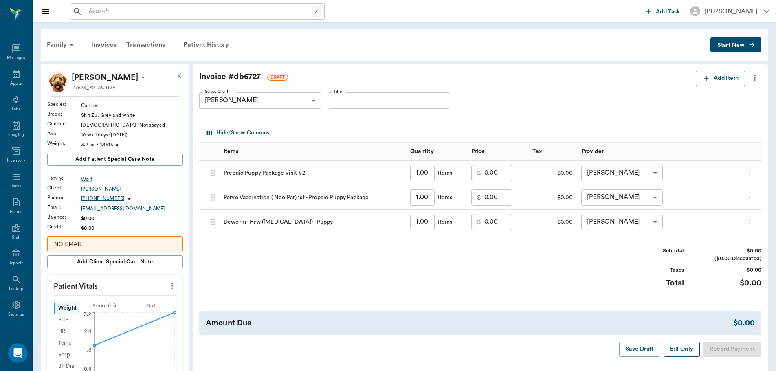
click at [673, 348] on button "Bill Only" at bounding box center [681, 349] width 37 height 15
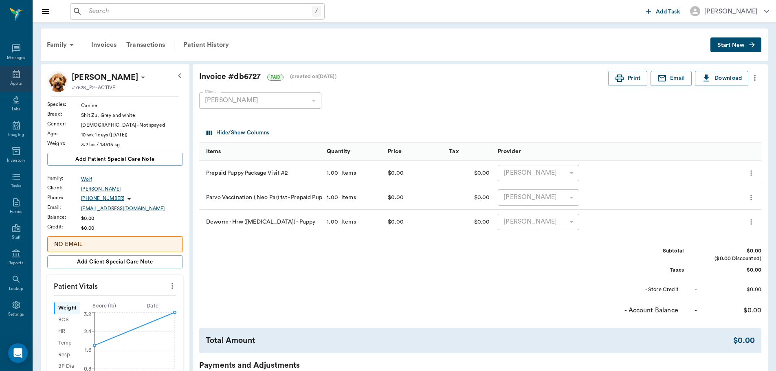
click at [7, 78] on div "Appts" at bounding box center [16, 79] width 32 height 26
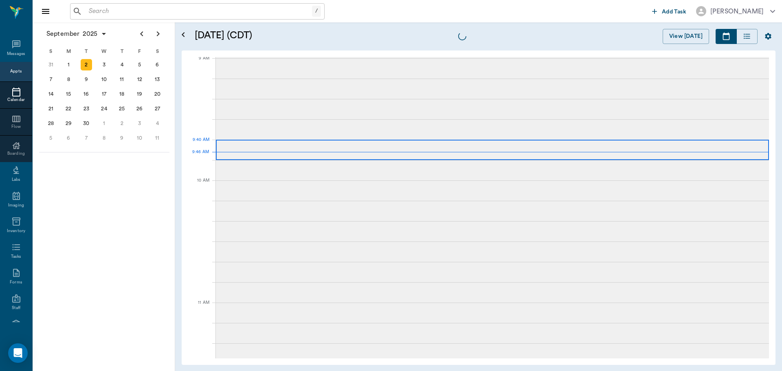
scroll to position [124, 0]
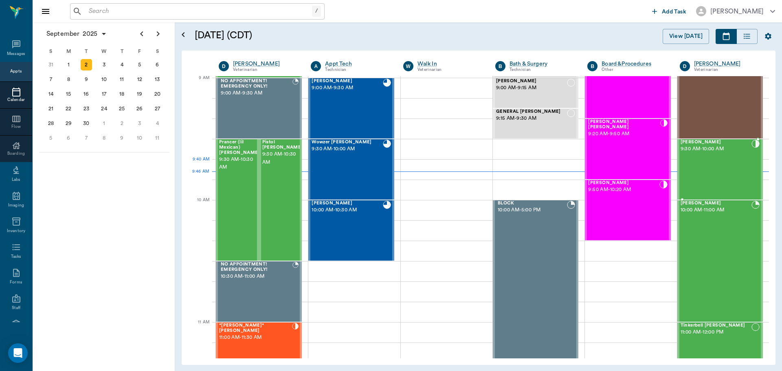
click at [690, 167] on div "[PERSON_NAME] 9:30 AM - 10:00 AM" at bounding box center [716, 169] width 71 height 59
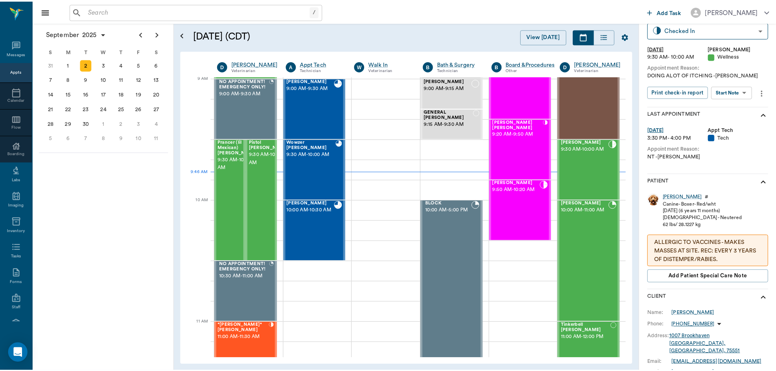
scroll to position [31, 0]
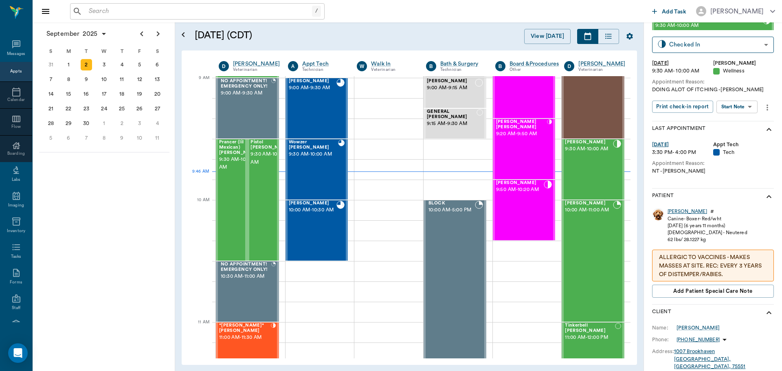
click at [674, 212] on div "Zander" at bounding box center [687, 211] width 40 height 7
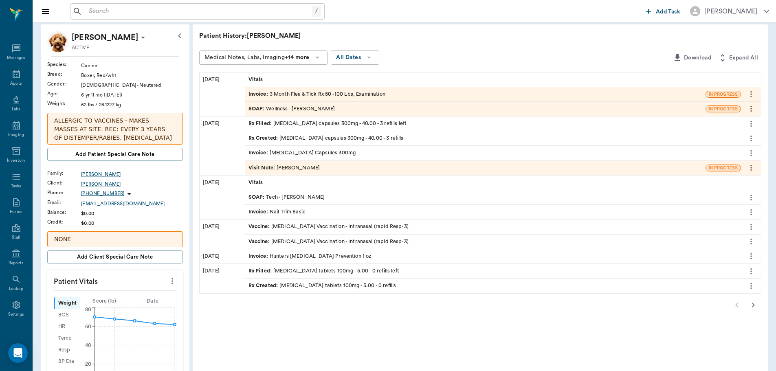
scroll to position [81, 0]
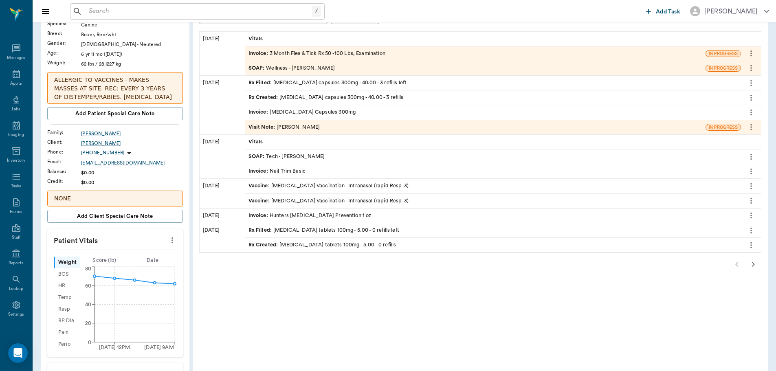
drag, startPoint x: 755, startPoint y: 261, endPoint x: 740, endPoint y: 261, distance: 15.1
click at [755, 261] on icon "button" at bounding box center [753, 264] width 10 height 10
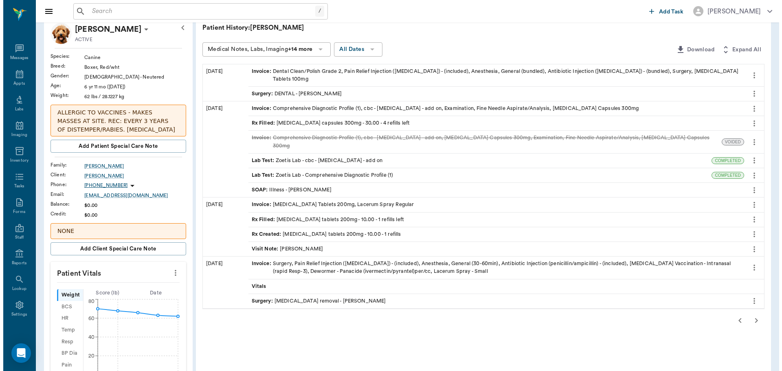
scroll to position [0, 0]
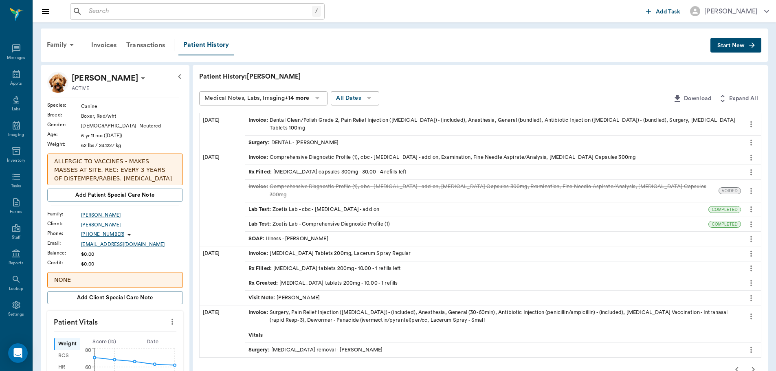
click at [728, 42] on button "Start New" at bounding box center [735, 45] width 51 height 15
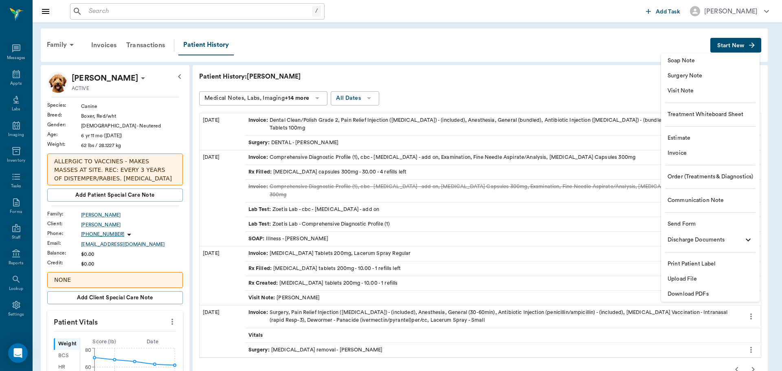
click at [683, 87] on span "Visit Note" at bounding box center [710, 91] width 86 height 9
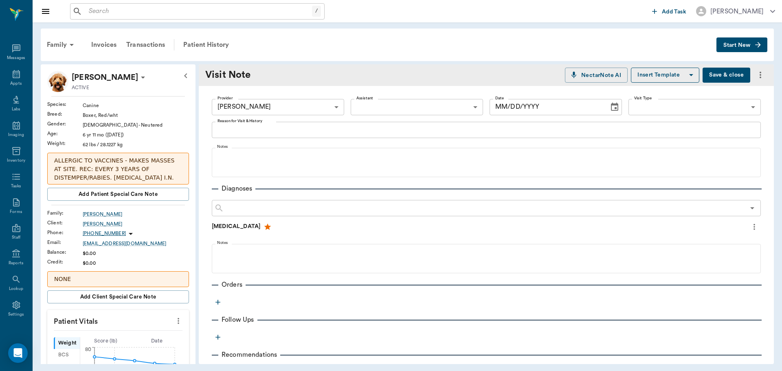
type input "670e8b52b987dc0b25a864ee"
type input "[DATE]"
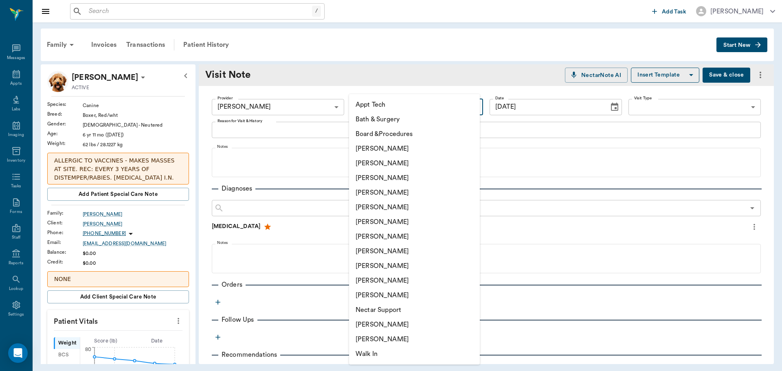
click at [375, 110] on body "/ ​ Add Task Dr. Bert Ellsworth Nectar Messages Appts Labs Imaging Inventory Ta…" at bounding box center [391, 185] width 782 height 371
click at [395, 262] on li "[PERSON_NAME]" at bounding box center [414, 266] width 131 height 15
type input "63ec2e7e52e12b0ba117b124"
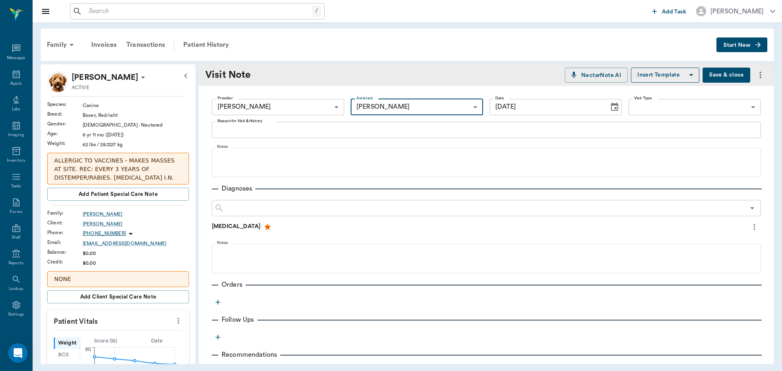
click at [240, 125] on textarea "Reason for Visit & History" at bounding box center [486, 129] width 538 height 9
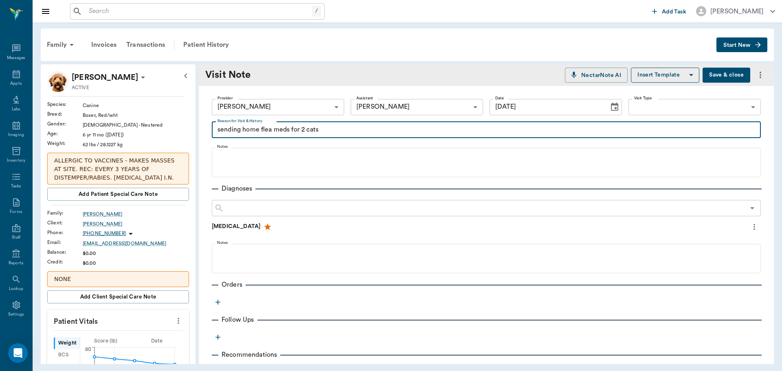
type textarea "sending home flea meds for 2 cats"
click at [217, 303] on icon "button" at bounding box center [218, 302] width 8 height 8
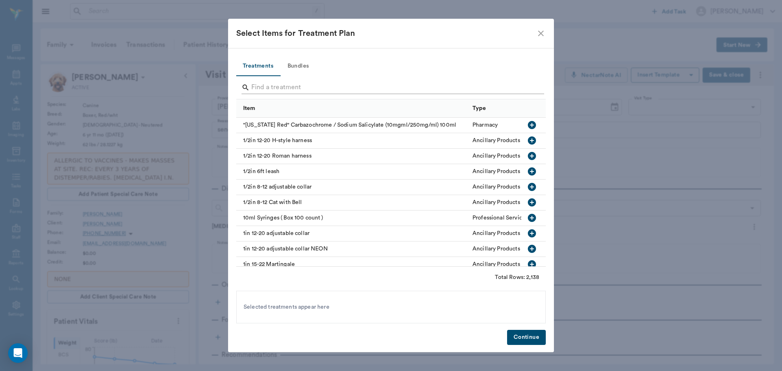
click at [261, 84] on input "Search" at bounding box center [391, 87] width 281 height 13
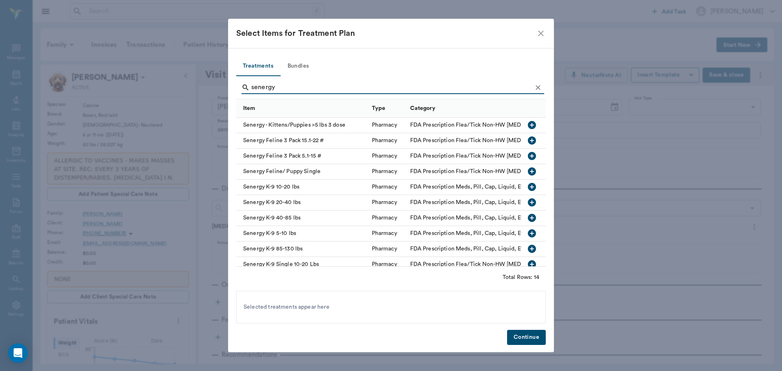
type input "senergy"
drag, startPoint x: 525, startPoint y: 171, endPoint x: 513, endPoint y: 262, distance: 92.4
click at [528, 171] on icon "button" at bounding box center [532, 171] width 8 height 8
click at [518, 336] on button "Continue" at bounding box center [526, 337] width 39 height 15
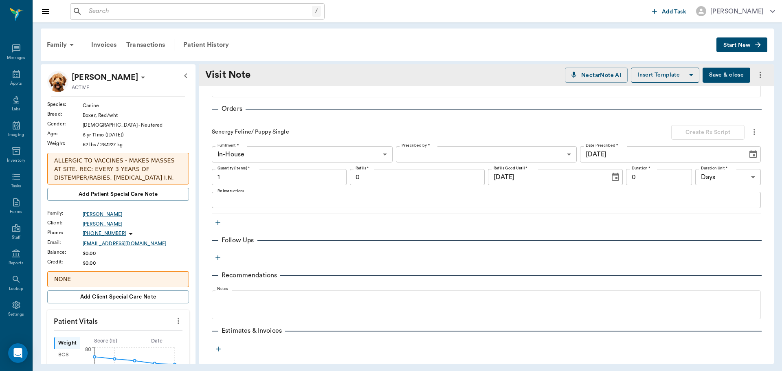
scroll to position [204, 0]
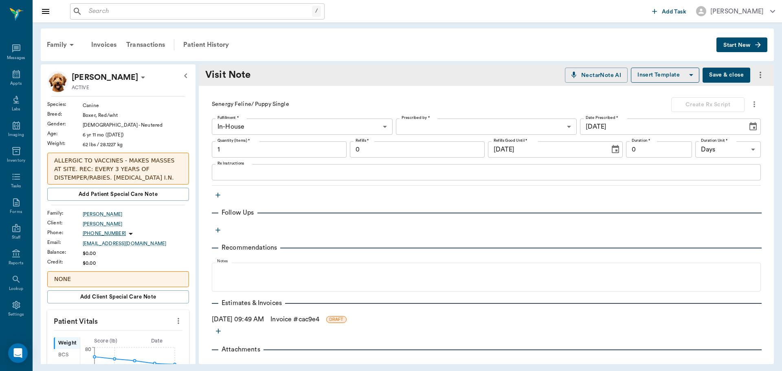
click at [218, 193] on icon "button" at bounding box center [217, 195] width 5 height 5
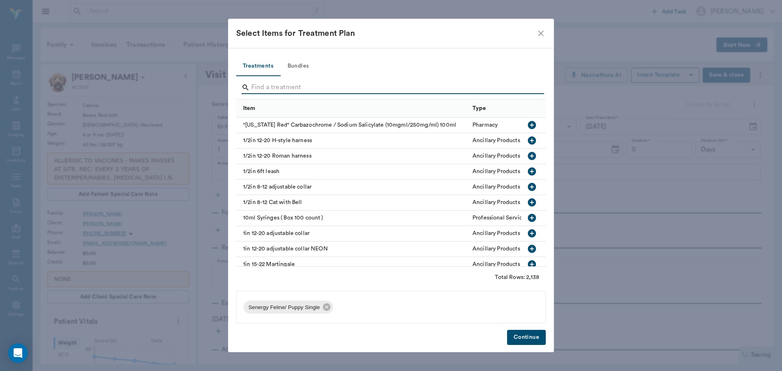
click at [260, 88] on input "Search" at bounding box center [391, 87] width 281 height 13
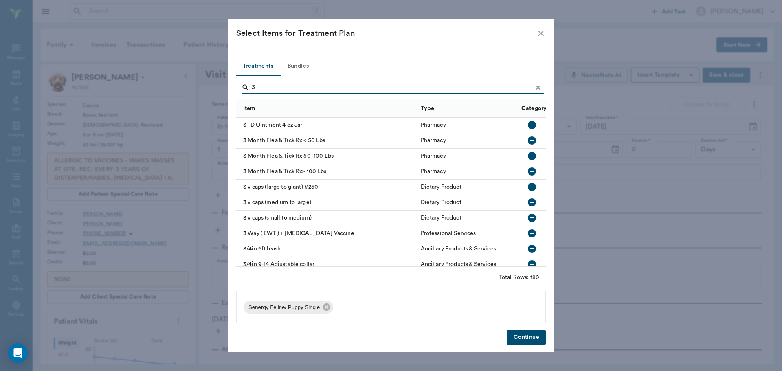
type input "3"
click at [528, 157] on icon "button" at bounding box center [532, 156] width 8 height 8
click at [527, 334] on button "Continue" at bounding box center [526, 337] width 39 height 15
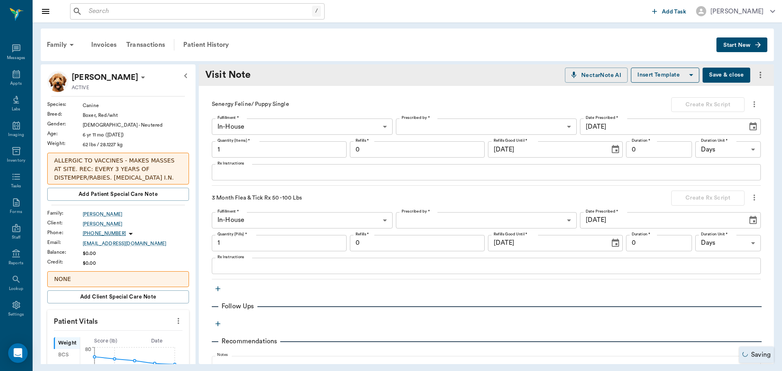
click at [750, 198] on icon "more" at bounding box center [754, 198] width 9 height 10
click at [694, 225] on span "Delete" at bounding box center [714, 226] width 68 height 9
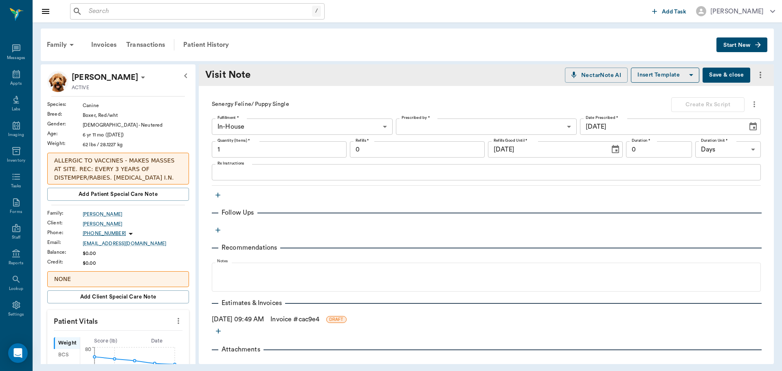
click at [218, 195] on icon "button" at bounding box center [217, 195] width 5 height 5
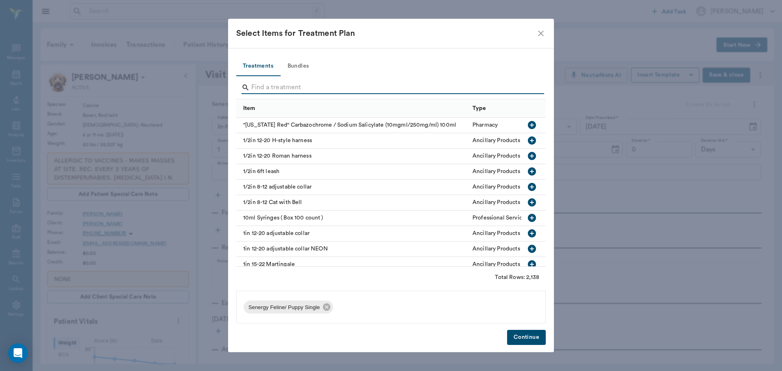
click at [264, 87] on input "Search" at bounding box center [391, 87] width 281 height 13
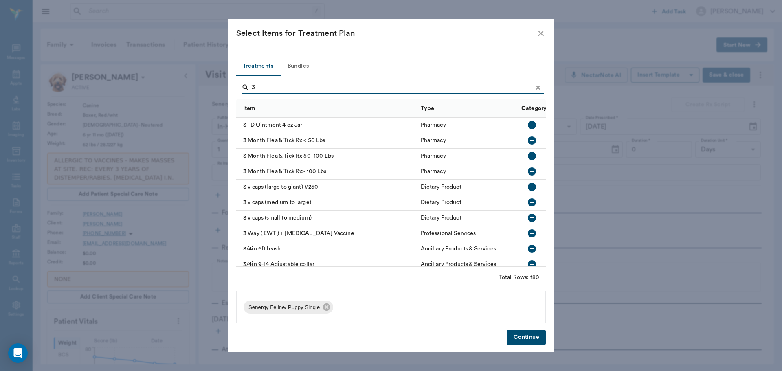
type input "3"
click at [528, 137] on icon "button" at bounding box center [532, 141] width 10 height 10
click at [525, 332] on button "Continue" at bounding box center [526, 337] width 39 height 15
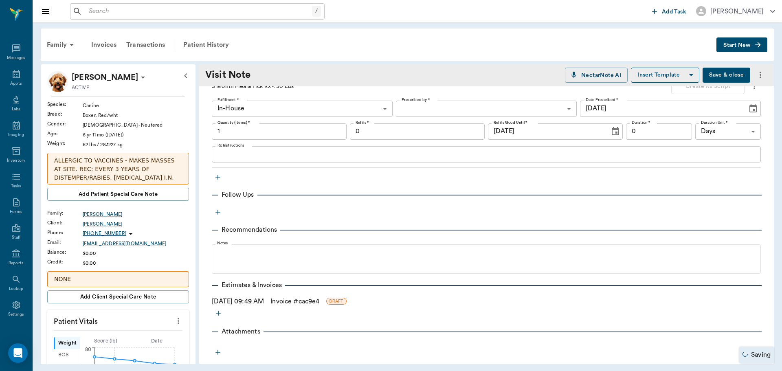
scroll to position [323, 0]
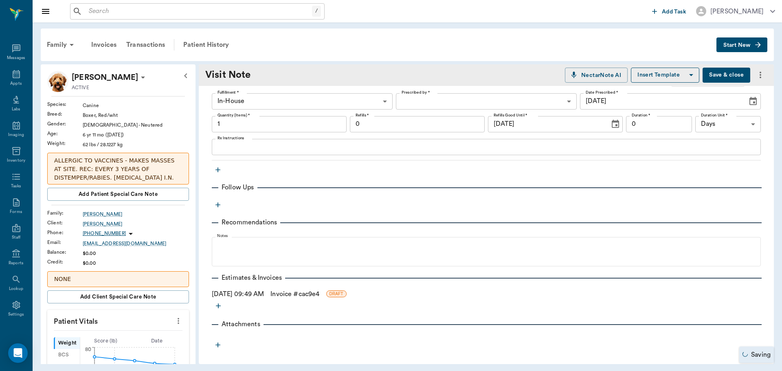
click at [319, 294] on link "Invoice # cac9e4" at bounding box center [294, 294] width 49 height 10
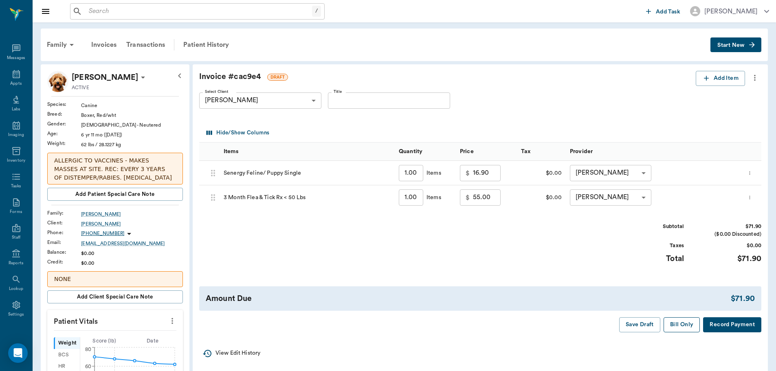
click at [694, 323] on button "Bill Only" at bounding box center [681, 324] width 37 height 15
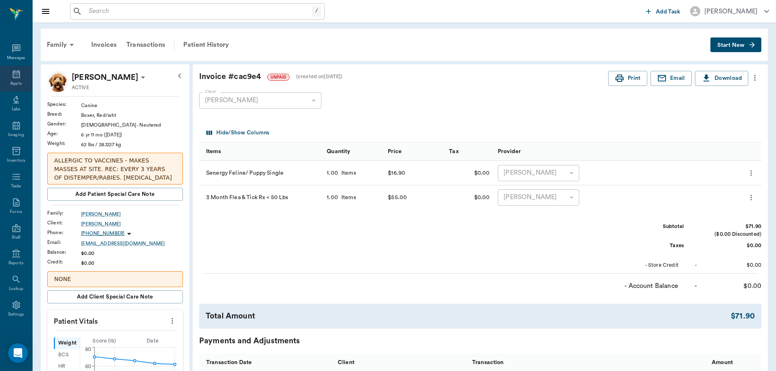
click at [13, 81] on div "Appts" at bounding box center [15, 84] width 11 height 6
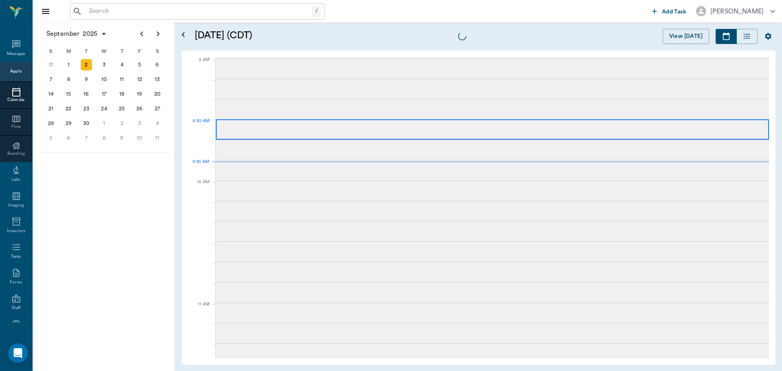
scroll to position [123, 0]
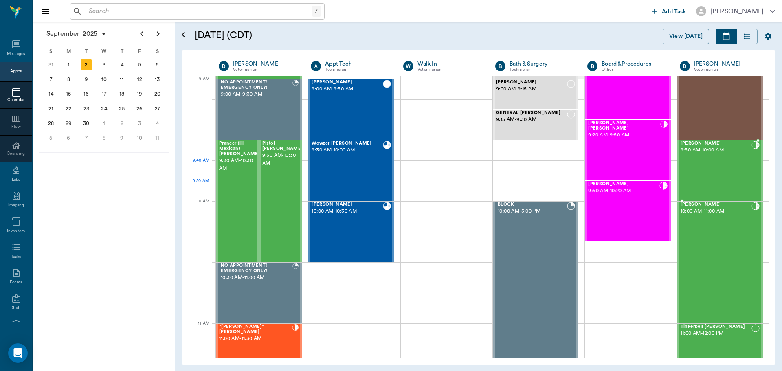
click at [689, 161] on div "Zander Shirley 9:30 AM - 10:00 AM" at bounding box center [716, 170] width 71 height 59
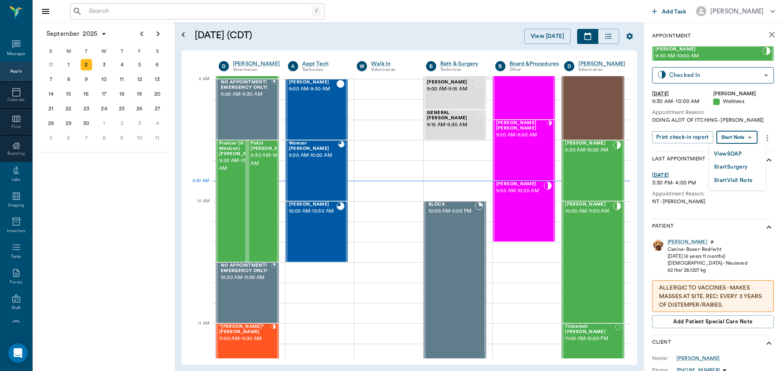
click at [742, 136] on body "/ ​ Add Task Dr. Bert Ellsworth Nectar Messages Appts Calendar Flow Boarding La…" at bounding box center [391, 185] width 782 height 371
click at [717, 149] on button "View SOAP" at bounding box center [728, 153] width 28 height 9
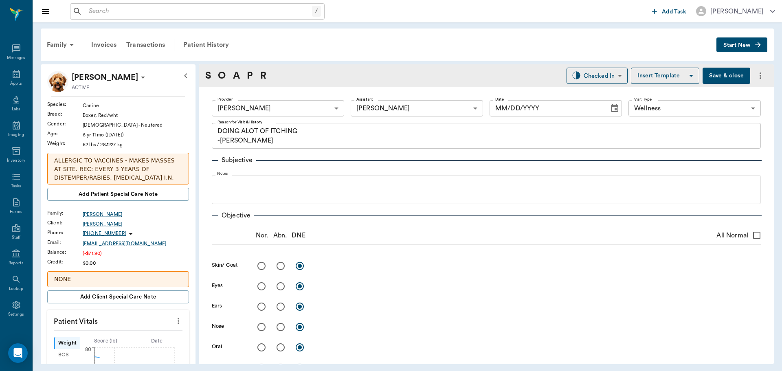
type input "670e8b52b987dc0b25a864ee"
type input "63ec2e7e52e12b0ba117b124"
type input "65d2be4f46e3a538d89b8c14"
type textarea "DOING ALOT OF ITCHING -LORY"
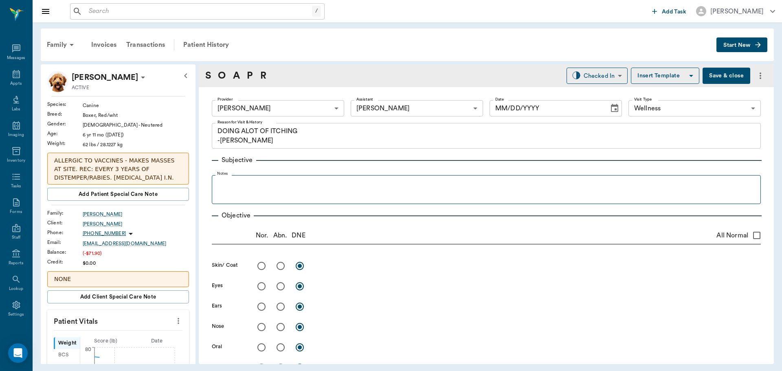
type input "09/02/2025"
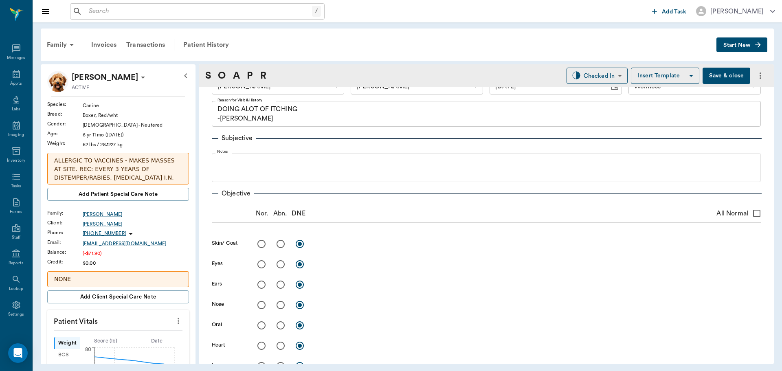
scroll to position [41, 0]
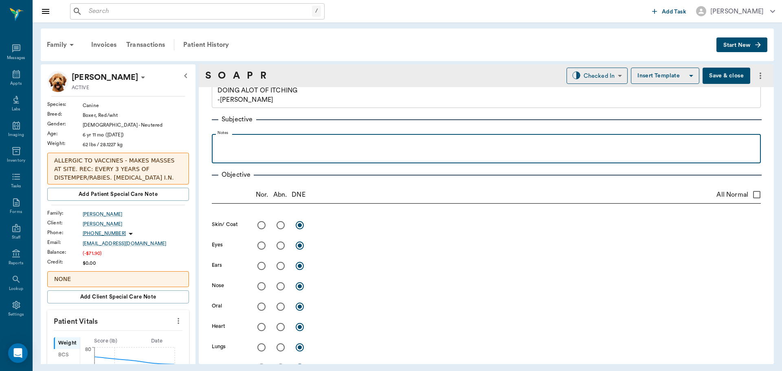
click at [238, 153] on div at bounding box center [486, 148] width 541 height 20
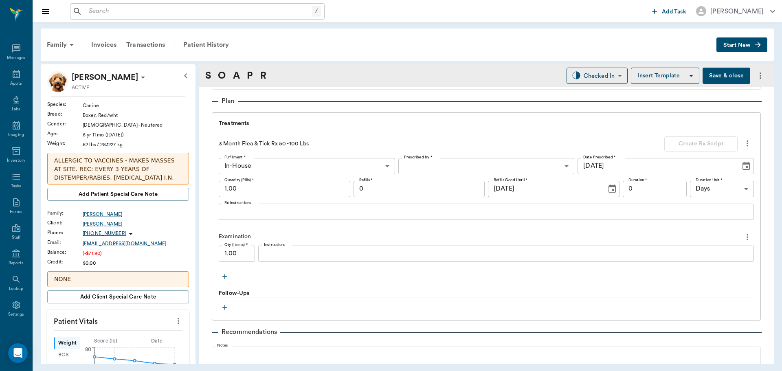
scroll to position [570, 0]
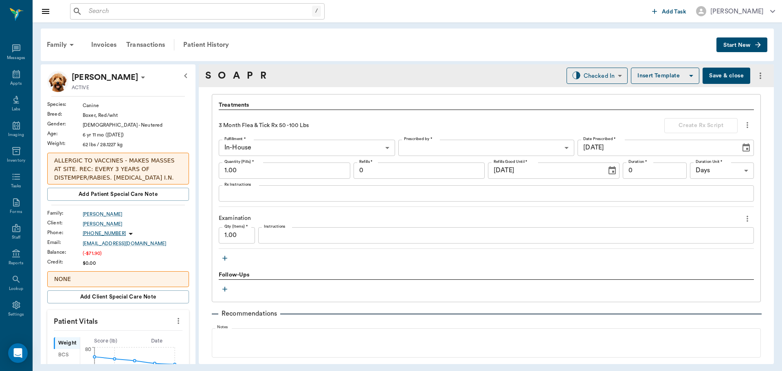
click at [223, 258] on icon "button" at bounding box center [224, 258] width 5 height 5
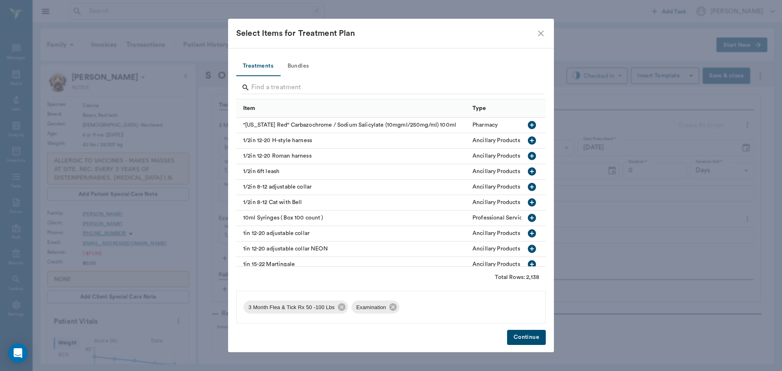
click at [270, 79] on div at bounding box center [392, 88] width 303 height 21
click at [272, 92] on input "Search" at bounding box center [391, 87] width 281 height 13
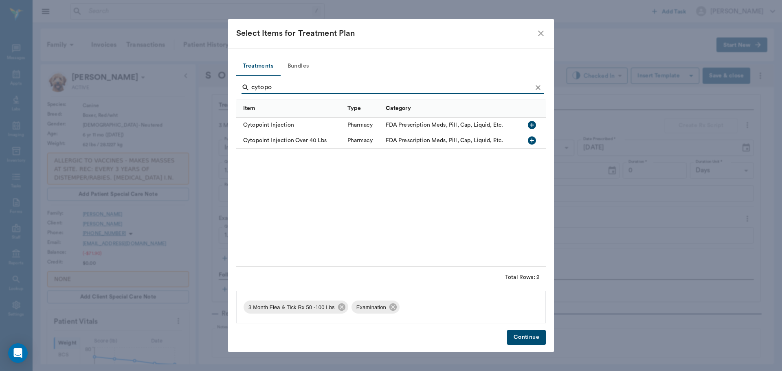
type input "cytopo"
click at [532, 140] on icon "button" at bounding box center [532, 141] width 10 height 10
click at [522, 342] on button "Continue" at bounding box center [526, 337] width 39 height 15
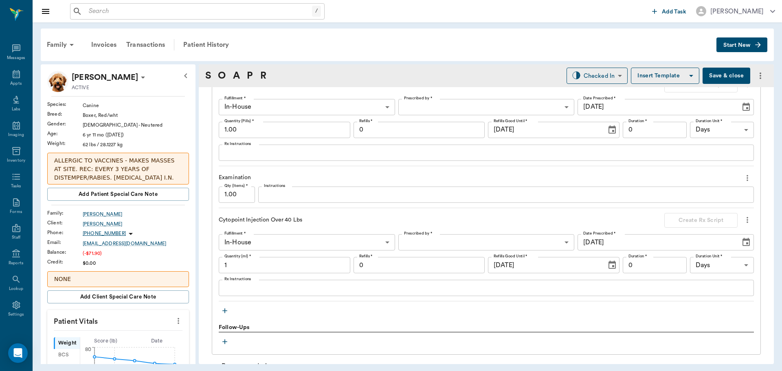
scroll to position [652, 0]
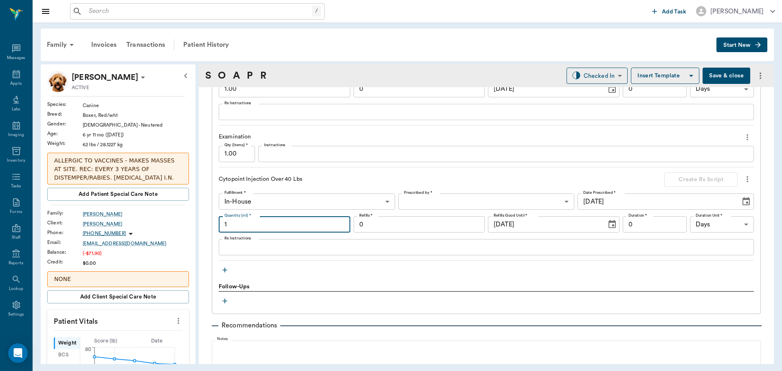
click at [251, 229] on input "1" at bounding box center [285, 224] width 132 height 16
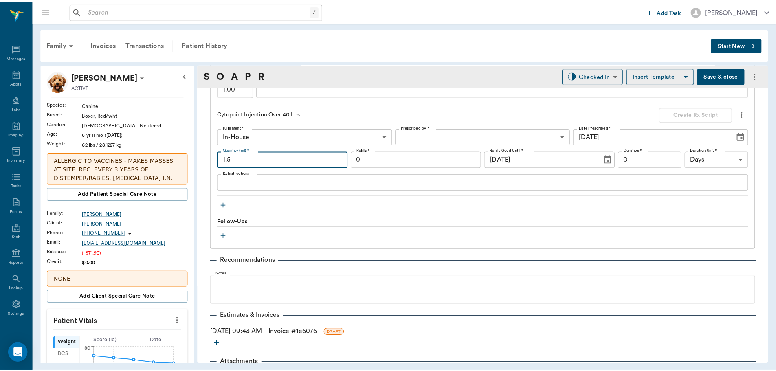
scroll to position [742, 0]
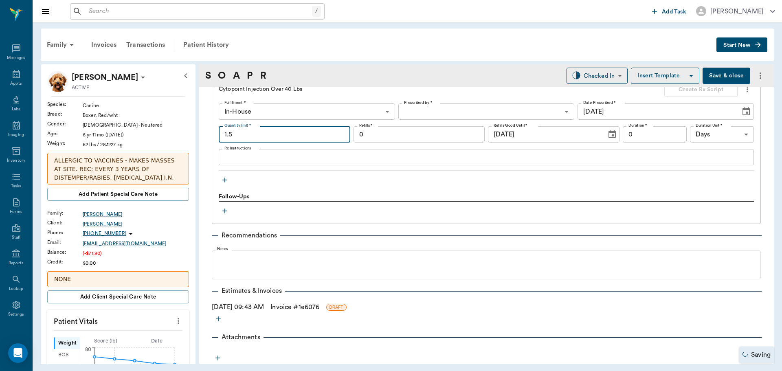
type input "1.5"
click at [319, 308] on link "Invoice # 1e6076" at bounding box center [294, 307] width 49 height 10
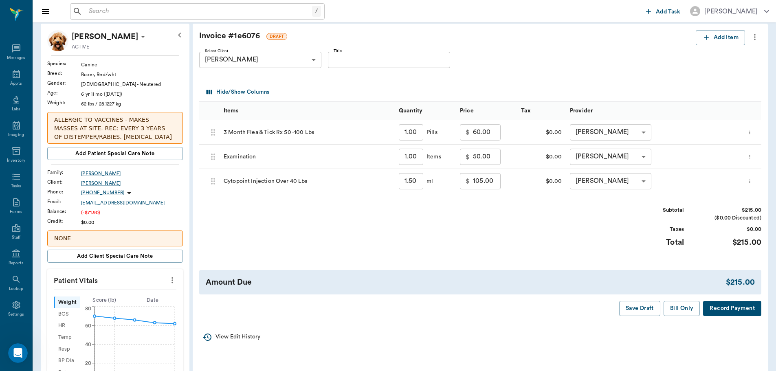
click at [750, 183] on icon "more" at bounding box center [749, 181] width 1 height 4
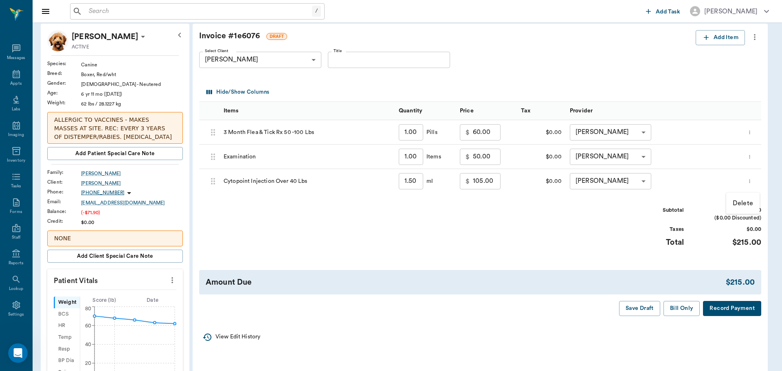
drag, startPoint x: 735, startPoint y: 205, endPoint x: 730, endPoint y: 202, distance: 5.5
click at [735, 205] on p "Delete" at bounding box center [743, 203] width 20 height 10
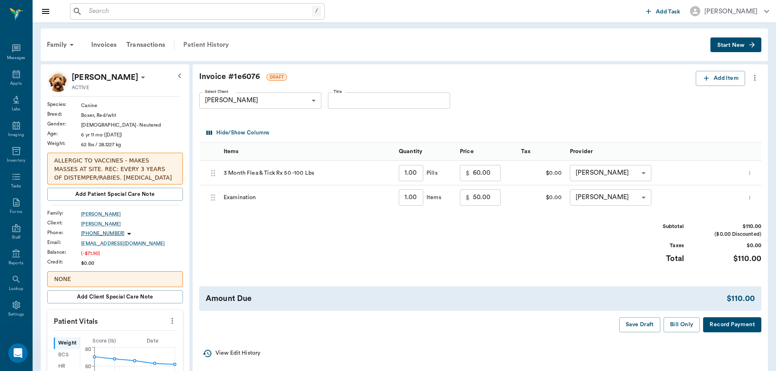
click at [220, 39] on div "Patient History" at bounding box center [205, 45] width 55 height 20
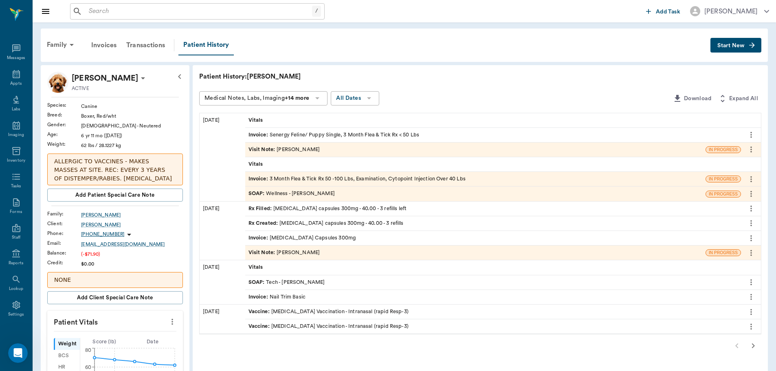
click at [252, 192] on span "SOAP :" at bounding box center [257, 194] width 18 height 8
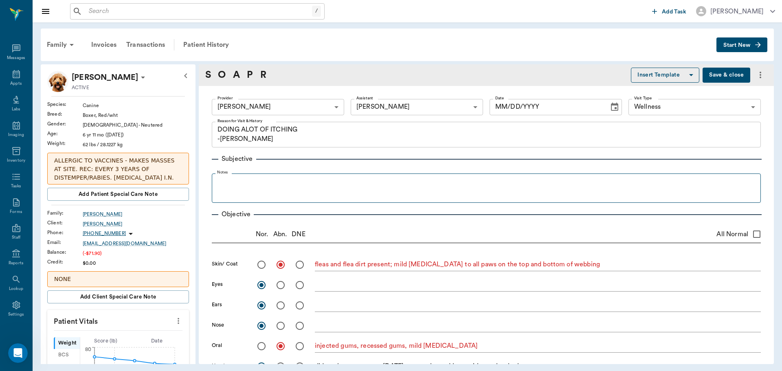
type textarea "DOING ALOT OF ITCHING -LORY"
radio input "true"
type textarea "fleas and flea dirt present; mild erythema to all paws on the top and bottom of…"
radio input "true"
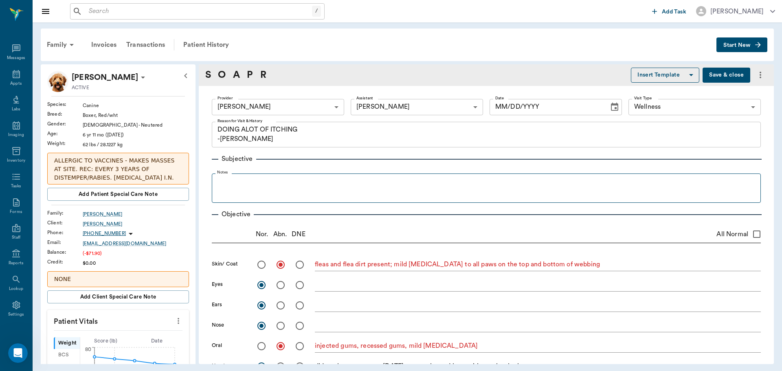
radio input "true"
type textarea "injected gums, recessed gums, mild tartar"
radio input "true"
type textarea "did not hear a murmur today; sync pulse and beat with regular rhythm"
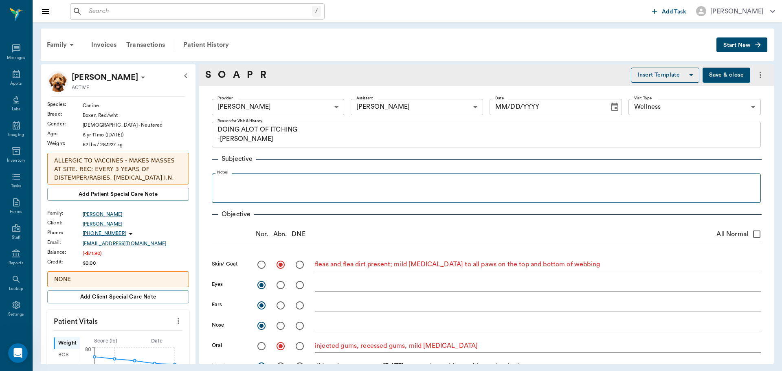
radio input "true"
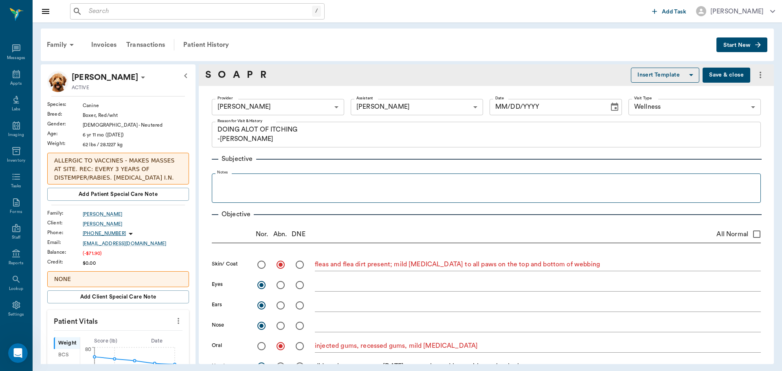
radio input "true"
type input "09/02/2025"
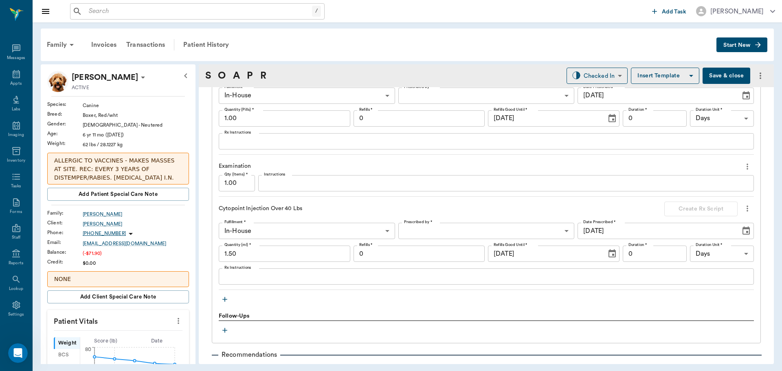
scroll to position [652, 0]
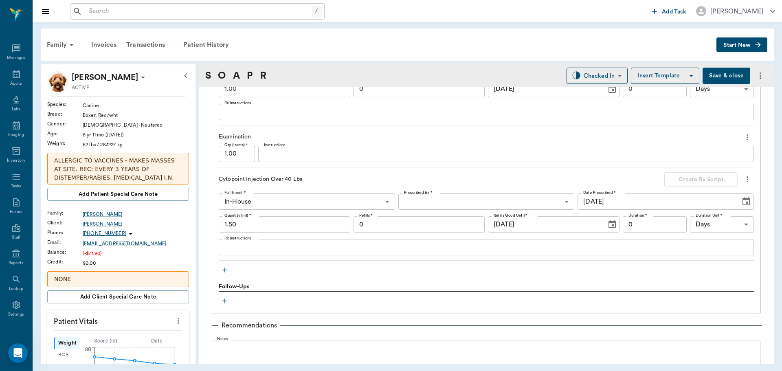
click at [743, 178] on icon "more" at bounding box center [747, 179] width 9 height 10
click at [687, 210] on span "Delete" at bounding box center [707, 208] width 68 height 9
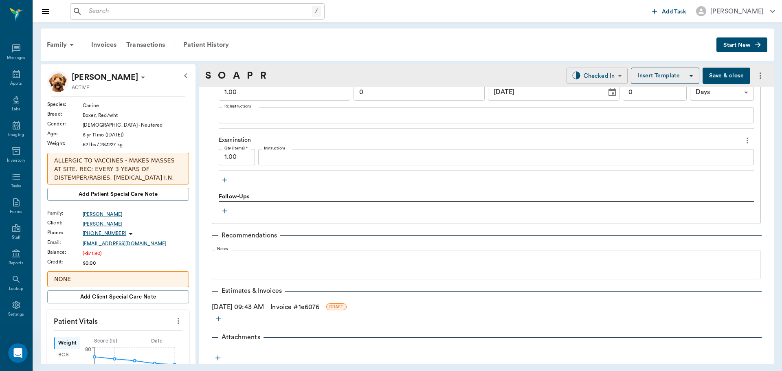
scroll to position [648, 0]
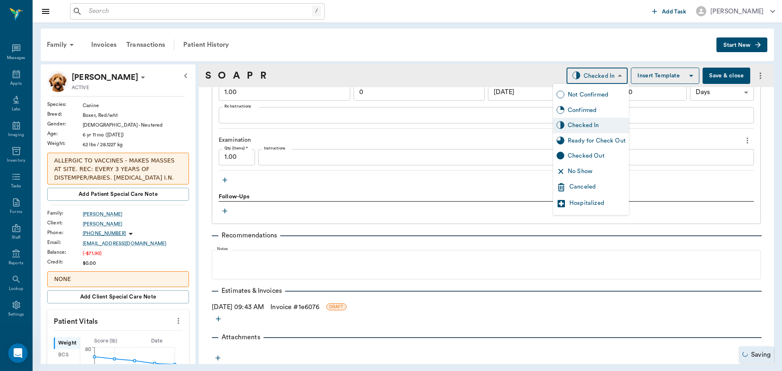
click at [593, 75] on body "/ ​ Add Task Dr. Bert Ellsworth Nectar Messages Appts Labs Imaging Inventory Ta…" at bounding box center [391, 185] width 782 height 371
click at [578, 139] on div "Ready for Check Out" at bounding box center [597, 140] width 58 height 9
type input "READY_TO_CHECKOUT"
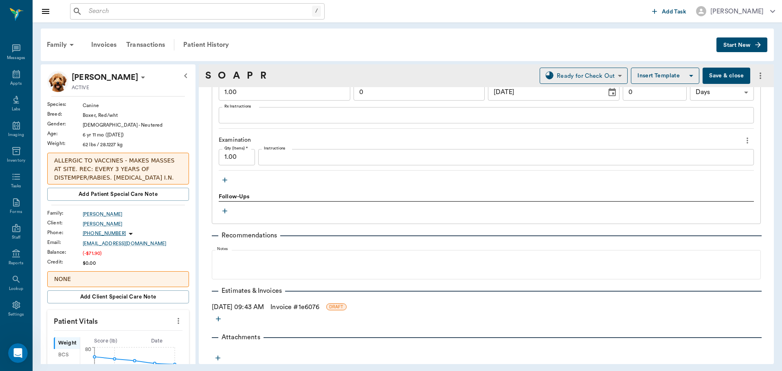
click at [319, 305] on link "Invoice # 1e6076" at bounding box center [294, 307] width 49 height 10
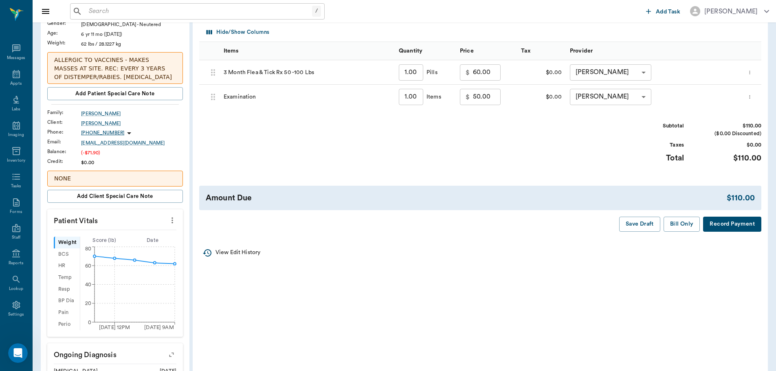
scroll to position [81, 0]
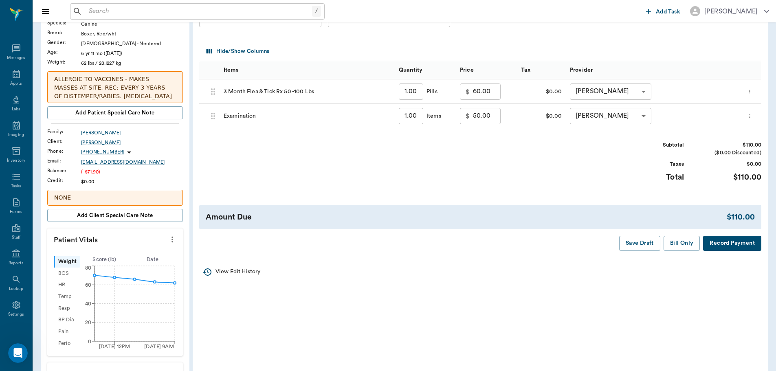
drag, startPoint x: 687, startPoint y: 244, endPoint x: 612, endPoint y: 240, distance: 74.6
click at [687, 244] on button "Bill Only" at bounding box center [681, 243] width 37 height 15
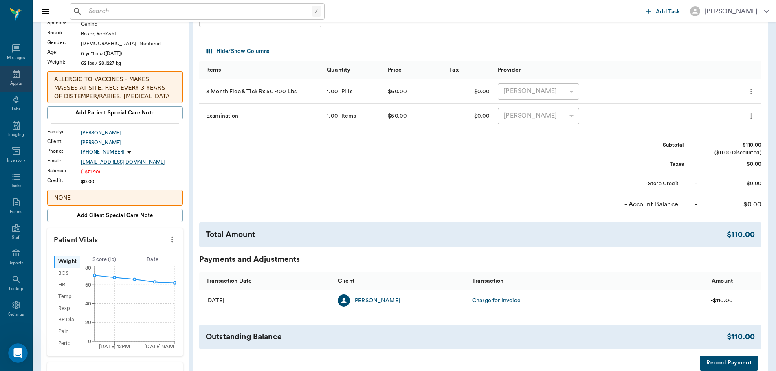
click at [13, 75] on icon at bounding box center [16, 74] width 7 height 8
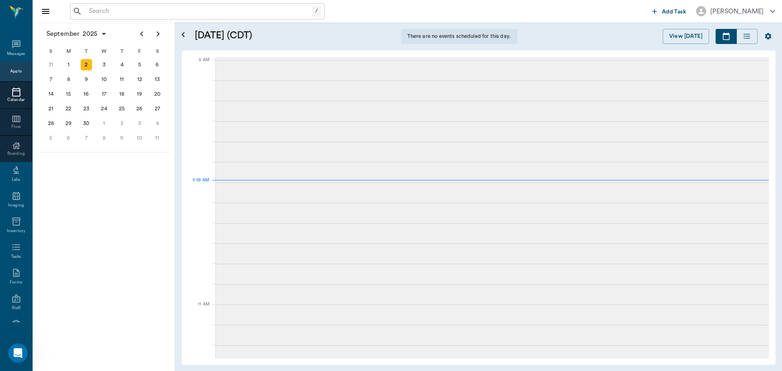
scroll to position [124, 0]
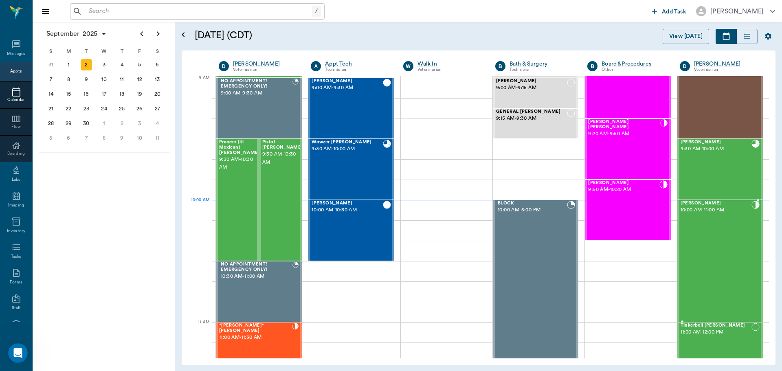
click at [708, 222] on div "[PERSON_NAME] 10:00 AM - 11:00 AM" at bounding box center [716, 261] width 71 height 121
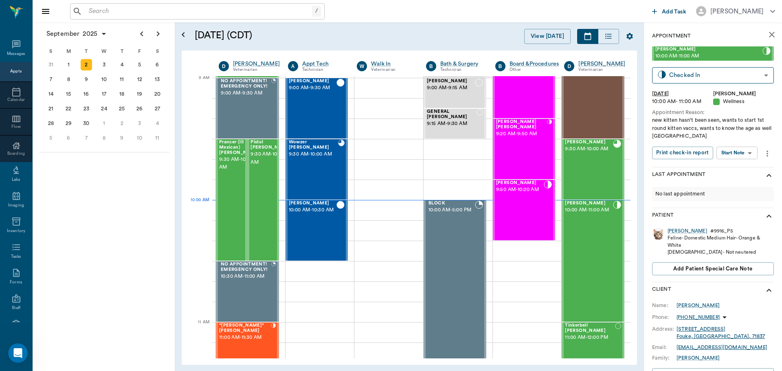
click at [746, 149] on body "/ ​ Add Task Dr. Bert Ellsworth Nectar Messages Appts Calendar Flow Boarding La…" at bounding box center [391, 185] width 782 height 371
click at [743, 170] on li "Start SOAP" at bounding box center [737, 168] width 57 height 13
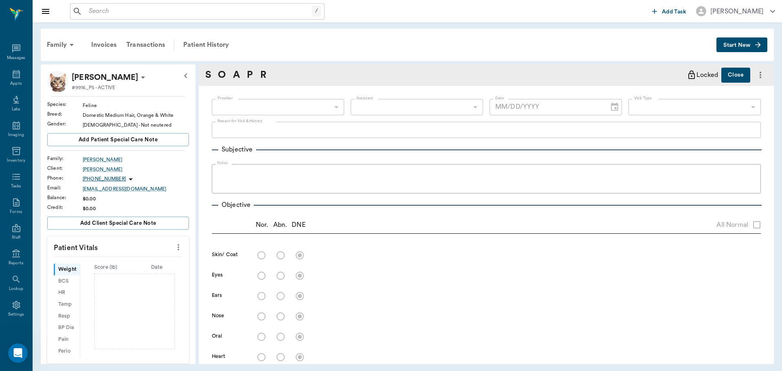
type input "670e8b52b987dc0b25a864ee"
type input "65d2be4f46e3a538d89b8c14"
type textarea "new kitten hasn't been seen, wants to start 1st round kitten vaccs, wants to kn…"
type input "09/02/2025"
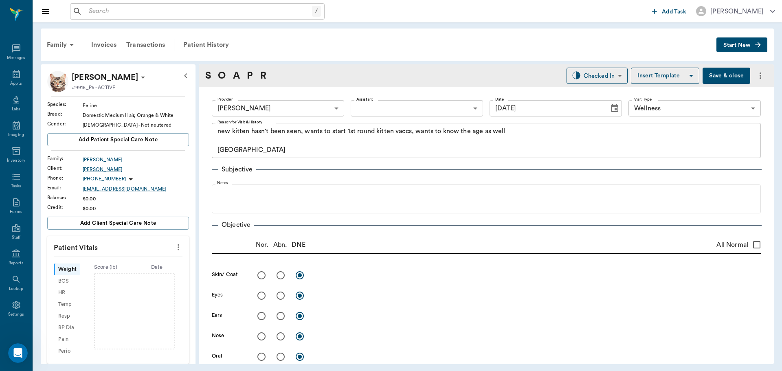
click at [384, 109] on body "/ ​ Add Task Dr. Bert Ellsworth Nectar Messages Appts Labs Imaging Inventory Ta…" at bounding box center [391, 185] width 782 height 371
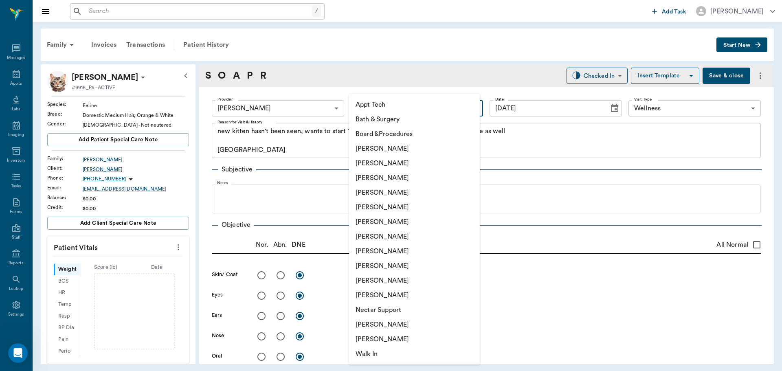
click at [408, 241] on li "Hunter Graves" at bounding box center [414, 236] width 131 height 15
type input "682b670d8bdc6f7f8feef3db"
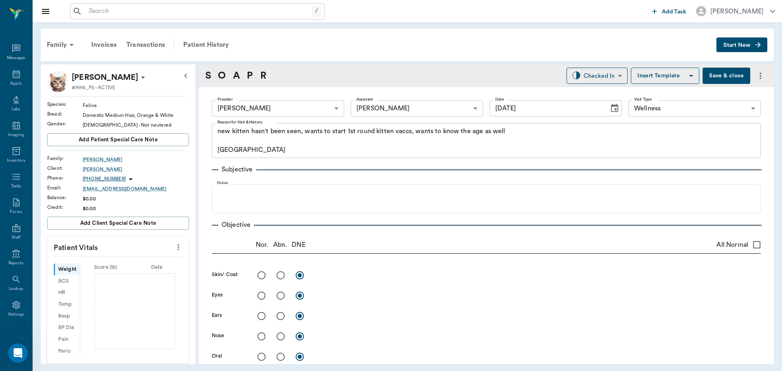
click at [174, 247] on icon "more" at bounding box center [178, 247] width 9 height 10
click at [155, 260] on span "Enter Vitals" at bounding box center [138, 261] width 68 height 9
click at [143, 275] on input "text" at bounding box center [117, 271] width 71 height 16
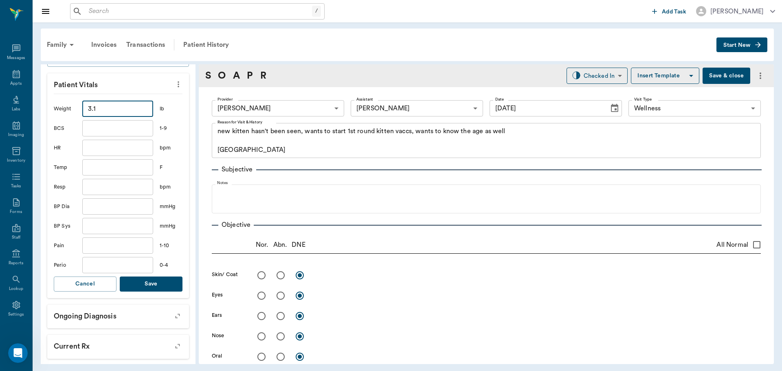
type input "3.1"
click at [166, 287] on button "Save" at bounding box center [151, 284] width 63 height 15
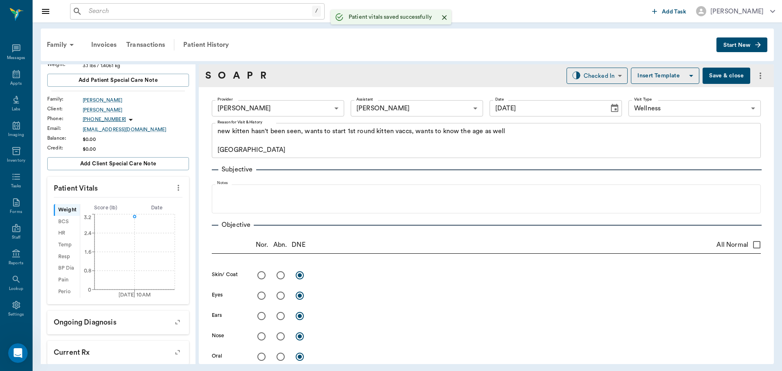
scroll to position [43, 0]
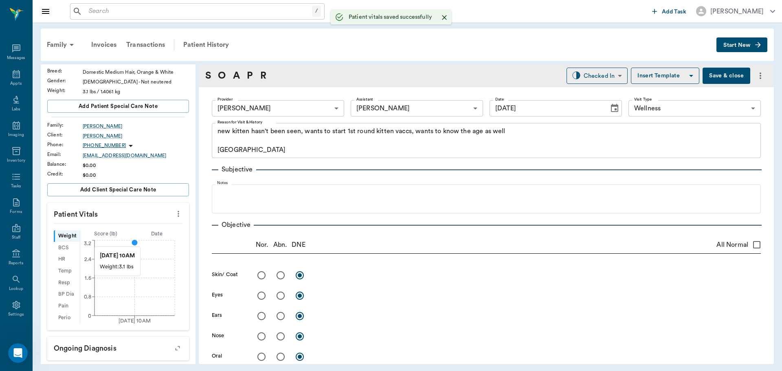
click at [134, 242] on circle at bounding box center [134, 242] width 7 height 7
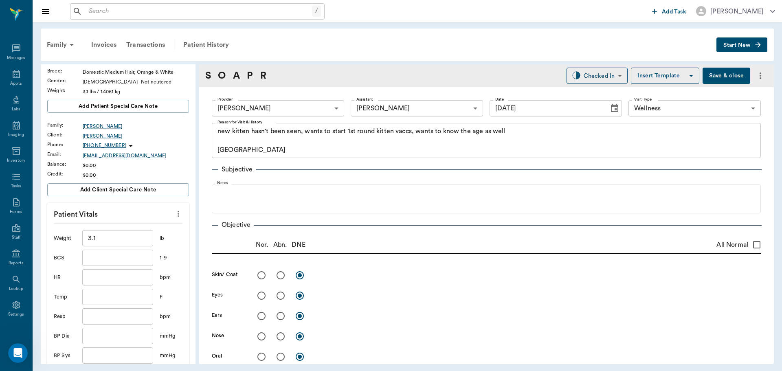
click at [123, 296] on input "text" at bounding box center [117, 297] width 71 height 16
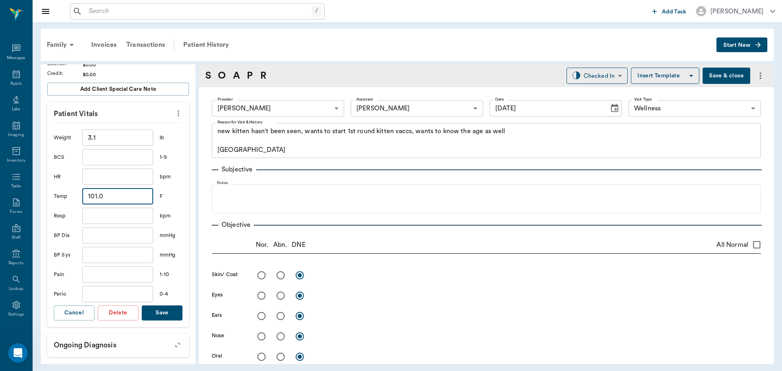
scroll to position [247, 0]
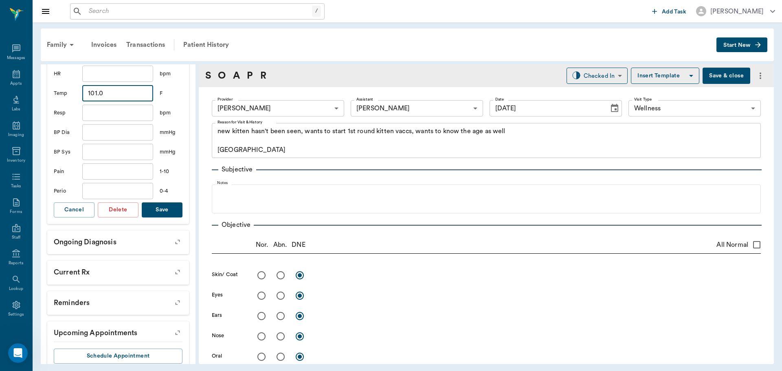
type input "101"
click at [154, 208] on button "Save" at bounding box center [162, 209] width 41 height 15
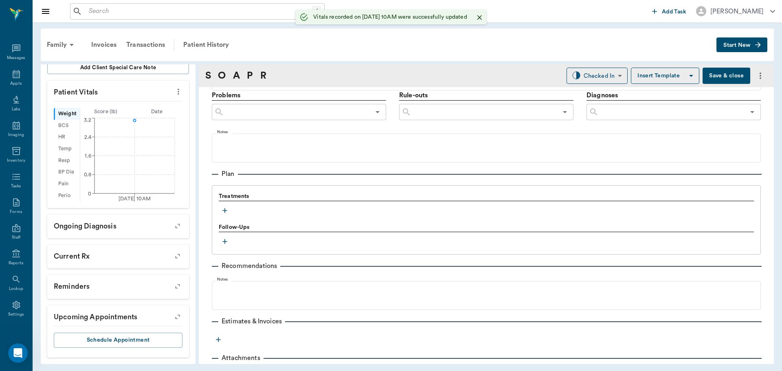
scroll to position [489, 0]
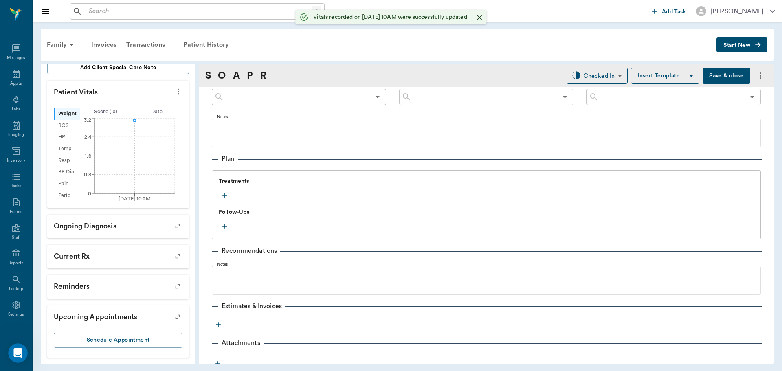
click at [224, 196] on icon "button" at bounding box center [225, 195] width 8 height 8
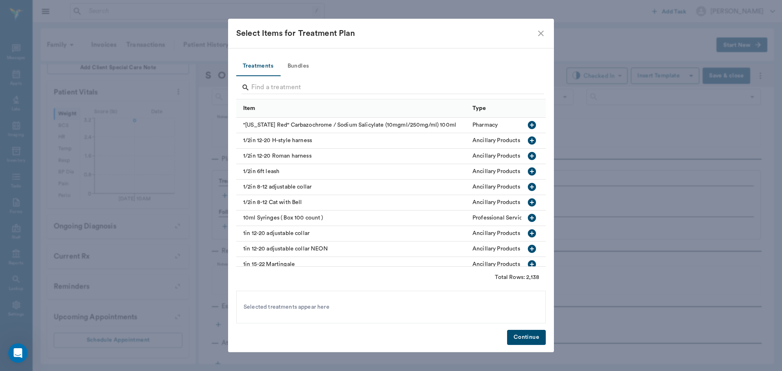
click at [297, 65] on button "Bundles" at bounding box center [298, 67] width 37 height 20
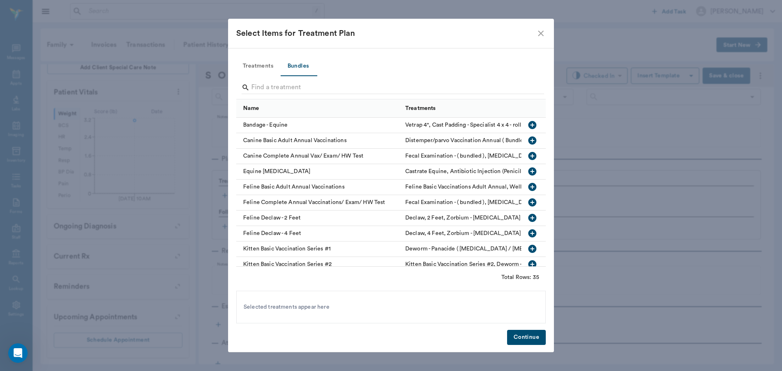
click at [301, 87] on input "Search" at bounding box center [391, 87] width 281 height 13
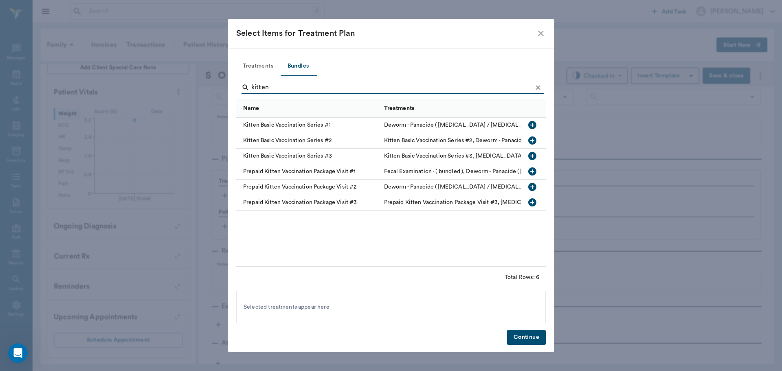
type input "kitten"
click at [531, 171] on icon "button" at bounding box center [532, 172] width 10 height 10
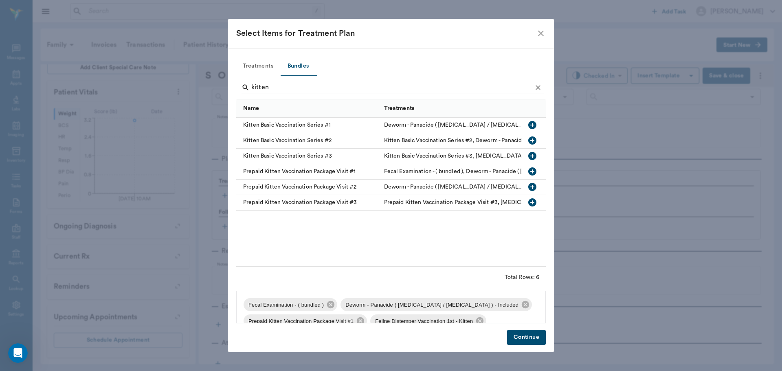
scroll to position [28, 0]
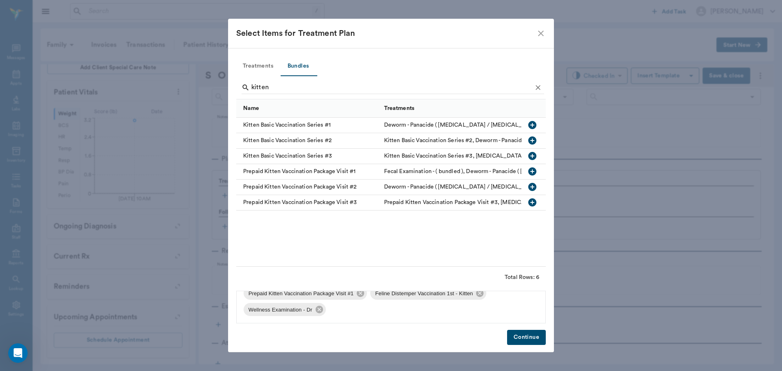
click at [518, 334] on button "Continue" at bounding box center [526, 337] width 39 height 15
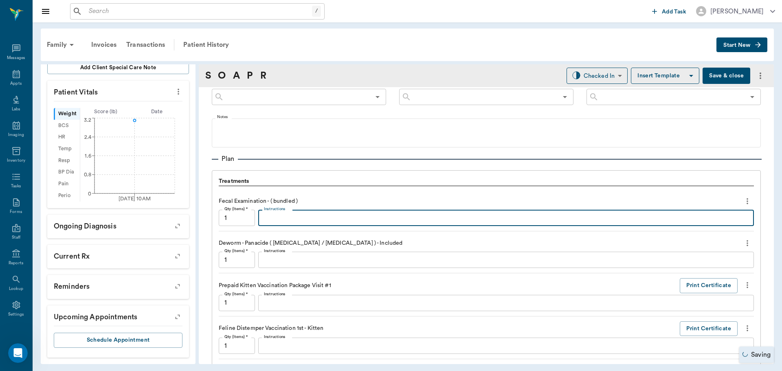
click at [308, 217] on textarea "Instructions" at bounding box center [506, 217] width 484 height 9
type textarea "++ Roundworms"
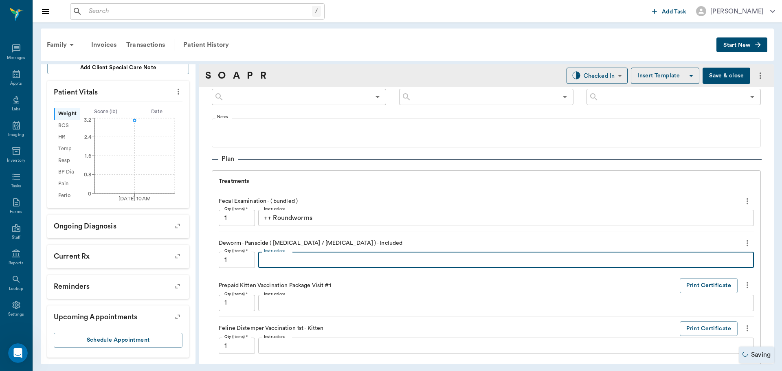
click at [325, 264] on textarea "Instructions" at bounding box center [506, 259] width 484 height 9
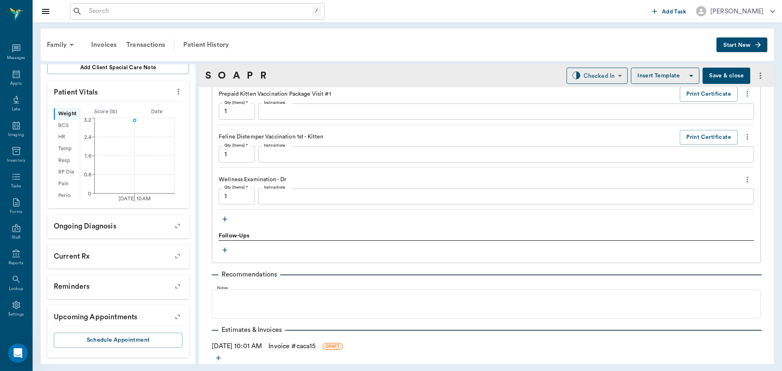
scroll to position [692, 0]
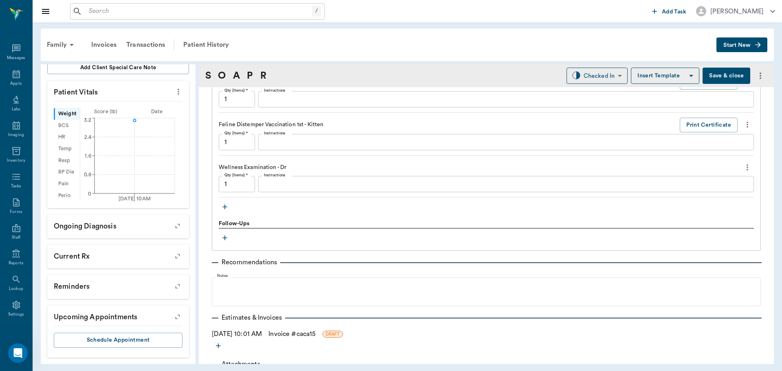
click at [218, 202] on div "Treatments Fecal Examination - ( bundled ) Qty (Items) * 1 Qty (Items) * Instru…" at bounding box center [486, 109] width 549 height 284
click at [232, 206] on div "Treatments Fecal Examination - ( bundled ) Qty (Items) * 1 Qty (Items) * Instru…" at bounding box center [486, 93] width 535 height 239
click at [229, 206] on button "button" at bounding box center [225, 207] width 12 height 12
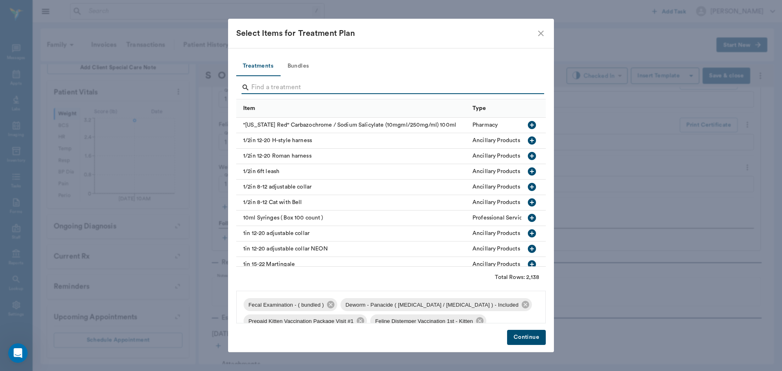
click at [279, 89] on input "Search" at bounding box center [391, 87] width 281 height 13
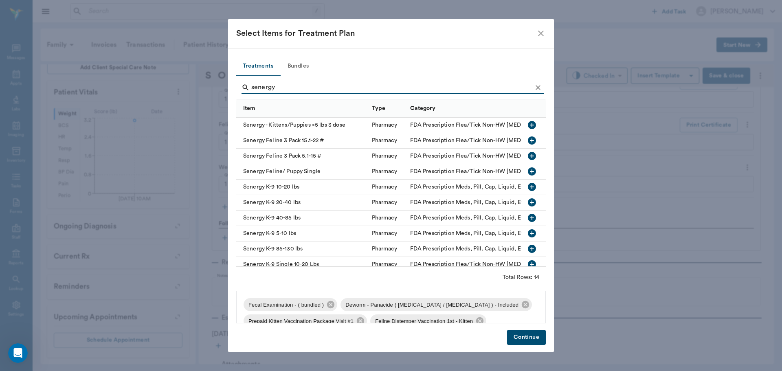
type input "senergy"
click at [528, 169] on icon "button" at bounding box center [532, 171] width 8 height 8
click at [525, 339] on button "Continue" at bounding box center [526, 337] width 39 height 15
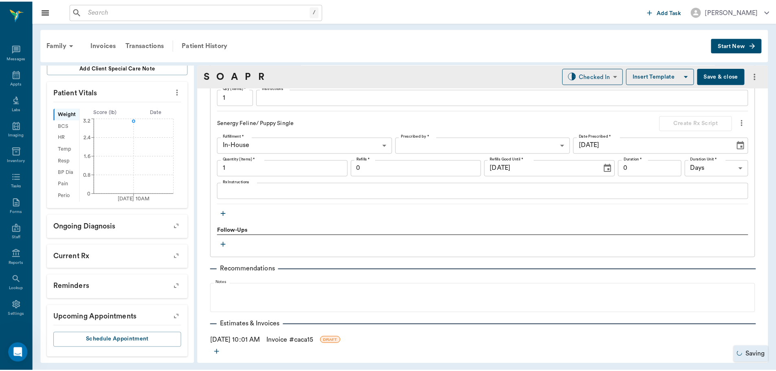
scroll to position [813, 0]
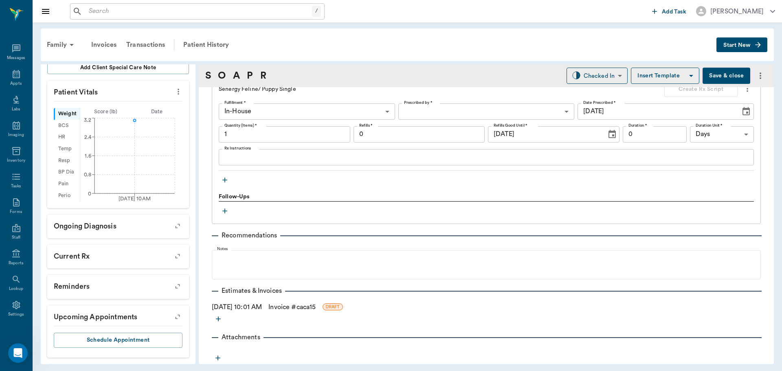
click at [300, 307] on link "Invoice # caca15" at bounding box center [291, 307] width 47 height 10
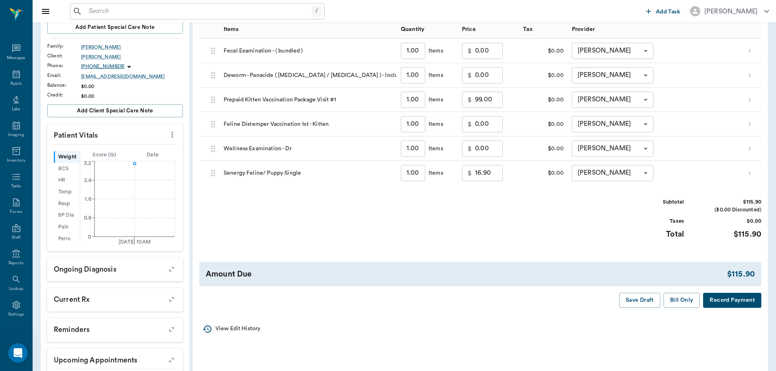
scroll to position [81, 0]
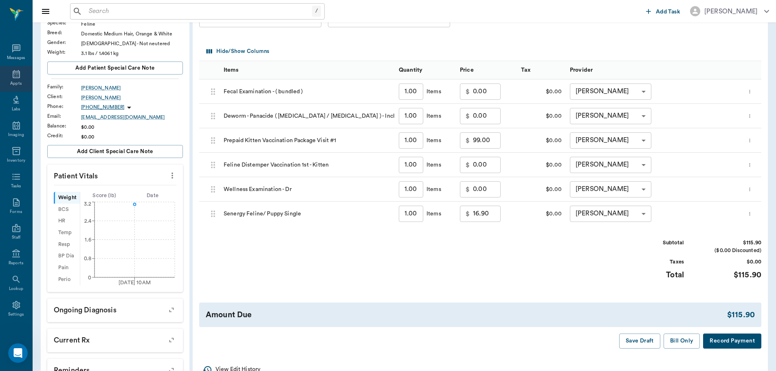
click at [19, 78] on div "Appts" at bounding box center [16, 79] width 32 height 26
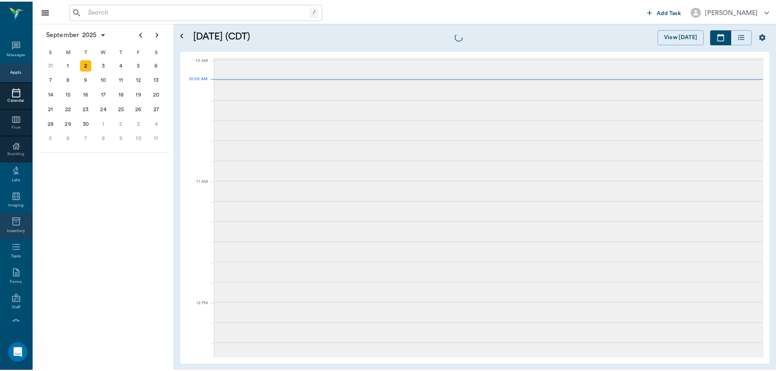
scroll to position [245, 0]
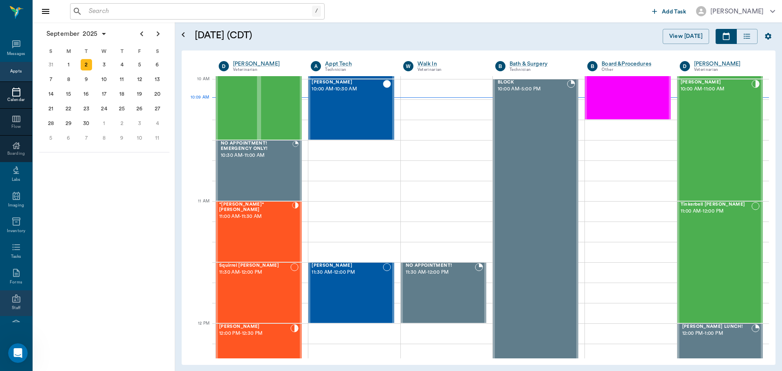
click at [11, 299] on icon at bounding box center [16, 299] width 10 height 10
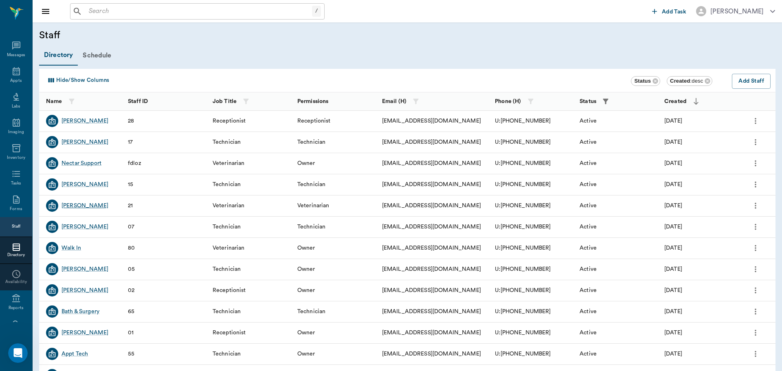
click at [100, 206] on div "[PERSON_NAME]" at bounding box center [84, 206] width 47 height 8
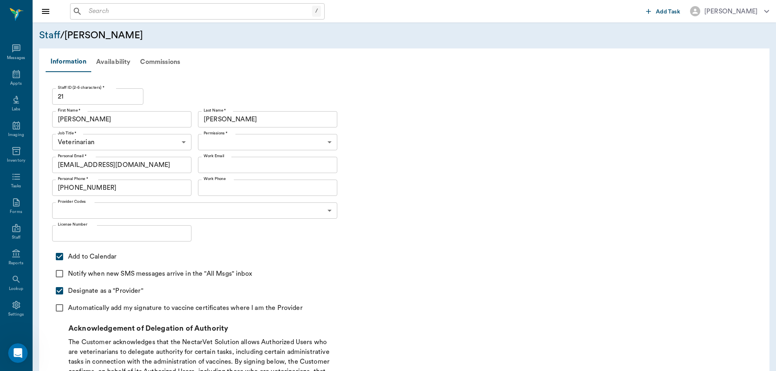
type input "646819e3845053f3d1b01a3f"
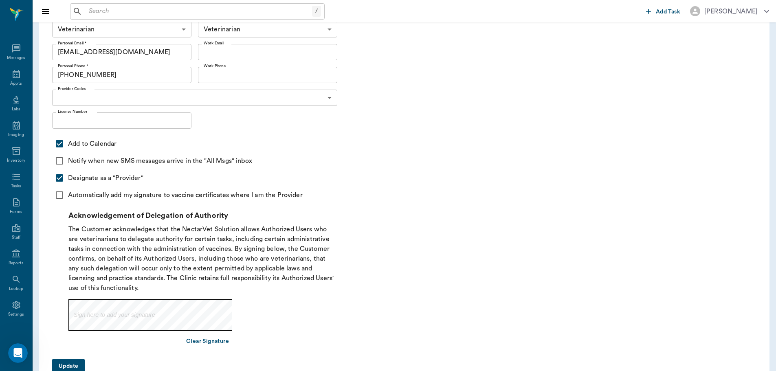
scroll to position [122, 0]
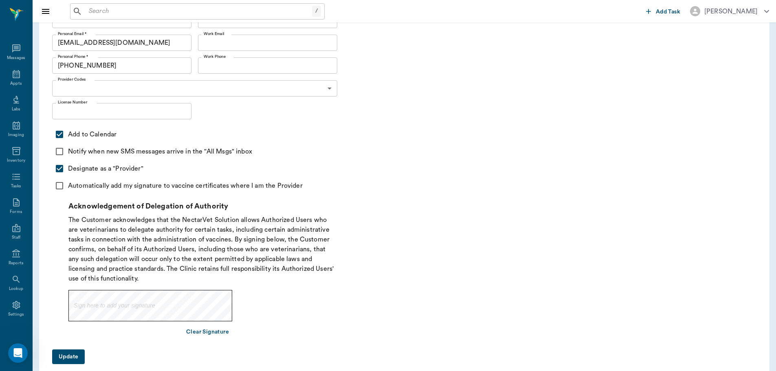
click at [59, 187] on input "Automatically add my signature to vaccine certificates where I am the Provider" at bounding box center [59, 185] width 17 height 17
checkbox input "true"
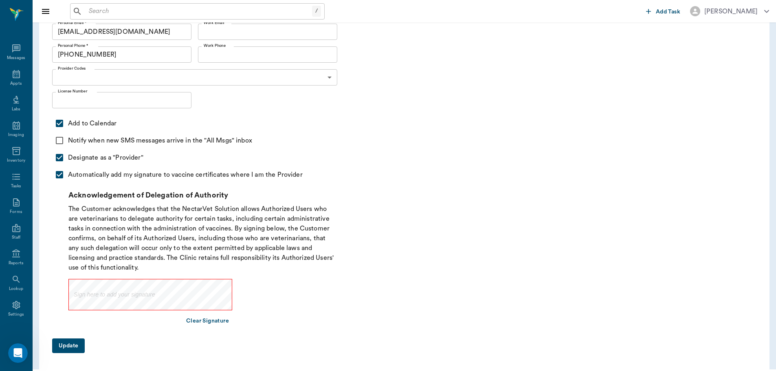
scroll to position [139, 0]
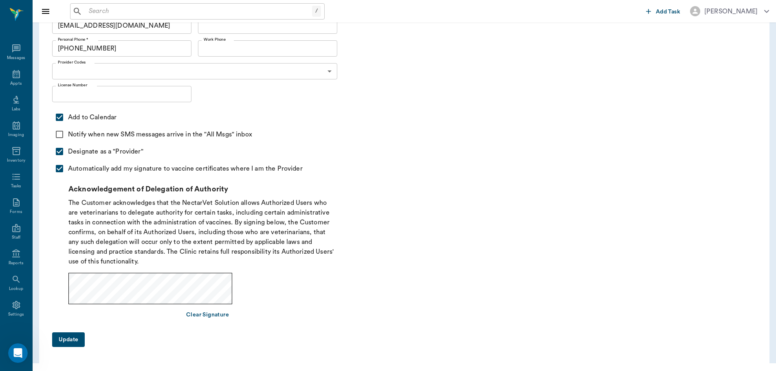
click at [67, 340] on button "Update" at bounding box center [68, 339] width 33 height 15
click at [66, 340] on button "Update" at bounding box center [68, 339] width 33 height 15
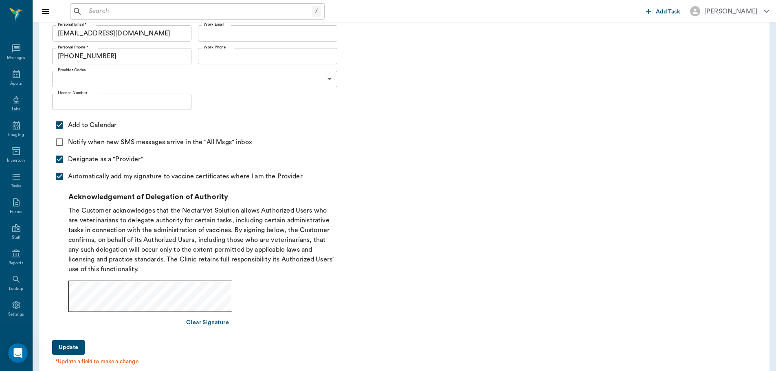
scroll to position [147, 0]
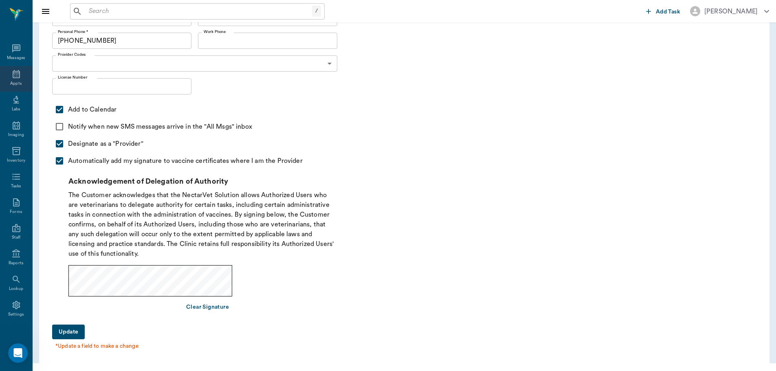
click at [11, 77] on icon at bounding box center [16, 74] width 10 height 10
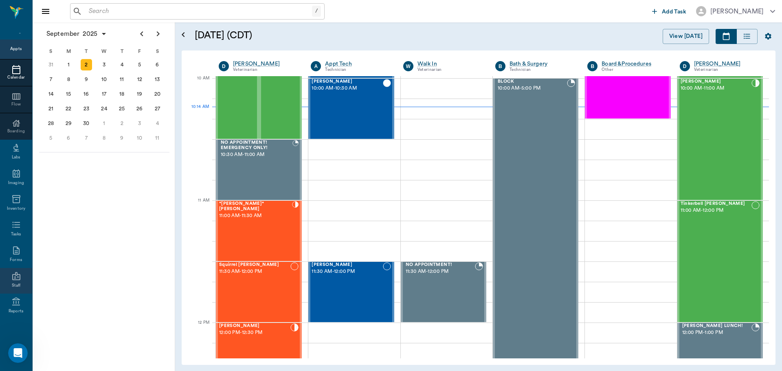
scroll to position [74, 0]
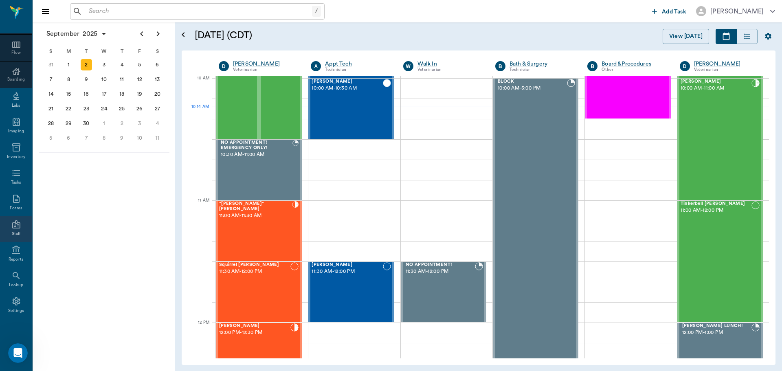
click at [14, 229] on div "Staff" at bounding box center [16, 229] width 32 height 26
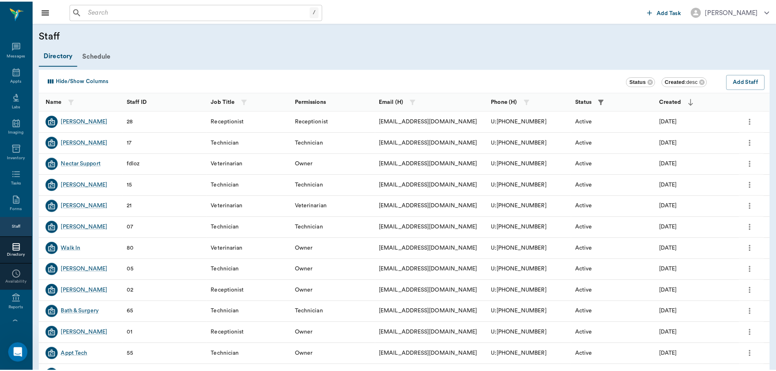
scroll to position [48, 0]
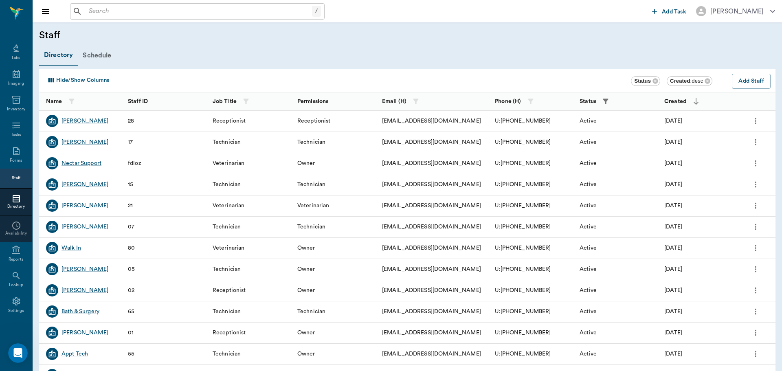
click at [90, 204] on div "[PERSON_NAME]" at bounding box center [84, 206] width 47 height 8
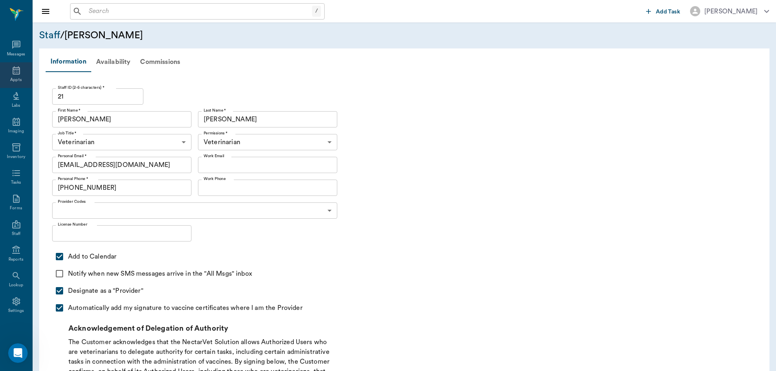
click at [13, 69] on icon at bounding box center [16, 70] width 7 height 8
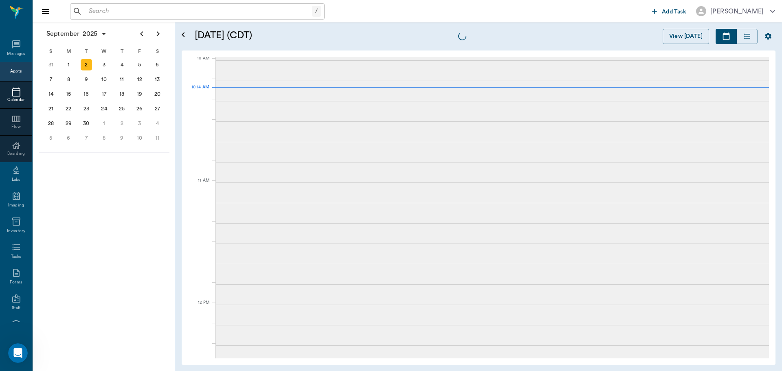
scroll to position [246, 0]
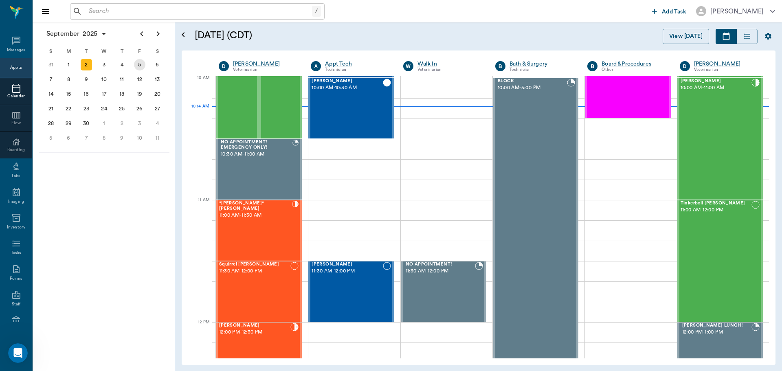
click at [143, 68] on div "5" at bounding box center [139, 64] width 11 height 11
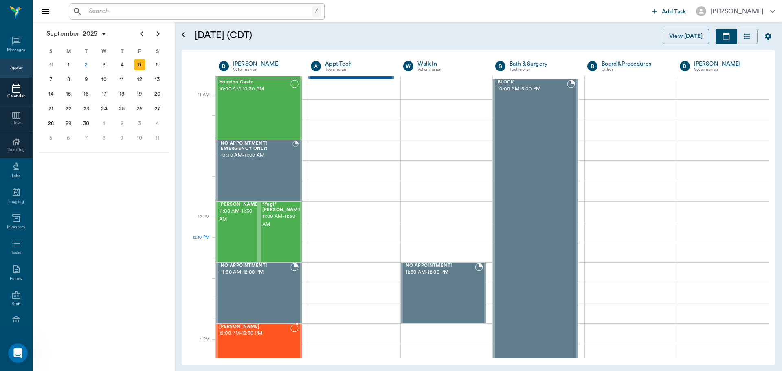
scroll to position [367, 0]
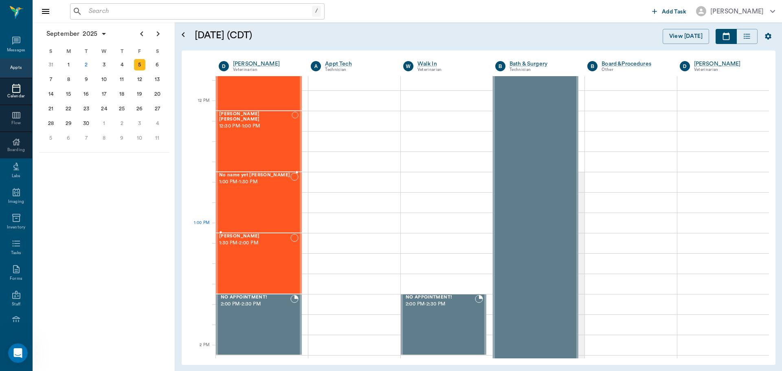
scroll to position [529, 0]
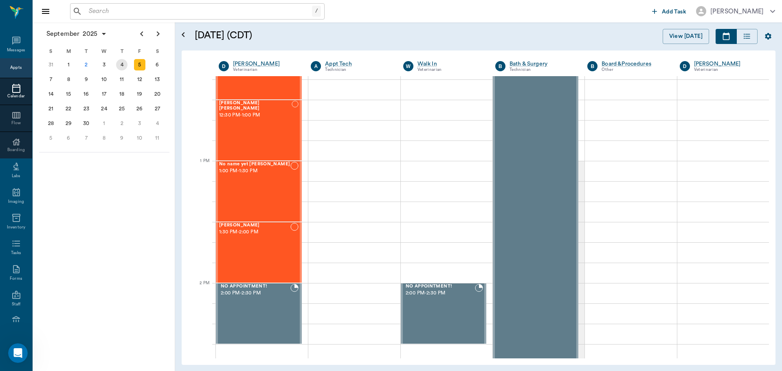
click at [125, 66] on div "4" at bounding box center [121, 64] width 11 height 11
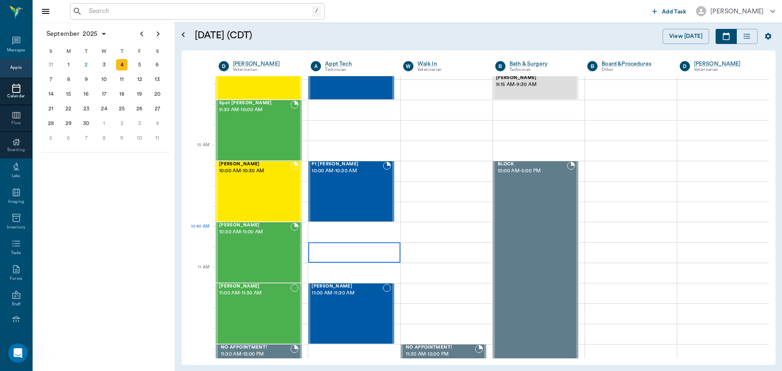
scroll to position [285, 0]
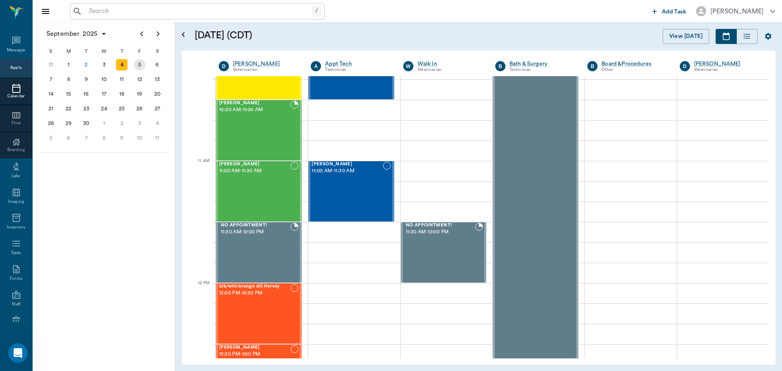
click at [145, 64] on div "5" at bounding box center [139, 64] width 11 height 11
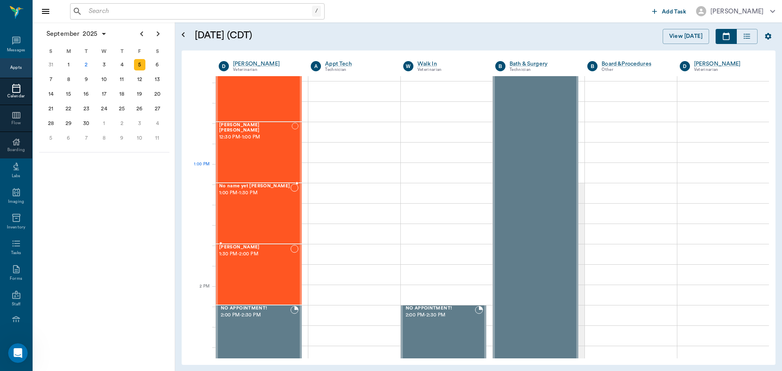
scroll to position [407, 0]
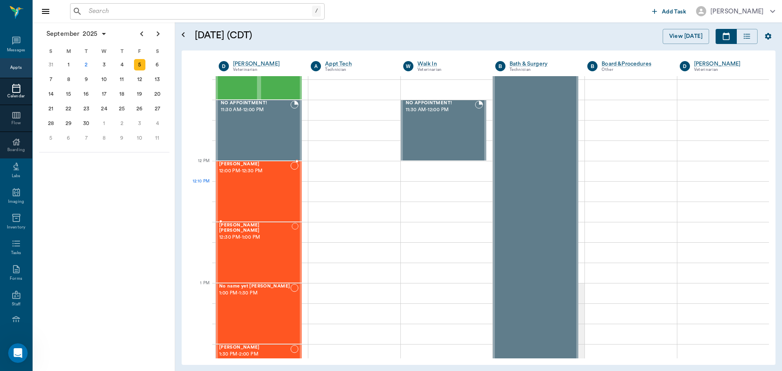
click at [272, 193] on div "[PERSON_NAME] 12:00 PM - 12:30 PM" at bounding box center [254, 191] width 71 height 59
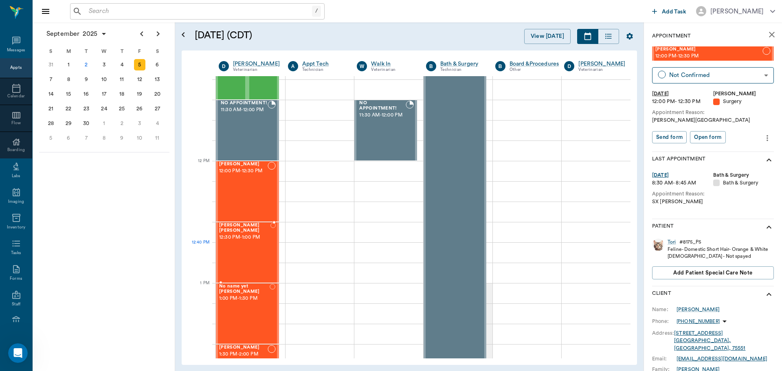
click at [243, 252] on div "[PERSON_NAME] [PERSON_NAME] 12:30 PM - 1:00 PM" at bounding box center [244, 252] width 51 height 59
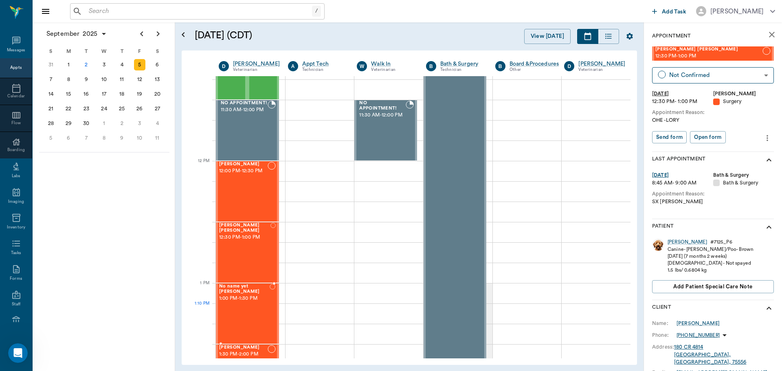
click at [252, 305] on div "No name yet [PERSON_NAME] 1:00 PM - 1:30 PM" at bounding box center [244, 313] width 50 height 59
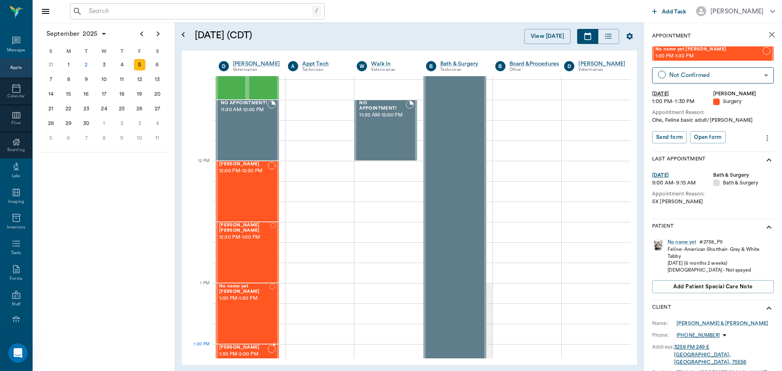
click at [248, 351] on span "1:30 PM - 2:00 PM" at bounding box center [243, 354] width 48 height 8
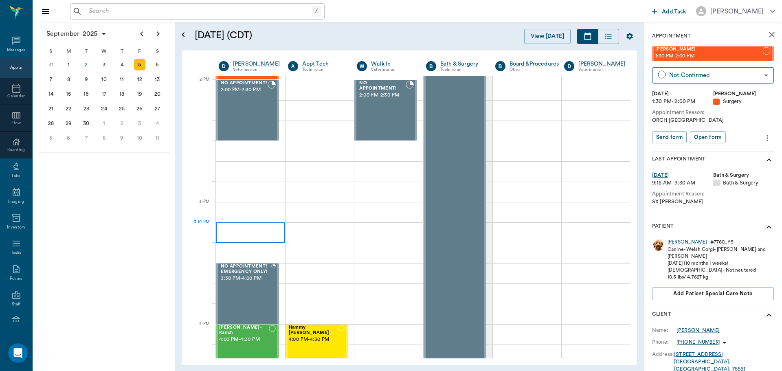
scroll to position [733, 0]
click at [80, 66] on div "2" at bounding box center [86, 64] width 18 height 15
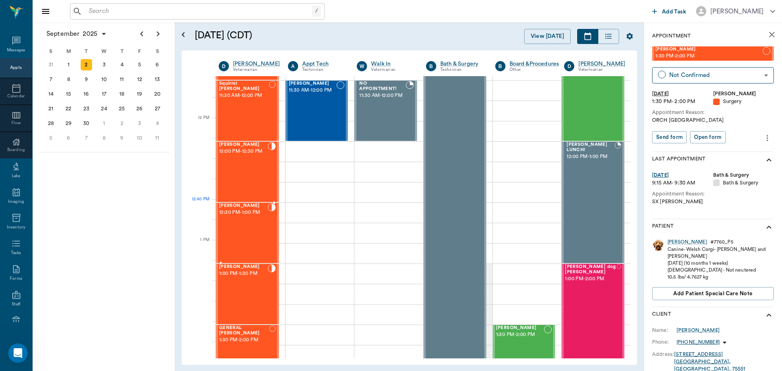
scroll to position [529, 0]
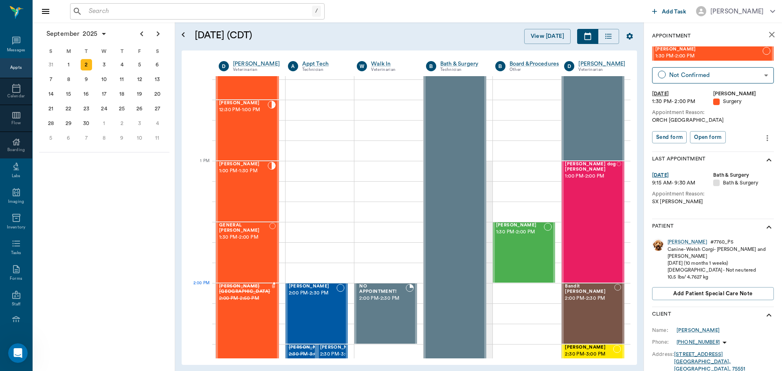
click at [240, 303] on div "[PERSON_NAME] Birmingham 2:00 PM - 2:50 PM" at bounding box center [245, 334] width 52 height 100
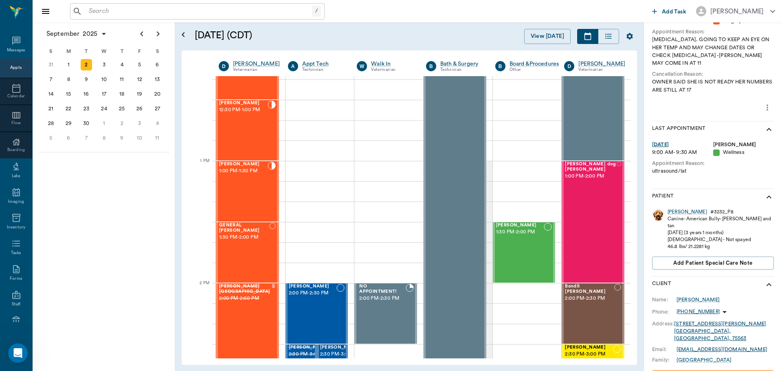
scroll to position [81, 0]
click at [108, 65] on div "3" at bounding box center [104, 64] width 11 height 11
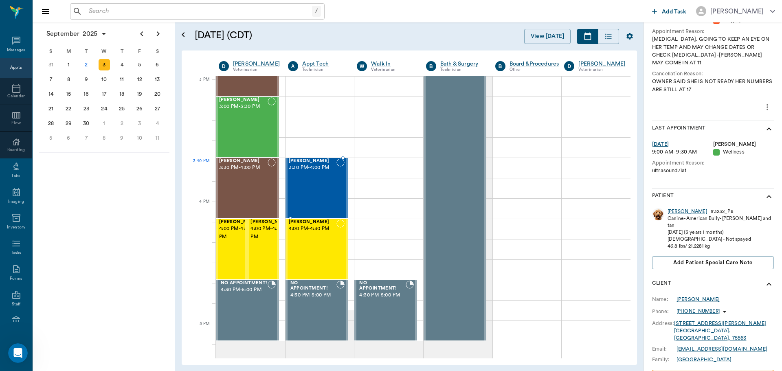
scroll to position [855, 0]
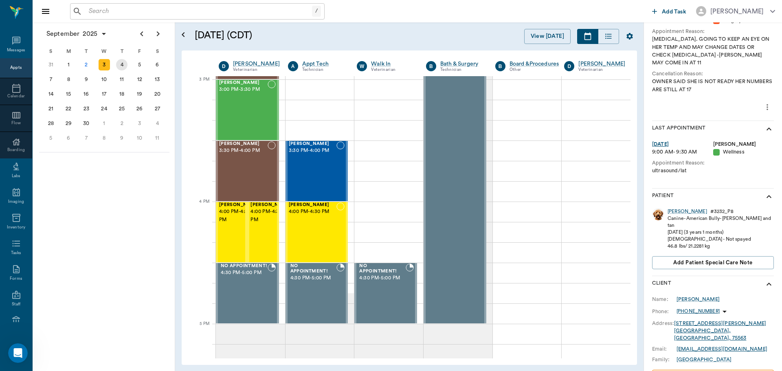
click at [122, 67] on div "4" at bounding box center [121, 64] width 11 height 11
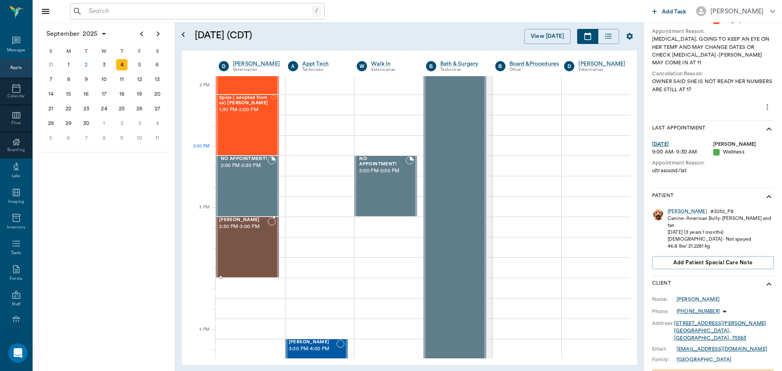
scroll to position [774, 0]
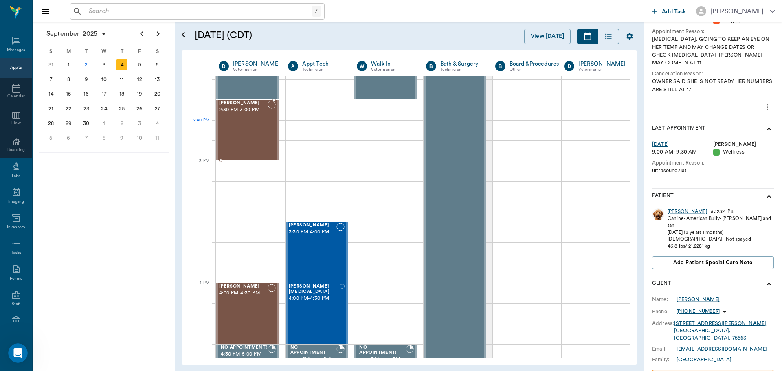
click at [248, 130] on div "[PERSON_NAME] 2:30 PM - 3:00 PM" at bounding box center [243, 130] width 48 height 59
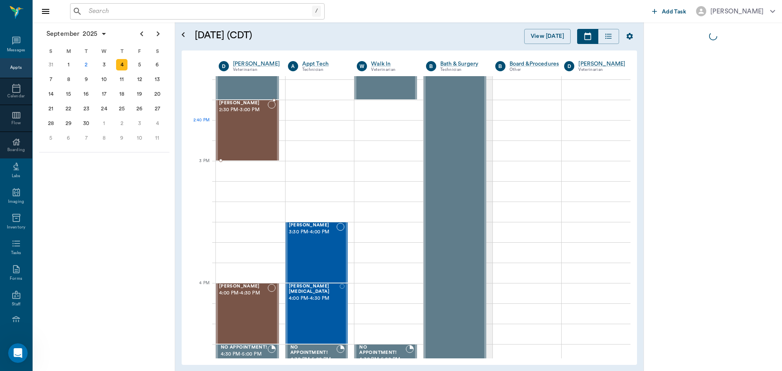
scroll to position [0, 0]
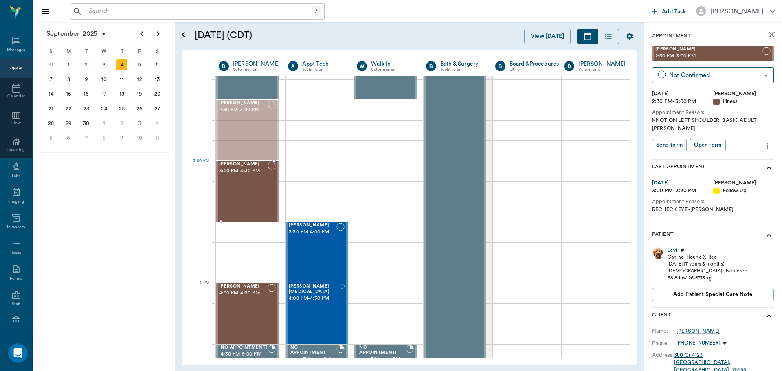
drag, startPoint x: 248, startPoint y: 134, endPoint x: 245, endPoint y: 196, distance: 62.0
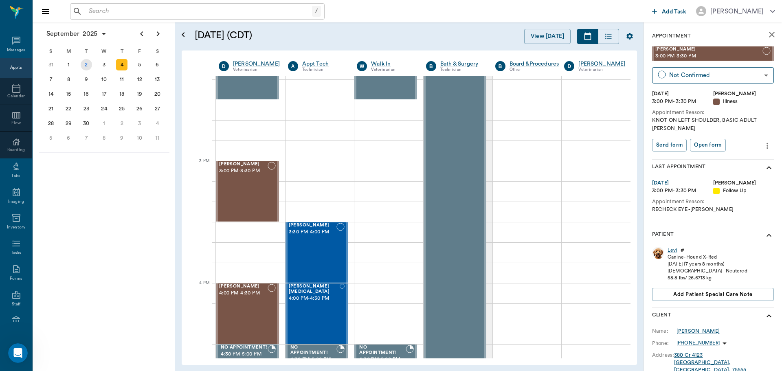
click at [87, 66] on div "2" at bounding box center [86, 64] width 11 height 11
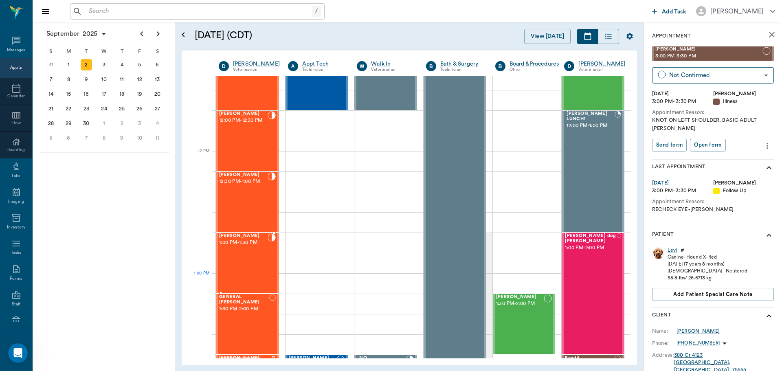
scroll to position [611, 0]
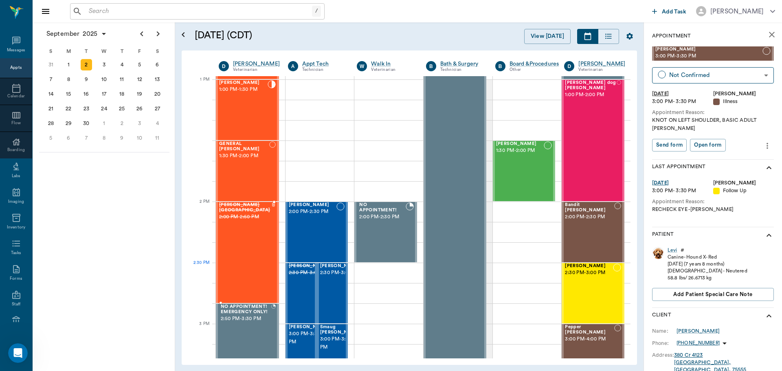
click at [253, 272] on div "[PERSON_NAME] Birmingham 2:00 PM - 2:50 PM" at bounding box center [245, 252] width 52 height 100
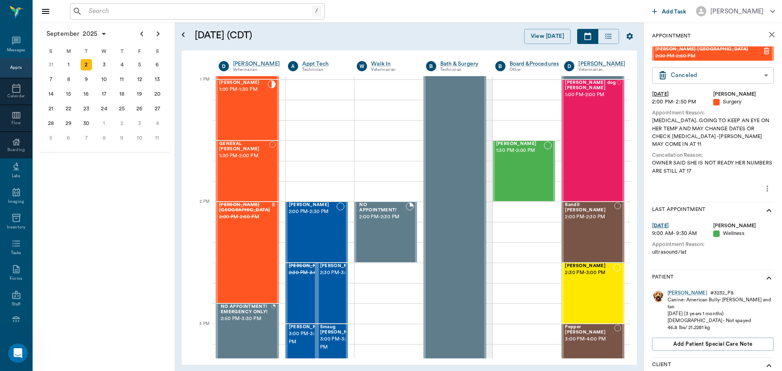
click at [698, 77] on body "/ ​ Add Task [PERSON_NAME] Nectar Messages Appts Calendar Flow Boarding Labs Im…" at bounding box center [391, 185] width 782 height 371
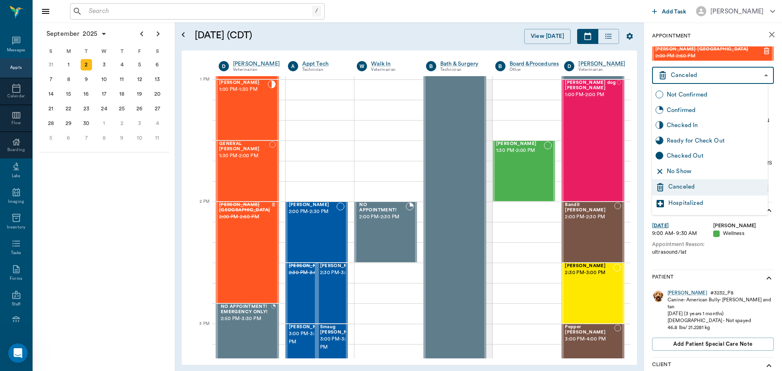
click at [682, 94] on div "Not Confirmed" at bounding box center [716, 94] width 98 height 9
type input "NOT_CONFIRMED"
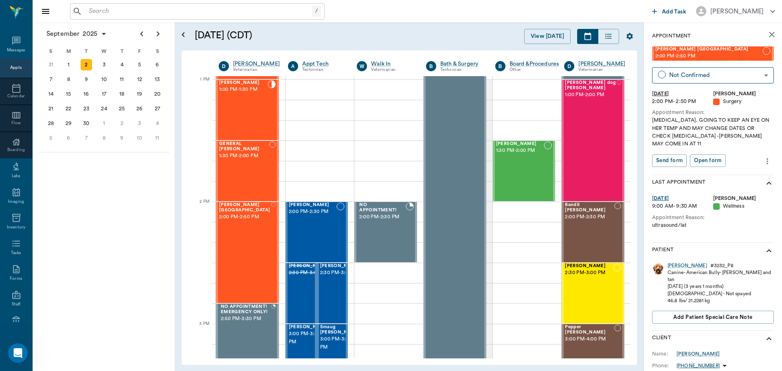
click at [763, 156] on icon "more" at bounding box center [767, 161] width 9 height 10
click at [734, 167] on span "Edit appointment" at bounding box center [727, 167] width 68 height 9
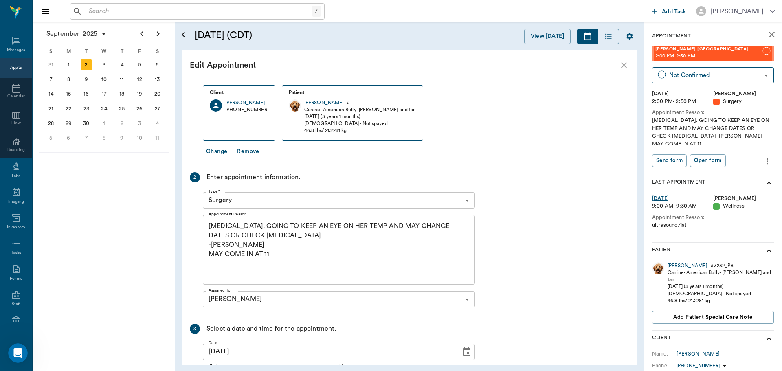
scroll to position [110, 0]
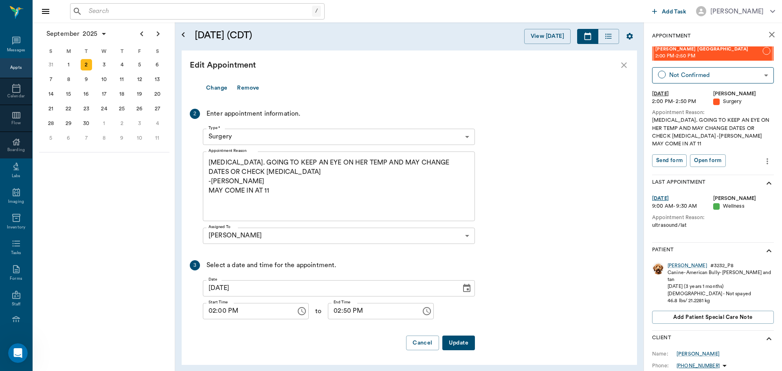
click at [332, 317] on input "02:50 PM" at bounding box center [372, 311] width 88 height 16
type input "03:00 PM"
click at [465, 288] on icon "Choose date, selected date is Sep 2, 2025" at bounding box center [467, 288] width 10 height 10
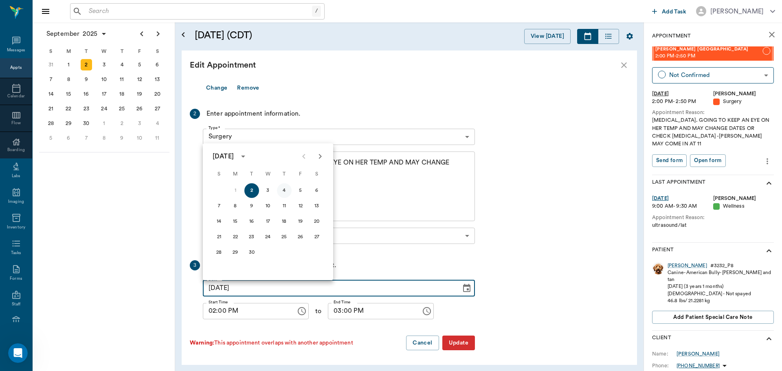
click at [283, 191] on button "4" at bounding box center [284, 190] width 15 height 15
type input "09/04/2025"
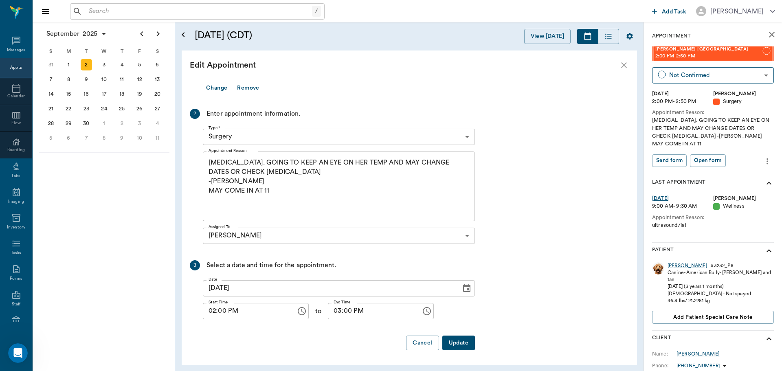
click at [465, 345] on button "Update" at bounding box center [458, 343] width 33 height 15
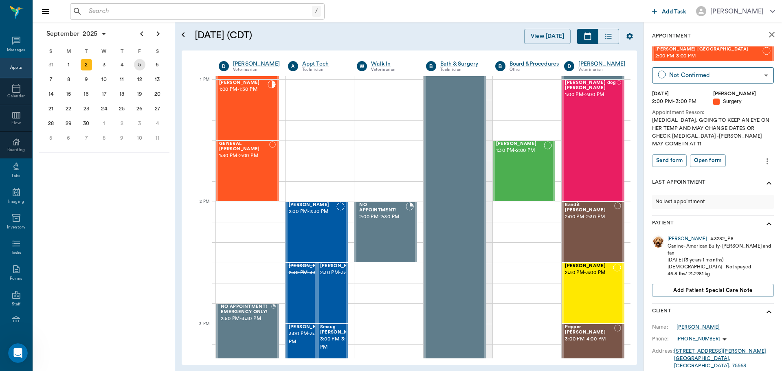
click at [140, 66] on div "5" at bounding box center [139, 64] width 11 height 11
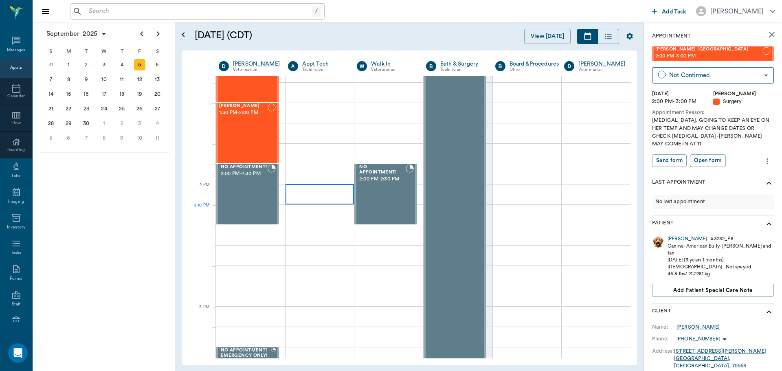
scroll to position [652, 0]
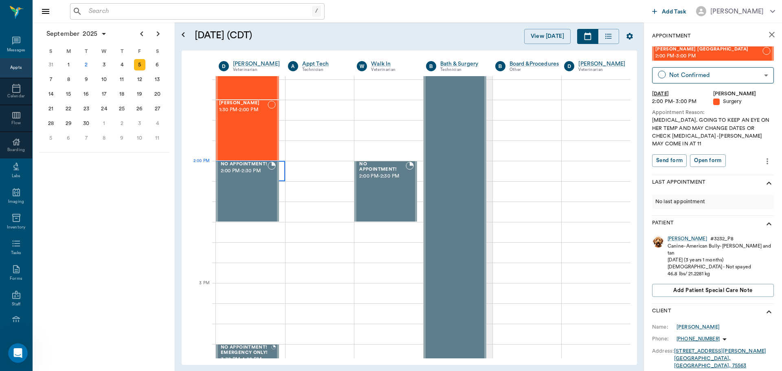
click at [279, 165] on div at bounding box center [250, 171] width 69 height 20
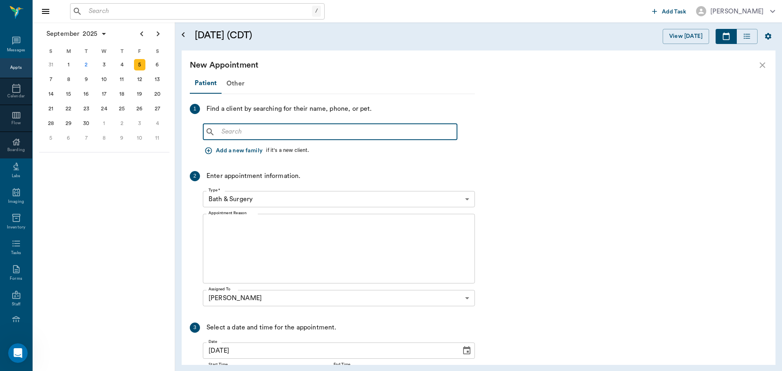
click at [227, 132] on input "text" at bounding box center [335, 131] width 235 height 11
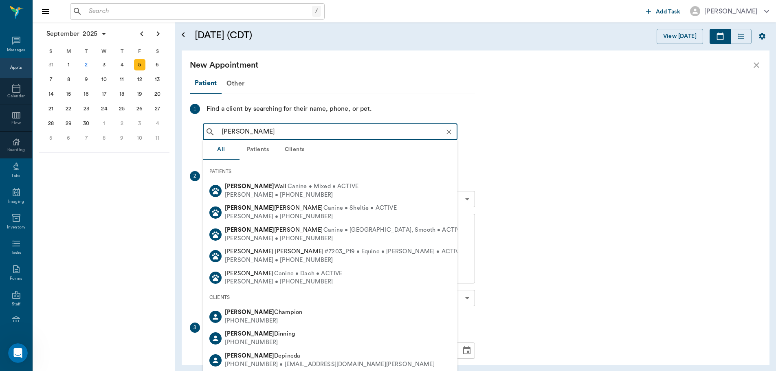
type input "chris"
click at [755, 64] on div "New Appointment" at bounding box center [479, 64] width 594 height 29
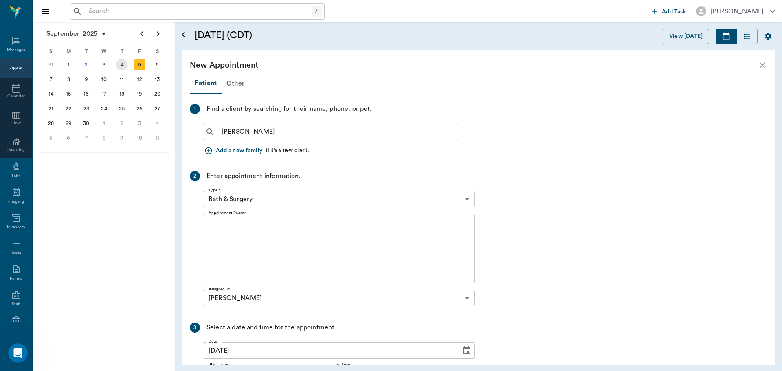
click at [126, 64] on div "4" at bounding box center [121, 64] width 11 height 11
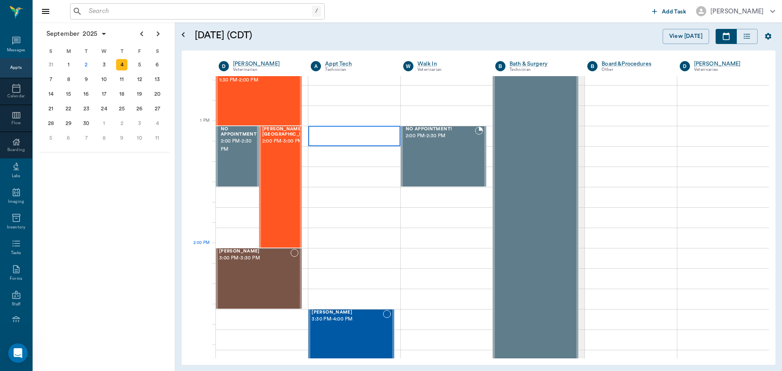
scroll to position [692, 0]
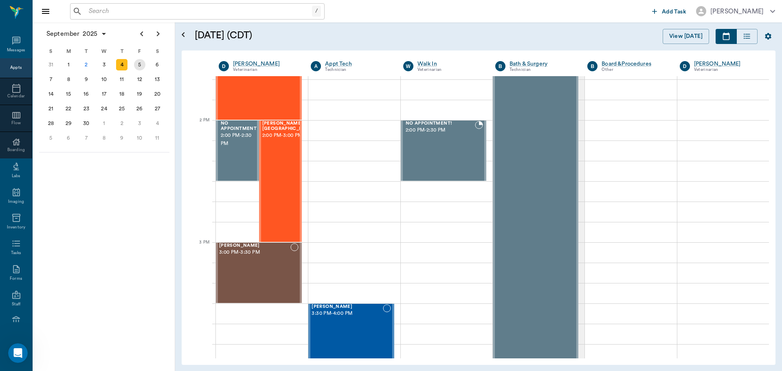
click at [140, 66] on div "5" at bounding box center [139, 64] width 11 height 11
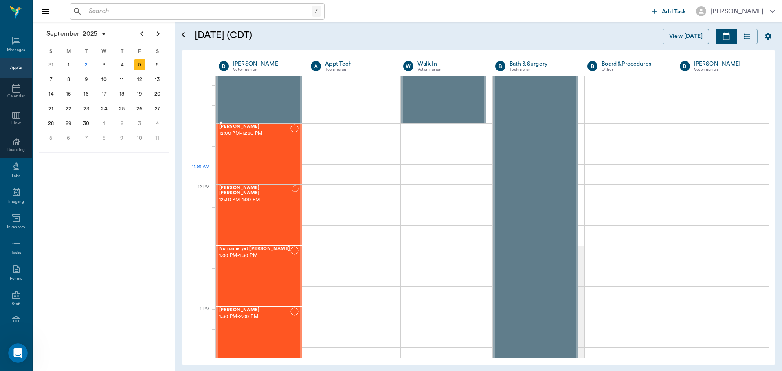
scroll to position [570, 0]
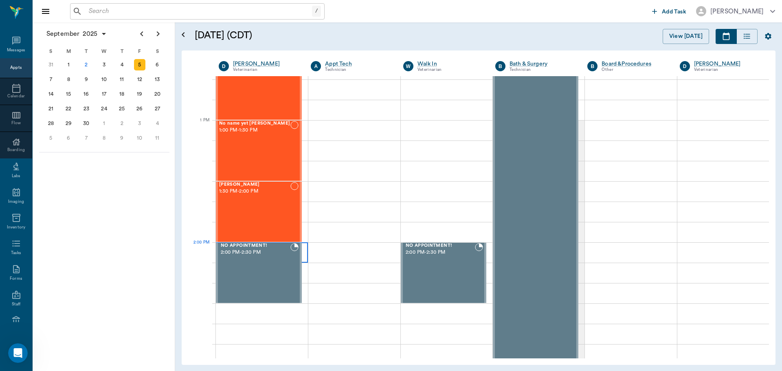
click at [303, 251] on div at bounding box center [262, 252] width 92 height 20
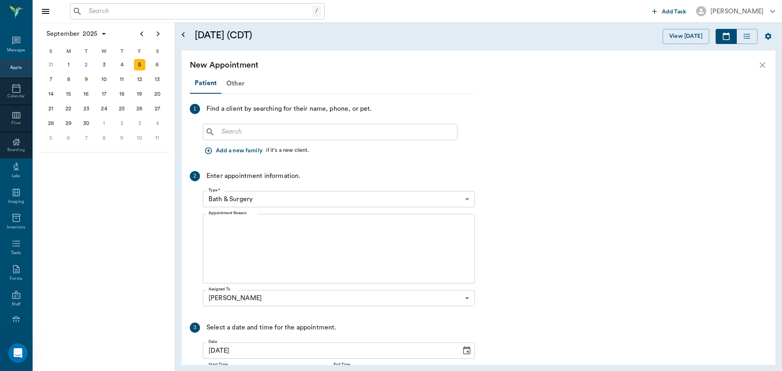
click at [241, 135] on input "text" at bounding box center [335, 131] width 235 height 11
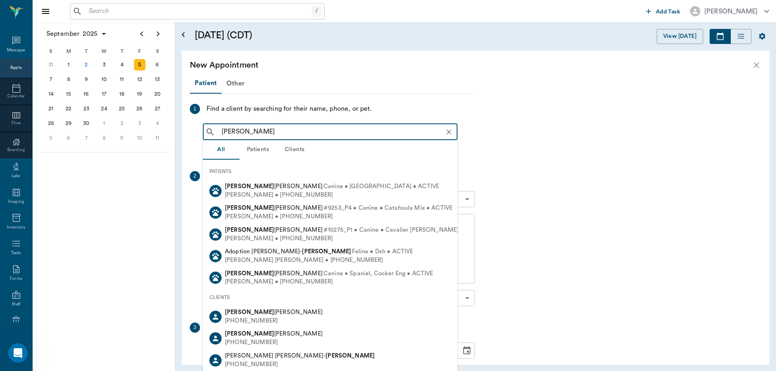
drag, startPoint x: 241, startPoint y: 132, endPoint x: 208, endPoint y: 132, distance: 32.6
click at [208, 132] on div "reese ​" at bounding box center [330, 132] width 255 height 16
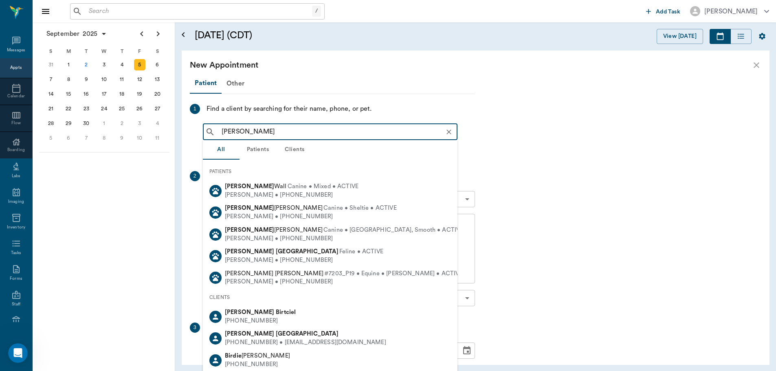
click at [296, 336] on div "Christopher Birmingham" at bounding box center [305, 334] width 161 height 9
type input "chris bir"
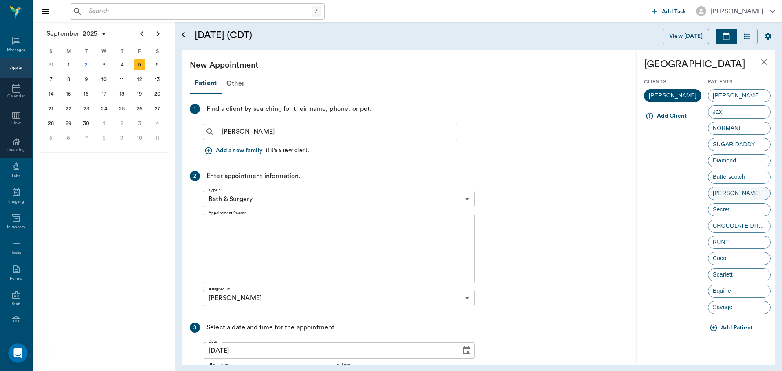
click at [729, 194] on span "Reese's" at bounding box center [736, 193] width 57 height 9
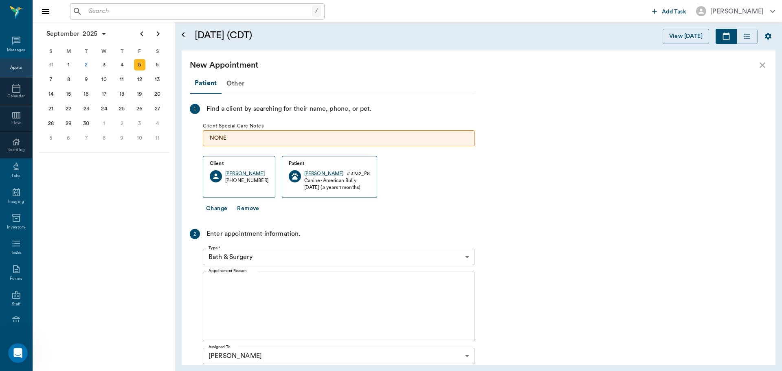
click at [219, 259] on body "/ ​ Add Task Dr. Bert Ellsworth Nectar Messages Appts Calendar Flow Boarding La…" at bounding box center [391, 185] width 782 height 371
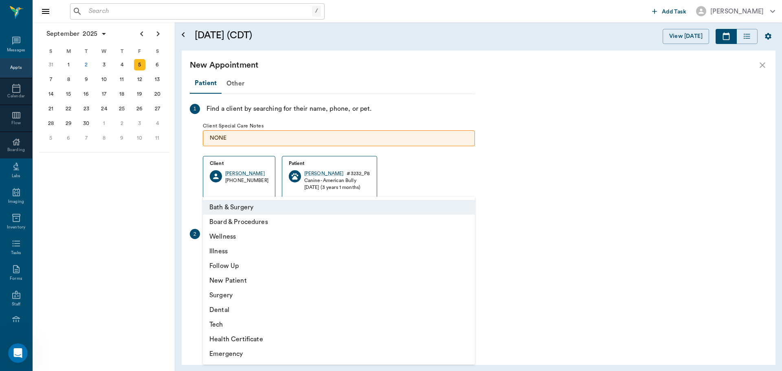
click at [224, 294] on li "Surgery" at bounding box center [339, 295] width 272 height 15
type input "65d2be4f46e3a538d89b8c18"
type input "02:30 PM"
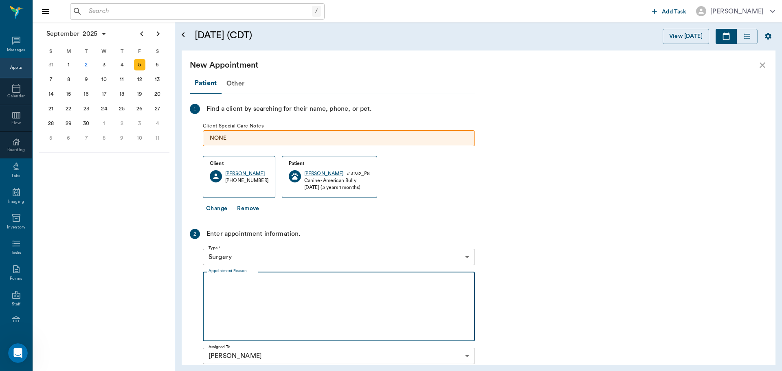
click at [213, 279] on textarea "Appointment Reason" at bounding box center [339, 307] width 261 height 56
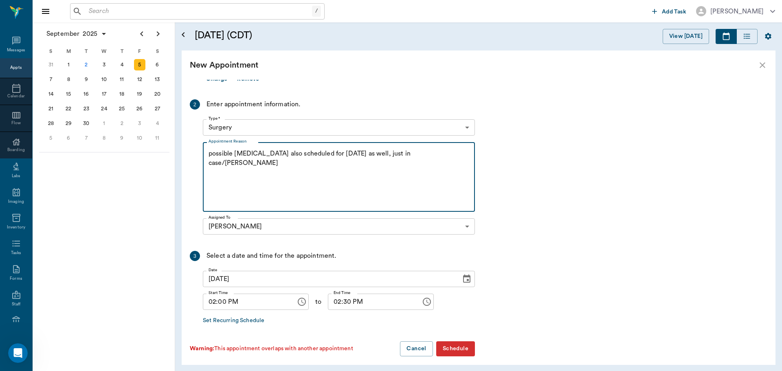
scroll to position [136, 0]
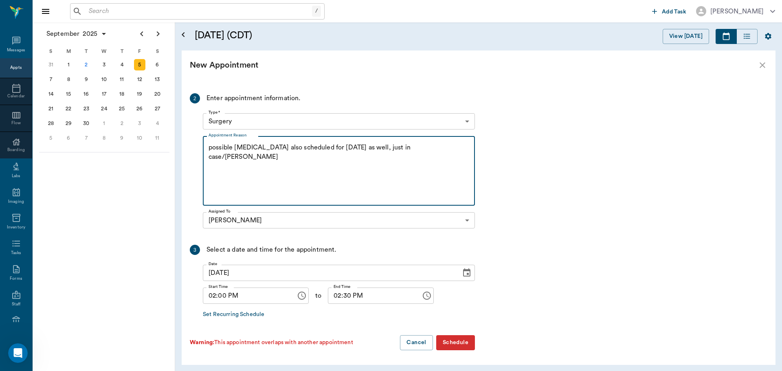
type textarea "possible c section also scheduled for thursday as well, just in case/Lisa"
click at [459, 340] on button "Schedule" at bounding box center [455, 342] width 39 height 15
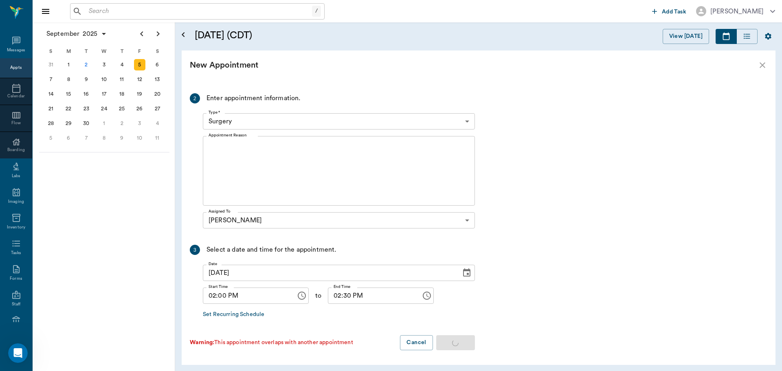
scroll to position [0, 0]
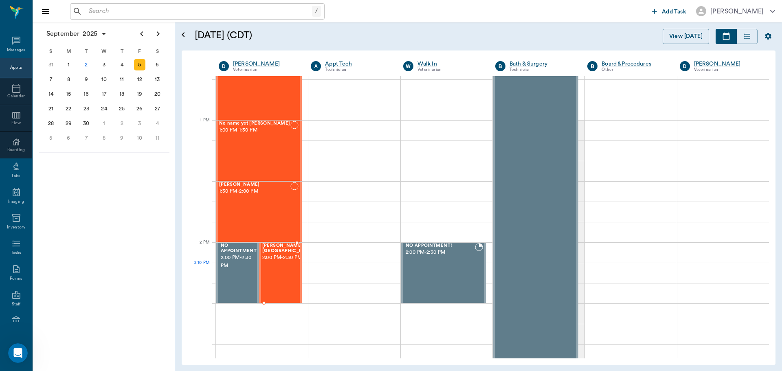
click at [268, 277] on div "Reese's Birmingham 2:00 PM - 2:30 PM" at bounding box center [287, 272] width 51 height 59
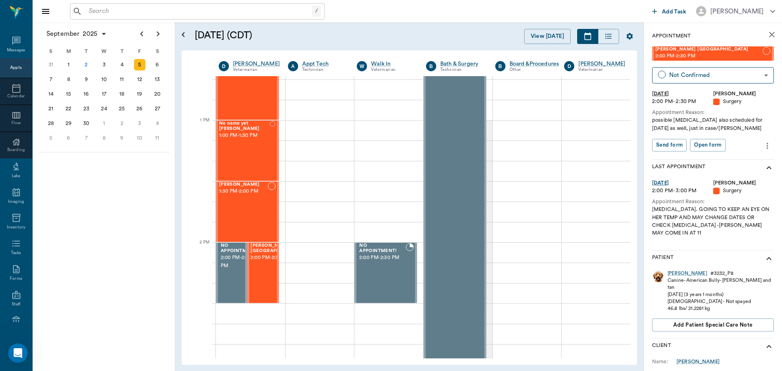
click at [763, 147] on icon "more" at bounding box center [767, 146] width 9 height 10
click at [718, 162] on span "Edit appointment" at bounding box center [727, 160] width 68 height 9
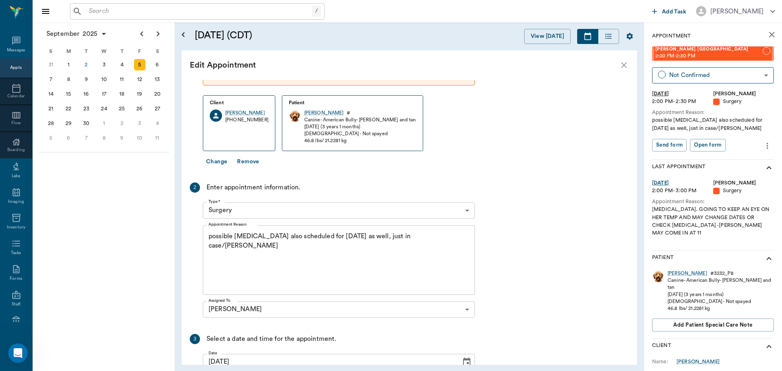
scroll to position [110, 0]
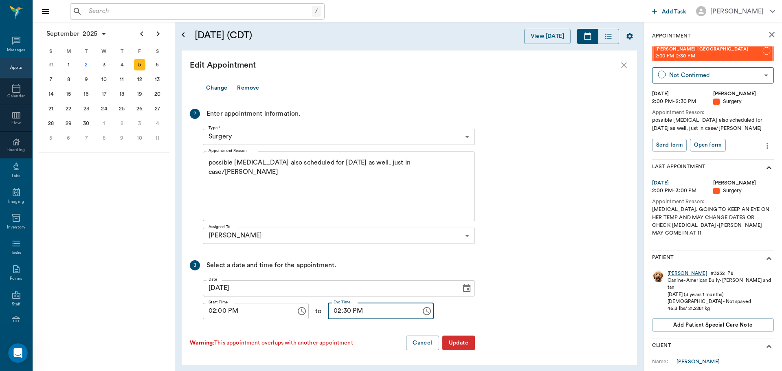
click at [329, 317] on input "02:30 PM" at bounding box center [372, 311] width 88 height 16
type input "03:00 PM"
click at [464, 342] on button "Update" at bounding box center [458, 343] width 33 height 15
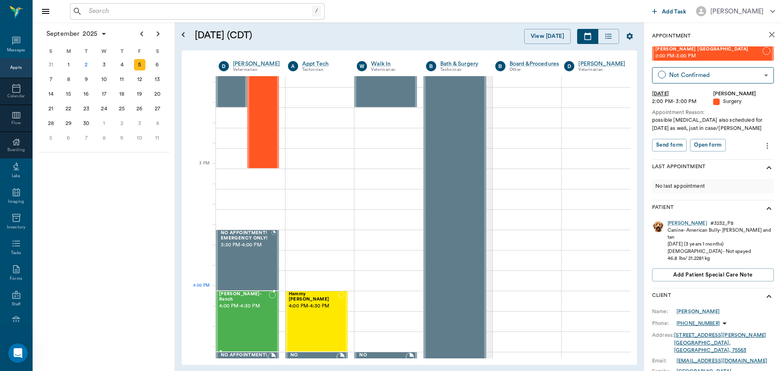
scroll to position [774, 0]
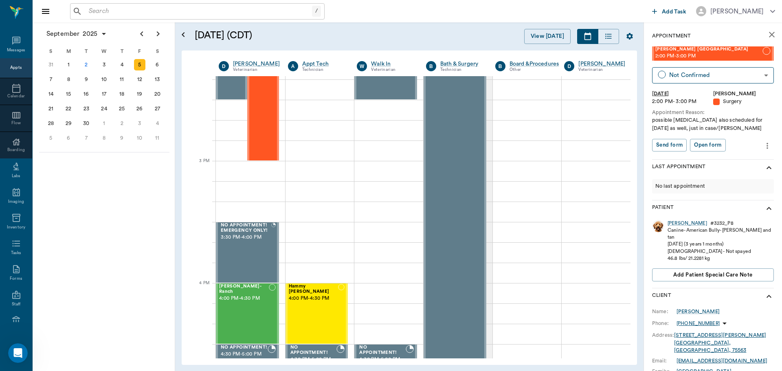
click at [13, 69] on div "Appts" at bounding box center [15, 68] width 11 height 6
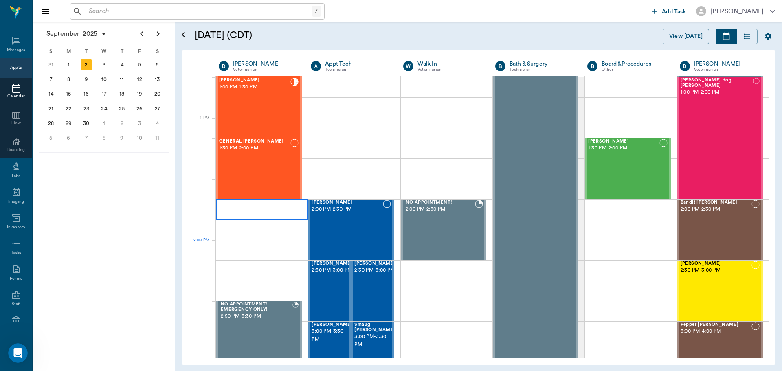
scroll to position [572, 0]
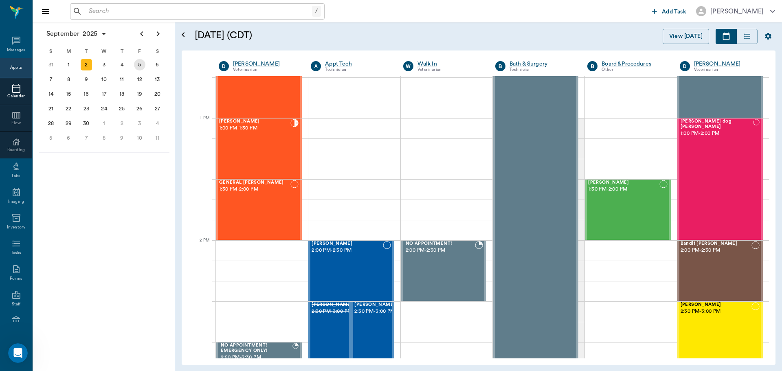
click at [142, 68] on div "5" at bounding box center [139, 64] width 11 height 11
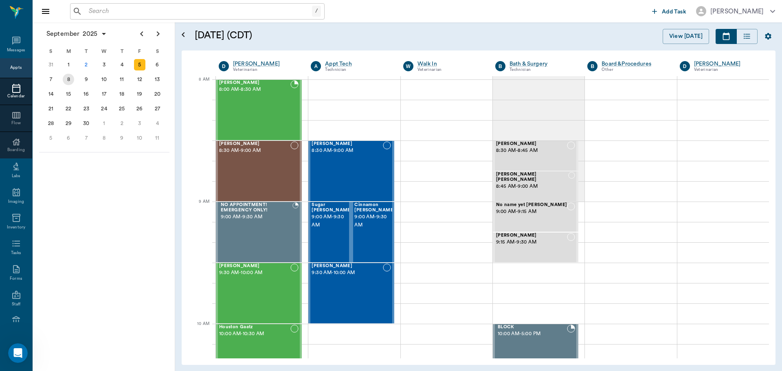
click at [69, 78] on div "8" at bounding box center [68, 79] width 11 height 11
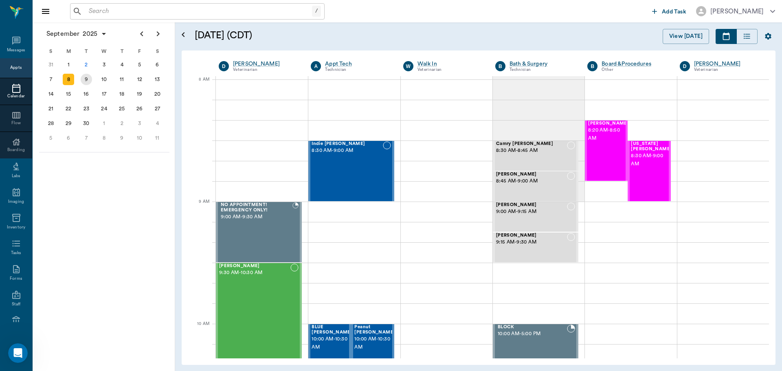
click at [81, 82] on div "9" at bounding box center [86, 79] width 11 height 11
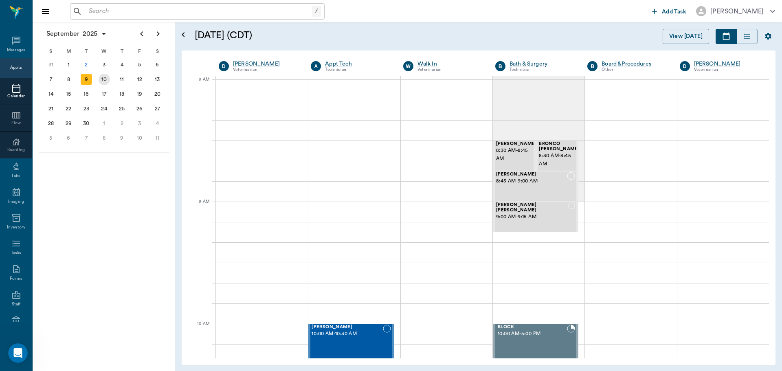
click at [97, 81] on div "10" at bounding box center [104, 79] width 18 height 15
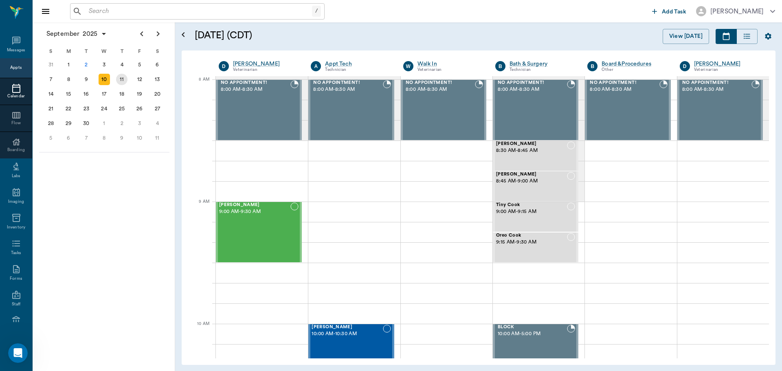
click at [119, 79] on div "11" at bounding box center [121, 79] width 11 height 11
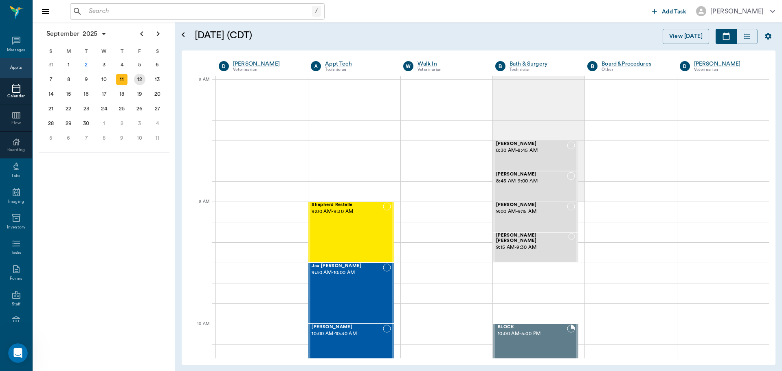
click at [134, 79] on div "12" at bounding box center [139, 79] width 11 height 11
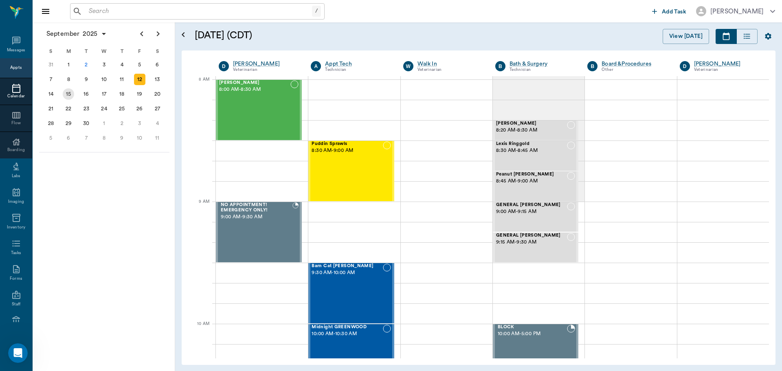
click at [66, 96] on div "15" at bounding box center [68, 93] width 11 height 11
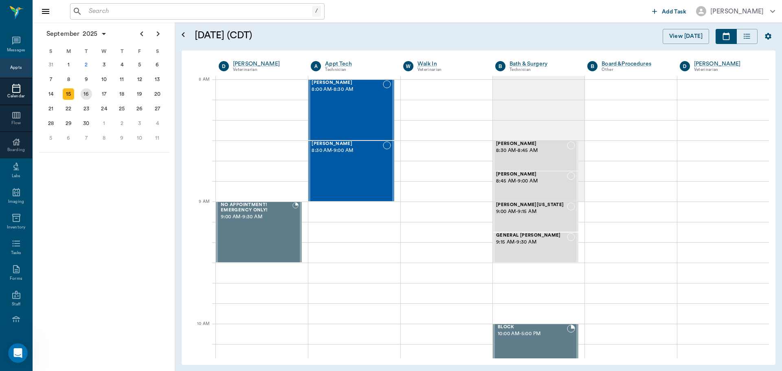
click at [86, 98] on div "16" at bounding box center [86, 93] width 11 height 11
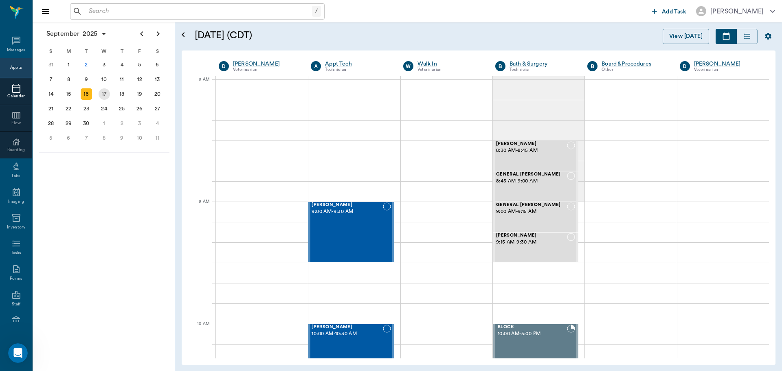
click at [102, 97] on div "17" at bounding box center [104, 93] width 11 height 11
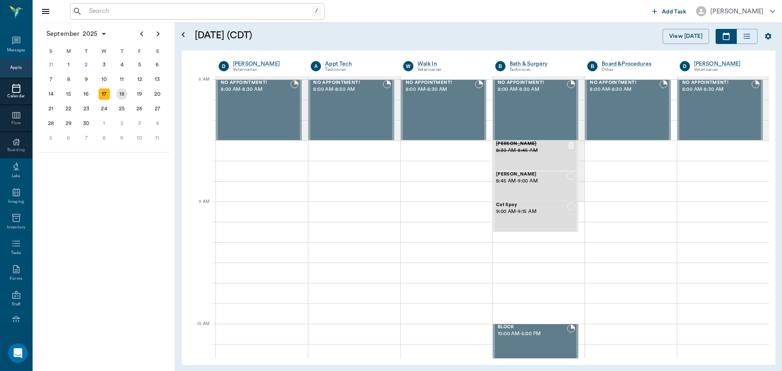
click at [123, 95] on div "18" at bounding box center [121, 93] width 11 height 11
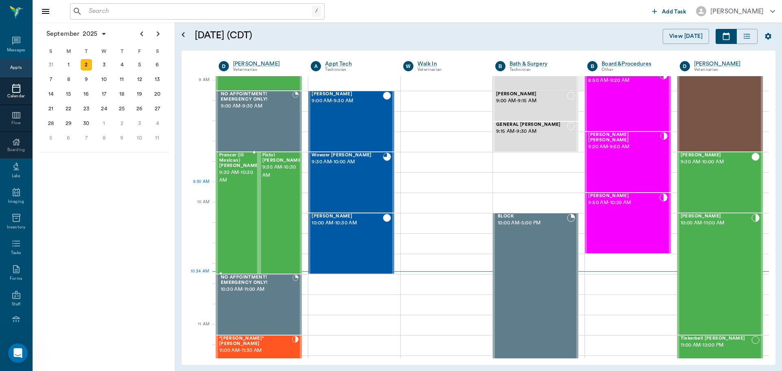
scroll to position [122, 0]
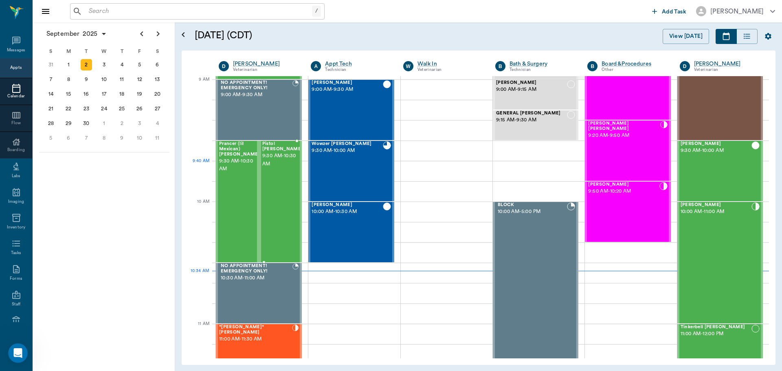
click at [272, 165] on div "Pistol [PERSON_NAME] 9:30 AM - 10:30 AM" at bounding box center [282, 201] width 41 height 121
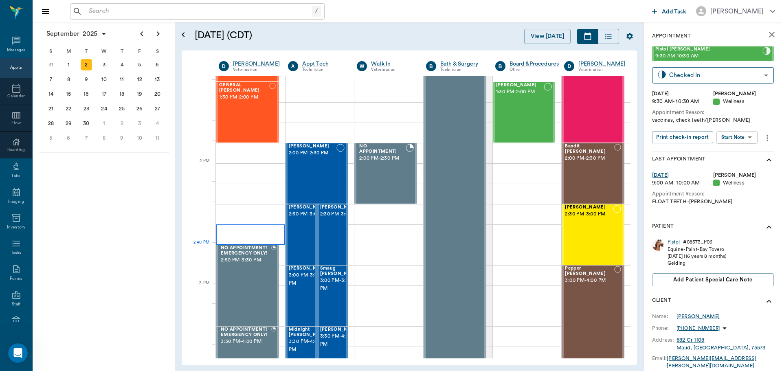
scroll to position [652, 0]
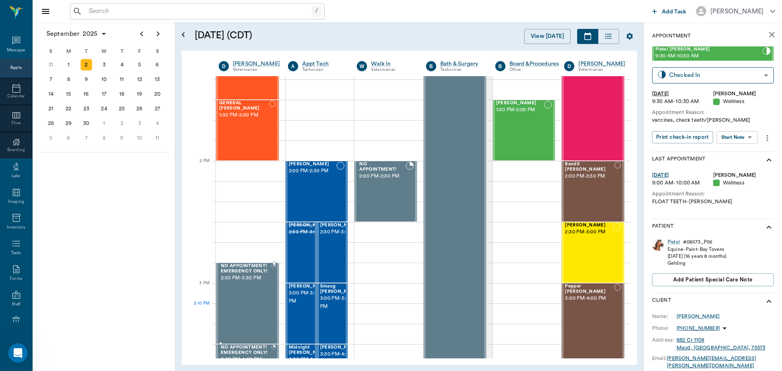
drag, startPoint x: 242, startPoint y: 293, endPoint x: 235, endPoint y: 314, distance: 21.9
click at [235, 314] on div "NO APPOINTMENT! EMERGENCY ONLY! 2:50 PM - 3:30 PM" at bounding box center [245, 303] width 52 height 80
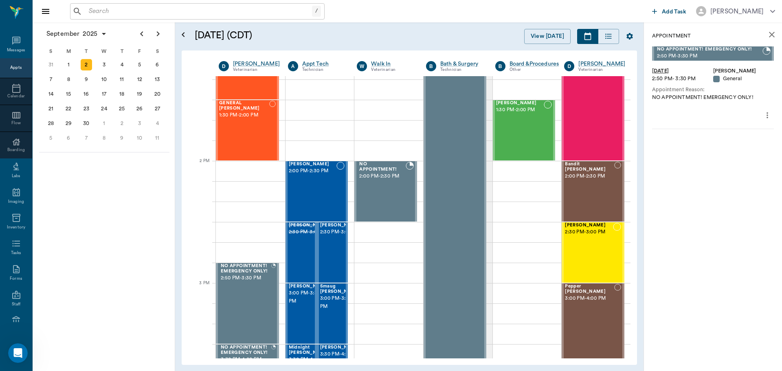
click at [769, 116] on icon "more" at bounding box center [767, 115] width 9 height 10
click at [722, 143] on span "Delete appointment" at bounding box center [733, 144] width 68 height 9
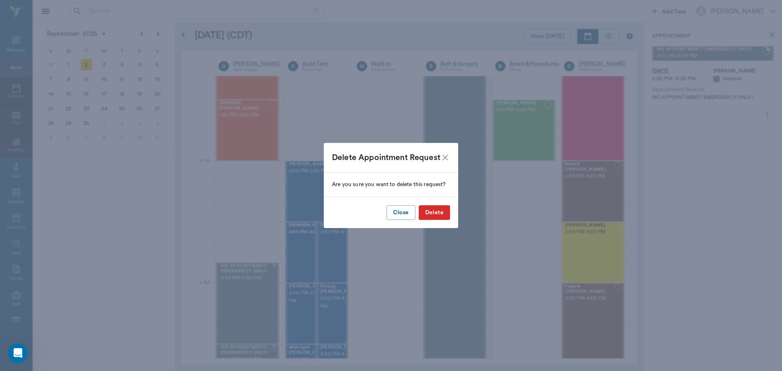
click at [443, 210] on button "Delete" at bounding box center [434, 212] width 31 height 15
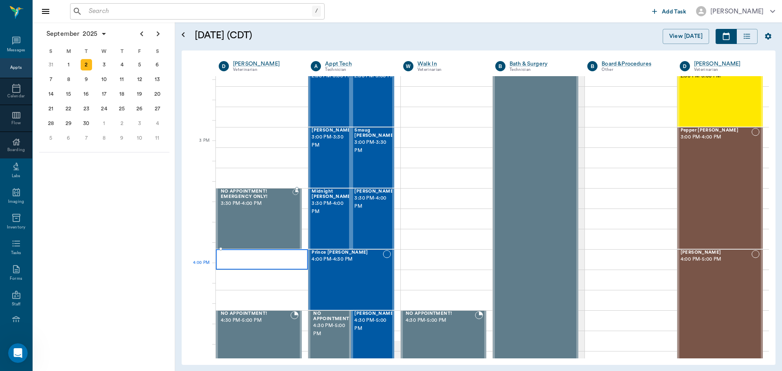
scroll to position [814, 0]
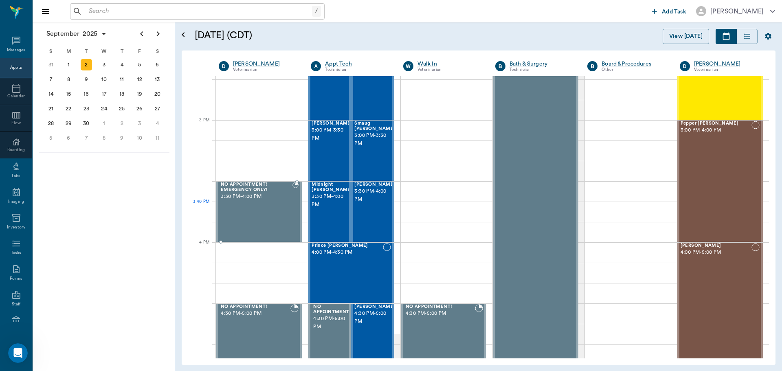
drag, startPoint x: 254, startPoint y: 211, endPoint x: 256, endPoint y: 228, distance: 17.7
click at [256, 228] on div "NO APPOINTMENT! EMERGENCY ONLY! 3:30 PM - 4:00 PM" at bounding box center [255, 211] width 73 height 59
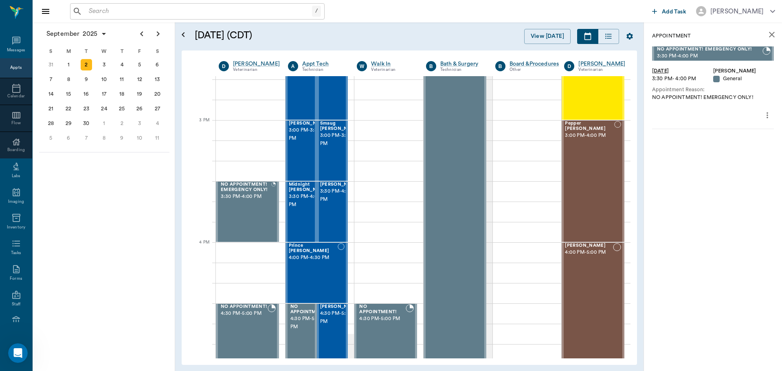
click at [766, 112] on icon "more" at bounding box center [767, 115] width 9 height 10
click at [732, 145] on span "Delete appointment" at bounding box center [733, 144] width 68 height 9
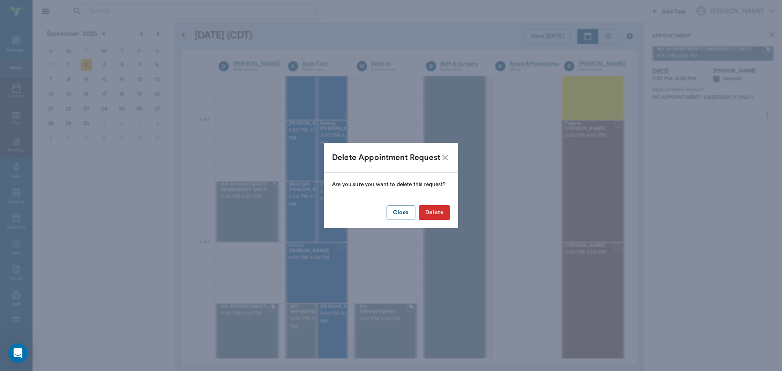
click at [439, 212] on button "Delete" at bounding box center [434, 212] width 31 height 15
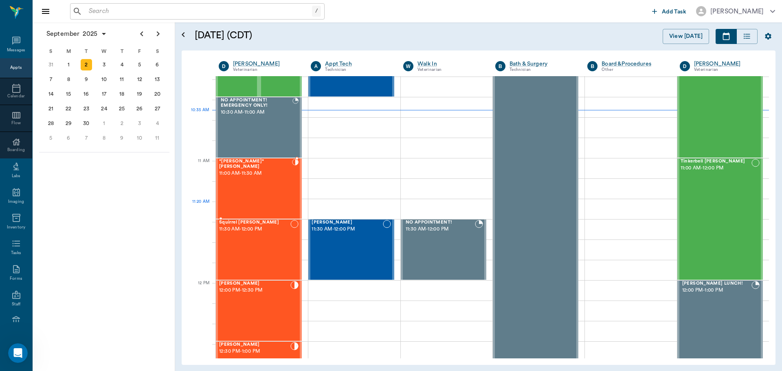
scroll to position [285, 0]
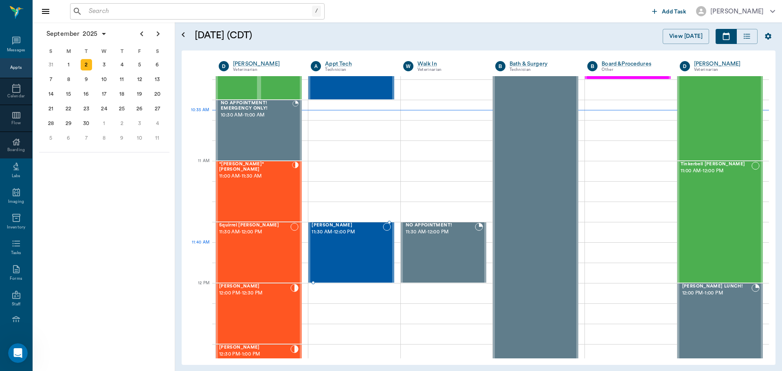
click at [345, 254] on div "[PERSON_NAME] 11:30 AM - 12:00 PM" at bounding box center [347, 252] width 71 height 59
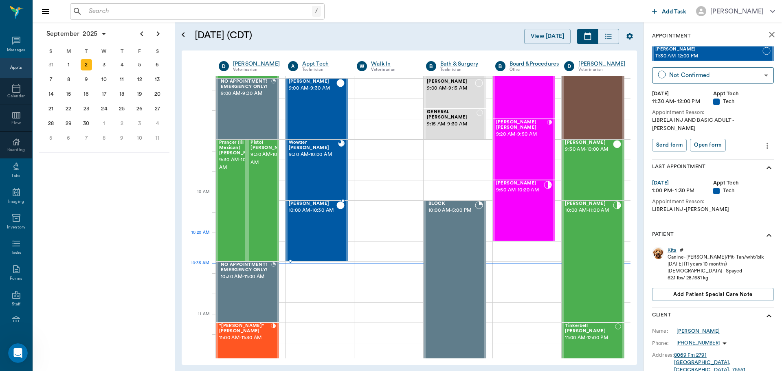
scroll to position [122, 0]
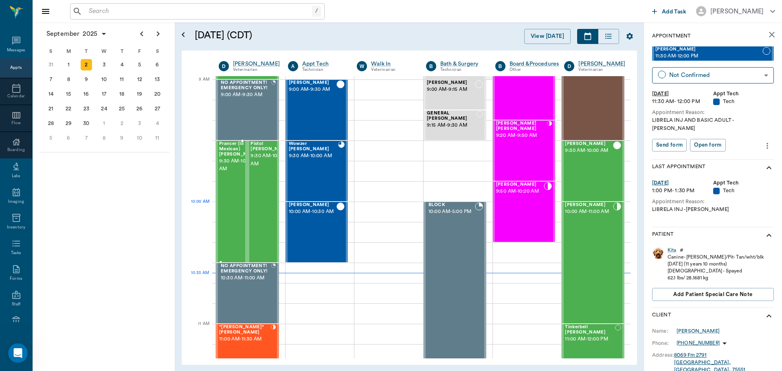
click at [227, 207] on div "Prancer (lil Mexican) [PERSON_NAME] 9:30 AM - 10:30 AM" at bounding box center [239, 201] width 41 height 121
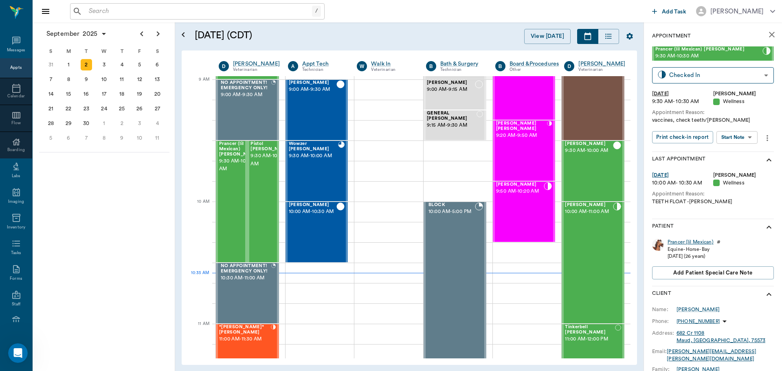
click at [684, 241] on div "Prancer (lil Mexican)" at bounding box center [690, 242] width 46 height 7
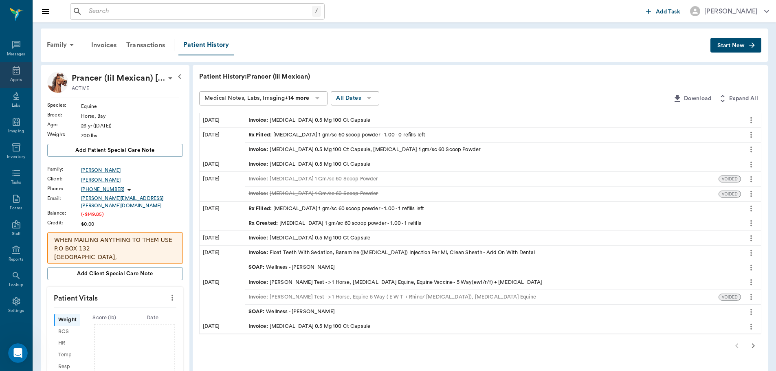
click at [10, 76] on div "Appts" at bounding box center [16, 75] width 32 height 26
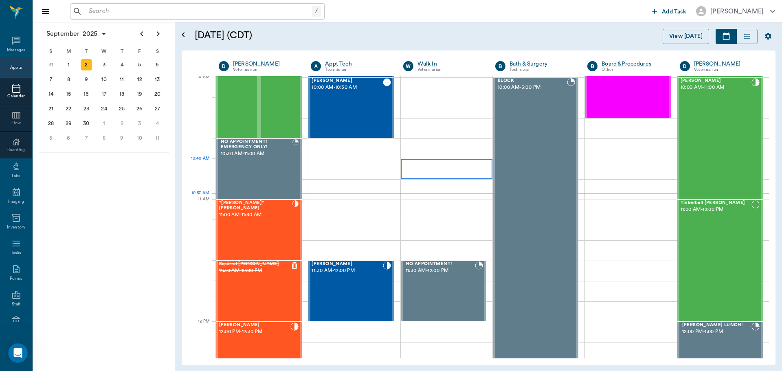
scroll to position [369, 0]
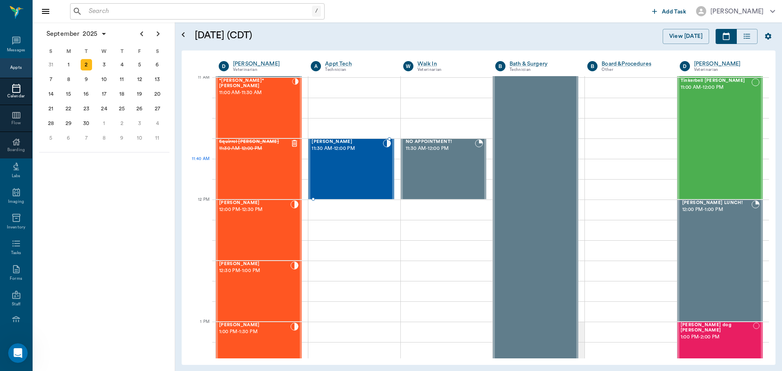
click at [350, 162] on div "Kita Gooch 11:30 AM - 12:00 PM" at bounding box center [347, 168] width 71 height 59
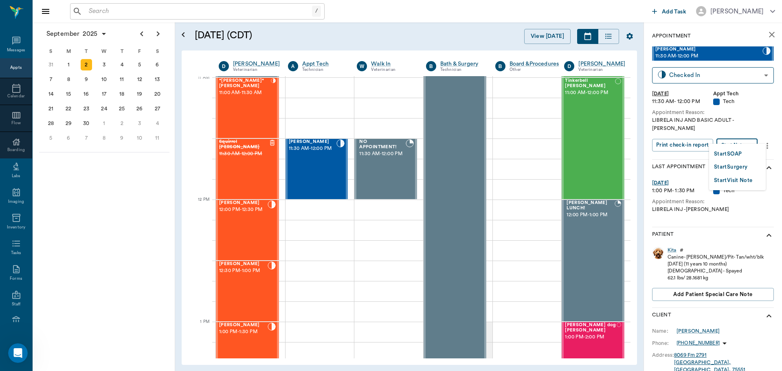
click at [732, 134] on body "/ ​ Add Task Dr. Bert Ellsworth Nectar Messages Appts Calendar Flow Boarding La…" at bounding box center [391, 185] width 782 height 371
click at [729, 156] on button "Start SOAP" at bounding box center [728, 153] width 28 height 9
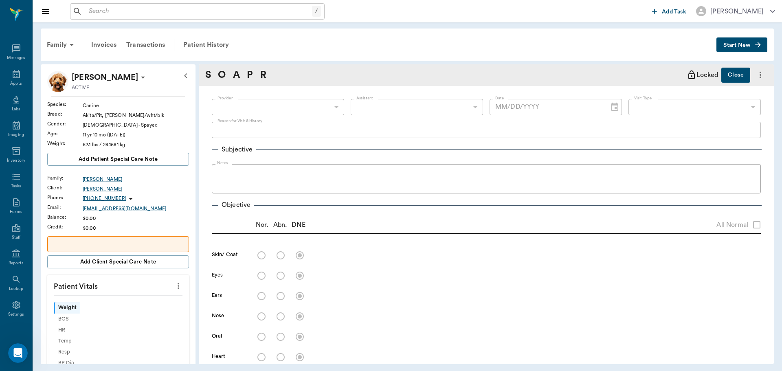
scroll to position [4, 0]
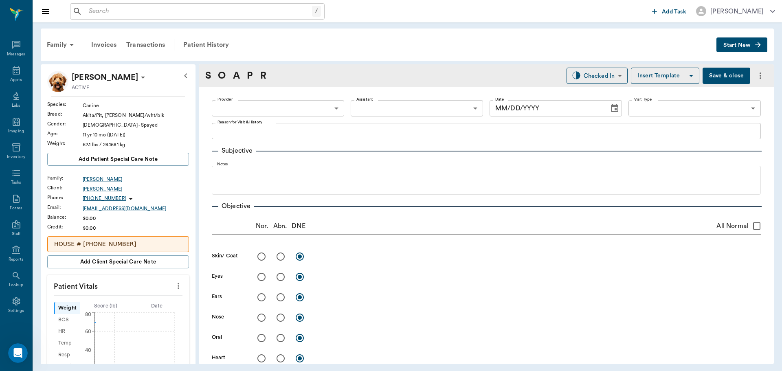
type input "63ec2f075fda476ae8351a4c"
type input "65d2be4f46e3a538d89b8c1a"
type textarea "LIBRELA INJ AND BASIC ADULT -LORY"
type input "[DATE]"
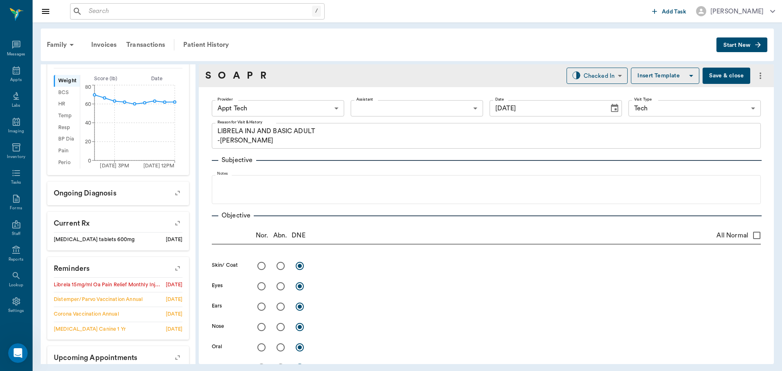
scroll to position [201, 0]
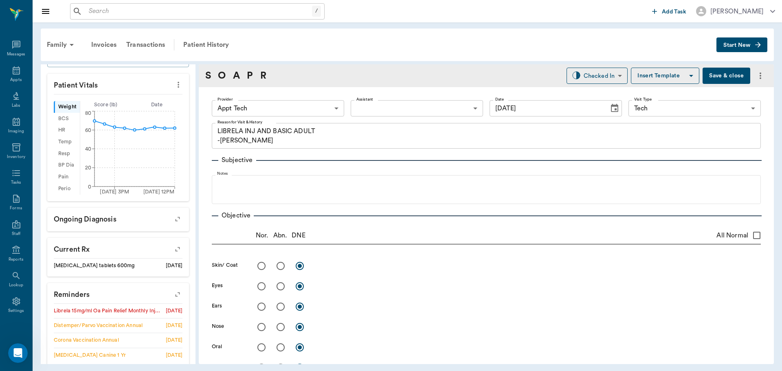
click at [284, 112] on body "/ ​ Add Task Dr. Bert Ellsworth Nectar Messages Appts Labs Imaging Inventory Ta…" at bounding box center [391, 185] width 782 height 371
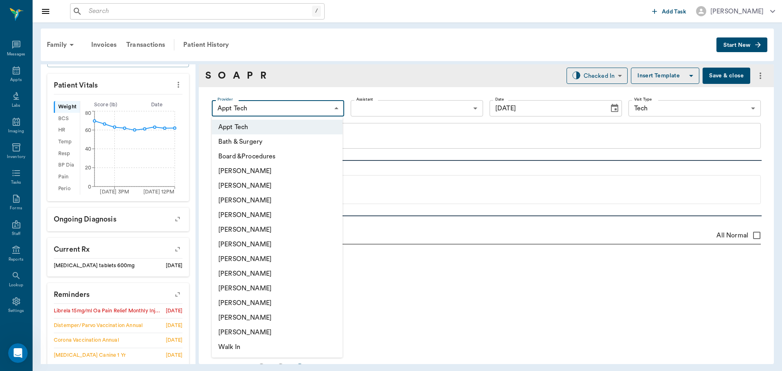
click at [248, 289] on li "[PERSON_NAME]" at bounding box center [277, 288] width 131 height 15
type input "63ec2e7e52e12b0ba117b124"
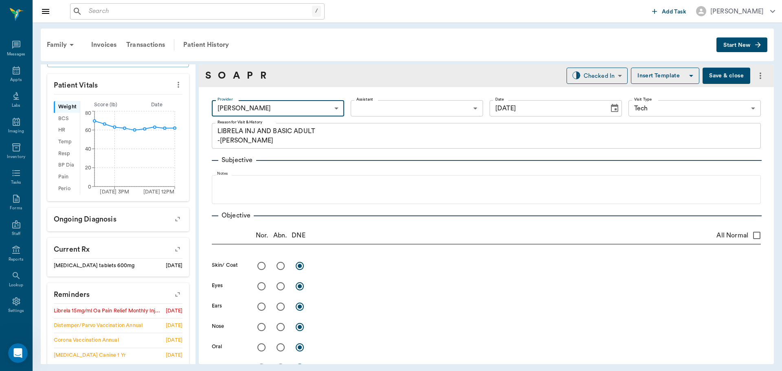
click at [175, 83] on icon "more" at bounding box center [178, 85] width 9 height 10
click at [160, 101] on span "Enter Vitals" at bounding box center [138, 98] width 68 height 9
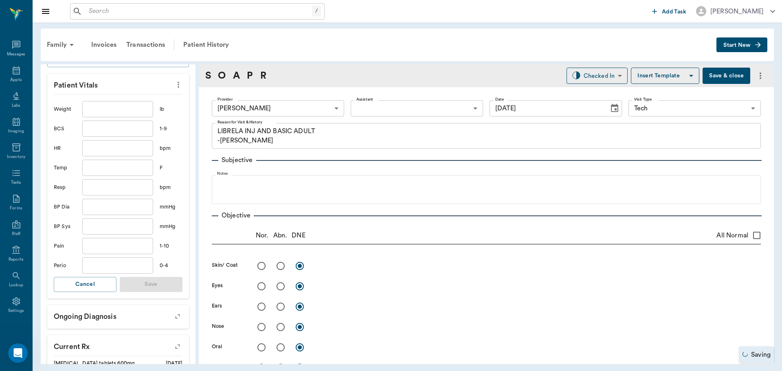
click at [126, 114] on input "text" at bounding box center [117, 109] width 71 height 16
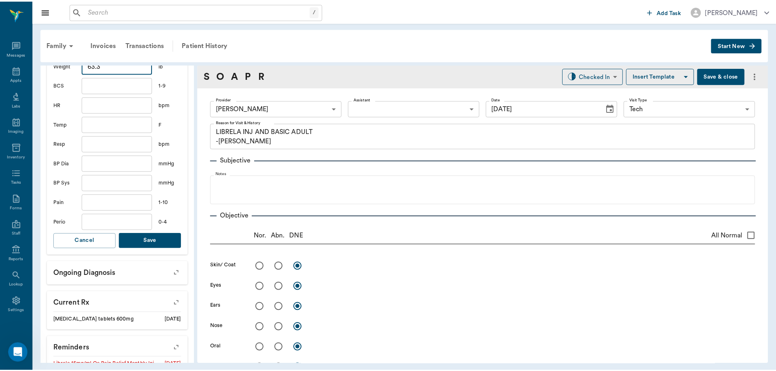
scroll to position [283, 0]
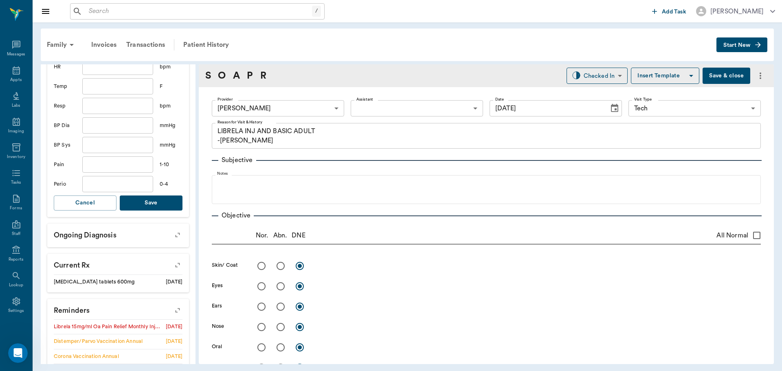
type input "63.3"
click at [158, 198] on button "Save" at bounding box center [151, 202] width 63 height 15
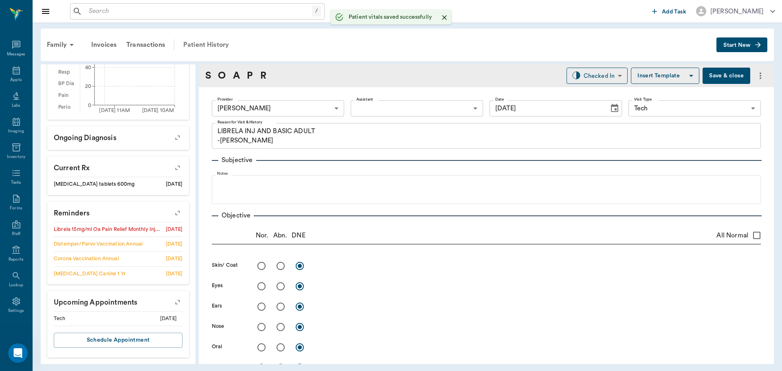
click at [211, 38] on div "Patient History" at bounding box center [205, 45] width 55 height 20
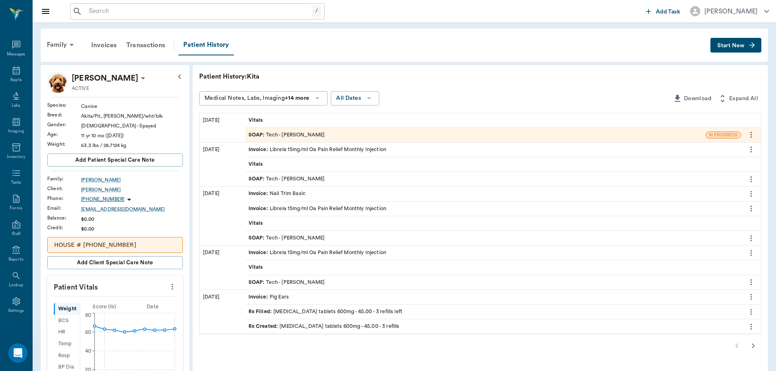
click at [259, 134] on span "SOAP :" at bounding box center [257, 135] width 18 height 8
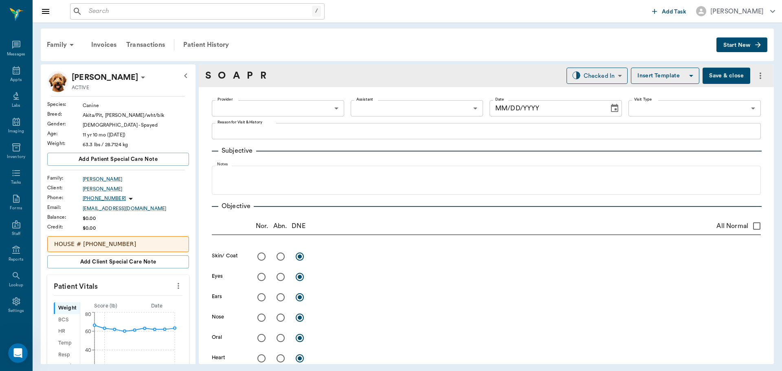
type input "63ec2e7e52e12b0ba117b124"
type input "65d2be4f46e3a538d89b8c1a"
type textarea "LIBRELA INJ AND BASIC ADULT -LORY"
type input "[DATE]"
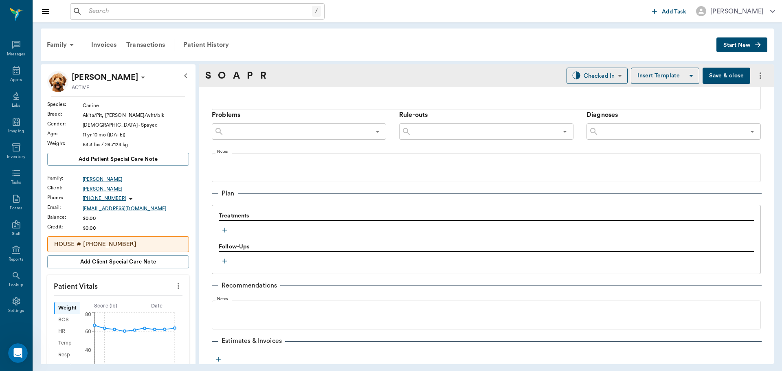
scroll to position [448, 0]
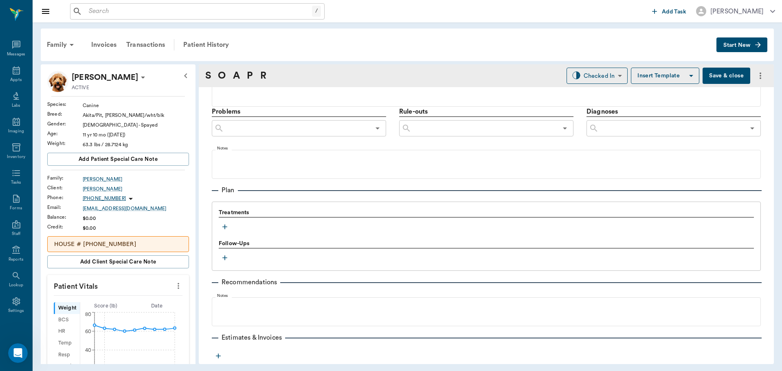
click at [222, 228] on icon "button" at bounding box center [225, 227] width 8 height 8
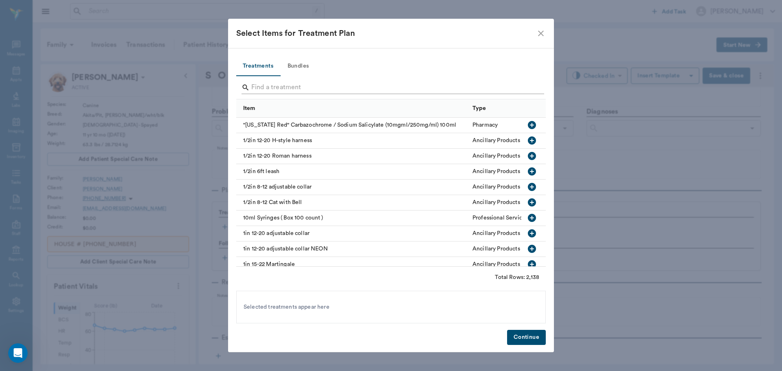
click at [304, 90] on input "Search" at bounding box center [391, 87] width 281 height 13
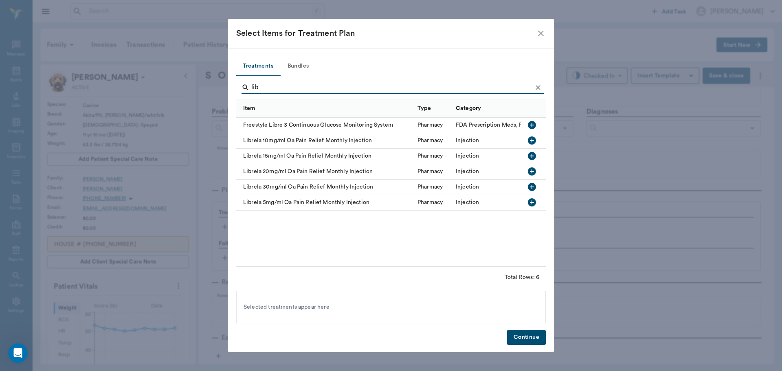
type input "lib"
click at [528, 152] on icon "button" at bounding box center [532, 156] width 10 height 10
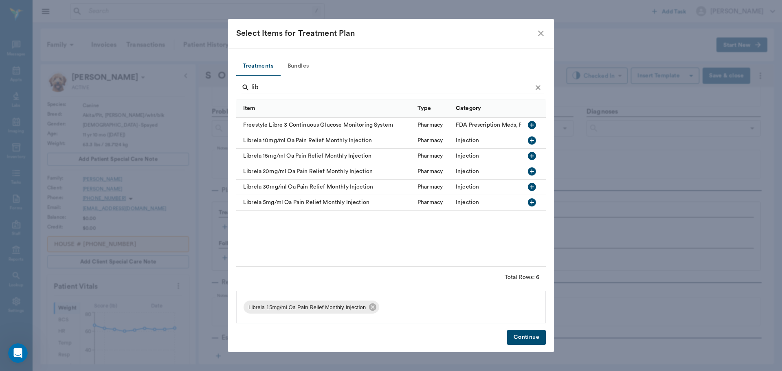
click at [534, 334] on button "Continue" at bounding box center [526, 337] width 39 height 15
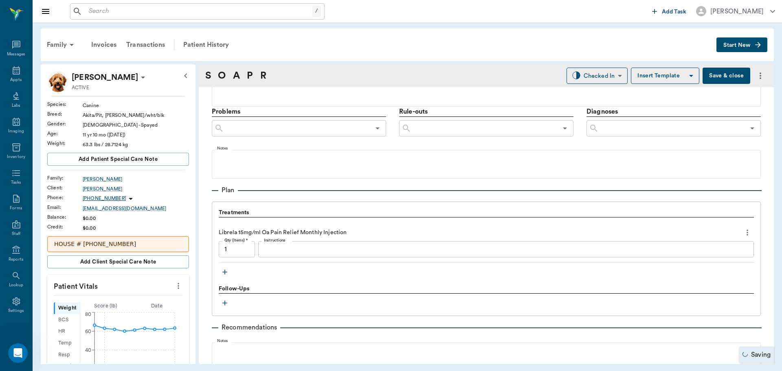
click at [223, 274] on icon "button" at bounding box center [225, 272] width 8 height 8
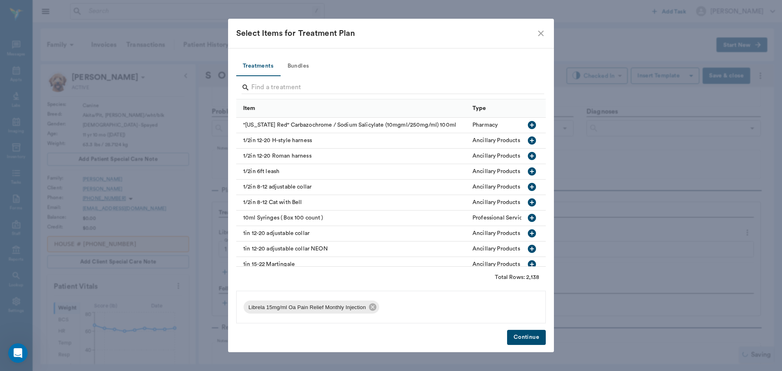
click at [304, 66] on button "Bundles" at bounding box center [298, 67] width 37 height 20
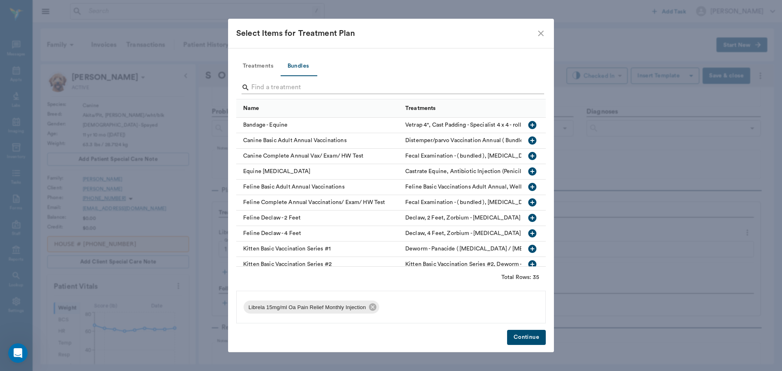
click at [258, 88] on input "Search" at bounding box center [391, 87] width 281 height 13
click at [528, 139] on icon "button" at bounding box center [532, 140] width 8 height 8
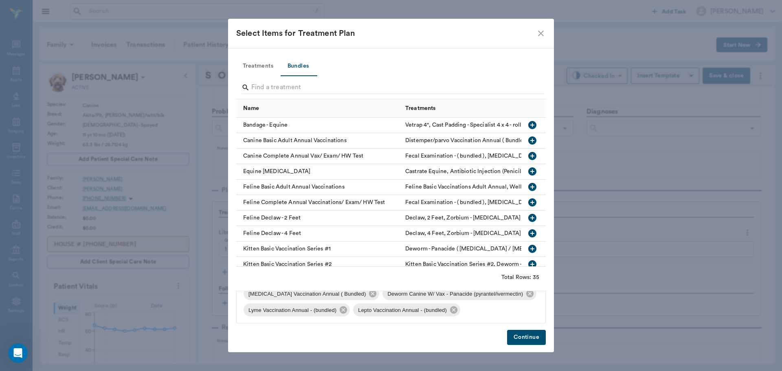
scroll to position [60, 0]
click at [455, 308] on icon at bounding box center [453, 309] width 9 height 9
click at [345, 310] on icon at bounding box center [343, 309] width 7 height 7
click at [515, 333] on button "Continue" at bounding box center [526, 337] width 39 height 15
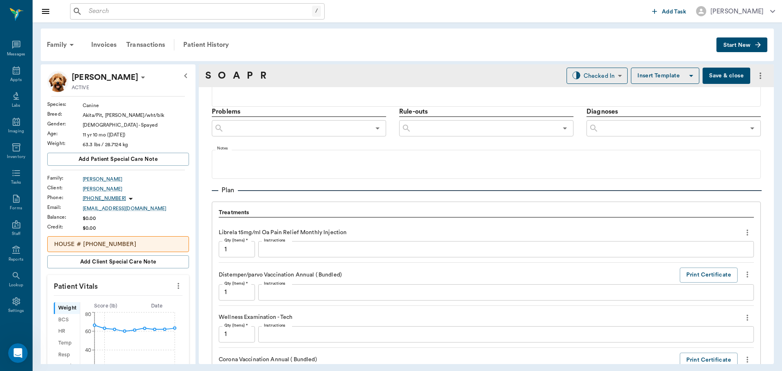
click at [716, 76] on button "Save & close" at bounding box center [726, 76] width 48 height 16
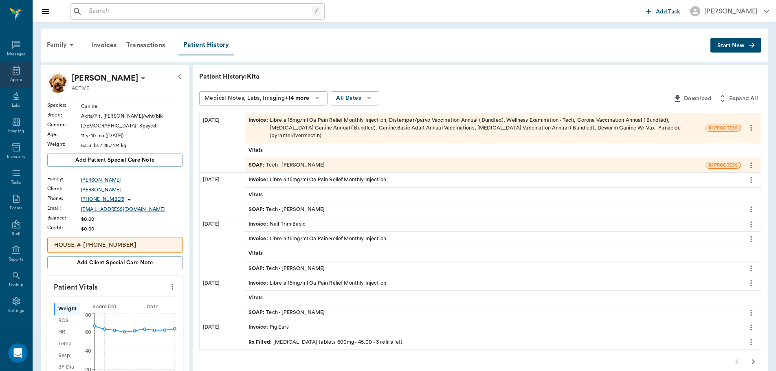
click at [13, 70] on icon at bounding box center [16, 70] width 7 height 8
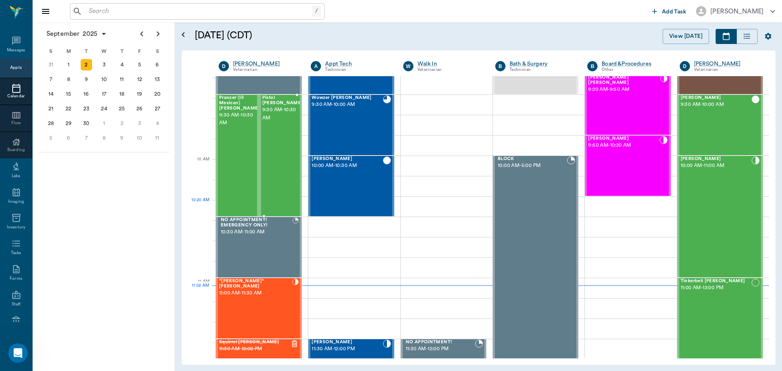
scroll to position [165, 0]
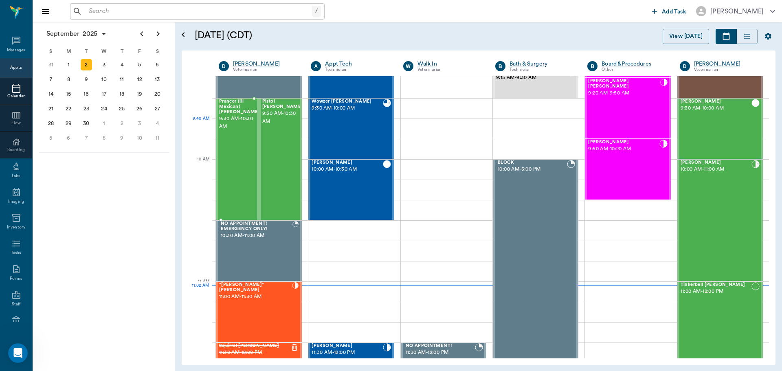
click at [226, 128] on span "9:30 AM - 10:30 AM" at bounding box center [239, 123] width 41 height 16
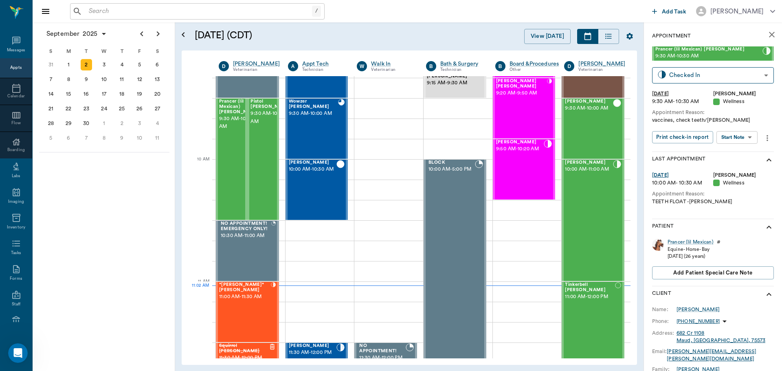
click at [745, 132] on body "/ ​ Add Task Dr. Bert Ellsworth Nectar Messages Appts Calendar Flow Boarding La…" at bounding box center [391, 185] width 782 height 371
click at [740, 151] on button "Start SOAP" at bounding box center [728, 153] width 28 height 9
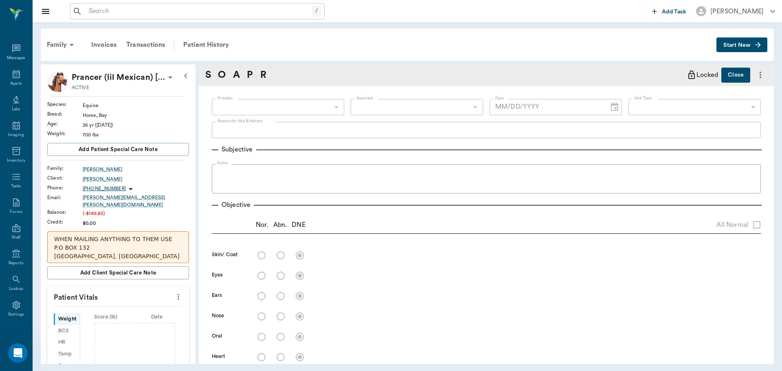
scroll to position [4, 0]
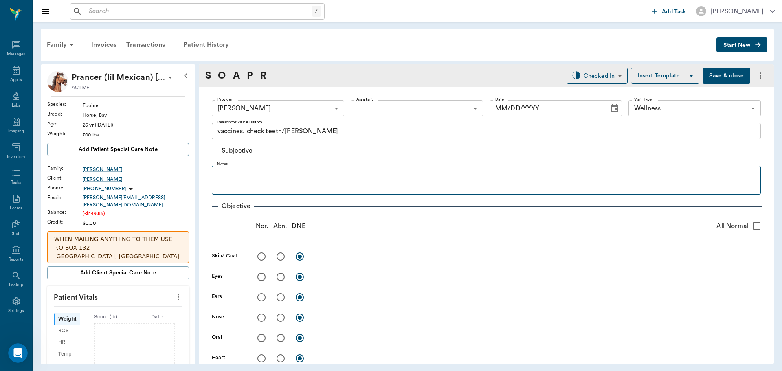
type input "63ec2f075fda476ae8351a4d"
type input "65d2be4f46e3a538d89b8c14"
type textarea "vaccines, check teeth/Lisa"
type input "09/02/2025"
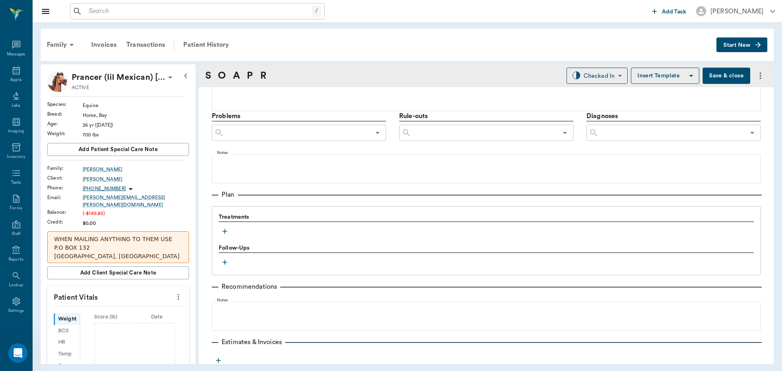
scroll to position [476, 0]
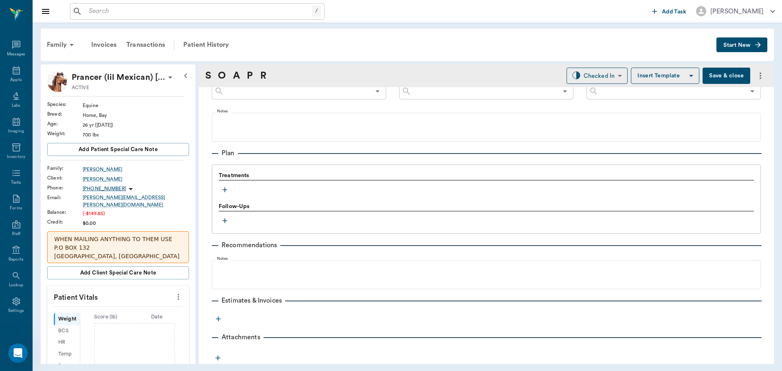
click at [224, 188] on icon "button" at bounding box center [225, 190] width 8 height 8
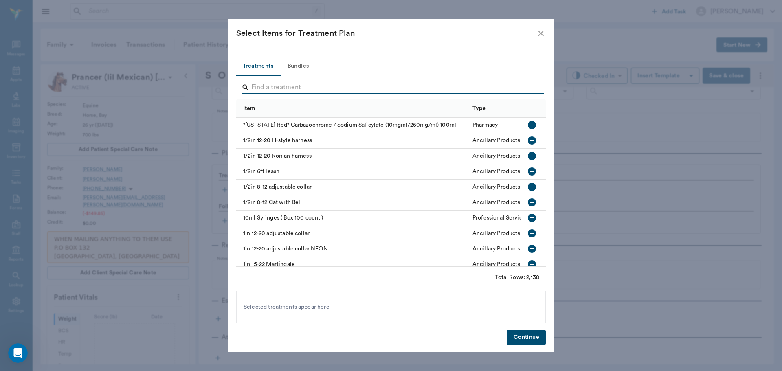
click at [274, 84] on input "Search" at bounding box center [391, 87] width 281 height 13
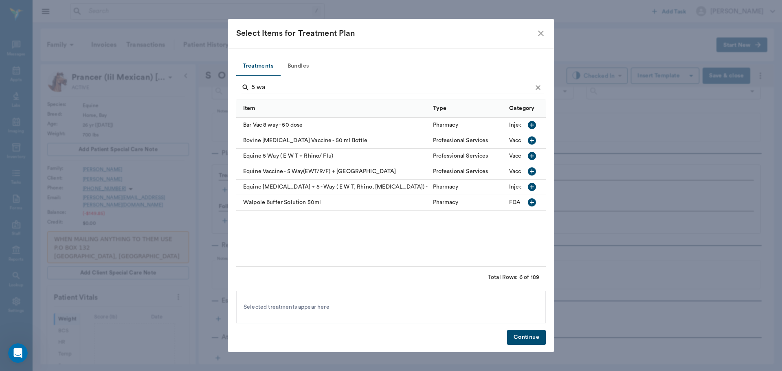
click at [531, 171] on icon "button" at bounding box center [532, 172] width 10 height 10
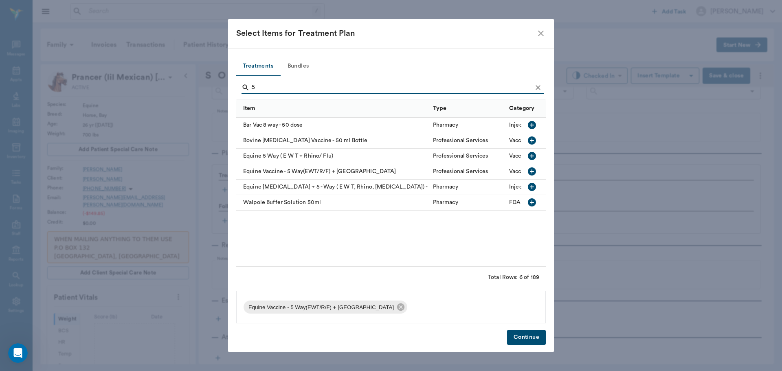
type input "5"
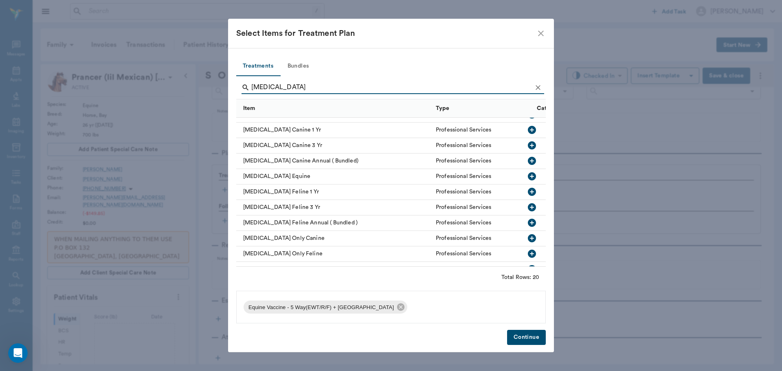
scroll to position [163, 0]
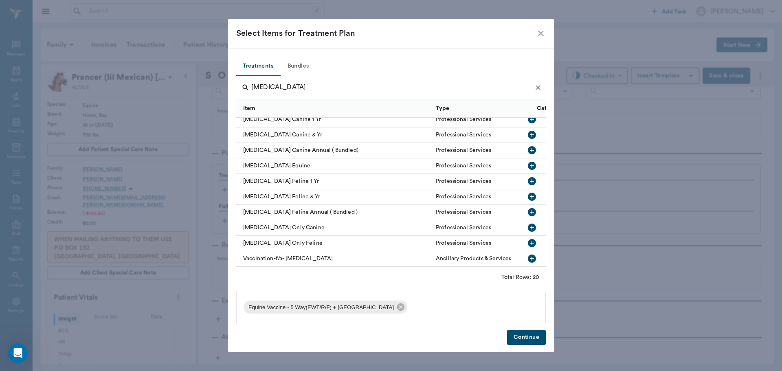
click at [528, 162] on icon "button" at bounding box center [532, 166] width 8 height 8
type input "r"
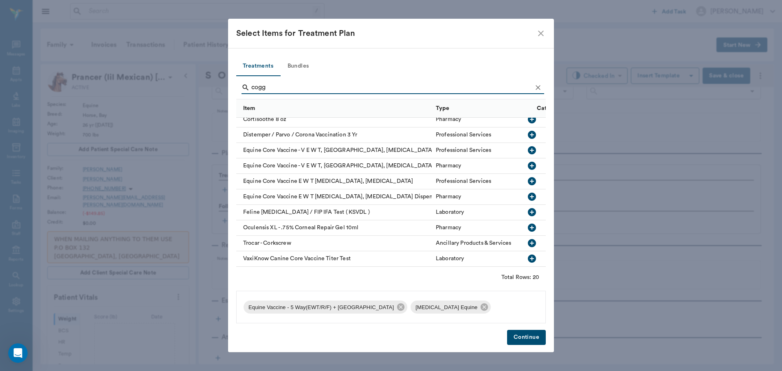
scroll to position [0, 0]
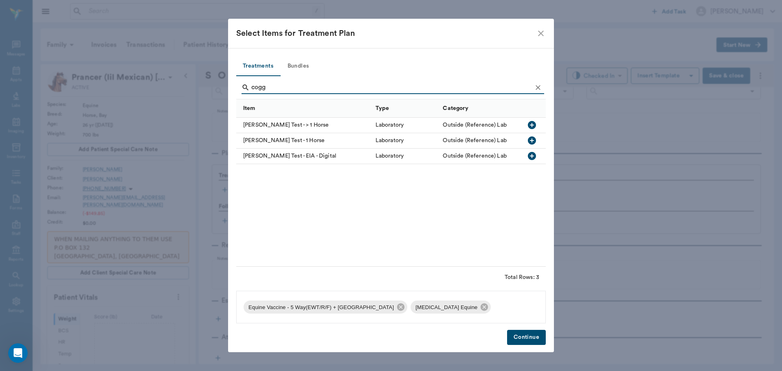
type input "cogg"
click at [533, 123] on icon "button" at bounding box center [532, 125] width 8 height 8
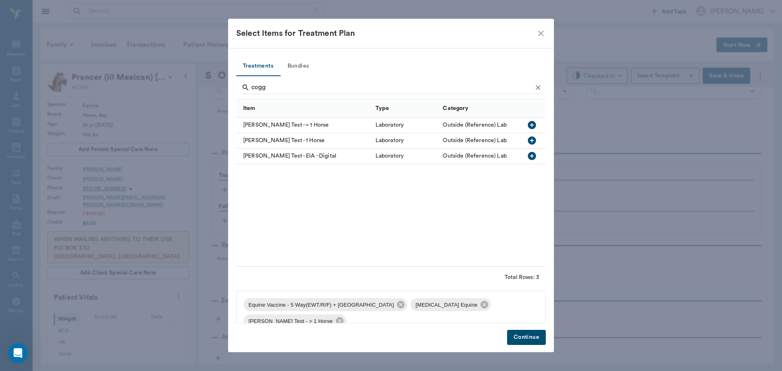
click at [530, 338] on button "Continue" at bounding box center [526, 337] width 39 height 15
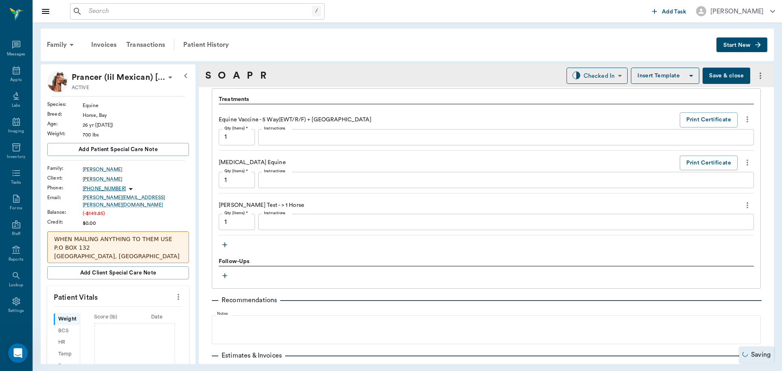
scroll to position [557, 0]
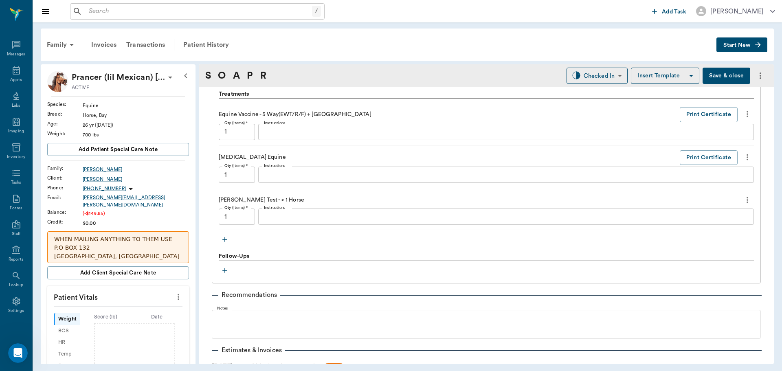
click at [225, 237] on icon "button" at bounding box center [224, 239] width 5 height 5
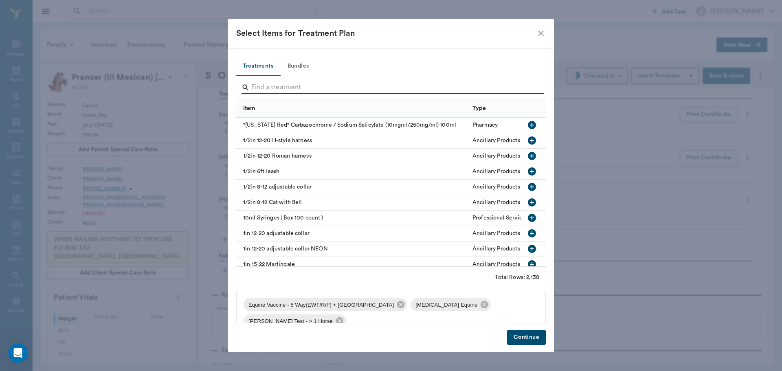
click at [304, 83] on input "Search" at bounding box center [391, 87] width 281 height 13
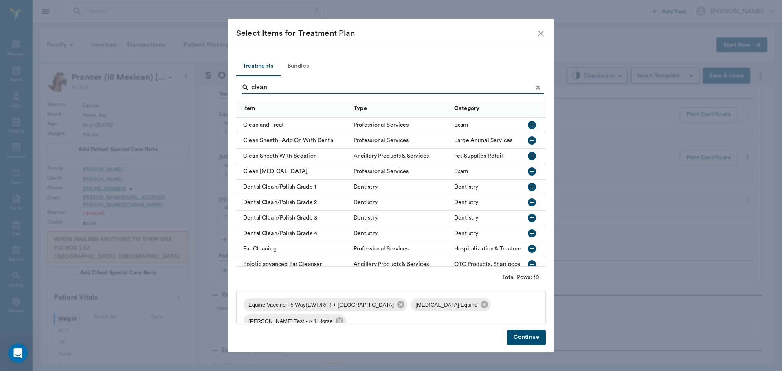
type input "clean"
click at [528, 141] on icon "button" at bounding box center [532, 140] width 8 height 8
click at [534, 332] on button "Continue" at bounding box center [526, 337] width 39 height 15
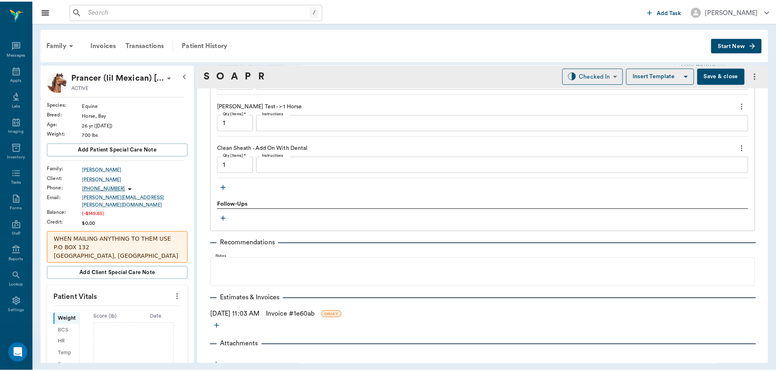
scroll to position [659, 0]
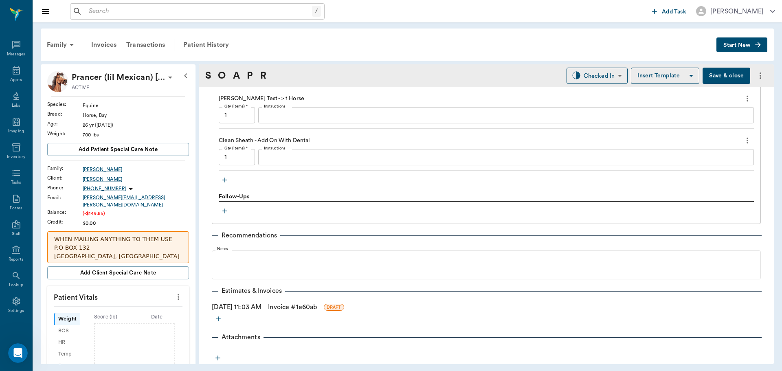
click at [291, 308] on link "Invoice # 1e60ab" at bounding box center [292, 307] width 49 height 10
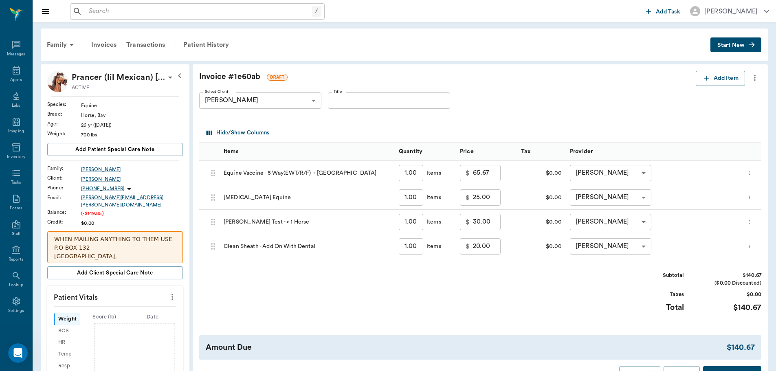
click at [487, 250] on input "20.00" at bounding box center [487, 246] width 28 height 16
type input "15.00"
click at [481, 267] on div "Invoice # 1e60ab DRAFT Add Item Select Client Richard Francis 63ec2ed352e12b0ba…" at bounding box center [480, 225] width 575 height 323
click at [725, 75] on button "Add Item" at bounding box center [720, 78] width 49 height 15
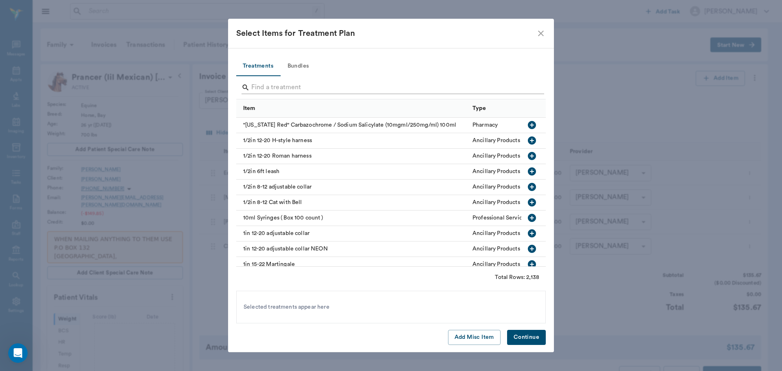
click at [274, 92] on input "Search" at bounding box center [391, 87] width 281 height 13
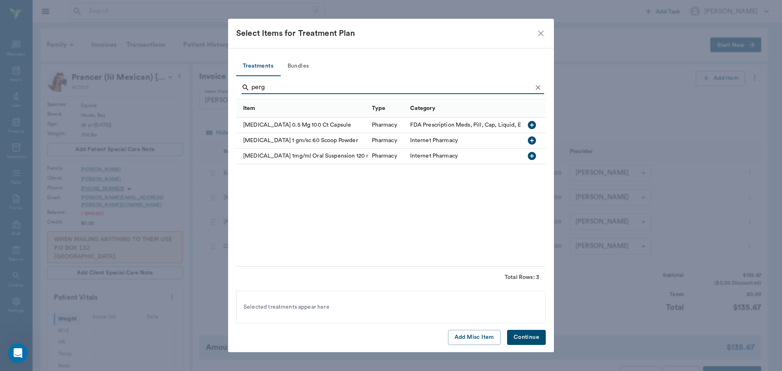
type input "perg"
click at [531, 125] on icon "button" at bounding box center [532, 125] width 10 height 10
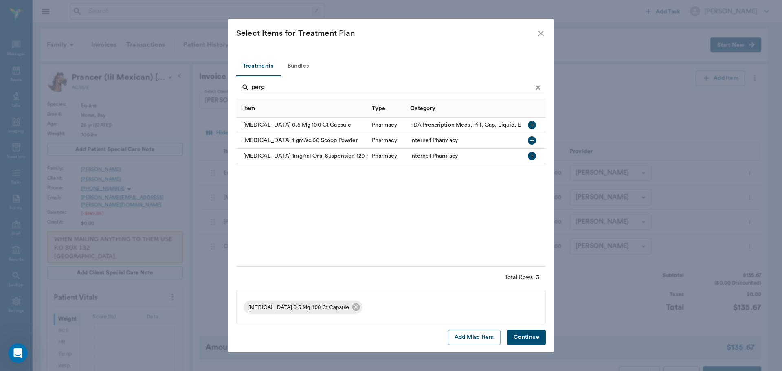
click at [525, 336] on button "Continue" at bounding box center [526, 337] width 39 height 15
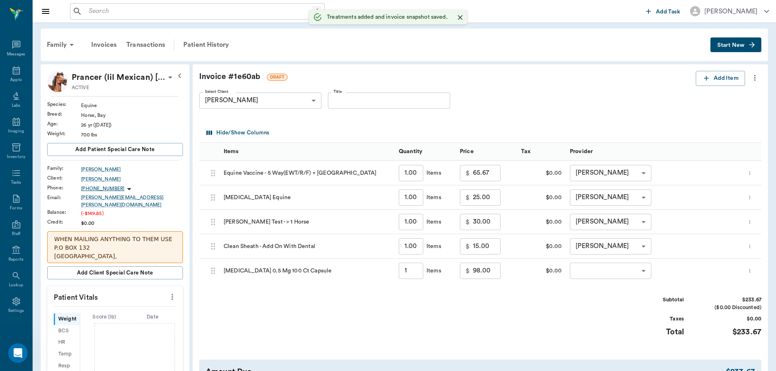
type input "1.00"
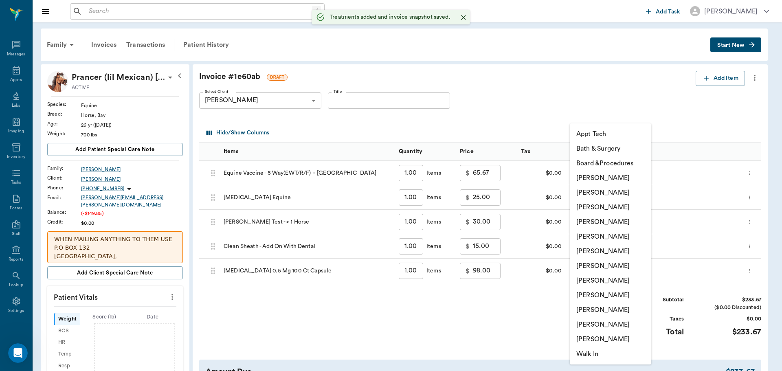
click at [634, 269] on body "/ ​ Add Task Dr. Bert Ellsworth Nectar Messages Appts Labs Imaging Inventory Ta…" at bounding box center [391, 326] width 782 height 652
click at [608, 221] on li "[PERSON_NAME]" at bounding box center [610, 222] width 81 height 15
type input "none-63ec2f075fda476ae8351a4d"
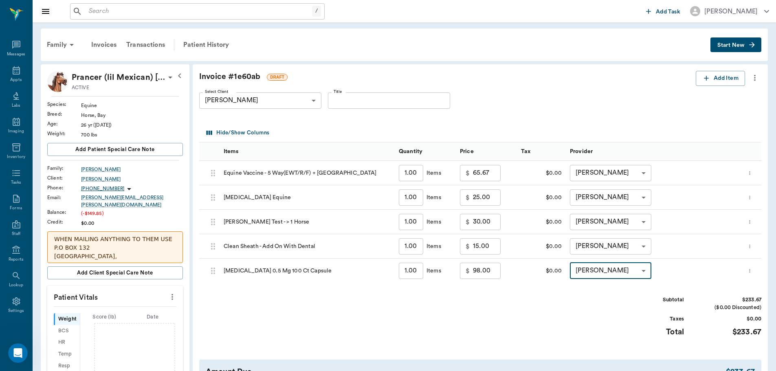
scroll to position [41, 0]
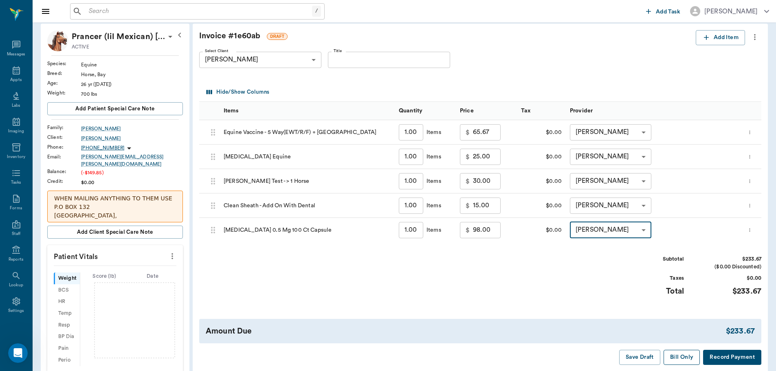
click at [675, 361] on button "Bill Only" at bounding box center [681, 357] width 37 height 15
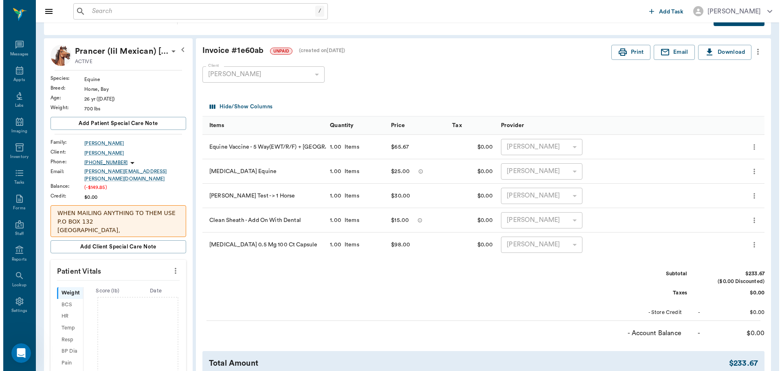
scroll to position [0, 0]
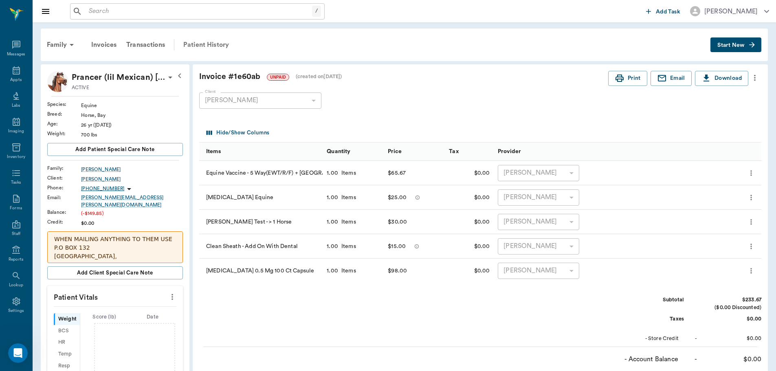
click at [197, 44] on div "Patient History" at bounding box center [205, 45] width 55 height 20
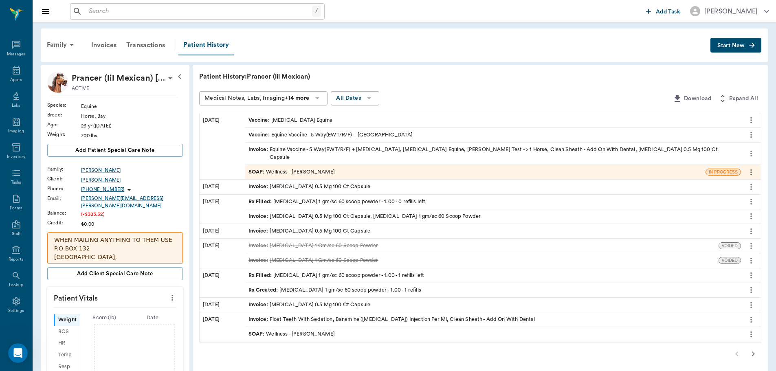
click at [287, 168] on div "SOAP : Wellness - Dr. Bert Ellsworth" at bounding box center [291, 172] width 86 height 8
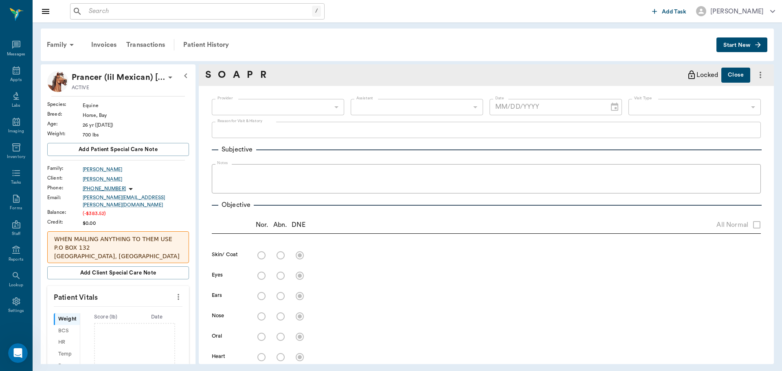
type input "63ec2f075fda476ae8351a4d"
type input "65d2be4f46e3a538d89b8c14"
type textarea "vaccines, check teeth/Lisa"
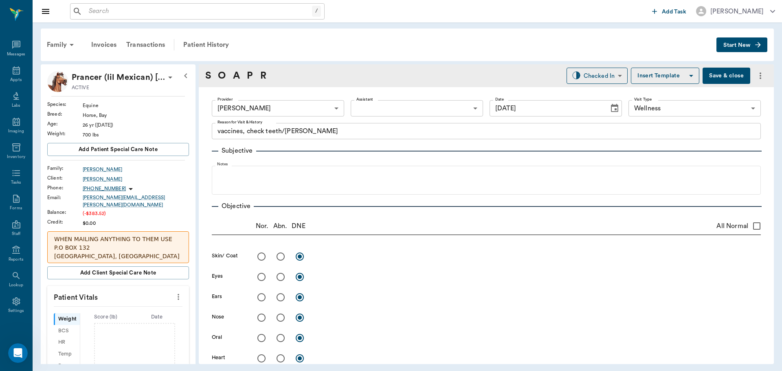
type input "09/02/2025"
click at [603, 78] on body "/ ​ Add Task Dr. Bert Ellsworth Nectar Messages Appts Labs Imaging Inventory Ta…" at bounding box center [391, 185] width 782 height 371
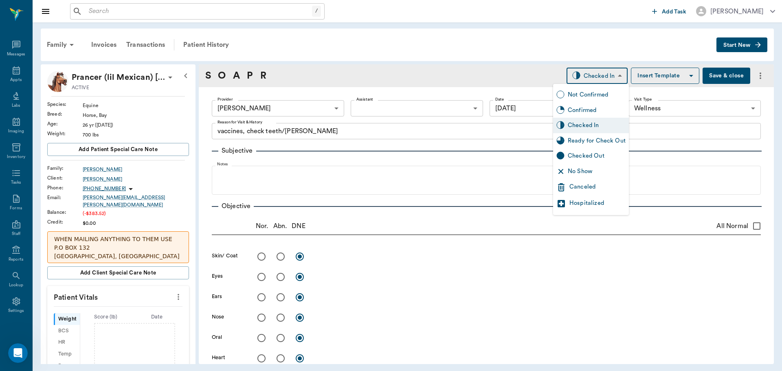
click at [591, 139] on div "Ready for Check Out" at bounding box center [597, 140] width 58 height 9
type input "READY_TO_CHECKOUT"
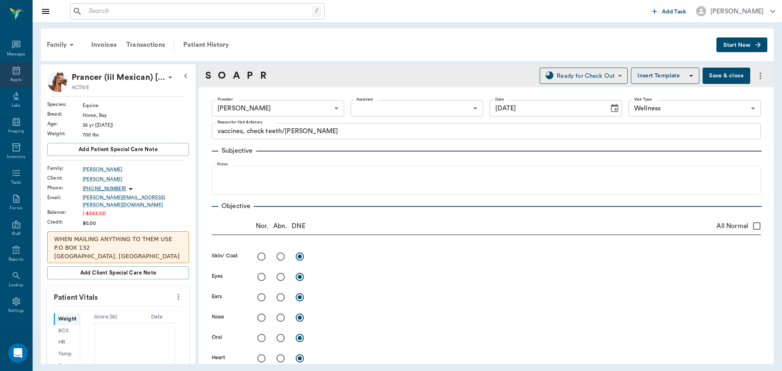
click at [13, 69] on icon at bounding box center [16, 70] width 7 height 8
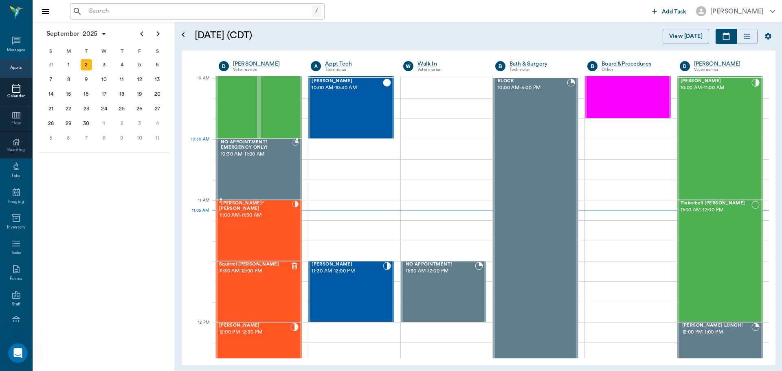
scroll to position [246, 0]
click at [233, 104] on div "Pistol Francis 9:30 AM - 10:30 AM" at bounding box center [239, 78] width 41 height 121
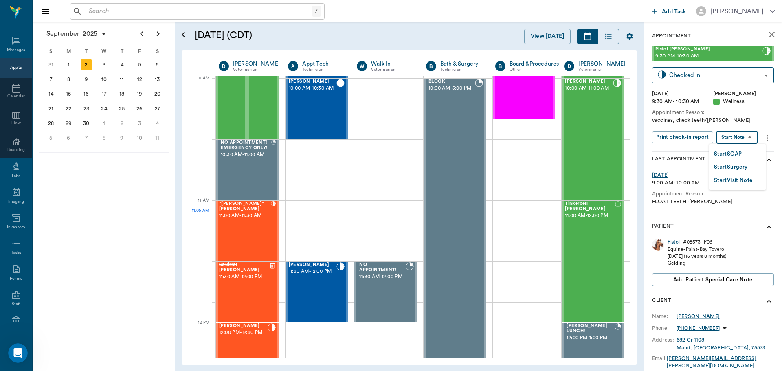
click at [739, 137] on body "/ ​ Add Task Dr. Bert Ellsworth Nectar Messages Appts Calendar Flow Boarding La…" at bounding box center [391, 185] width 782 height 371
click at [730, 153] on button "Start SOAP" at bounding box center [728, 153] width 28 height 9
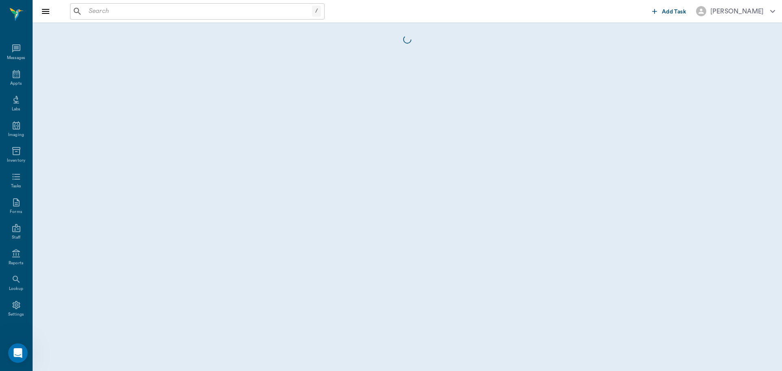
scroll to position [4, 0]
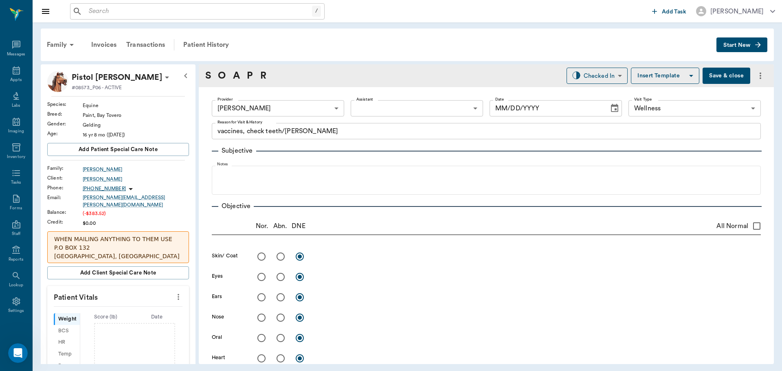
type input "63ec2f075fda476ae8351a4d"
type input "65d2be4f46e3a538d89b8c14"
type textarea "vaccines, check teeth/Lisa"
type input "09/02/2025"
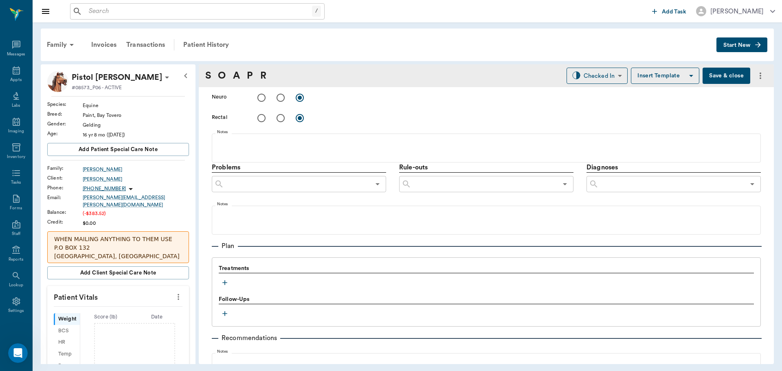
scroll to position [448, 0]
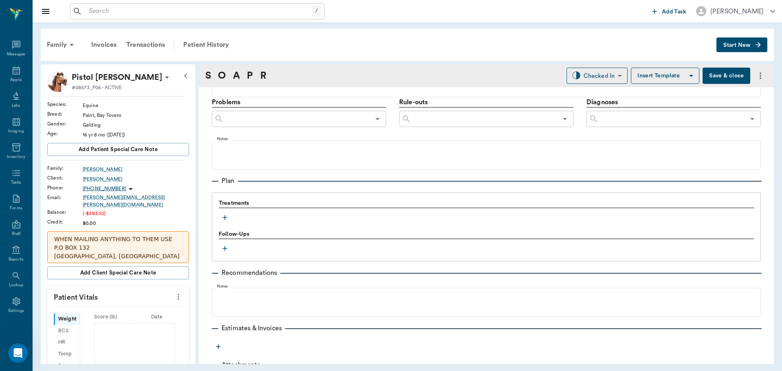
click at [224, 218] on icon "button" at bounding box center [225, 217] width 8 height 8
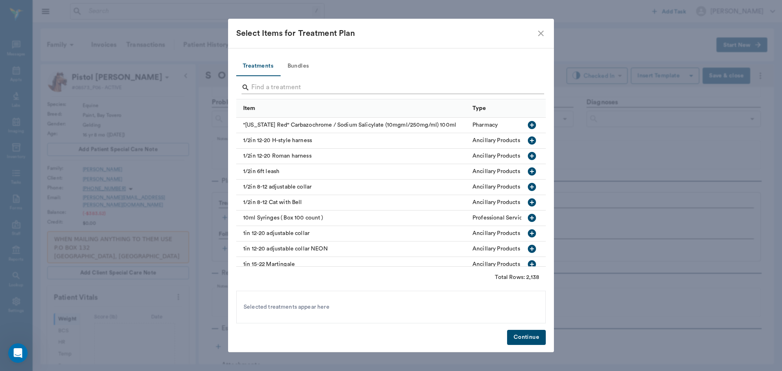
click at [281, 90] on input "Search" at bounding box center [391, 87] width 281 height 13
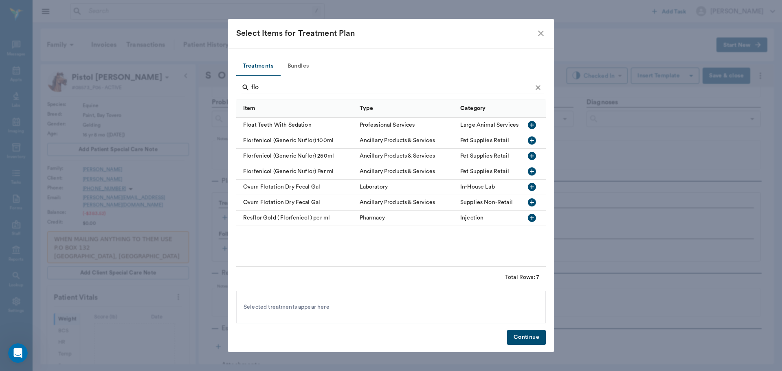
click at [532, 124] on icon "button" at bounding box center [532, 125] width 8 height 8
type input "f"
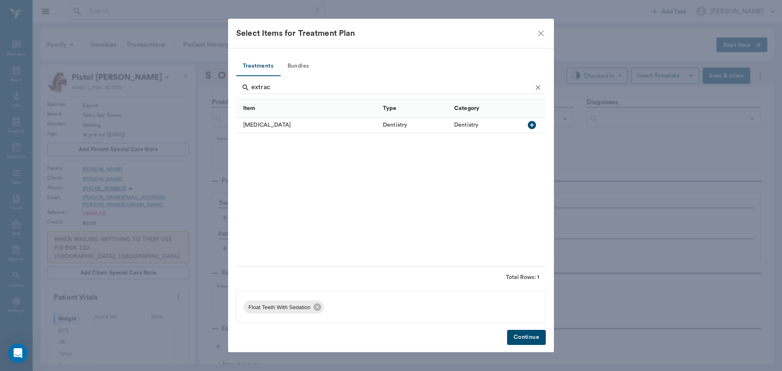
click at [528, 125] on icon "button" at bounding box center [532, 125] width 8 height 8
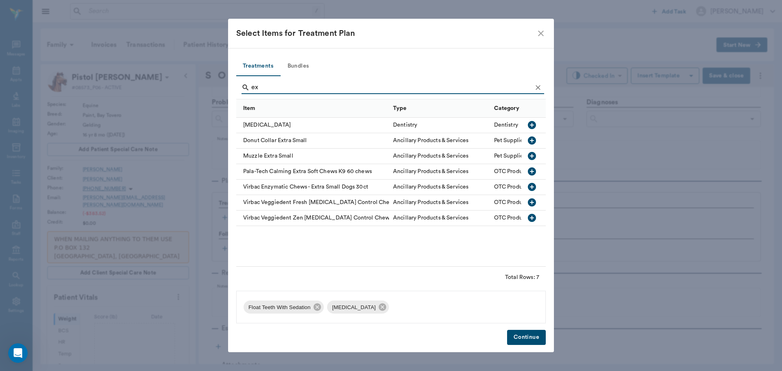
type input "e"
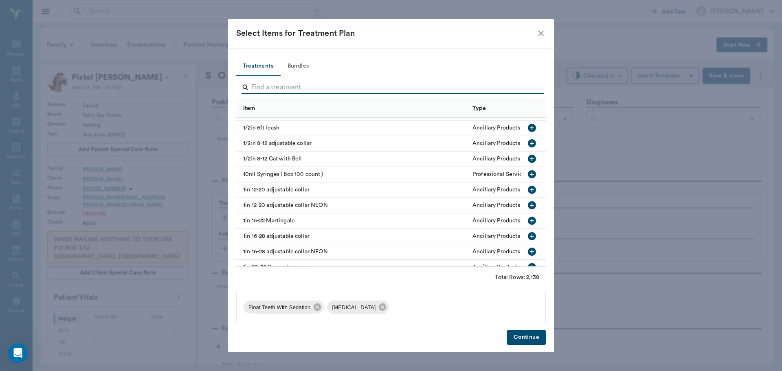
scroll to position [0, 0]
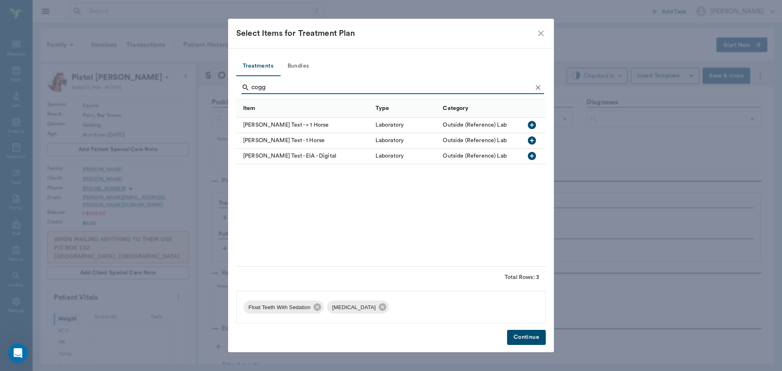
click at [531, 123] on icon "button" at bounding box center [532, 125] width 8 height 8
type input "c"
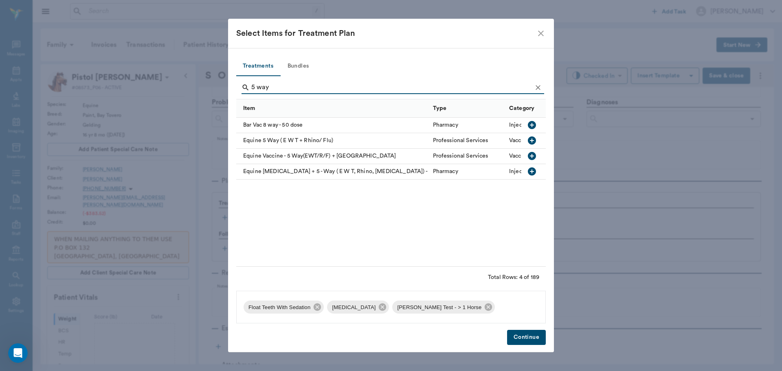
click at [532, 154] on icon "button" at bounding box center [532, 156] width 8 height 8
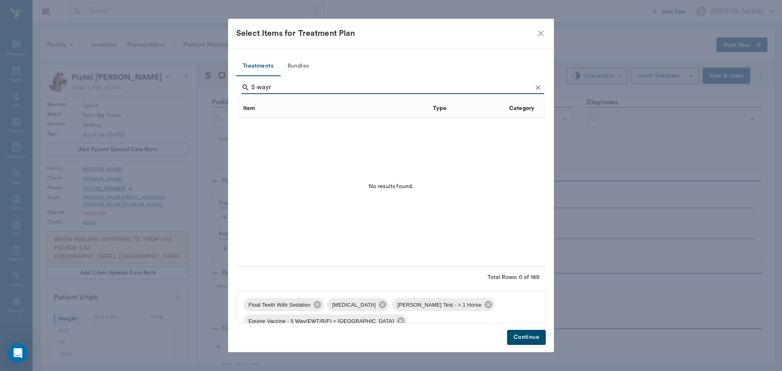
type input "5 way"
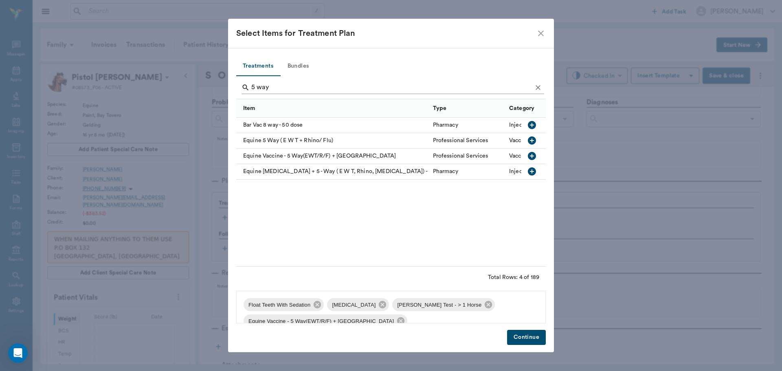
click at [282, 84] on input "5 way" at bounding box center [391, 87] width 281 height 13
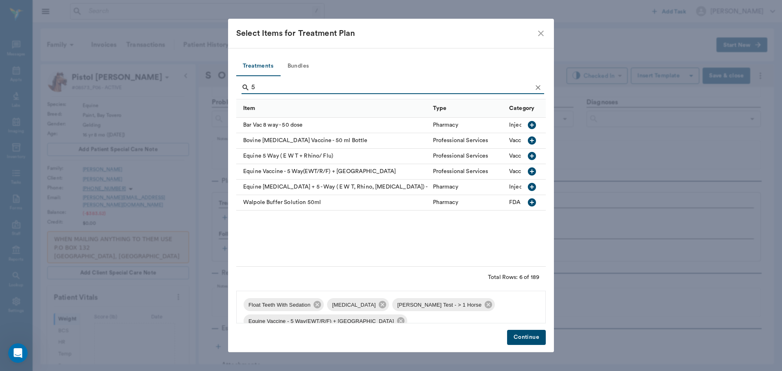
type input "5"
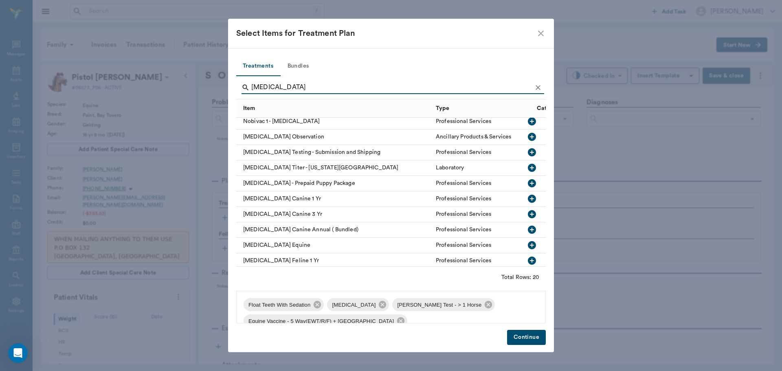
scroll to position [81, 0]
type input "rabies"
click at [527, 245] on icon "button" at bounding box center [532, 245] width 10 height 10
click at [529, 336] on button "Continue" at bounding box center [526, 337] width 39 height 15
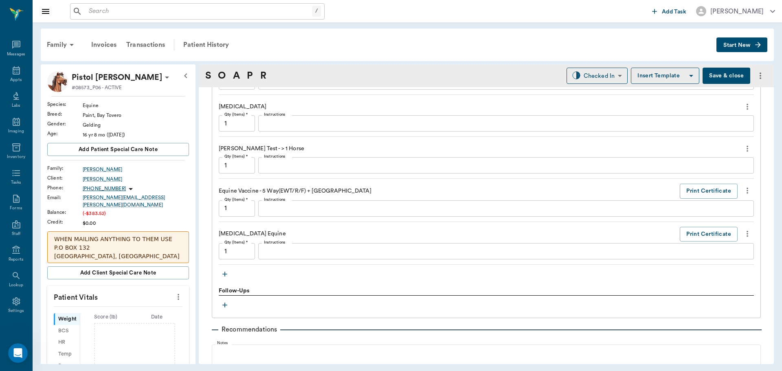
scroll to position [611, 0]
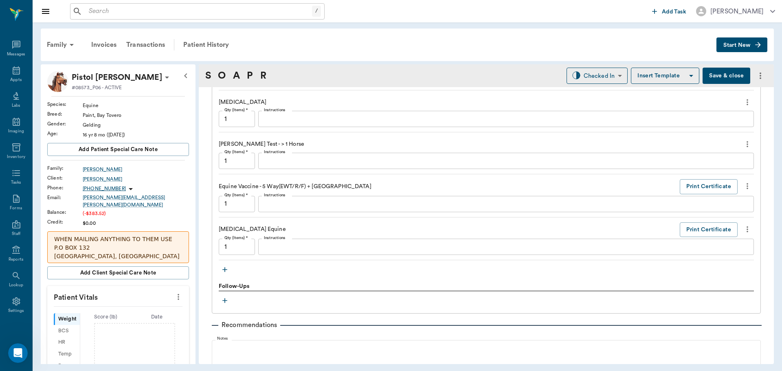
click at [224, 270] on icon "button" at bounding box center [225, 270] width 8 height 8
click at [224, 270] on icon "button" at bounding box center [224, 269] width 5 height 5
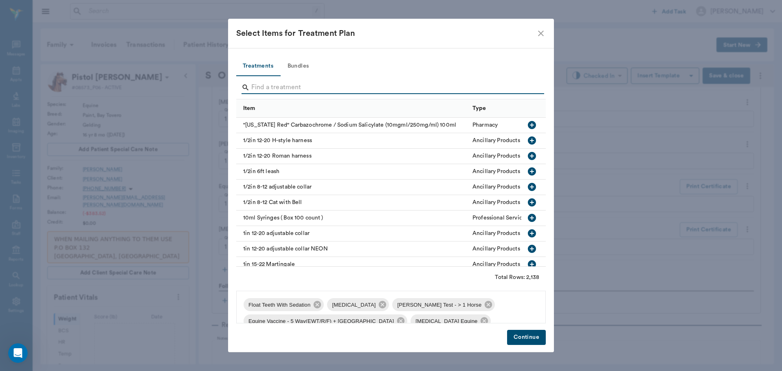
click at [287, 92] on input "Search" at bounding box center [391, 87] width 281 height 13
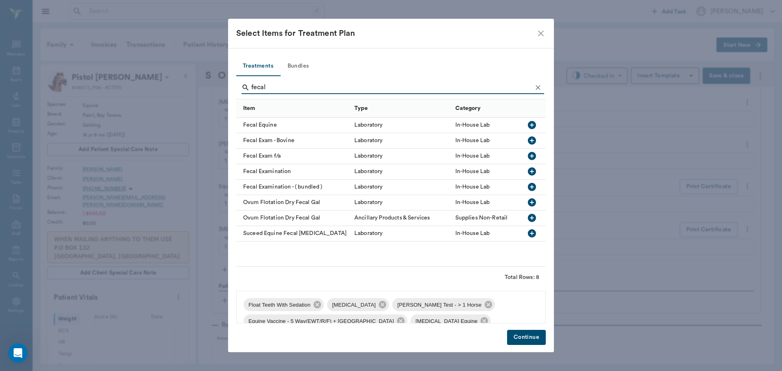
type input "fecal"
click at [531, 124] on icon "button" at bounding box center [532, 125] width 8 height 8
click at [523, 337] on button "Continue" at bounding box center [526, 337] width 39 height 15
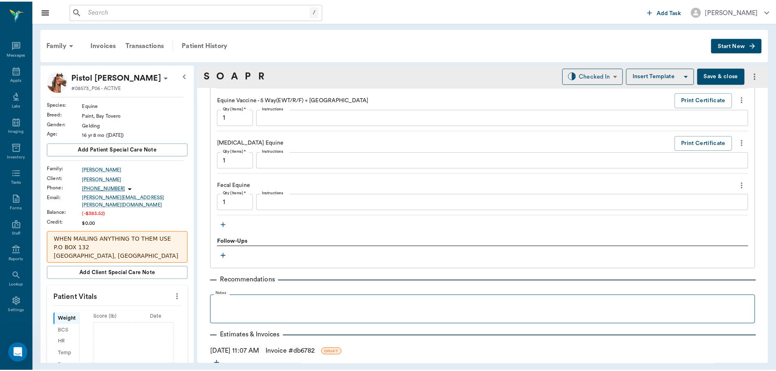
scroll to position [742, 0]
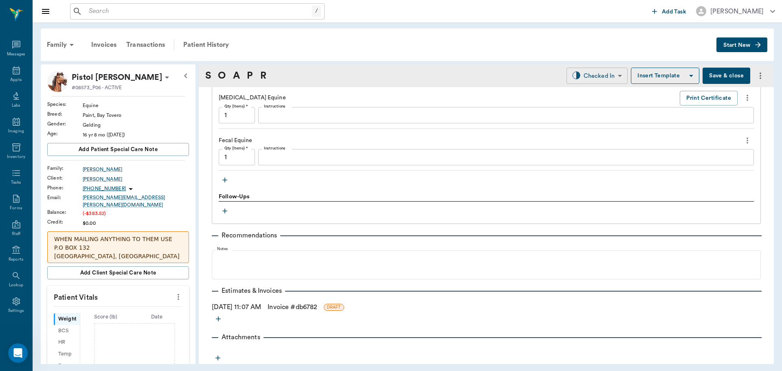
click at [606, 76] on body "/ ​ Add Task Dr. Bert Ellsworth Nectar Messages Appts Labs Imaging Inventory Ta…" at bounding box center [391, 185] width 782 height 371
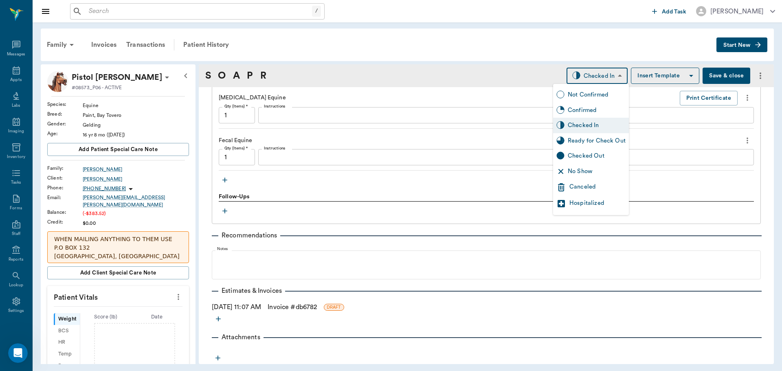
click at [593, 140] on div "Ready for Check Out" at bounding box center [597, 140] width 58 height 9
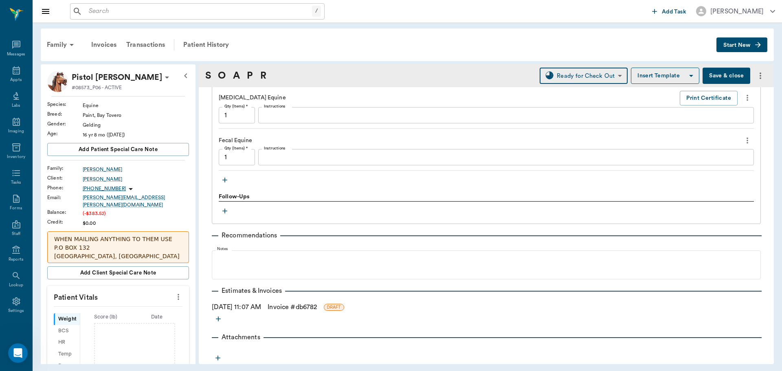
type input "READY_TO_CHECKOUT"
click at [288, 303] on link "Invoice # db6782" at bounding box center [292, 307] width 49 height 10
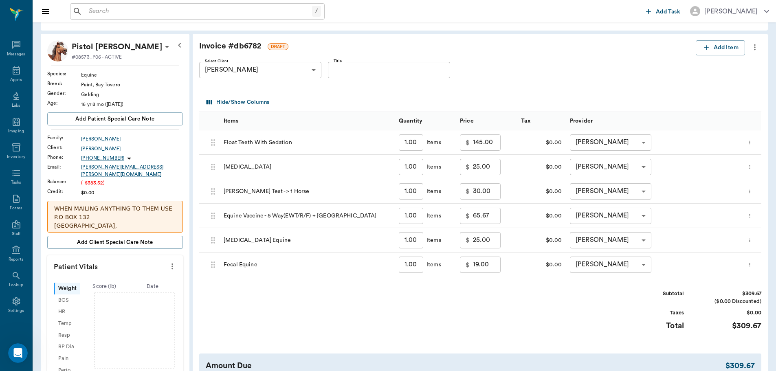
scroll to position [122, 0]
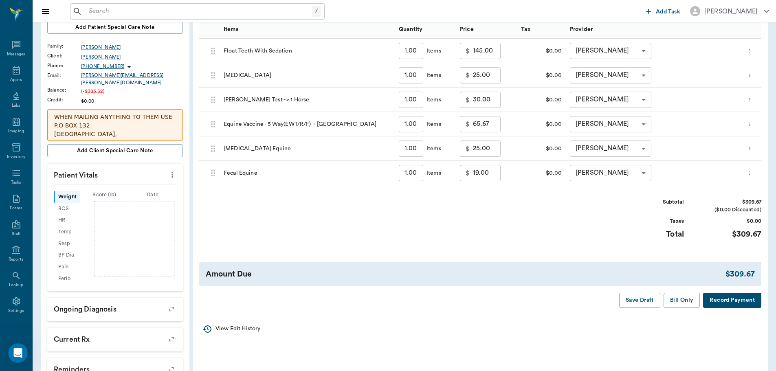
click at [676, 302] on button "Bill Only" at bounding box center [681, 300] width 37 height 15
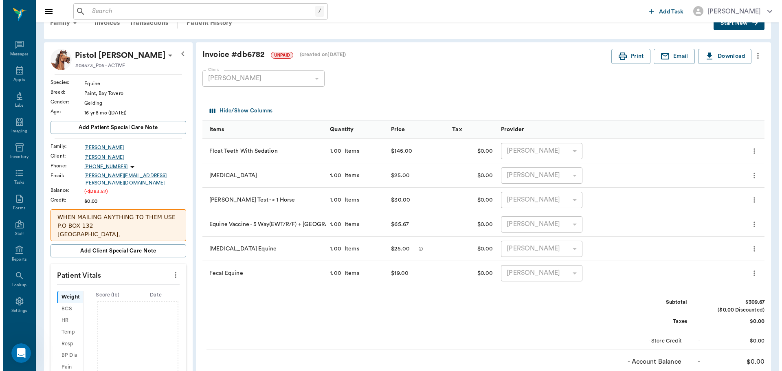
scroll to position [0, 0]
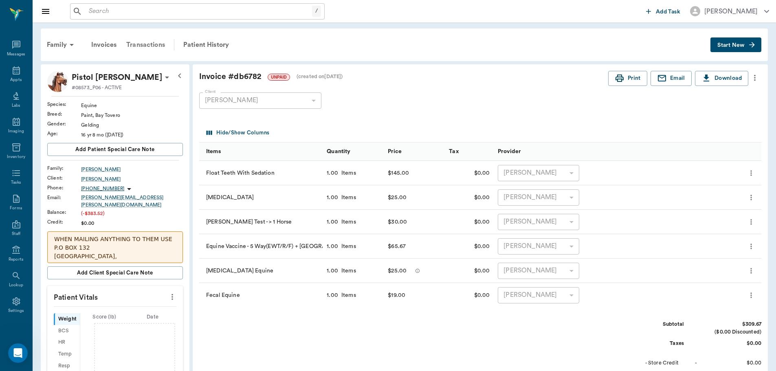
click at [141, 43] on div "Transactions" at bounding box center [145, 45] width 48 height 20
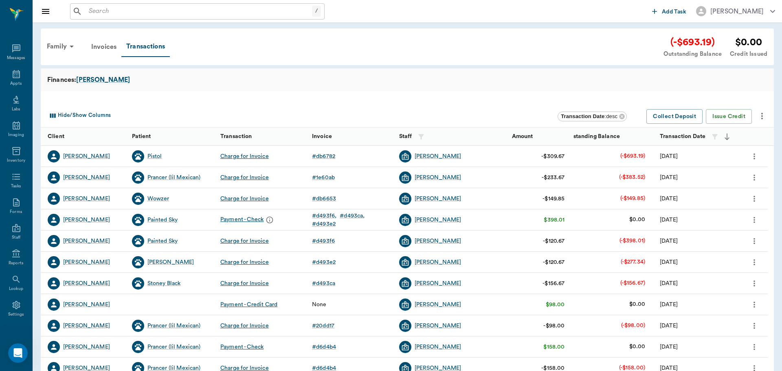
scroll to position [4, 0]
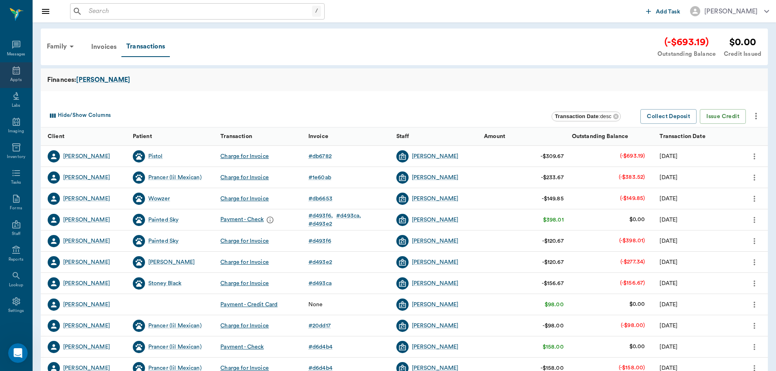
click at [15, 70] on icon at bounding box center [16, 71] width 10 height 10
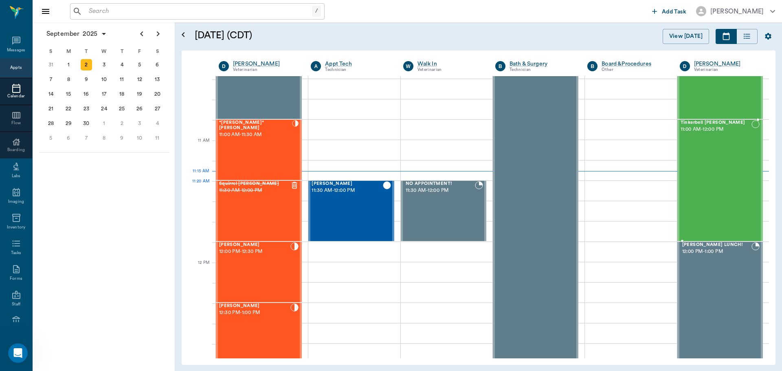
scroll to position [286, 0]
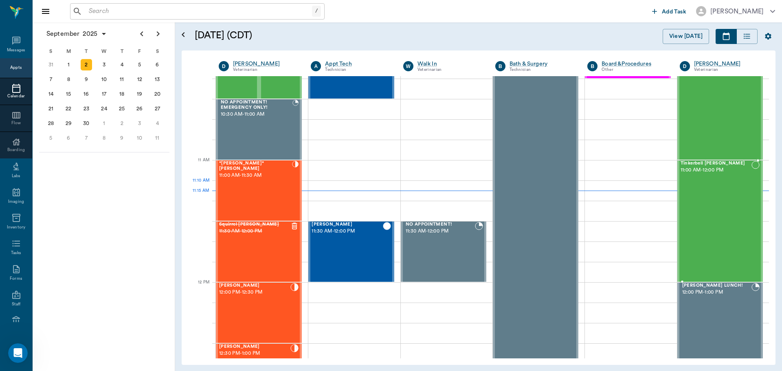
click at [701, 198] on div "Tinkerbell [PERSON_NAME] 11:00 AM - 12:00 PM" at bounding box center [716, 221] width 71 height 121
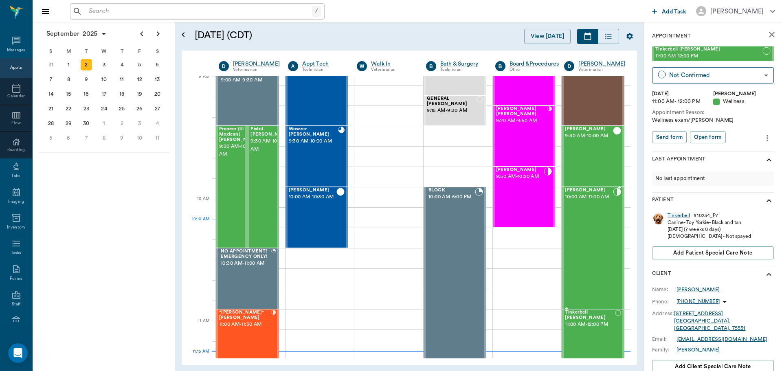
scroll to position [123, 0]
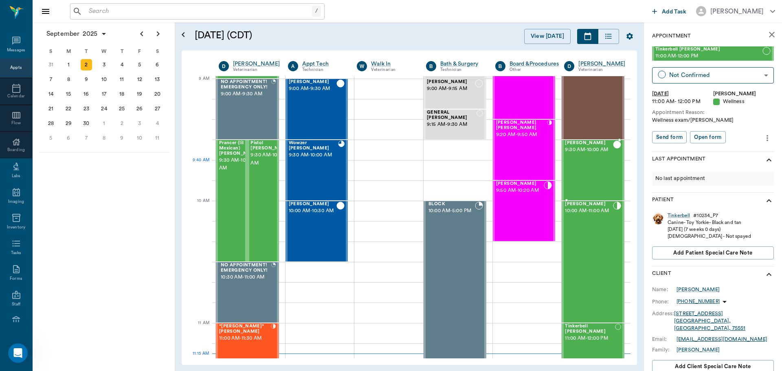
click at [586, 171] on div "[PERSON_NAME] 9:30 AM - 10:00 AM" at bounding box center [589, 169] width 48 height 59
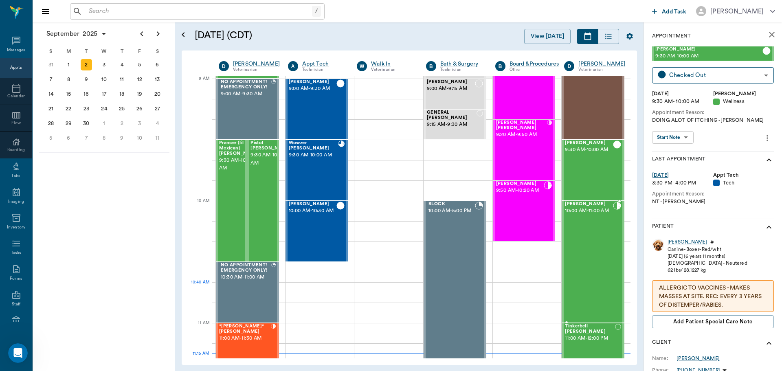
click at [585, 286] on div "[PERSON_NAME] 10:00 AM - 11:00 AM" at bounding box center [589, 262] width 48 height 121
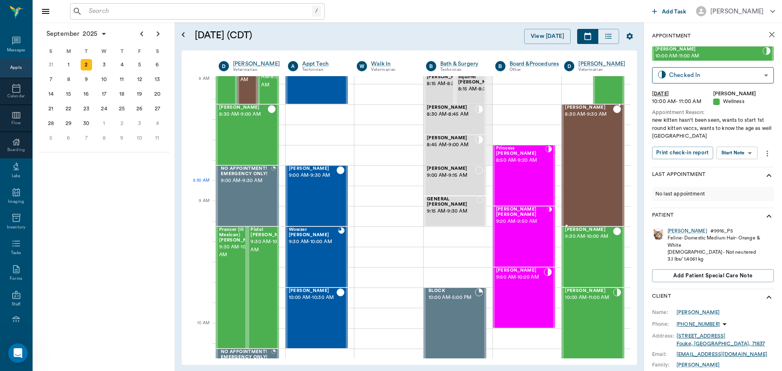
scroll to position [1, 0]
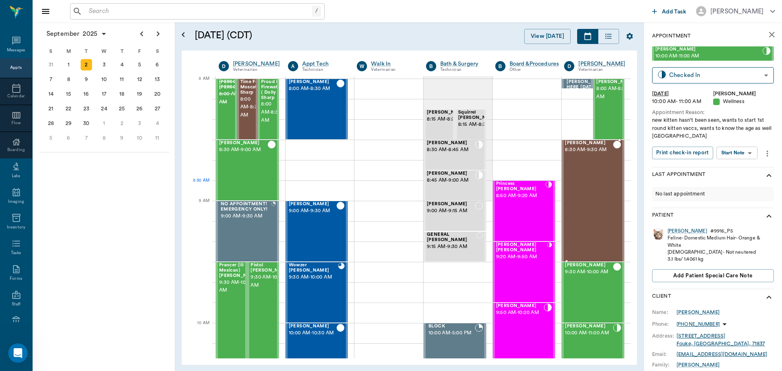
click at [590, 188] on div "[PERSON_NAME] 8:30 AM - 9:30 AM" at bounding box center [589, 200] width 48 height 121
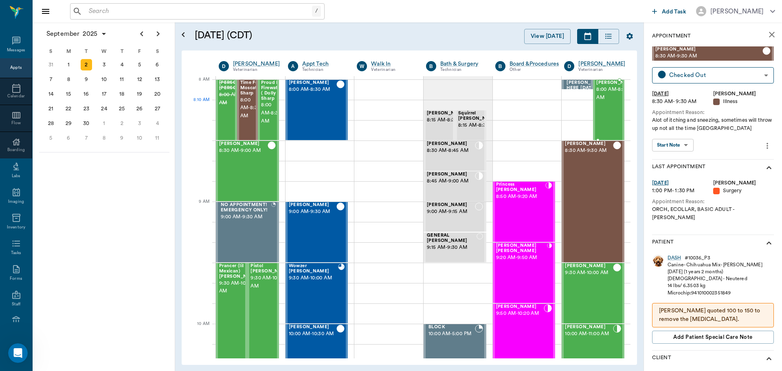
click at [603, 102] on span "8:00 AM - 8:30 AM" at bounding box center [616, 94] width 41 height 16
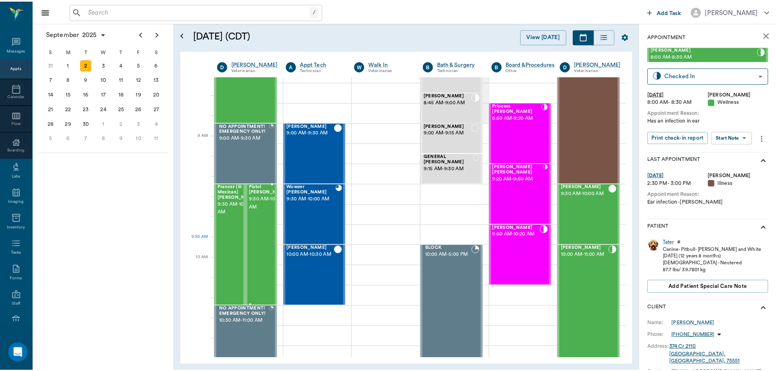
scroll to position [81, 0]
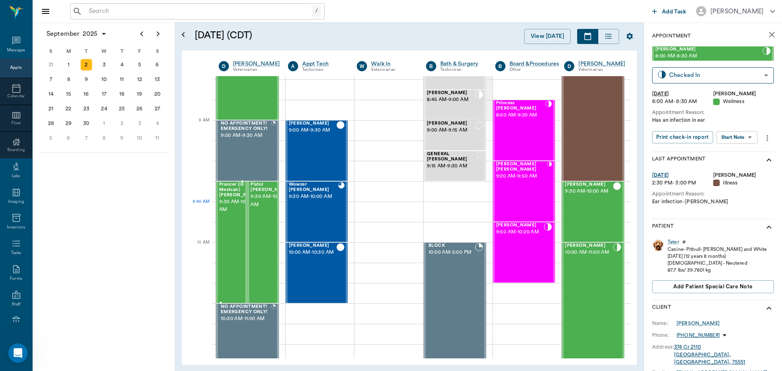
click at [229, 209] on span "9:30 AM - 10:30 AM" at bounding box center [239, 206] width 41 height 16
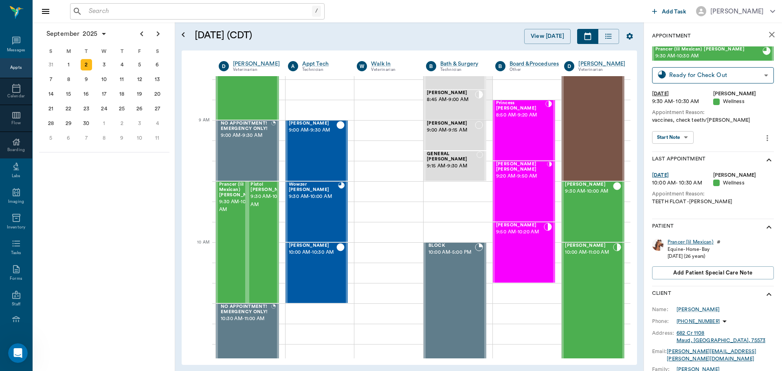
click at [679, 240] on div "Prancer (lil Mexican)" at bounding box center [690, 242] width 46 height 7
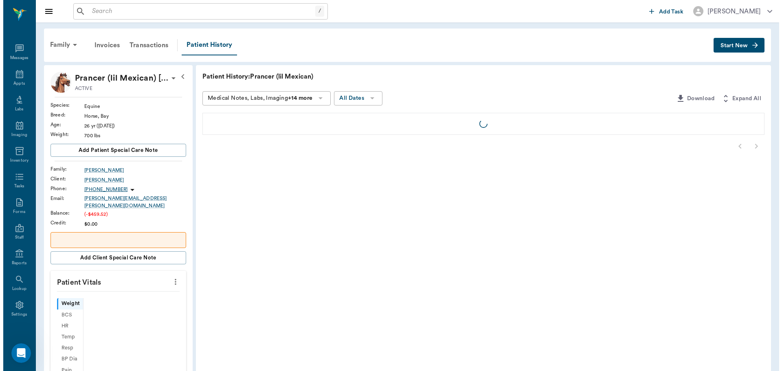
scroll to position [4, 0]
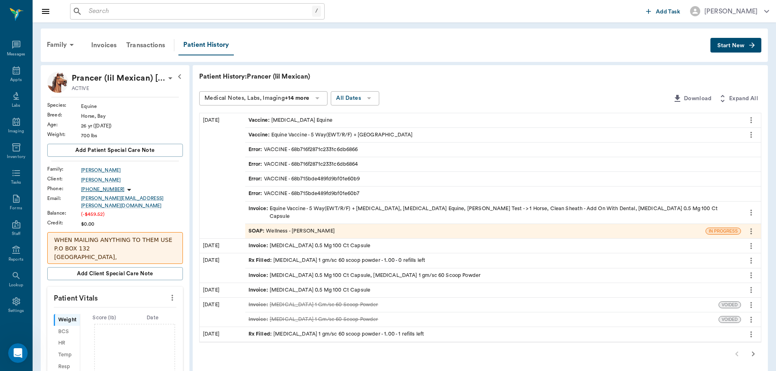
click at [294, 227] on div "SOAP : Wellness - [PERSON_NAME]" at bounding box center [291, 231] width 86 height 8
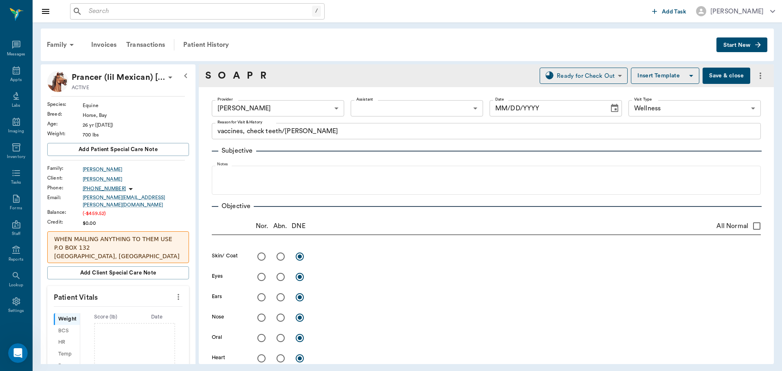
type input "63ec2f075fda476ae8351a4d"
type input "65d2be4f46e3a538d89b8c14"
type textarea "vaccines, check teeth/[PERSON_NAME]"
type input "[DATE]"
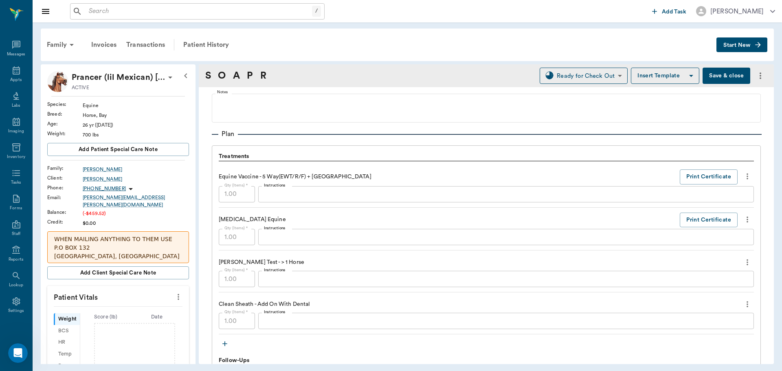
scroll to position [570, 0]
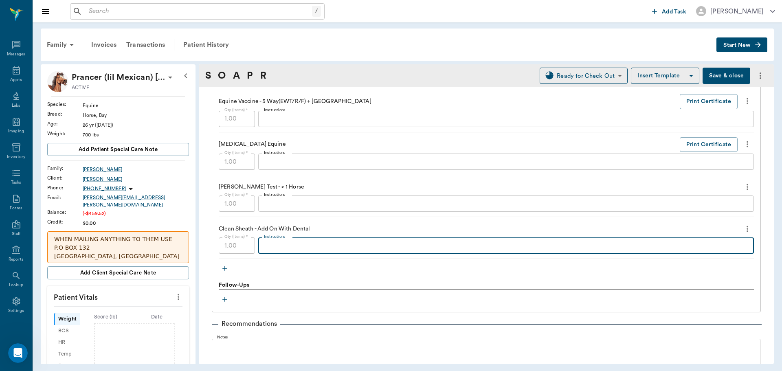
click at [280, 247] on textarea "Instructions" at bounding box center [506, 245] width 484 height 9
click at [315, 248] on textarea "thick black smega a" at bounding box center [506, 245] width 484 height 9
click at [349, 247] on textarea "thick black [MEDICAL_DATA] a" at bounding box center [506, 245] width 484 height 9
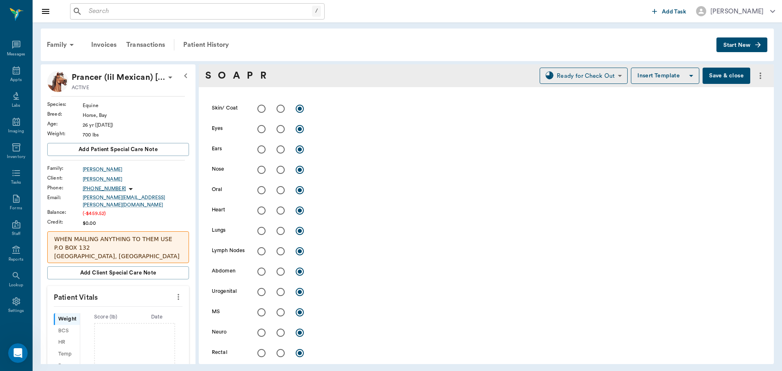
scroll to position [122, 0]
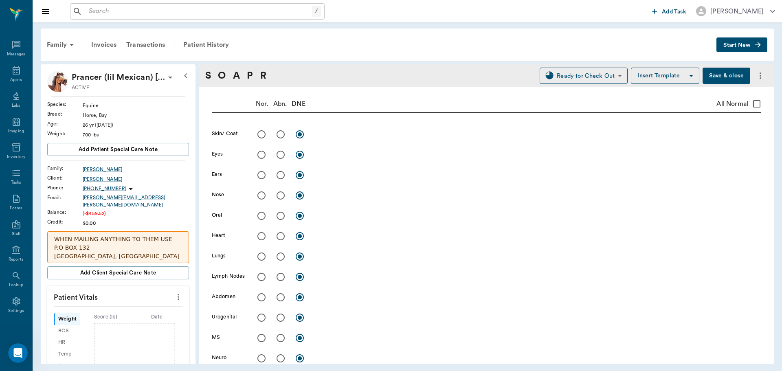
type textarea "thick black [MEDICAL_DATA] at dorsal sheath"
click at [279, 216] on input "radio" at bounding box center [280, 215] width 17 height 17
radio input "true"
click at [261, 219] on input "radio" at bounding box center [261, 215] width 17 height 17
radio input "true"
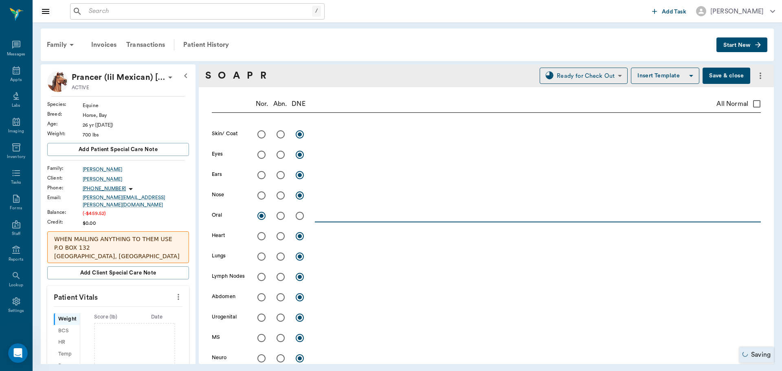
click at [334, 217] on textarea at bounding box center [538, 215] width 446 height 9
click at [441, 218] on textarea "showing upper teeth, I believe due to age flair in [MEDICAL_DATA]" at bounding box center [538, 215] width 446 height 9
click at [518, 216] on textarea "showing upper teeth, I believe due to age flair in [MEDICAL_DATA]" at bounding box center [538, 215] width 446 height 9
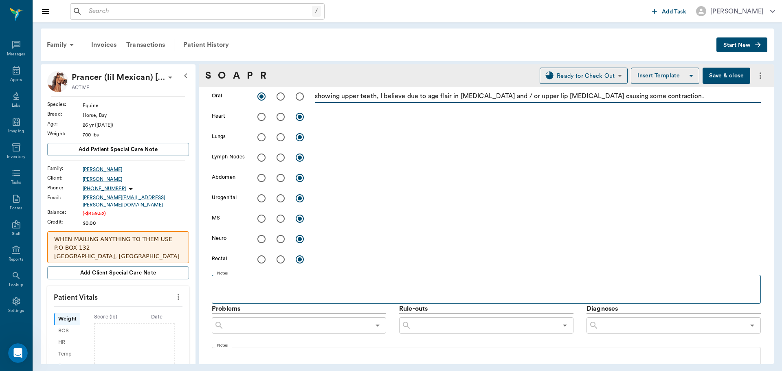
scroll to position [244, 0]
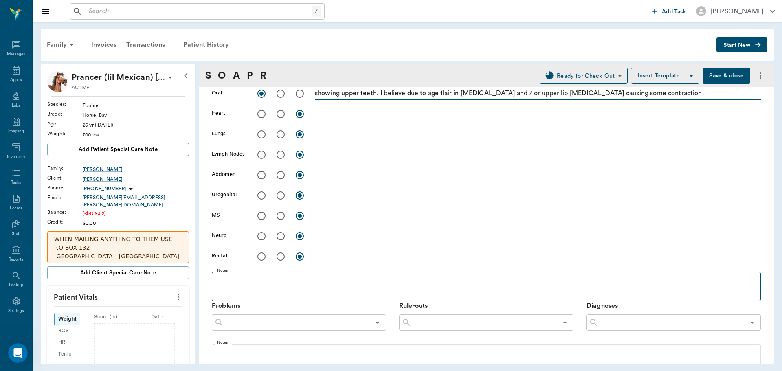
type textarea "showing upper teeth, I believe due to age flair in [MEDICAL_DATA] and / or uppe…"
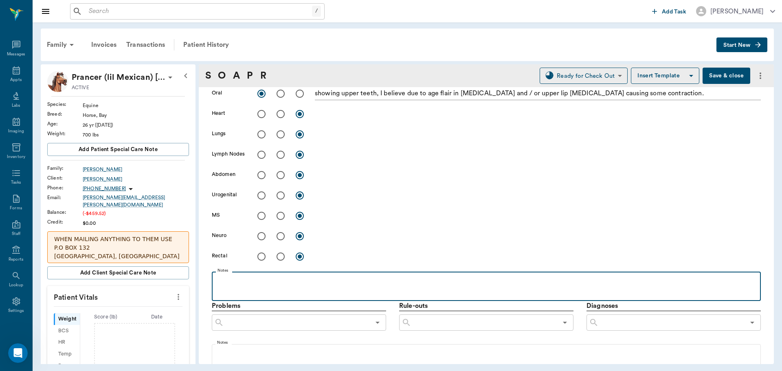
click at [248, 281] on p at bounding box center [486, 281] width 541 height 10
click at [230, 284] on p "fecaL: neg" at bounding box center [486, 281] width 541 height 10
click at [316, 284] on p "fecal: neg" at bounding box center [486, 281] width 541 height 10
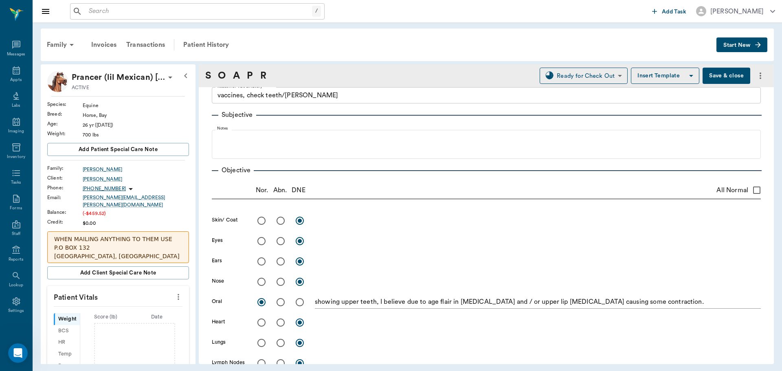
scroll to position [0, 0]
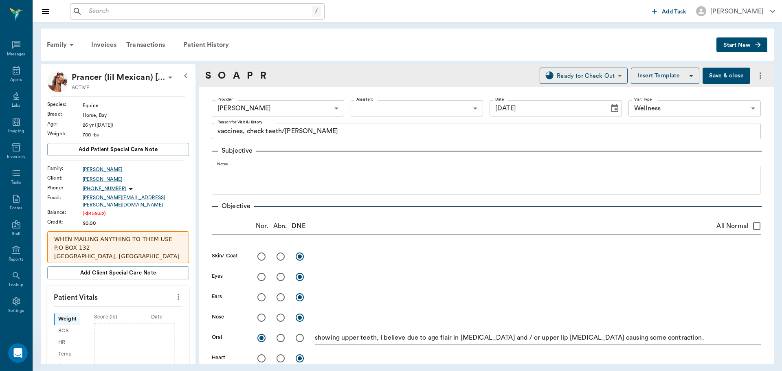
click at [722, 78] on button "Save & close" at bounding box center [726, 76] width 48 height 16
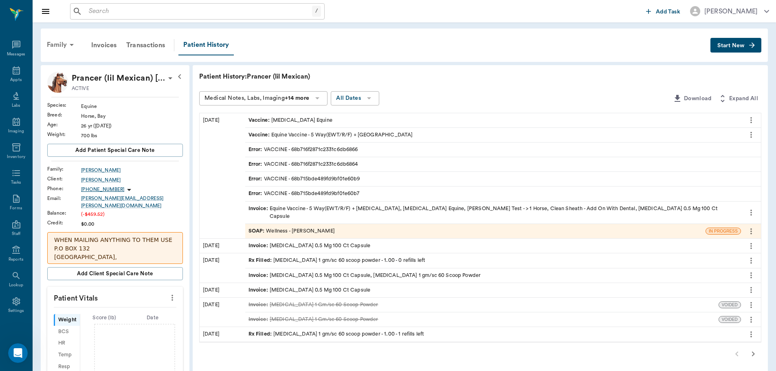
click at [70, 46] on icon at bounding box center [72, 45] width 10 height 10
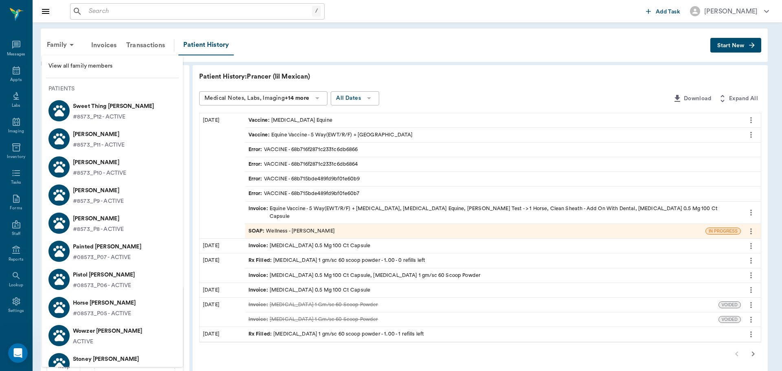
click at [97, 281] on p "Pistol [PERSON_NAME]" at bounding box center [104, 274] width 62 height 13
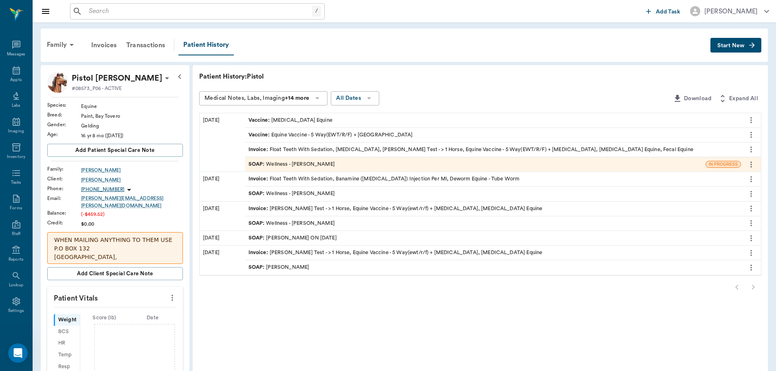
click at [306, 158] on div "SOAP : Wellness - [PERSON_NAME]" at bounding box center [475, 164] width 460 height 14
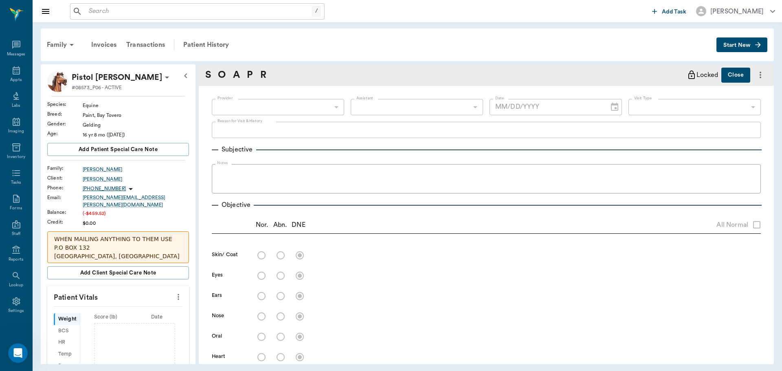
type input "63ec2f075fda476ae8351a4d"
type input "65d2be4f46e3a538d89b8c14"
type textarea "vaccines, check teeth/[PERSON_NAME]"
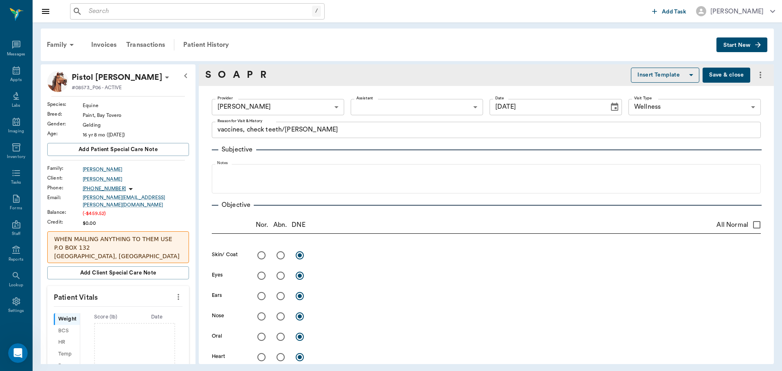
type input "[DATE]"
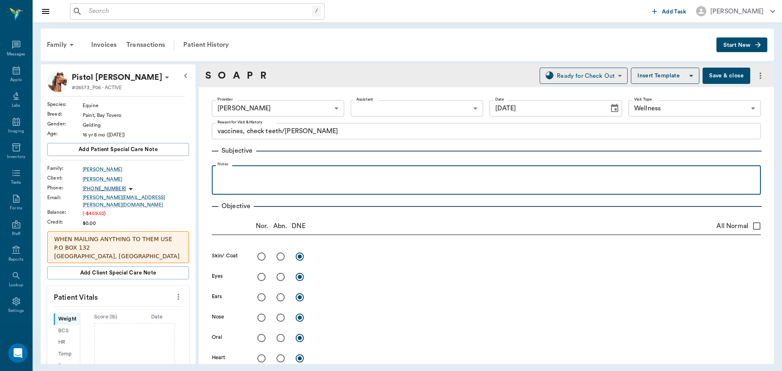
click at [231, 173] on p at bounding box center [486, 174] width 541 height 10
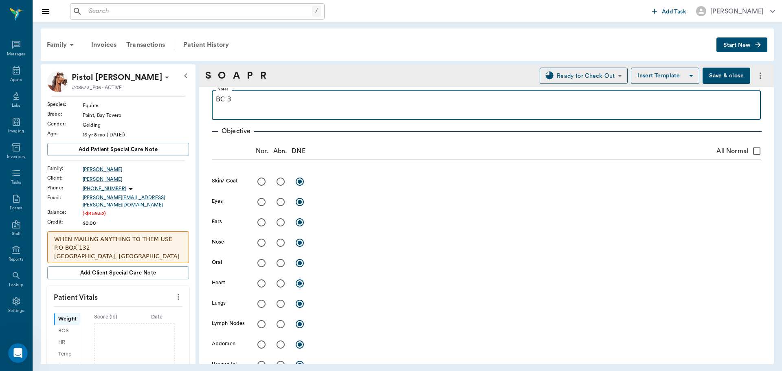
scroll to position [81, 0]
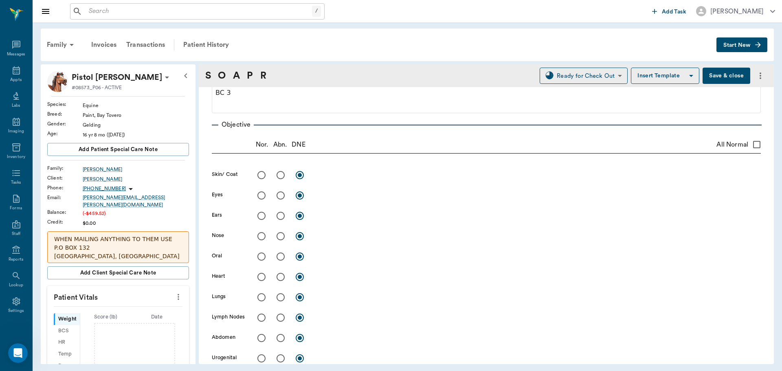
click at [281, 255] on input "radio" at bounding box center [280, 256] width 17 height 17
radio input "true"
click at [325, 255] on textarea at bounding box center [538, 256] width 446 height 9
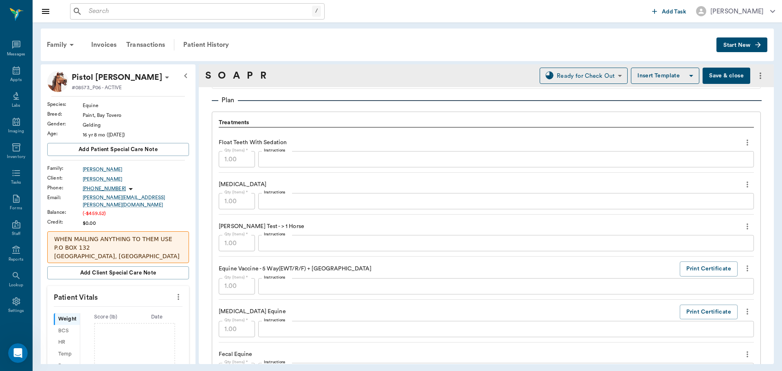
scroll to position [529, 0]
type textarea "Transverse fx of 209 with lots of food packed into fracture line. Extracted wit…"
click at [291, 162] on textarea "Instructions" at bounding box center [506, 158] width 484 height 9
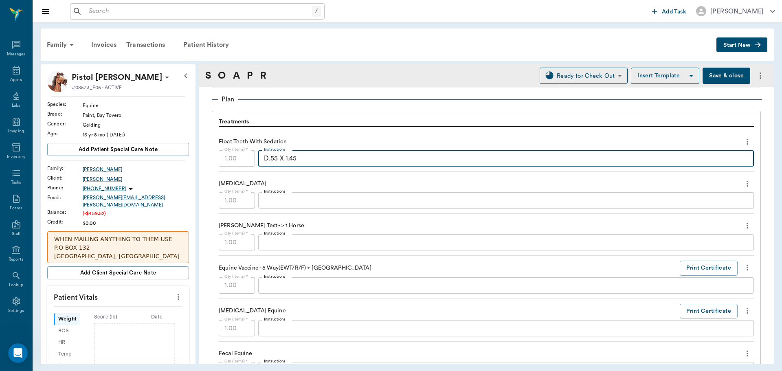
type textarea "D.55 X 1.45"
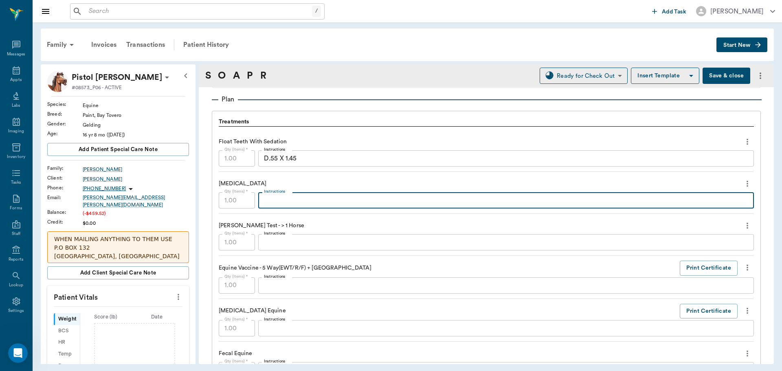
click at [298, 201] on textarea "Instructions" at bounding box center [506, 200] width 484 height 9
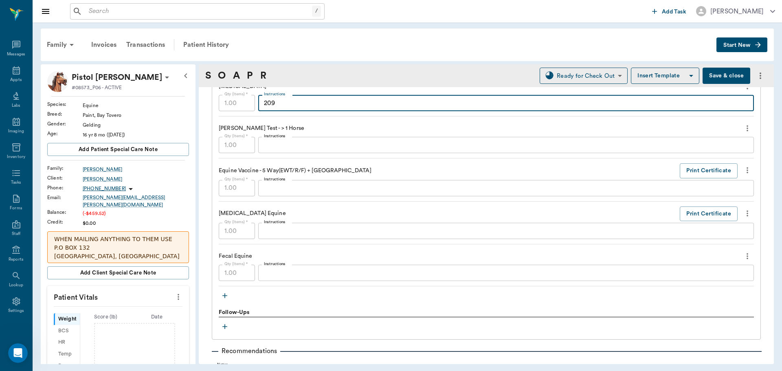
scroll to position [692, 0]
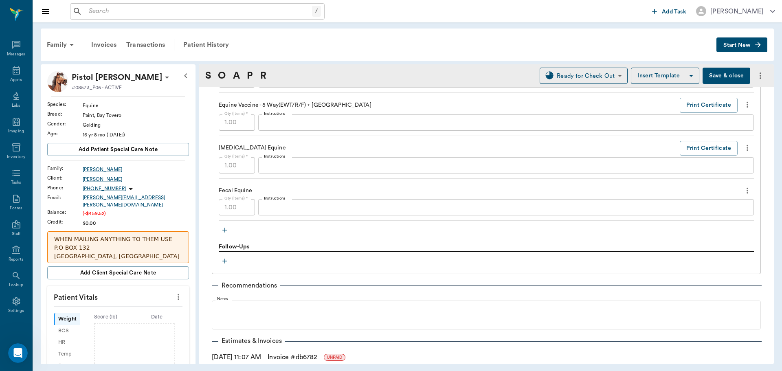
type textarea "209"
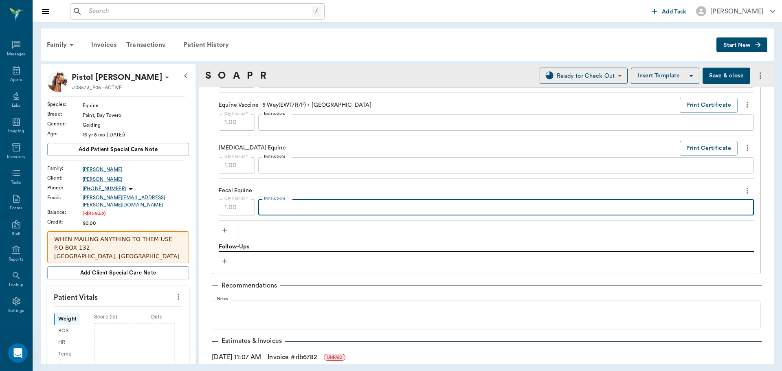
click at [277, 209] on textarea "Instructions" at bounding box center [506, 207] width 484 height 9
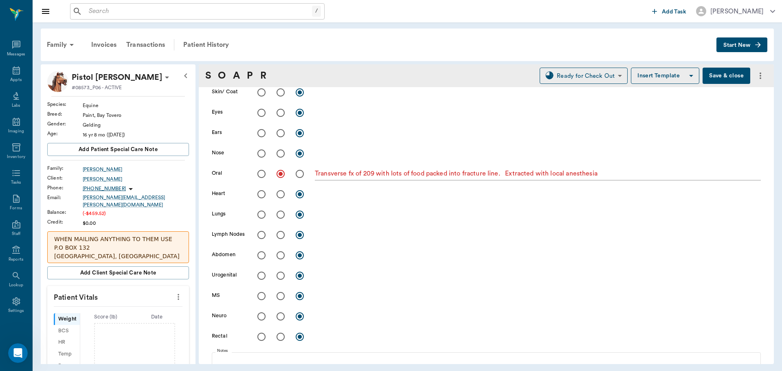
scroll to position [122, 0]
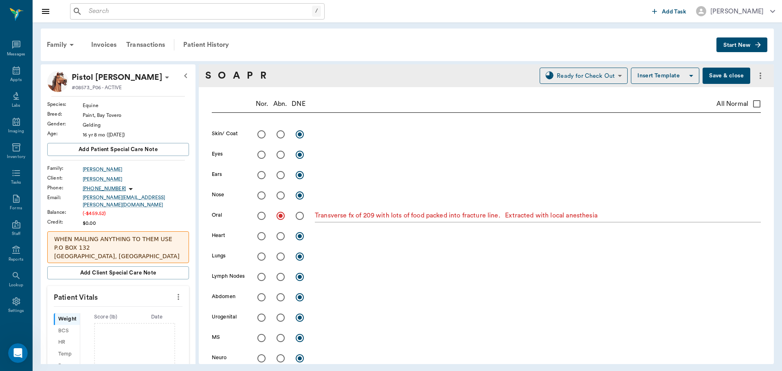
type textarea "Negative"
click at [716, 75] on button "Save & close" at bounding box center [726, 76] width 48 height 16
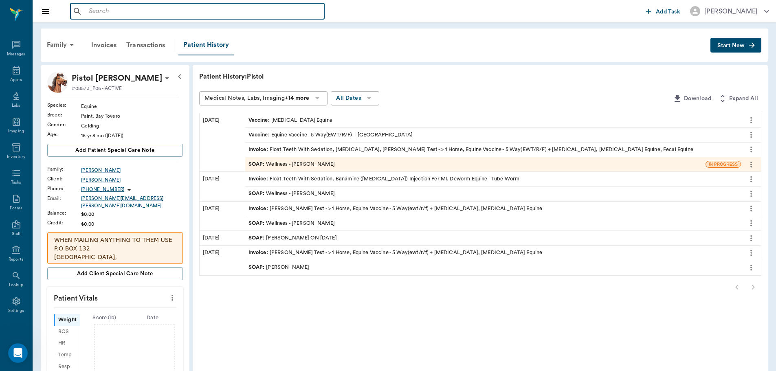
click at [95, 11] on input "text" at bounding box center [203, 11] width 235 height 11
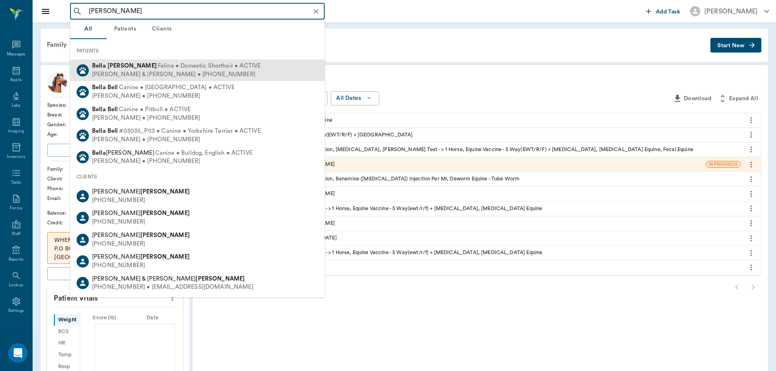
click at [116, 66] on b "[PERSON_NAME]" at bounding box center [132, 66] width 49 height 6
type input "[PERSON_NAME]"
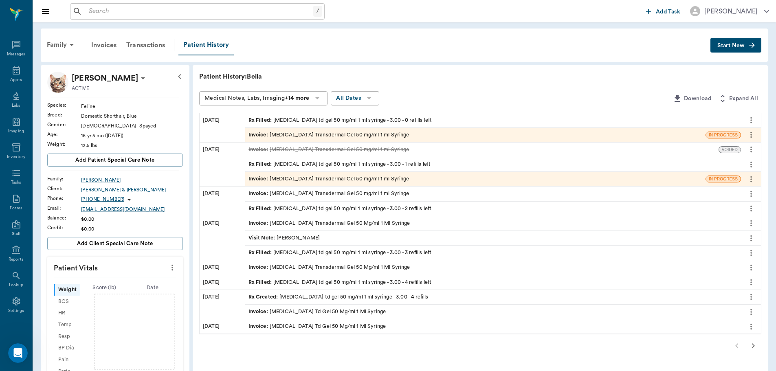
click at [288, 134] on div "Invoice : [MEDICAL_DATA] Transdermal Gel 50 mg/ml 1 ml Syringe" at bounding box center [328, 135] width 161 height 8
click at [282, 120] on div "Rx Filled : [MEDICAL_DATA] td gel 50 mg/ml 1 ml syringe - 3.00 - 0 refills left" at bounding box center [340, 120] width 184 height 8
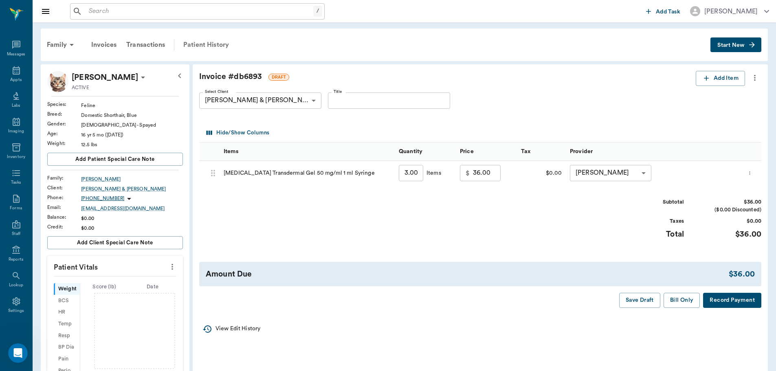
click at [208, 46] on div "Patient History" at bounding box center [205, 45] width 55 height 20
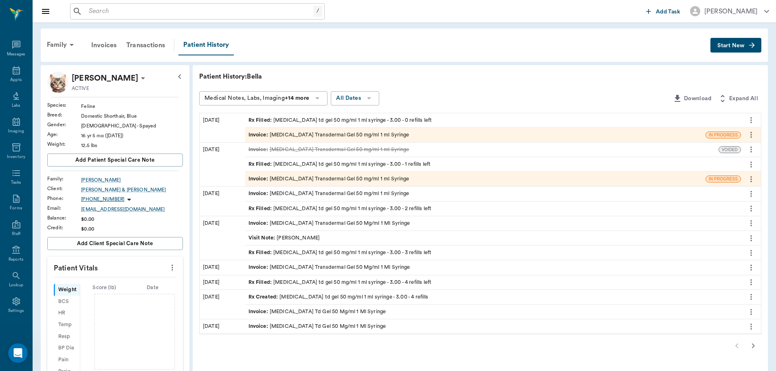
click at [291, 119] on div "Rx Filled : [MEDICAL_DATA] td gel 50 mg/ml 1 ml syringe - 3.00 - 0 refills left" at bounding box center [340, 120] width 184 height 8
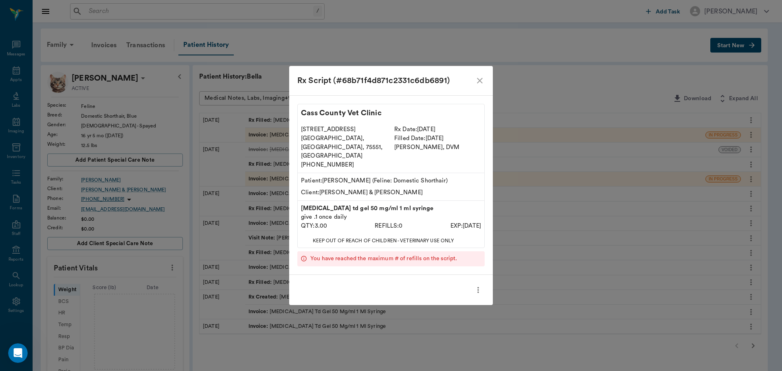
click at [479, 285] on icon "more" at bounding box center [478, 290] width 9 height 10
click at [430, 296] on span "Print Label" at bounding box center [444, 295] width 68 height 9
click at [479, 86] on icon "close" at bounding box center [480, 81] width 10 height 10
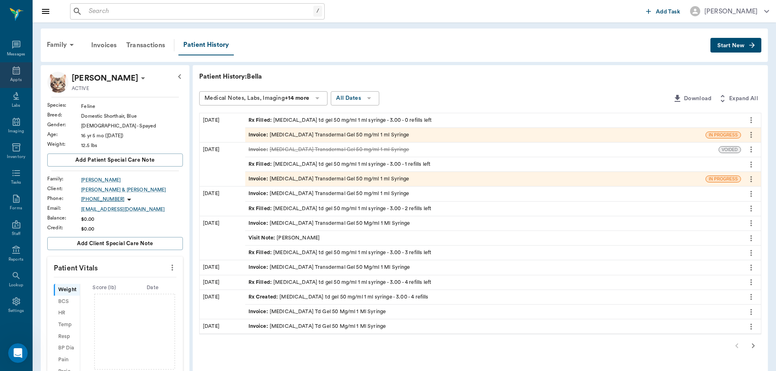
click at [15, 77] on div "Appts" at bounding box center [15, 80] width 11 height 6
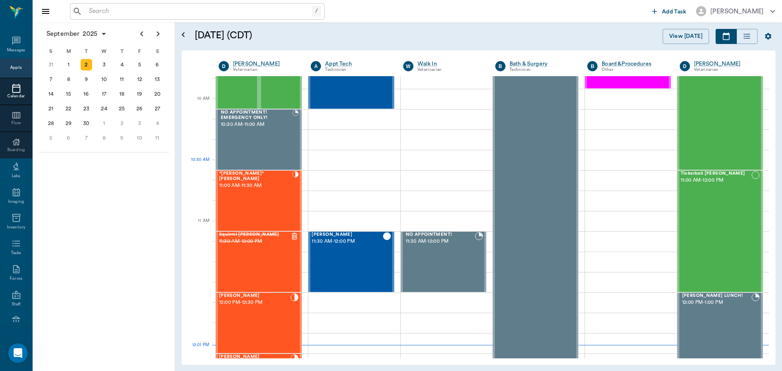
scroll to position [204, 0]
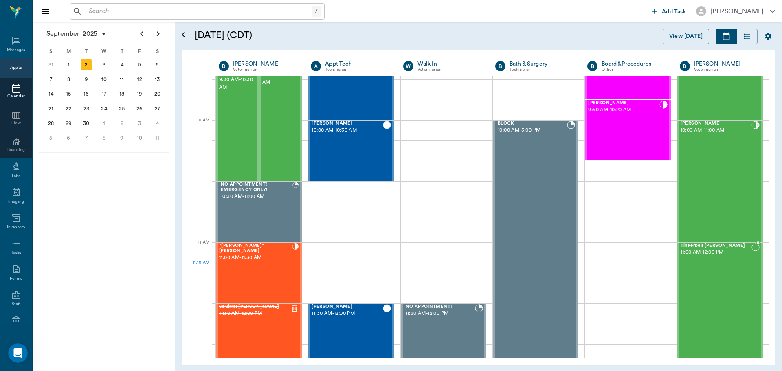
click at [685, 277] on div "Tinkerbell [PERSON_NAME] 11:00 AM - 12:00 PM" at bounding box center [716, 303] width 71 height 121
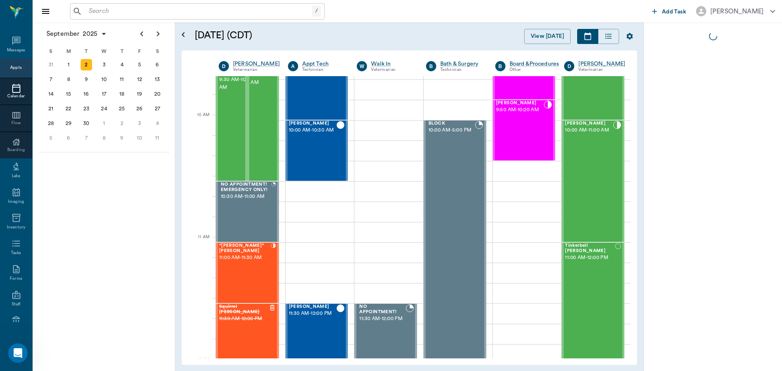
scroll to position [209, 0]
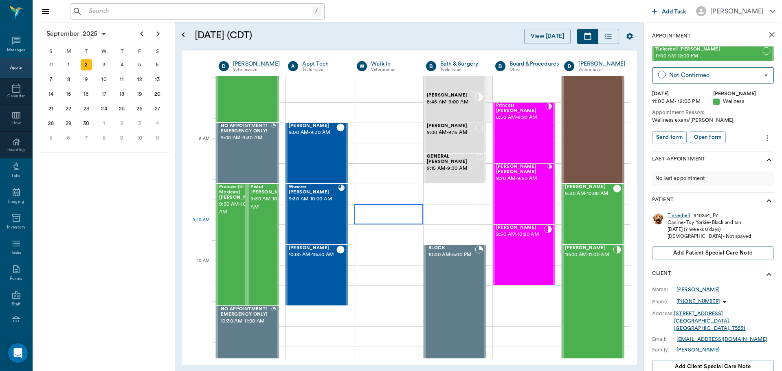
scroll to position [81, 0]
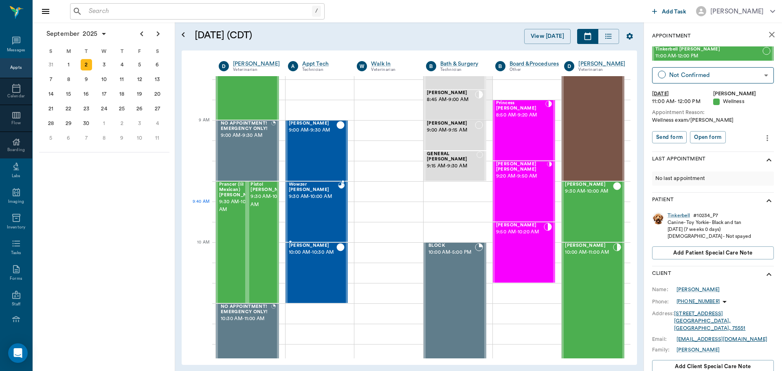
click at [327, 204] on div "Wowzer [PERSON_NAME] 9:30 AM - 10:00 AM" at bounding box center [313, 211] width 49 height 59
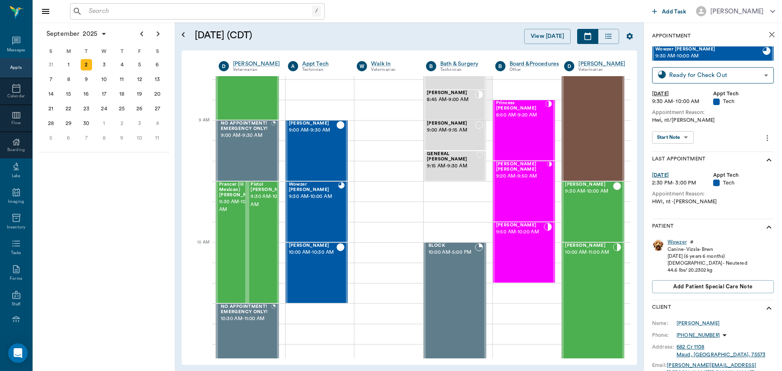
click at [678, 244] on div "Wowzer" at bounding box center [676, 242] width 19 height 7
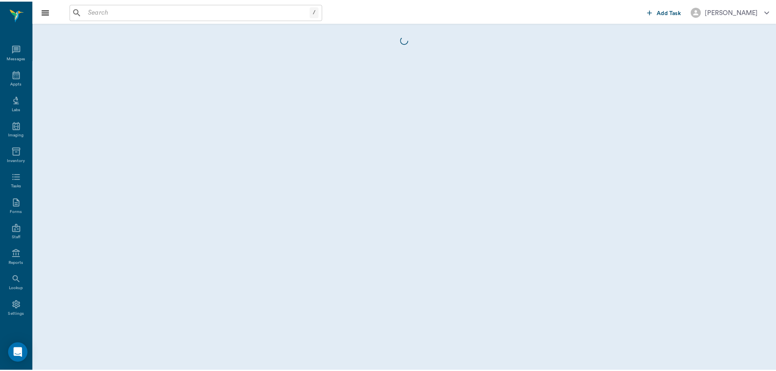
scroll to position [4, 0]
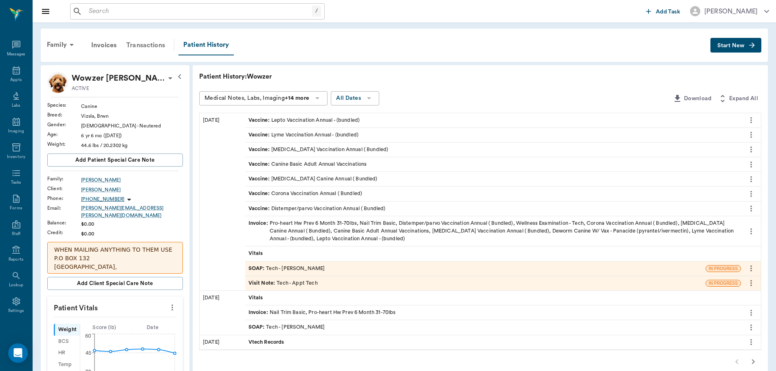
click at [152, 49] on div "Transactions" at bounding box center [145, 45] width 48 height 20
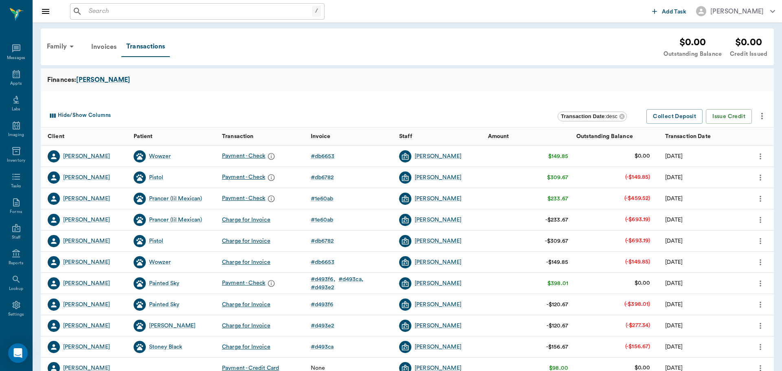
scroll to position [4, 0]
click at [16, 78] on div "Appts" at bounding box center [15, 80] width 11 height 6
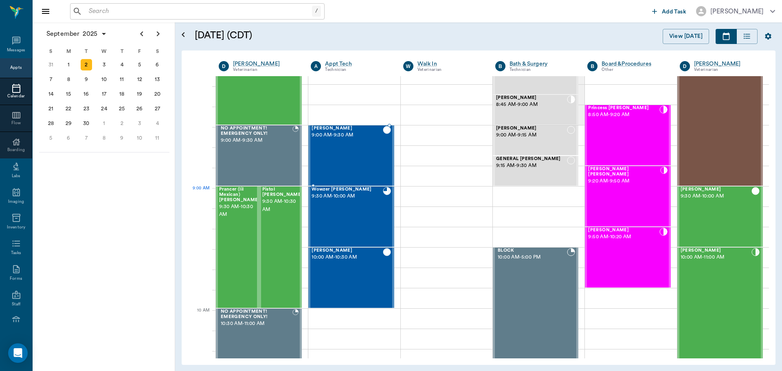
scroll to position [2, 0]
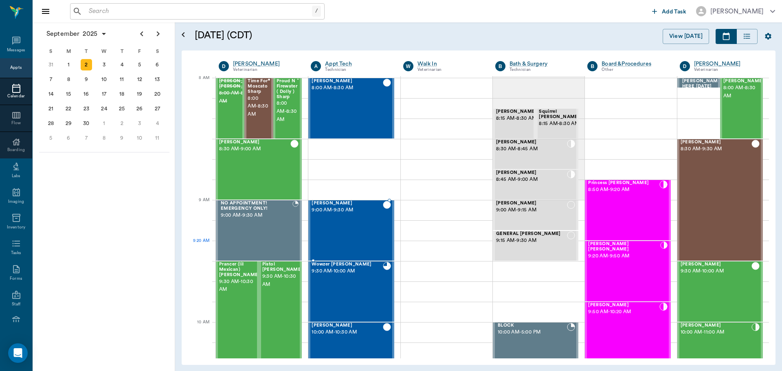
drag, startPoint x: 375, startPoint y: 268, endPoint x: 524, endPoint y: 223, distance: 155.1
click at [375, 268] on span "9:30 AM - 10:00 AM" at bounding box center [347, 271] width 71 height 8
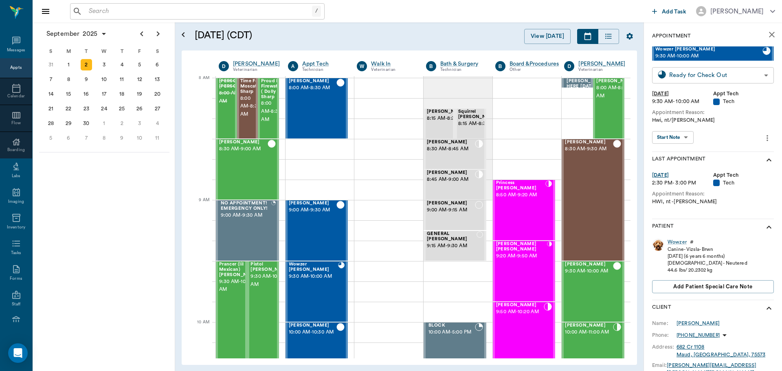
click at [750, 77] on body "/ ​ Add Task [PERSON_NAME] Nectar Messages Appts Calendar Flow Boarding Labs Im…" at bounding box center [391, 185] width 782 height 371
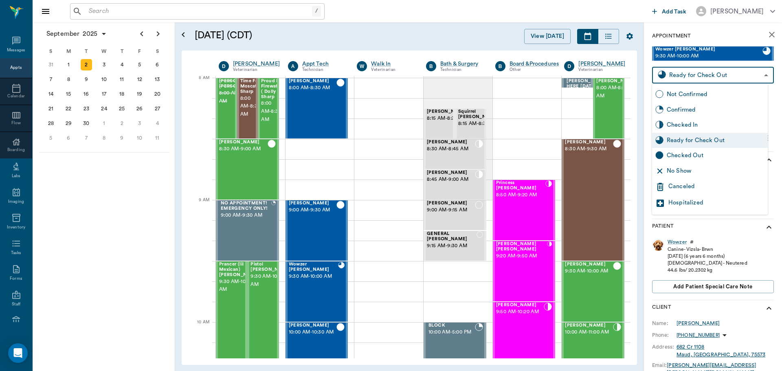
click at [739, 155] on div "Checked Out" at bounding box center [716, 155] width 98 height 9
type input "CHECKED_OUT"
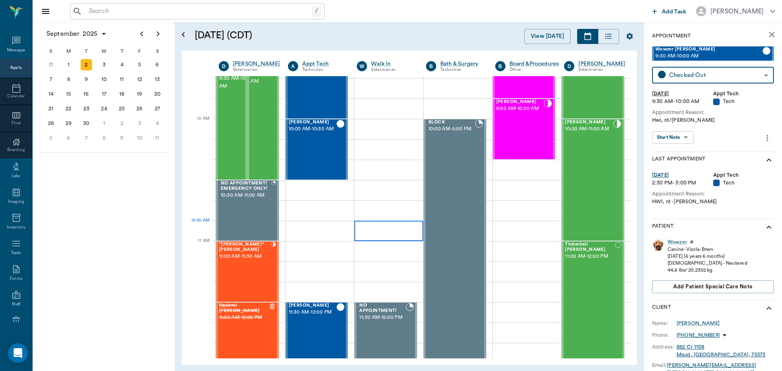
scroll to position [205, 0]
click at [597, 153] on div "[PERSON_NAME] 10:00 AM - 11:00 AM" at bounding box center [589, 179] width 48 height 121
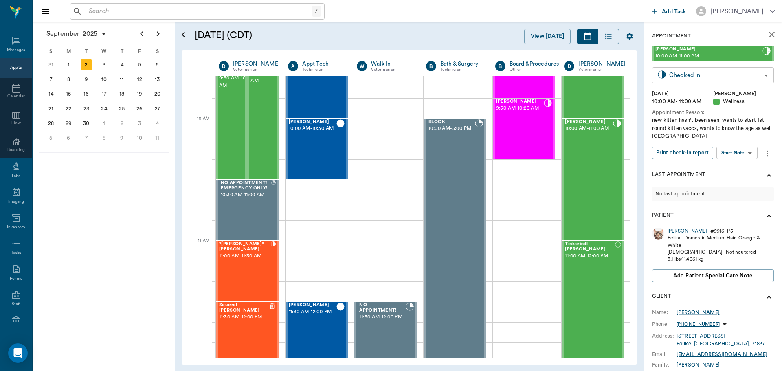
click at [707, 77] on body "/ ​ Add Task [PERSON_NAME] Nectar Messages Appts Calendar Flow Boarding Labs Im…" at bounding box center [391, 185] width 782 height 371
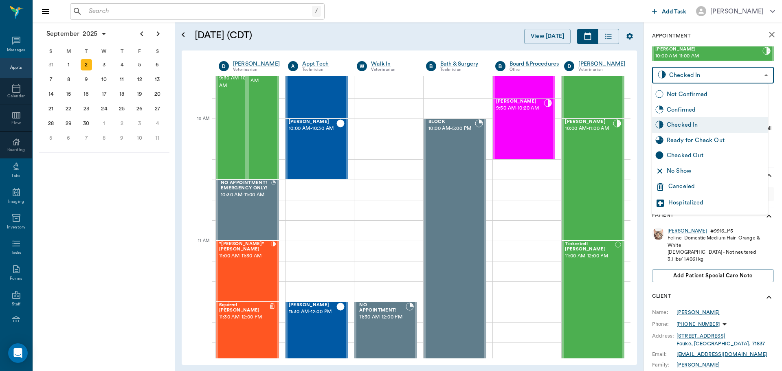
click at [701, 140] on div "Ready for Check Out" at bounding box center [716, 140] width 98 height 9
type input "READY_TO_CHECKOUT"
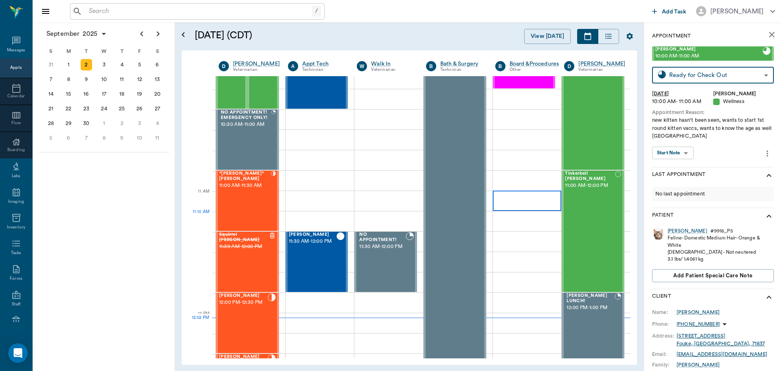
scroll to position [287, 0]
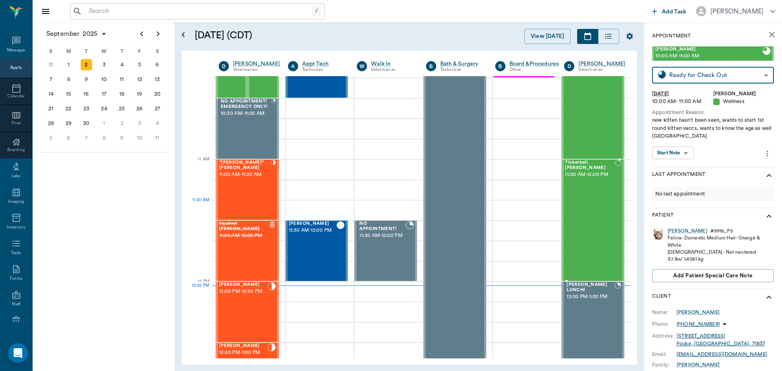
click at [615, 207] on div at bounding box center [618, 220] width 6 height 121
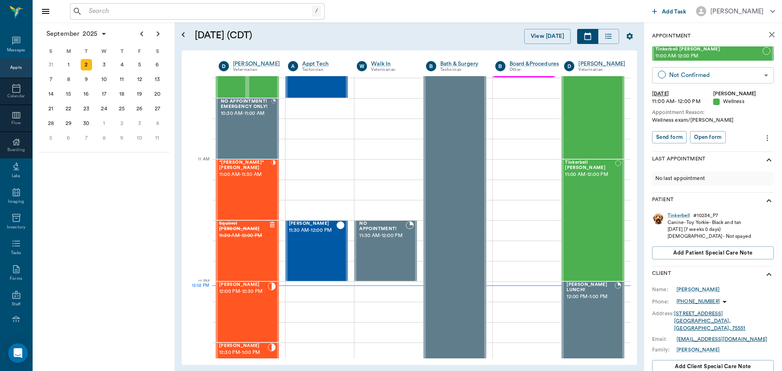
click at [729, 81] on body "/ ​ Add Task [PERSON_NAME] Nectar Messages Appts Calendar Flow Boarding Labs Im…" at bounding box center [391, 185] width 782 height 371
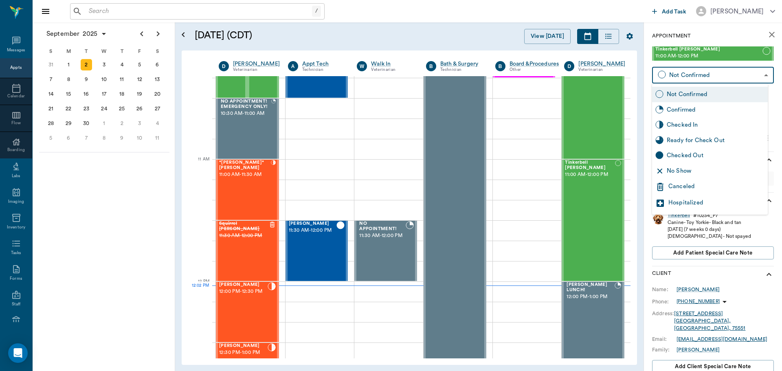
click at [712, 174] on div "No Show" at bounding box center [716, 171] width 98 height 9
type input "NO_SHOW"
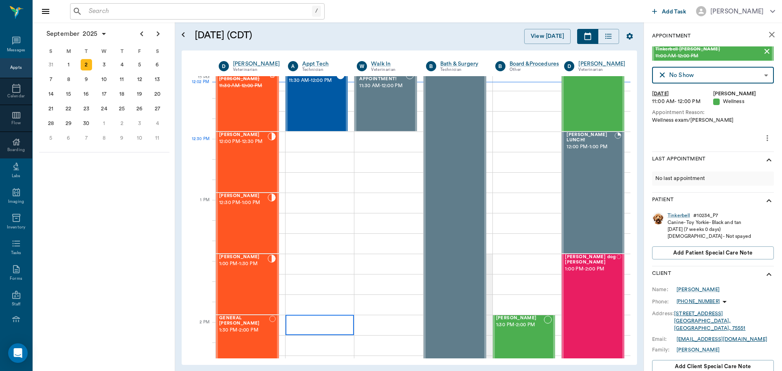
scroll to position [531, 0]
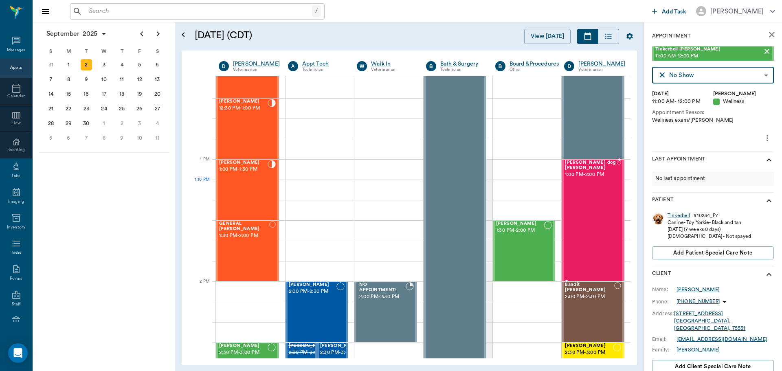
click at [575, 196] on div "[PERSON_NAME] dog [PERSON_NAME] 1:00 PM - 2:00 PM" at bounding box center [591, 220] width 52 height 121
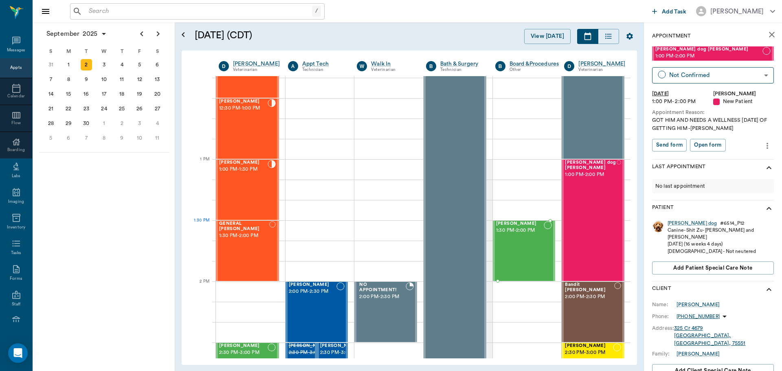
click at [521, 239] on div "[PERSON_NAME] 1:30 PM - 2:00 PM" at bounding box center [520, 250] width 48 height 59
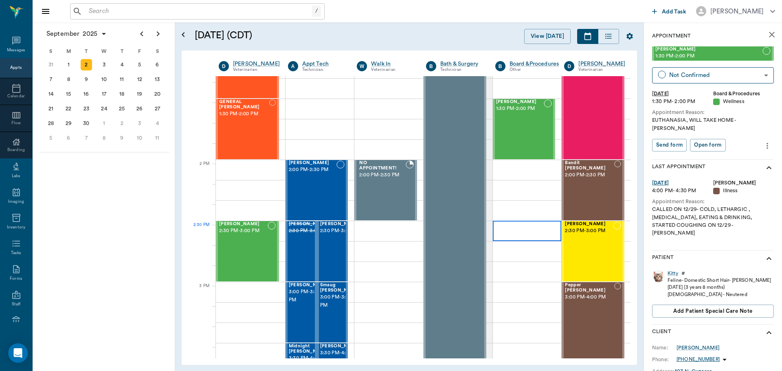
scroll to position [653, 0]
click at [304, 235] on span "2:30 PM - 3:00 PM" at bounding box center [309, 230] width 41 height 8
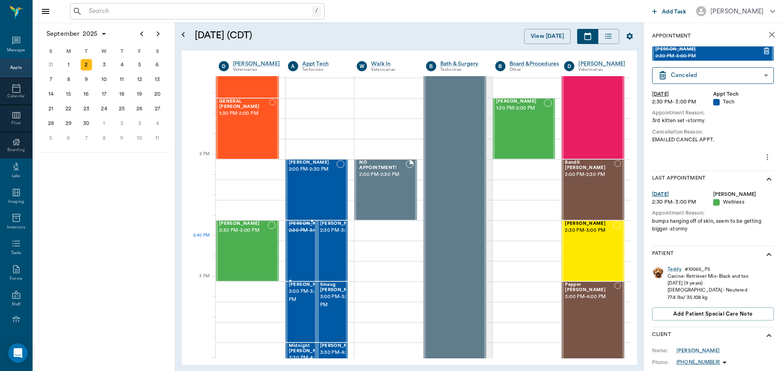
scroll to position [694, 0]
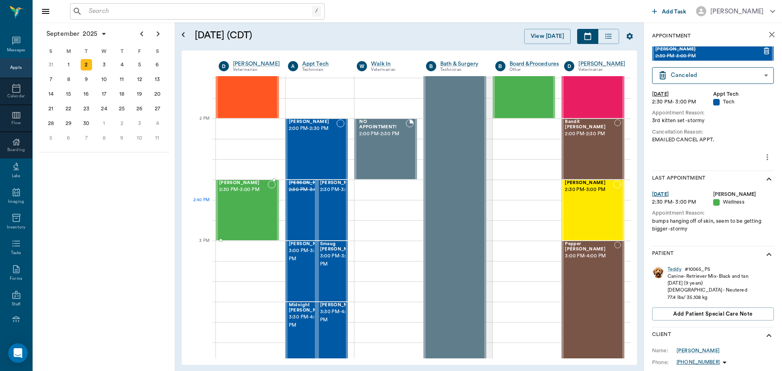
click at [256, 203] on div "[PERSON_NAME] 2:30 PM - 3:00 PM" at bounding box center [243, 209] width 48 height 59
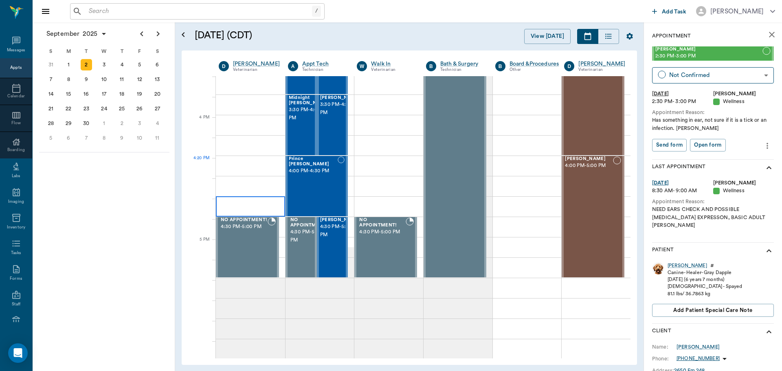
scroll to position [898, 0]
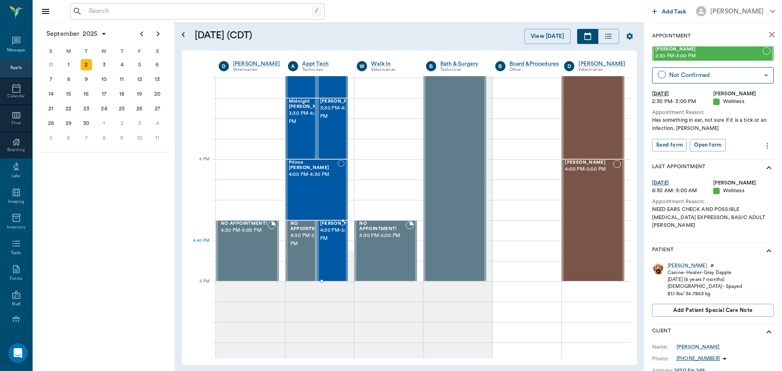
click at [322, 243] on span "4:30 PM - 5:00 PM" at bounding box center [340, 234] width 41 height 16
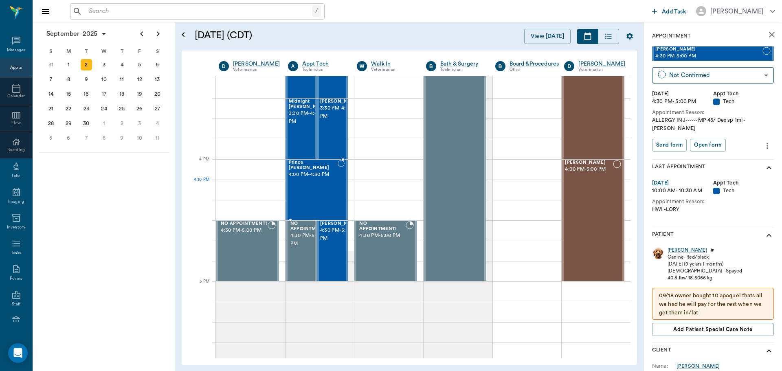
click at [319, 195] on div "Prince [PERSON_NAME] 4:00 PM - 4:30 PM" at bounding box center [313, 189] width 49 height 59
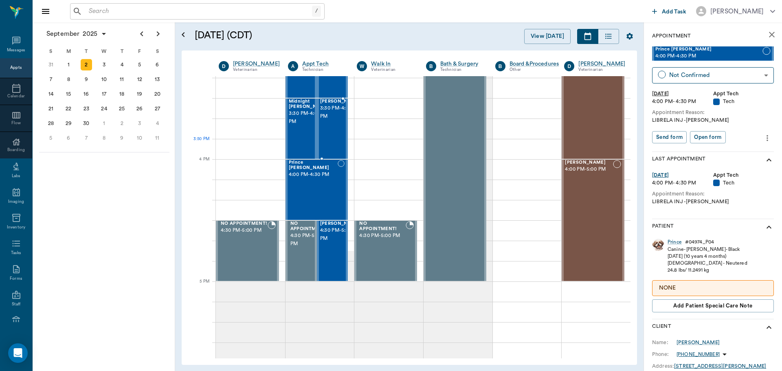
click at [330, 142] on div "[PERSON_NAME] 3:30 PM - 4:00 PM" at bounding box center [340, 128] width 41 height 59
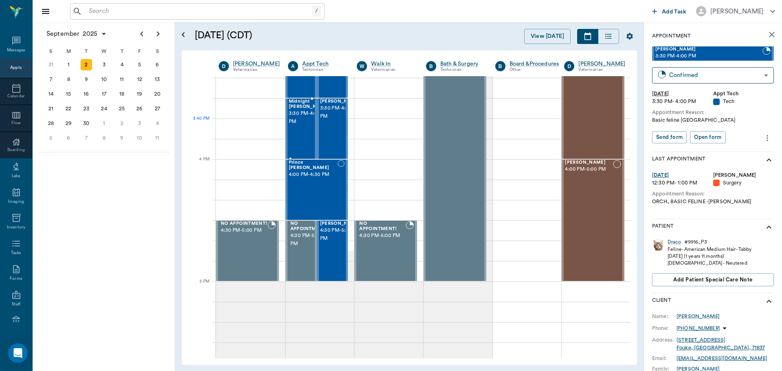
click at [302, 139] on div "Midnight [PERSON_NAME] 3:30 PM - 4:00 PM" at bounding box center [309, 128] width 41 height 59
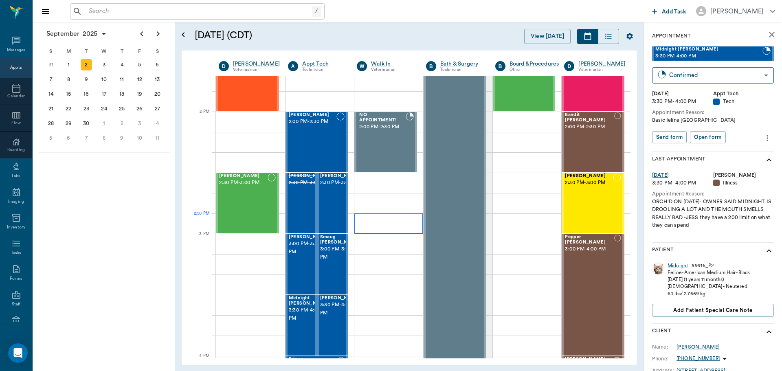
scroll to position [653, 0]
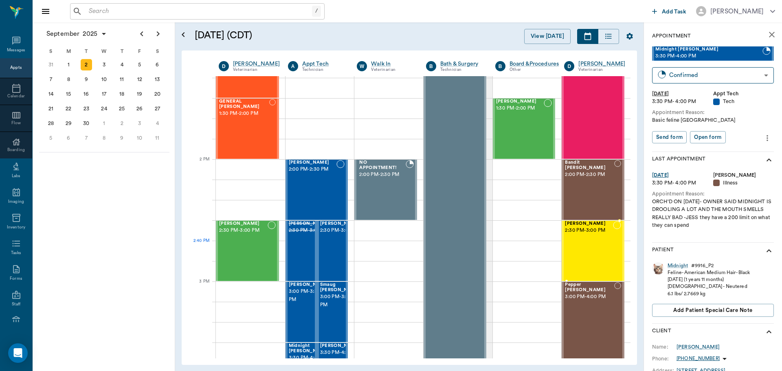
click at [585, 255] on div "[PERSON_NAME] 2:30 PM - 3:00 PM" at bounding box center [589, 250] width 48 height 59
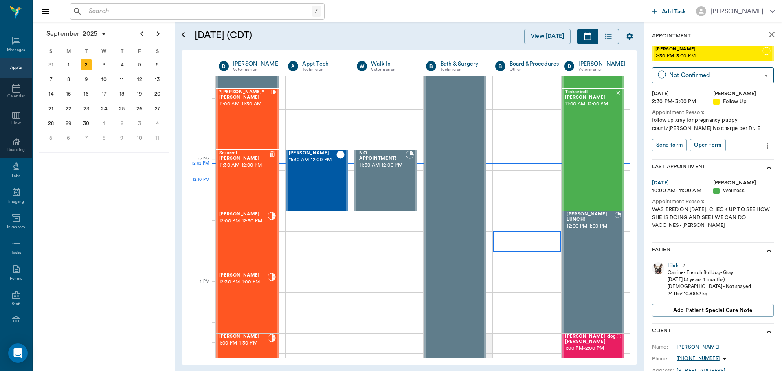
scroll to position [287, 0]
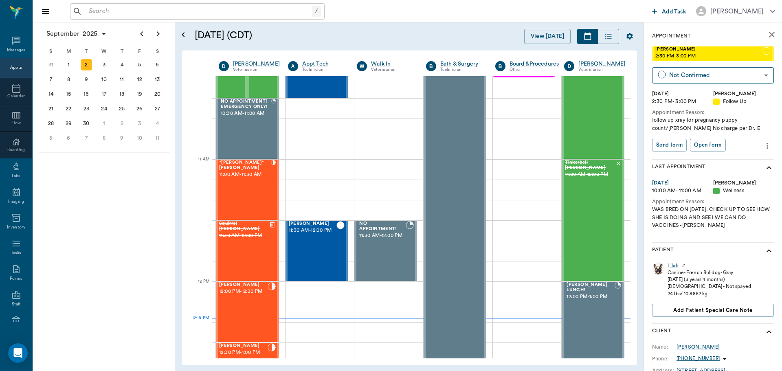
drag, startPoint x: 15, startPoint y: 83, endPoint x: 67, endPoint y: 83, distance: 51.7
click at [15, 83] on div "Calendar" at bounding box center [16, 91] width 32 height 27
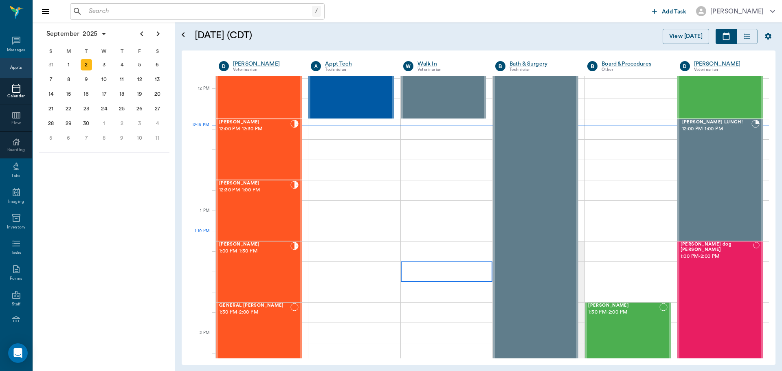
scroll to position [571, 0]
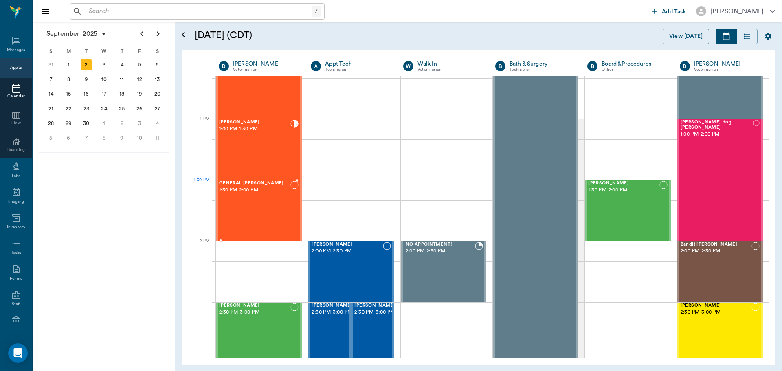
click at [266, 199] on div "GENERAL Spay 1:30 PM - 2:00 PM" at bounding box center [254, 210] width 71 height 59
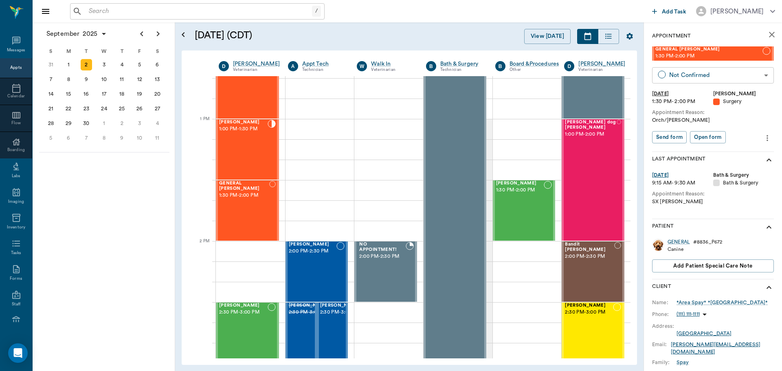
click at [726, 80] on body "/ ​ Add Task [PERSON_NAME] Nectar Messages Appts Calendar Flow Boarding Labs Im…" at bounding box center [391, 185] width 782 height 371
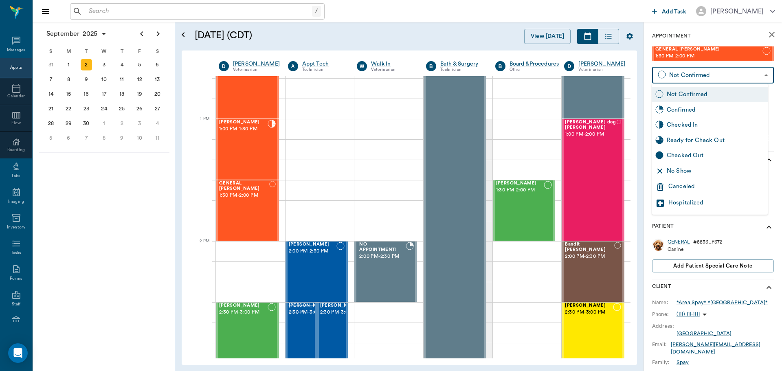
click at [703, 173] on div "No Show" at bounding box center [716, 171] width 98 height 9
type input "NO_SHOW"
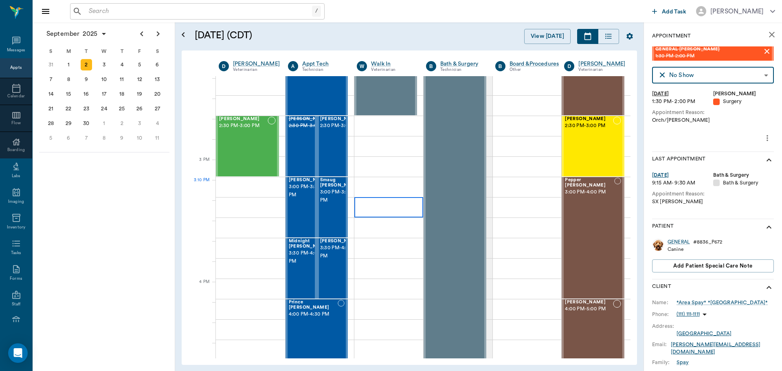
scroll to position [775, 0]
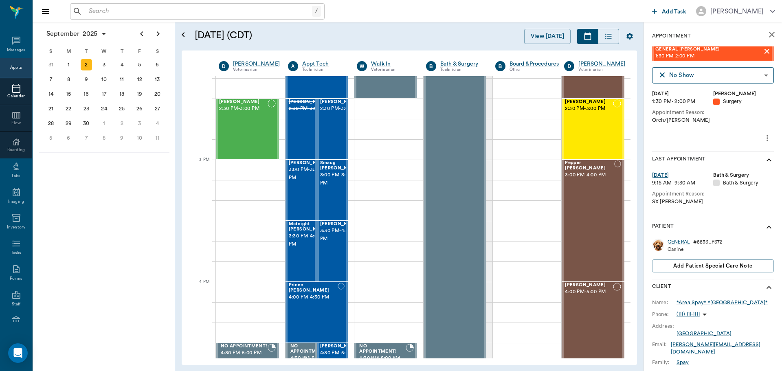
click at [12, 87] on icon at bounding box center [16, 88] width 8 height 9
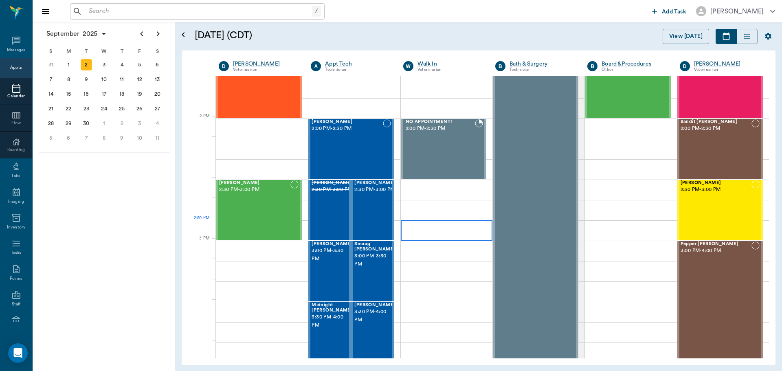
scroll to position [735, 0]
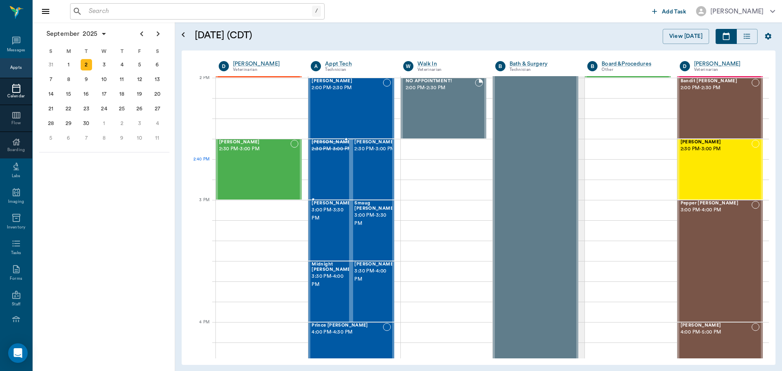
click at [334, 171] on div "[PERSON_NAME] 2:30 PM - 3:00 PM" at bounding box center [332, 169] width 41 height 59
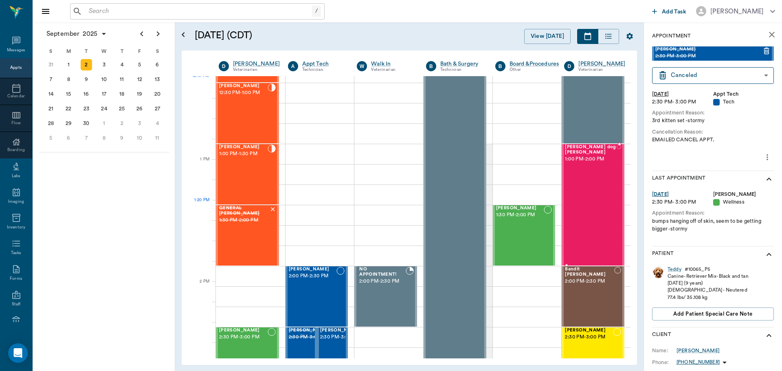
scroll to position [531, 0]
